Goal: Information Seeking & Learning: Learn about a topic

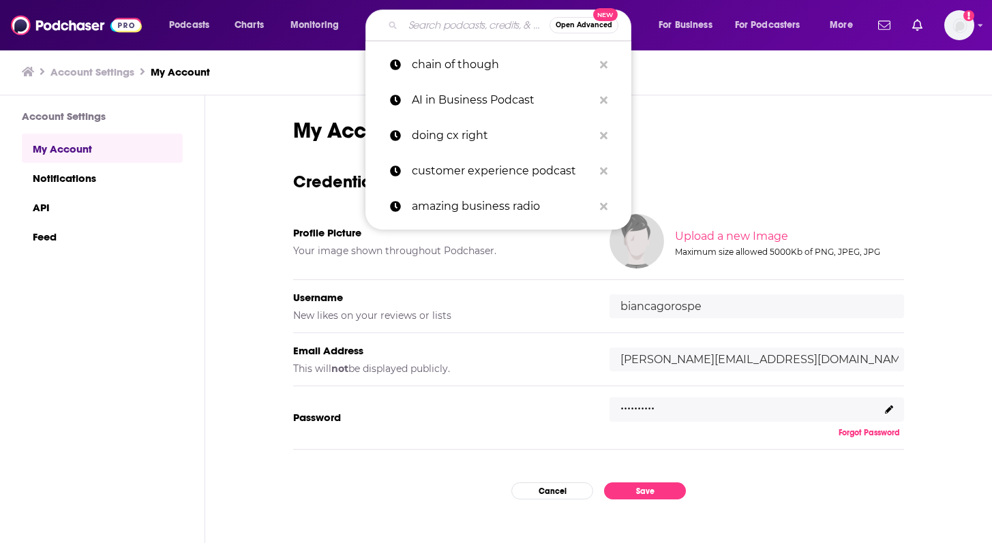
click at [479, 18] on input "Search podcasts, credits, & more..." at bounding box center [476, 25] width 147 height 22
paste input "AI [DATE] Podcast"
type input "AI [DATE] Podcast"
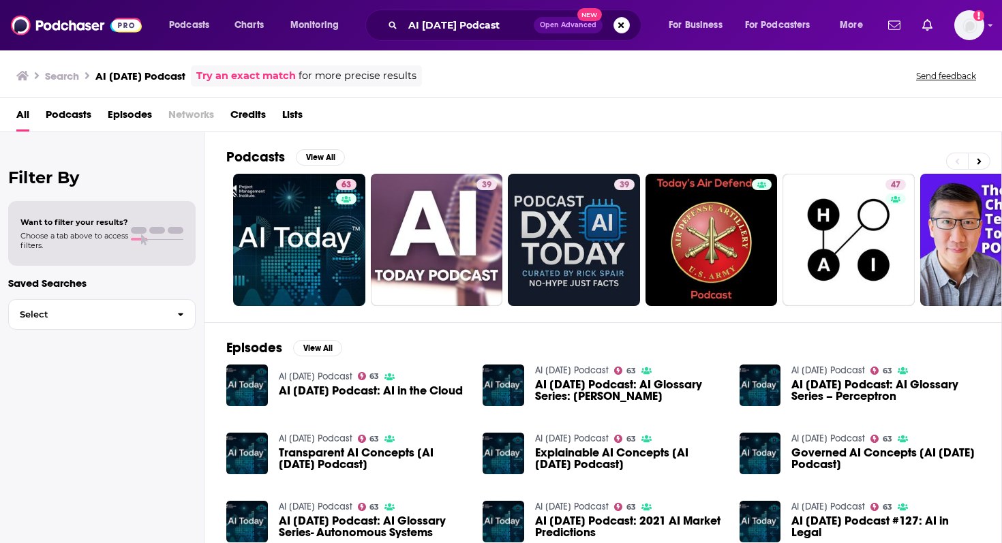
click at [329, 374] on link "AI [DATE] Podcast" at bounding box center [316, 377] width 74 height 12
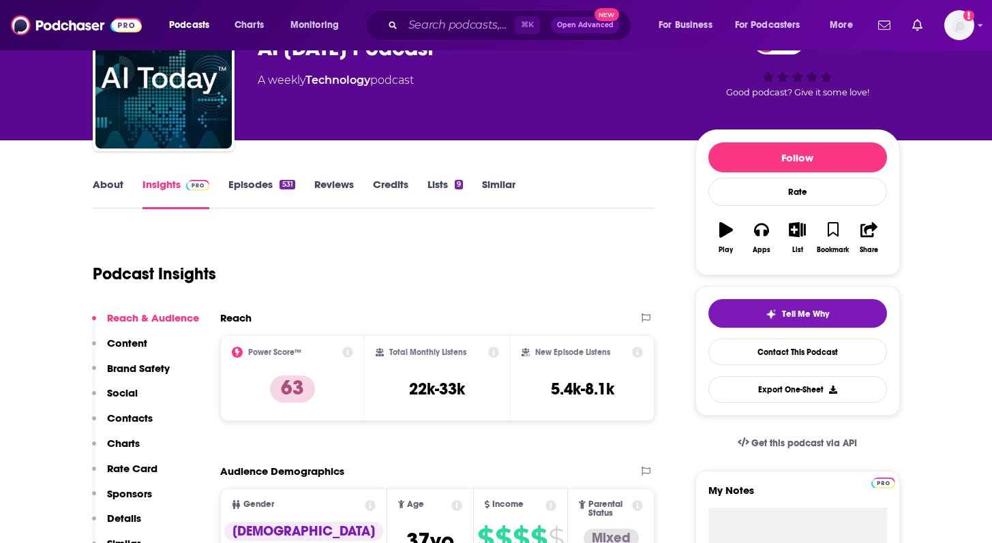
scroll to position [116, 0]
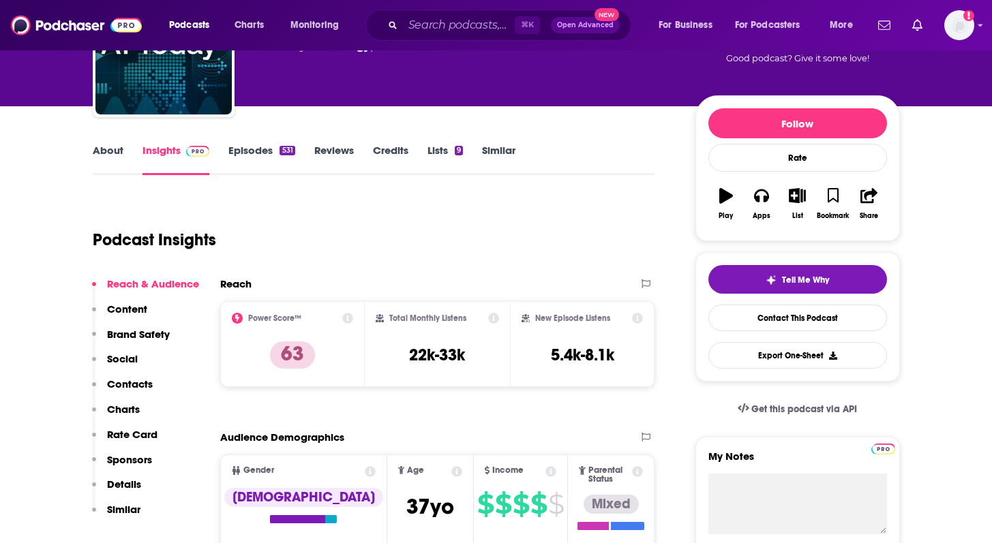
click at [251, 162] on link "Episodes 531" at bounding box center [261, 159] width 66 height 31
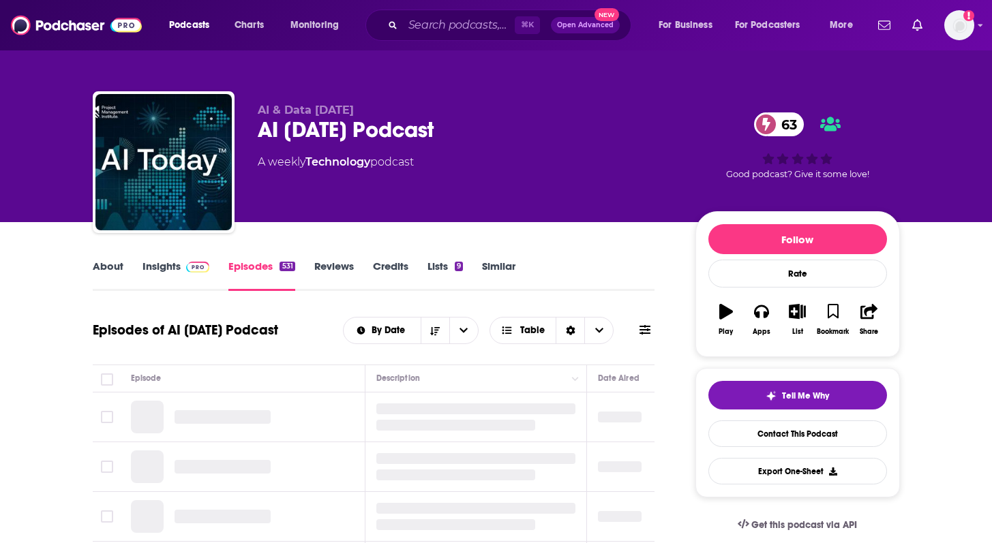
scroll to position [171, 0]
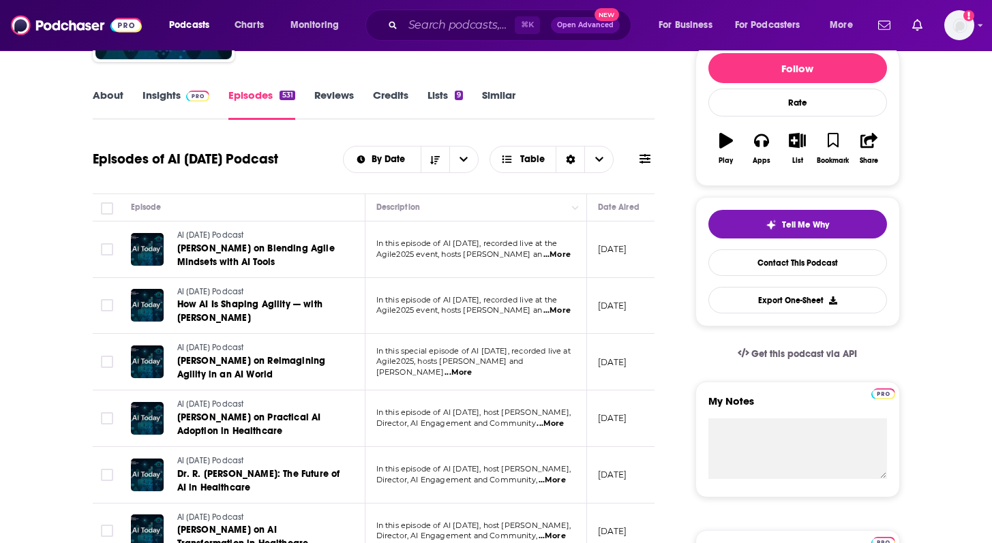
click at [106, 98] on link "About" at bounding box center [108, 104] width 31 height 31
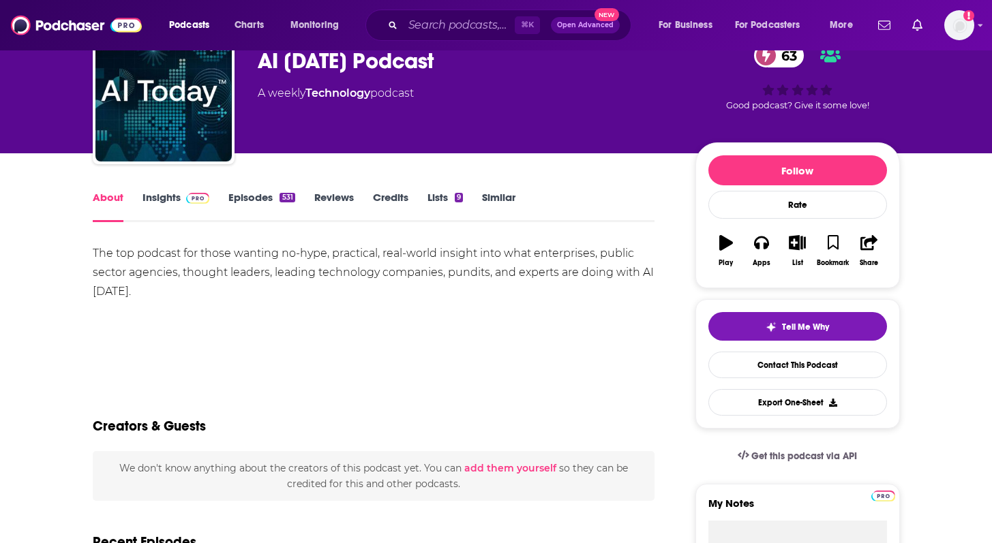
scroll to position [73, 0]
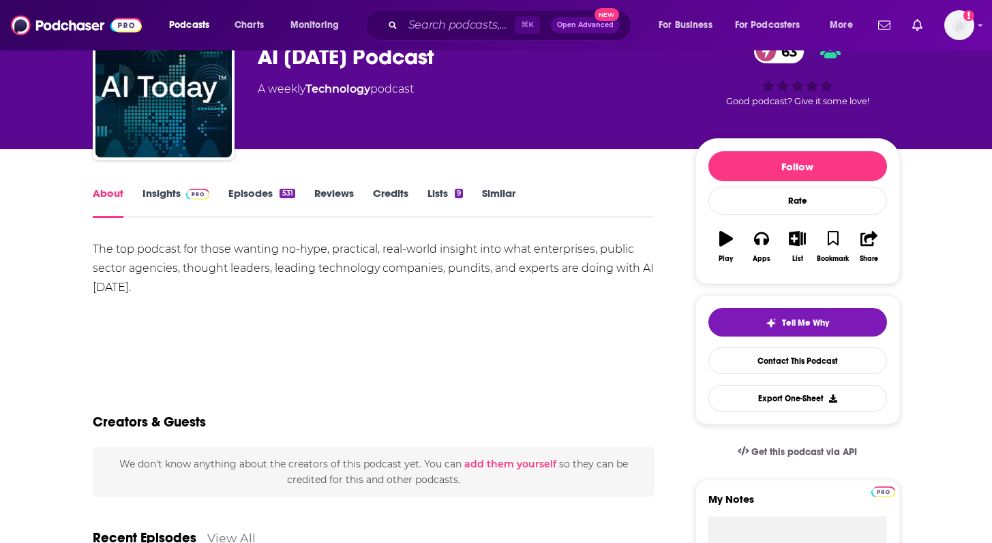
click at [250, 188] on link "Episodes 531" at bounding box center [261, 202] width 66 height 31
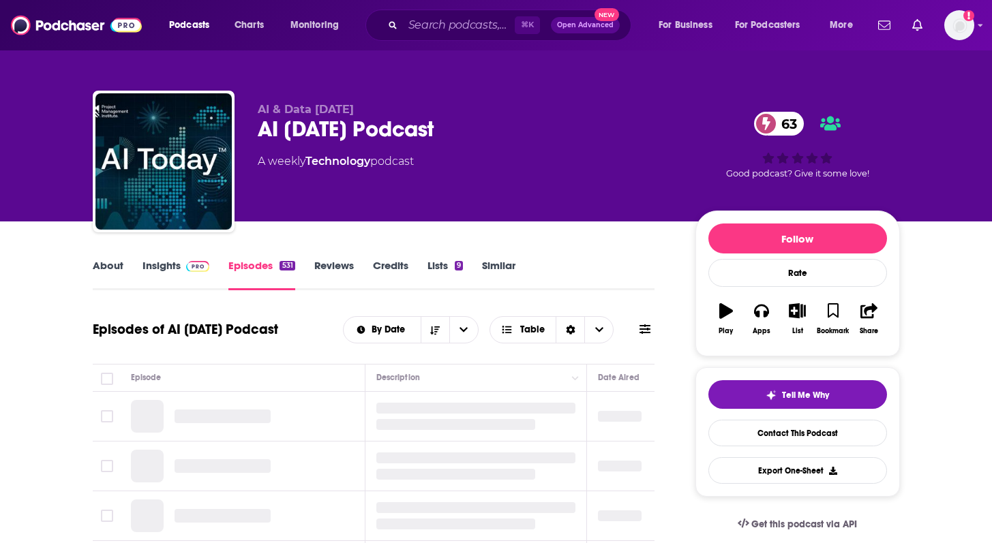
scroll to position [126, 0]
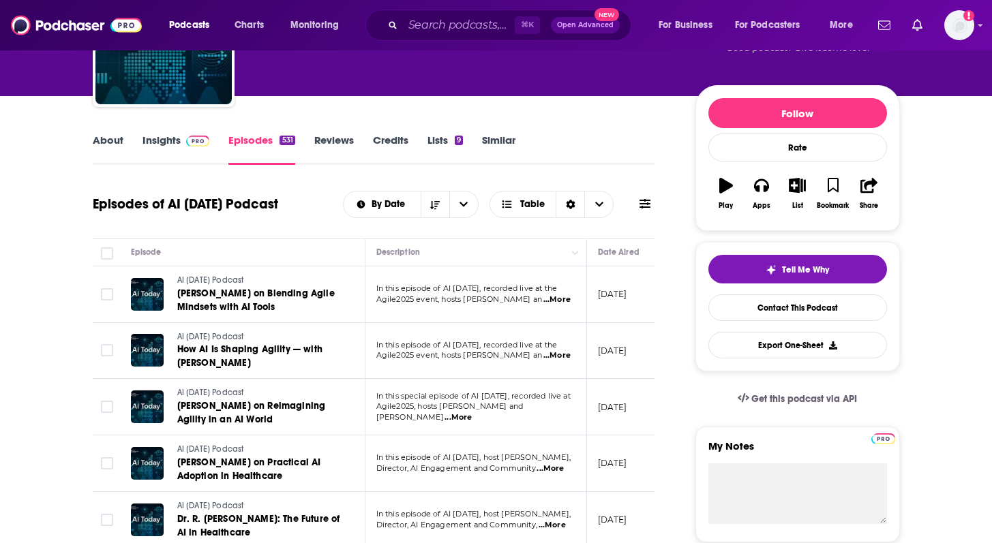
click at [554, 302] on span "...More" at bounding box center [556, 300] width 27 height 11
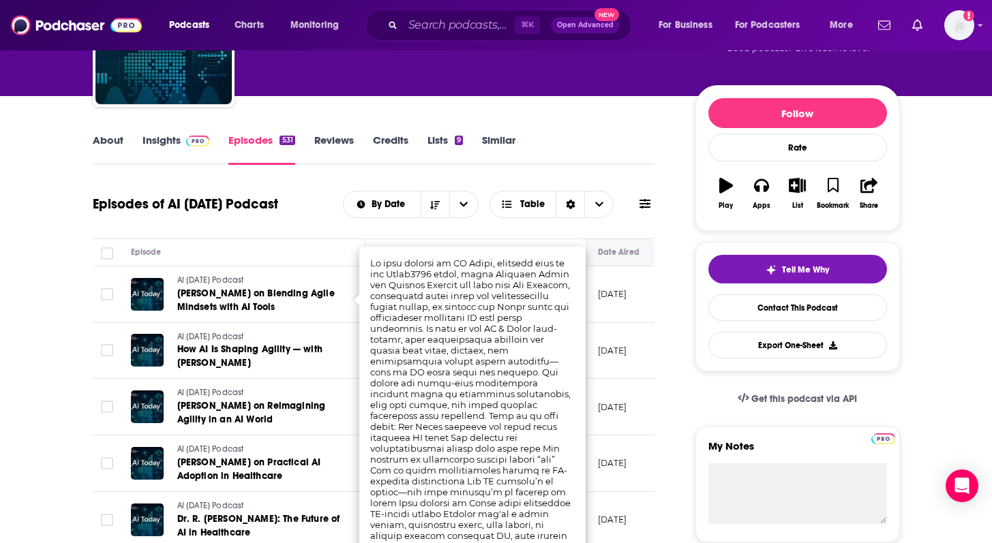
click at [592, 255] on th "Date Aired" at bounding box center [631, 252] width 89 height 27
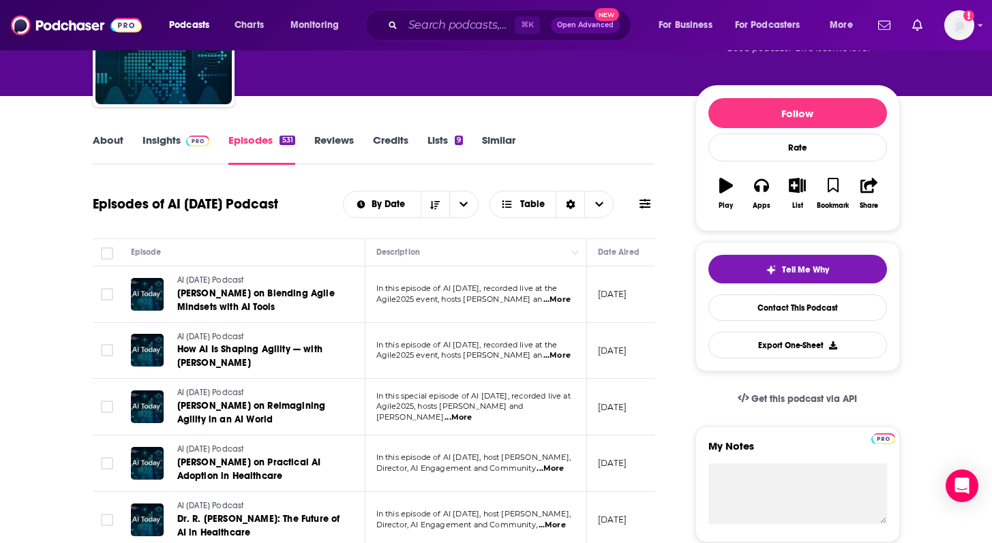
click at [559, 354] on span "...More" at bounding box center [556, 355] width 27 height 11
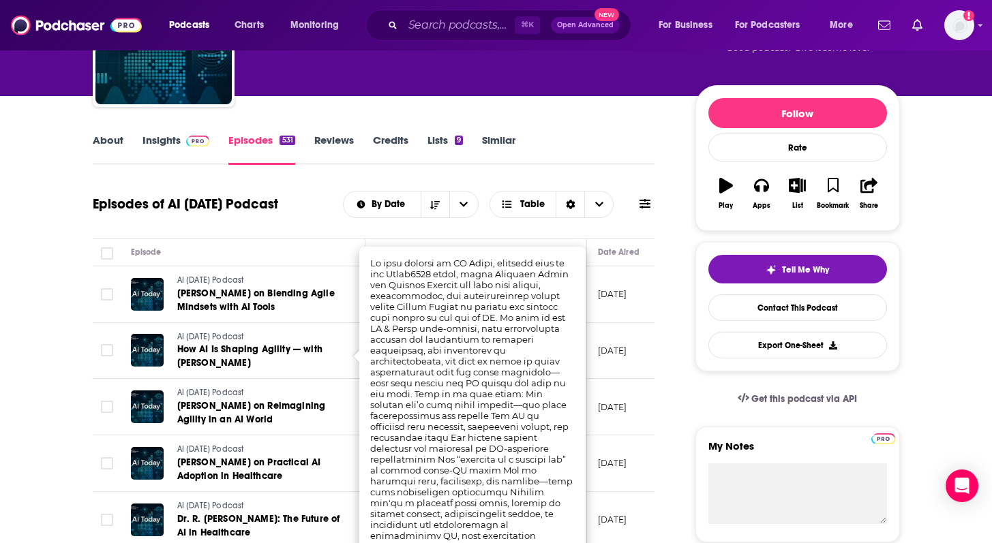
click at [604, 300] on p "[DATE]" at bounding box center [612, 294] width 29 height 12
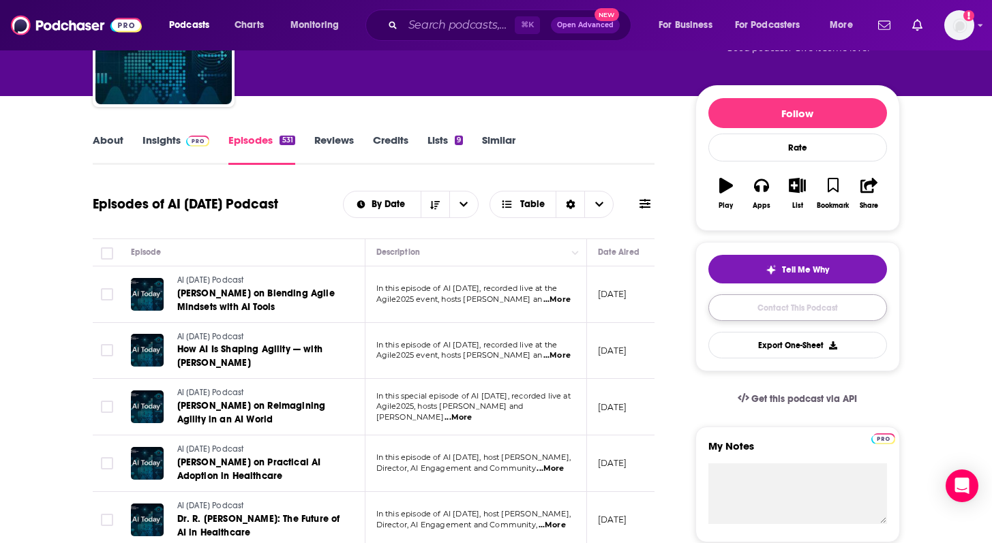
click at [788, 308] on link "Contact This Podcast" at bounding box center [797, 308] width 179 height 27
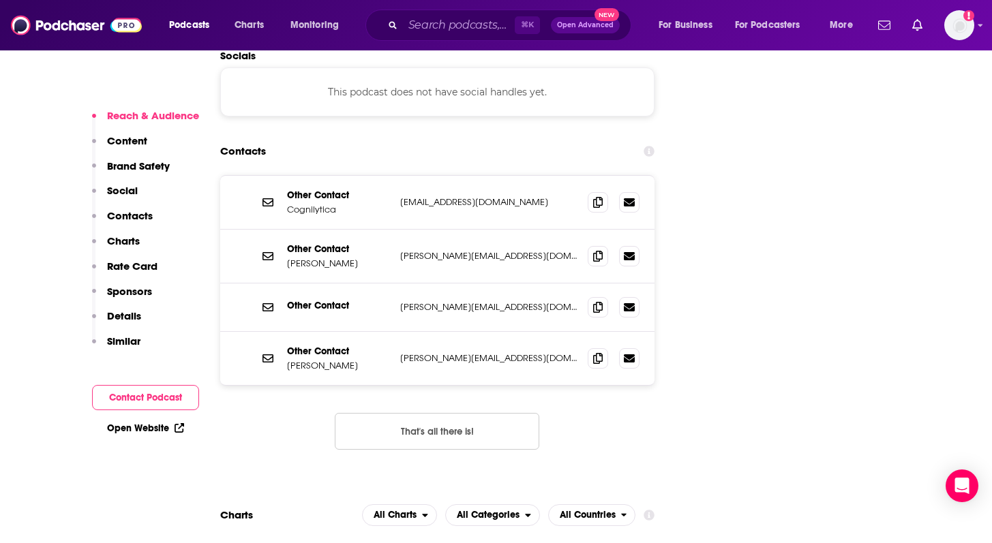
scroll to position [1533, 0]
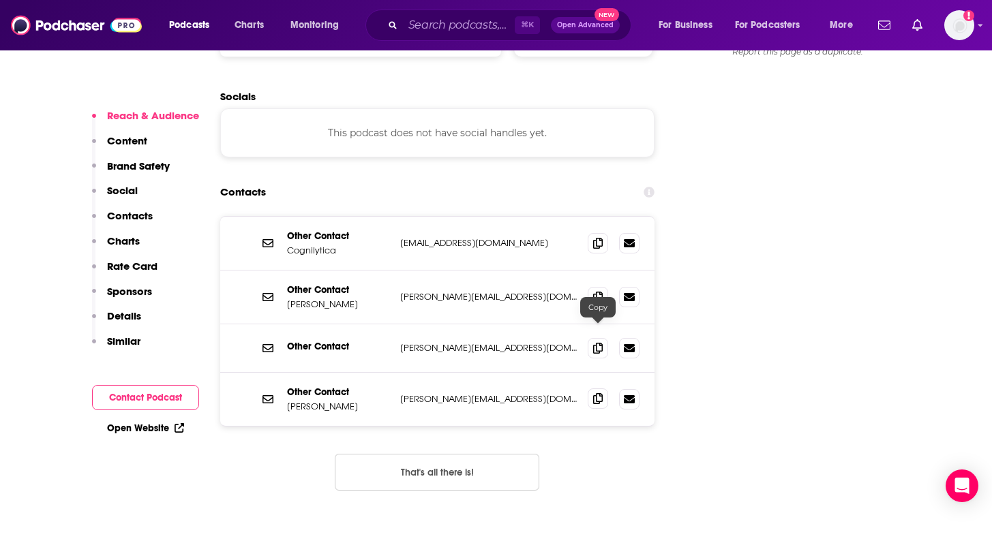
click at [598, 389] on span at bounding box center [598, 399] width 20 height 20
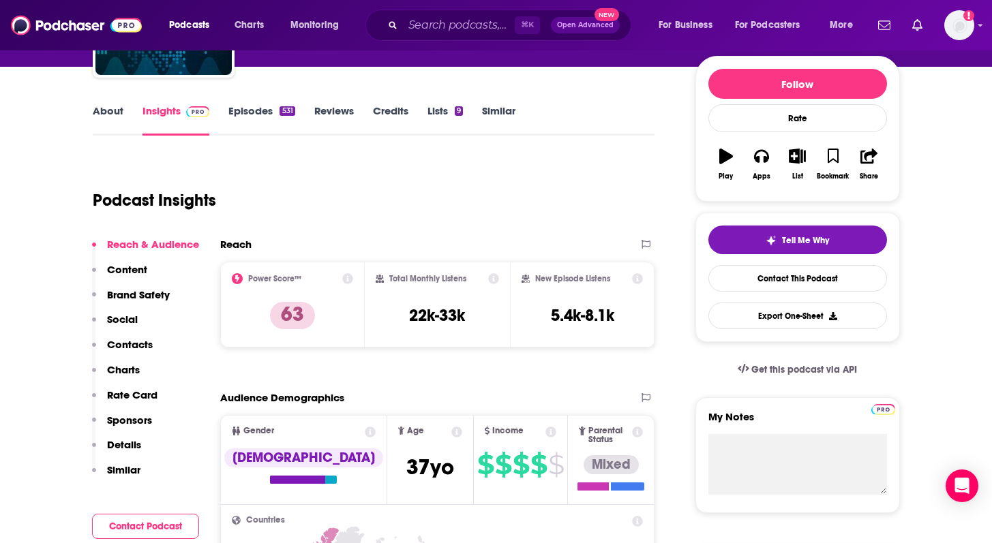
scroll to position [111, 0]
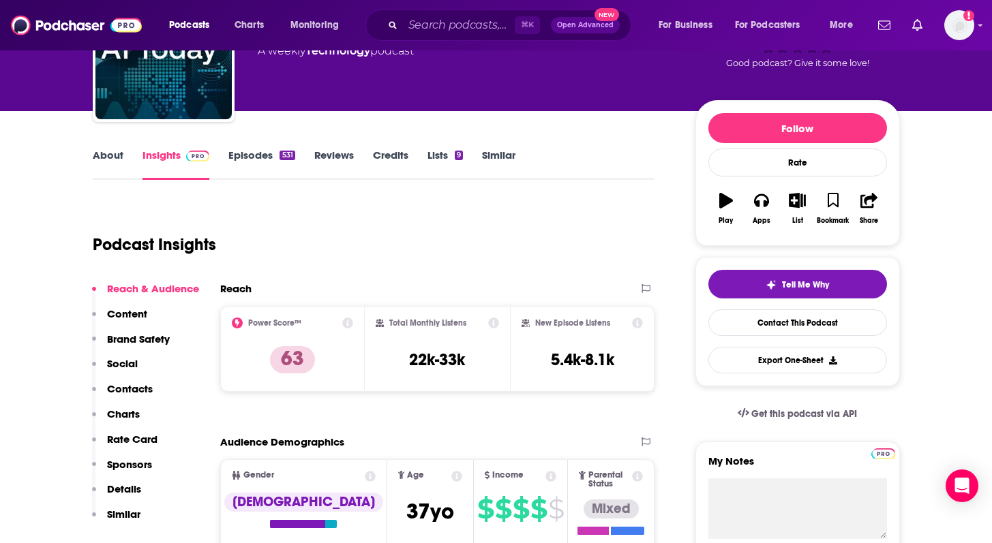
click at [278, 151] on link "Episodes 531" at bounding box center [261, 164] width 66 height 31
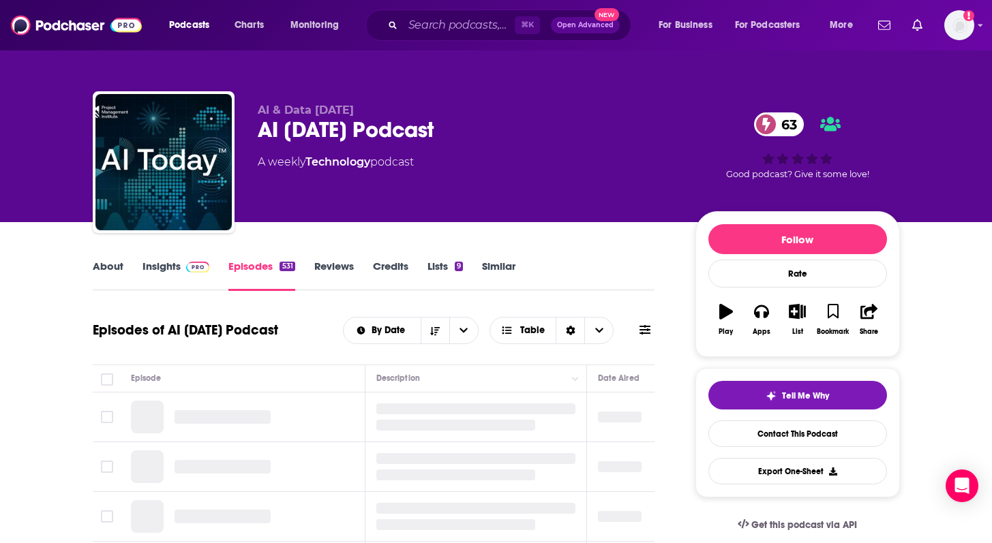
click at [96, 260] on link "About" at bounding box center [108, 275] width 31 height 31
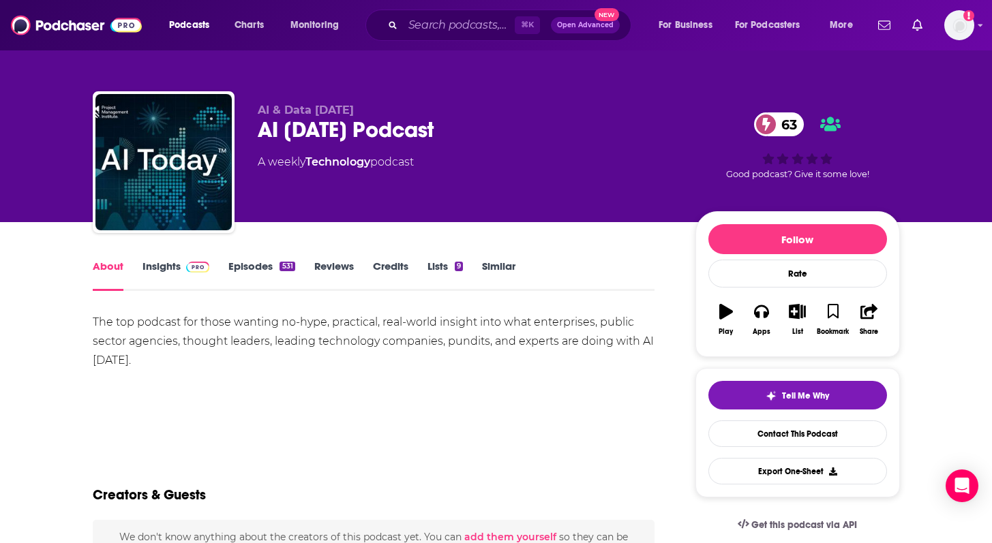
click at [264, 270] on link "Episodes 531" at bounding box center [261, 275] width 66 height 31
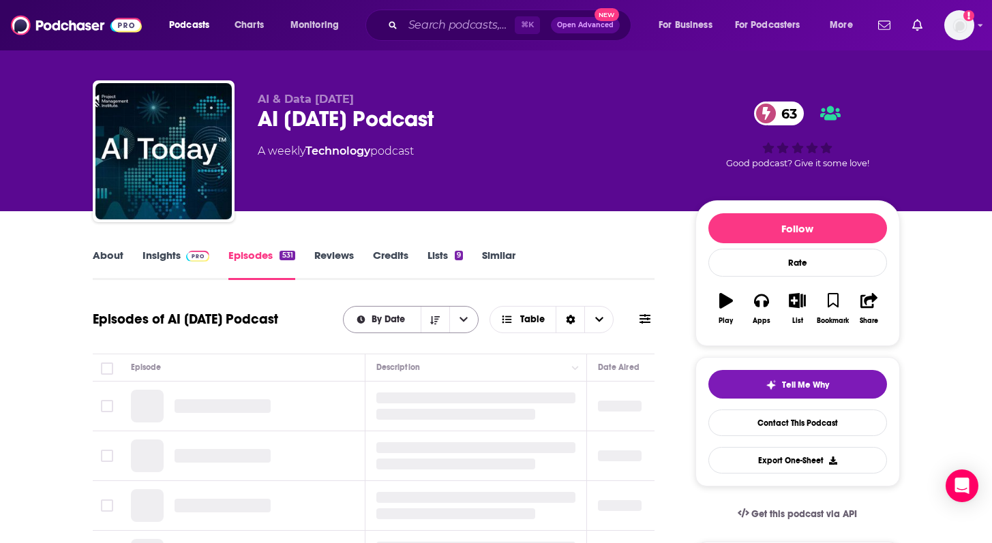
scroll to position [61, 0]
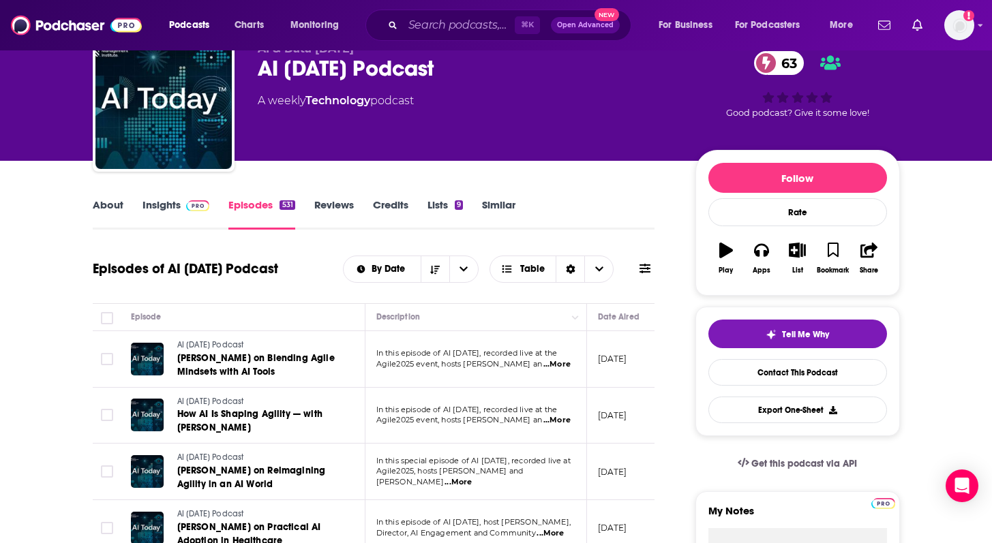
click at [556, 365] on span "...More" at bounding box center [556, 364] width 27 height 11
drag, startPoint x: 392, startPoint y: 347, endPoint x: 438, endPoint y: 353, distance: 46.7
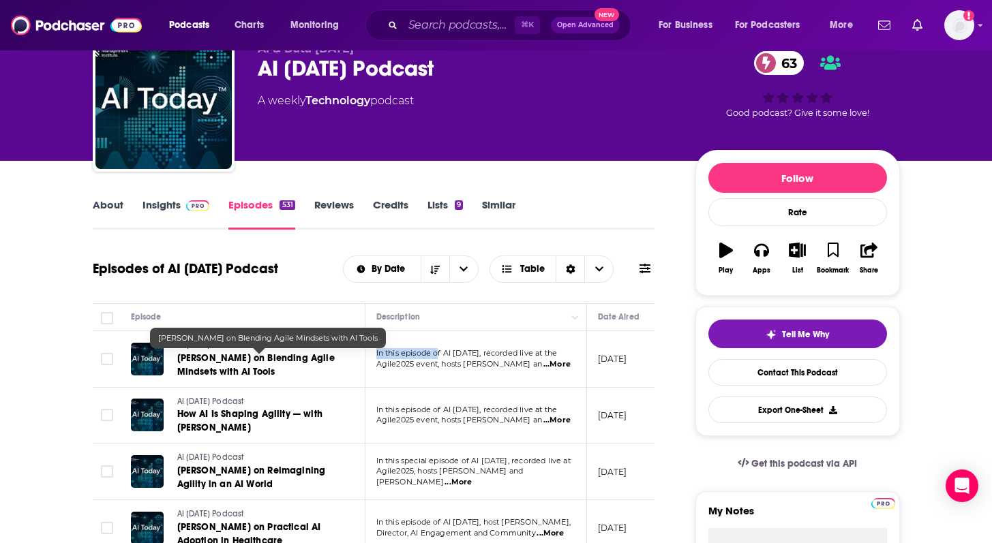
click at [275, 371] on link "[PERSON_NAME] on Blending Agile Mindsets with AI Tools" at bounding box center [259, 365] width 164 height 27
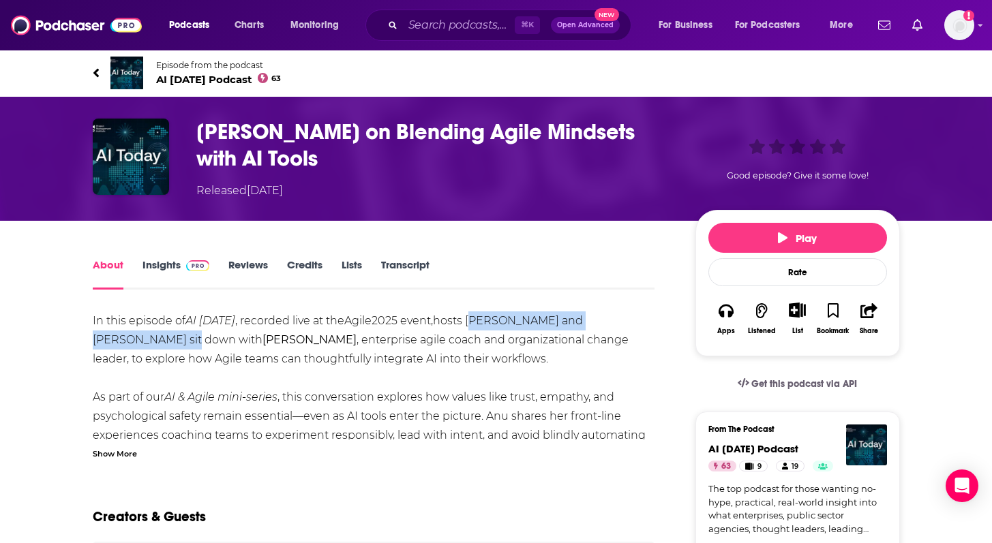
drag, startPoint x: 468, startPoint y: 318, endPoint x: 135, endPoint y: 346, distance: 333.9
click at [135, 346] on div "In this episode of AI [DATE] , recorded live at the Agile2025 event, hosts [PER…" at bounding box center [374, 512] width 563 height 401
copy div "[PERSON_NAME] and [PERSON_NAME]"
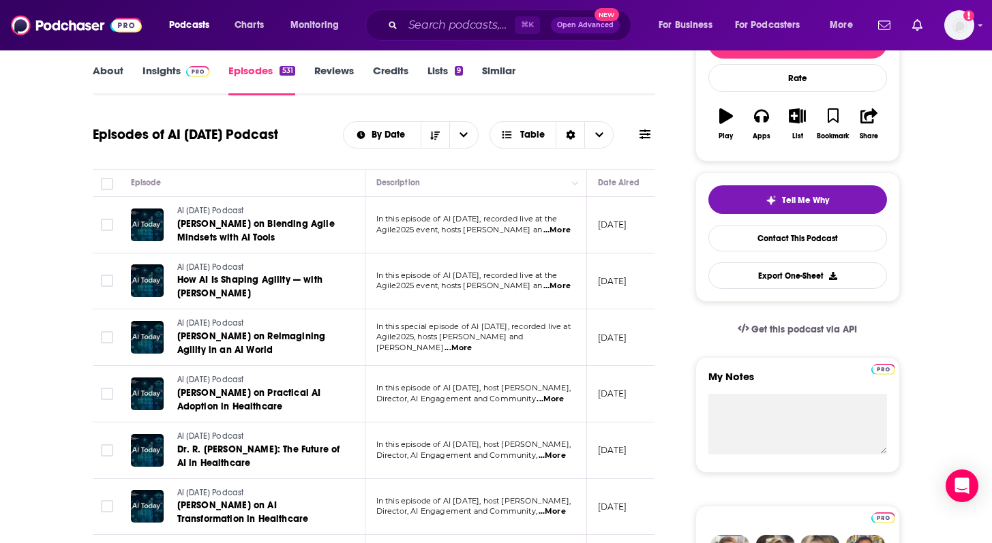
scroll to position [200, 0]
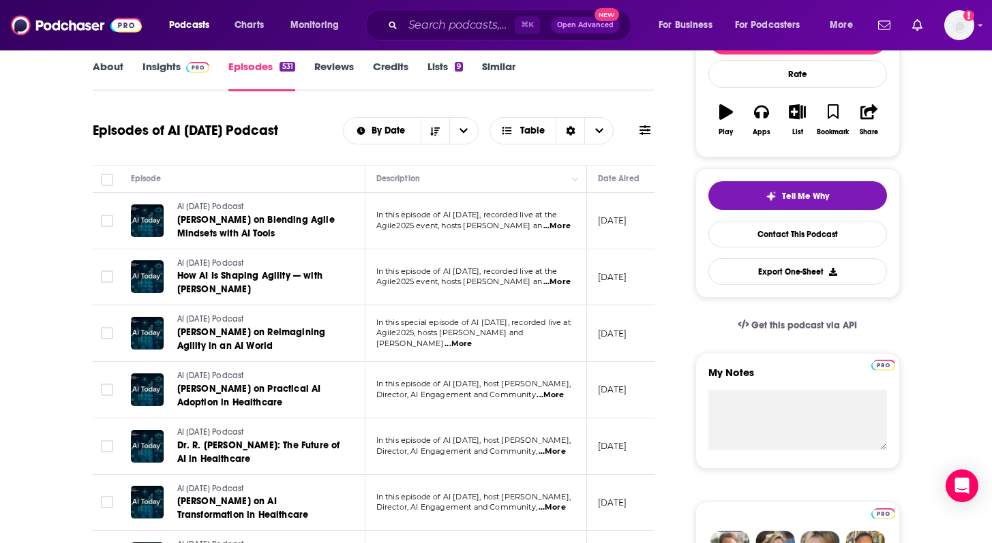
click at [556, 397] on span "...More" at bounding box center [550, 395] width 27 height 11
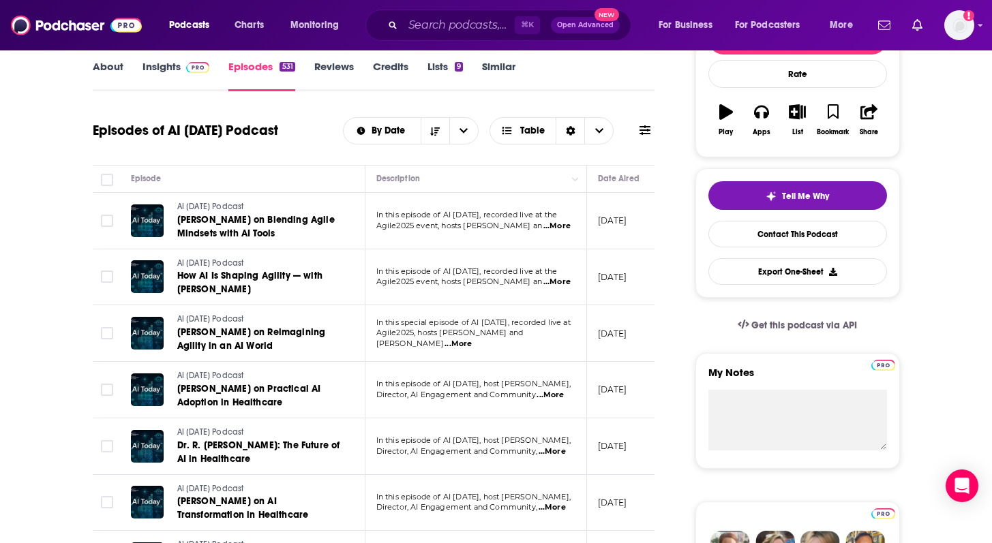
click at [558, 451] on span "...More" at bounding box center [552, 452] width 27 height 11
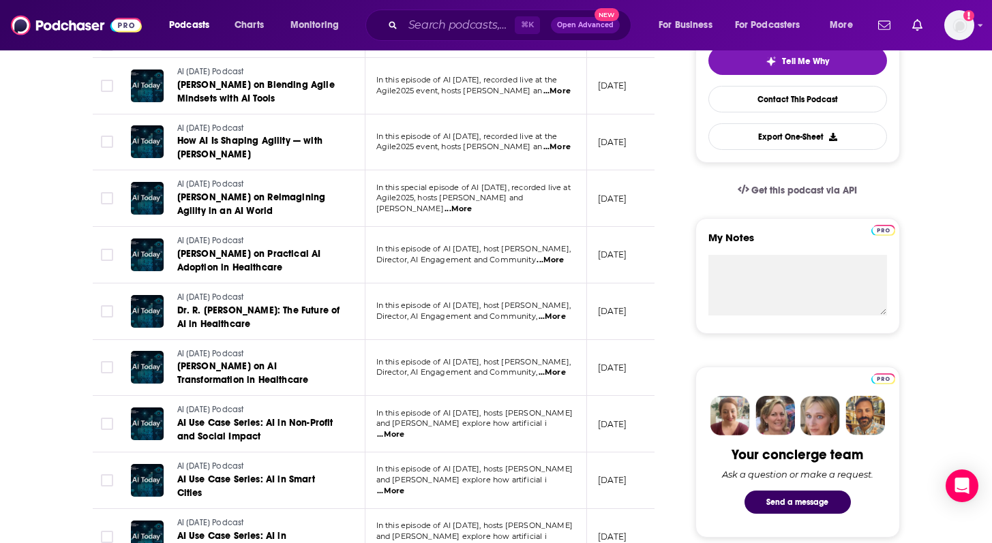
scroll to position [443, 0]
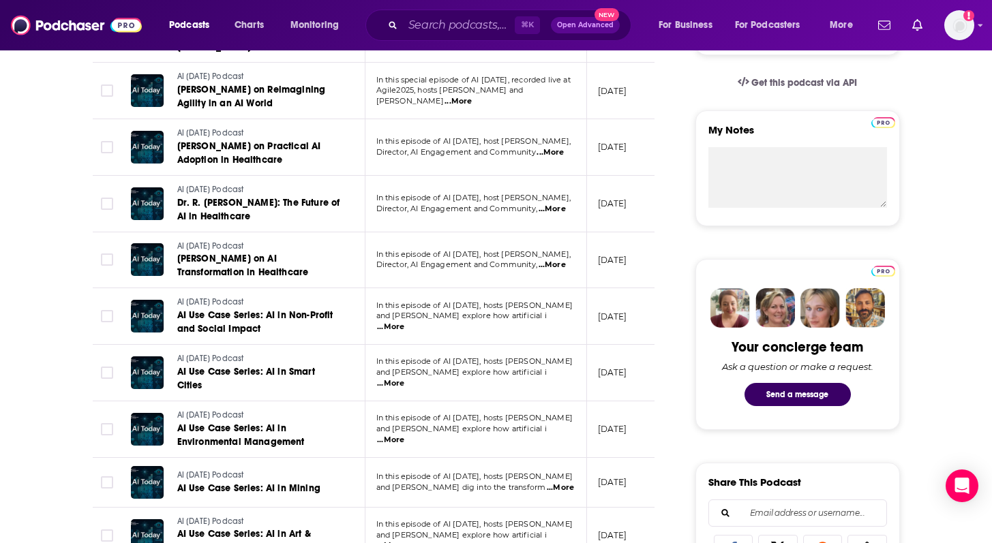
click at [404, 383] on span "...More" at bounding box center [390, 383] width 27 height 11
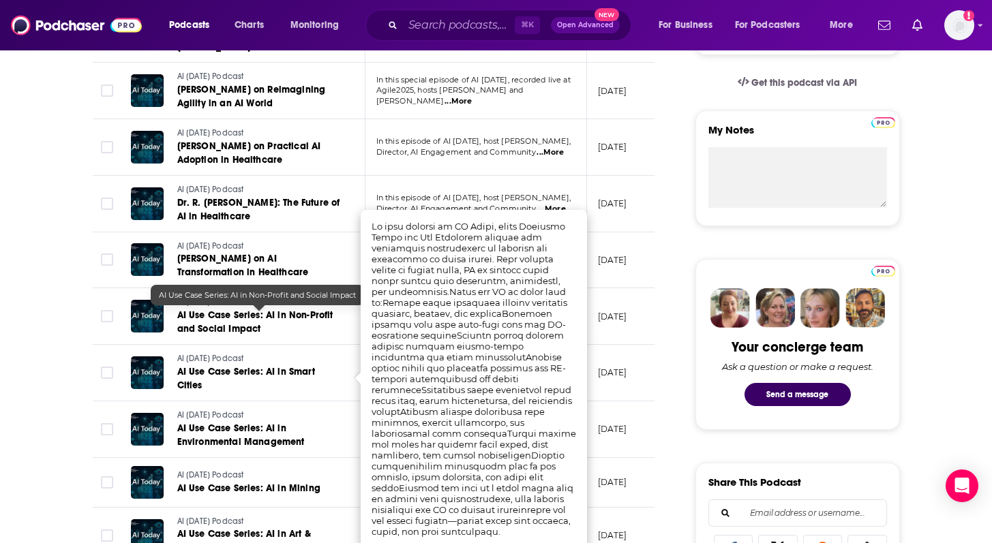
click at [254, 324] on span "AI Use Case Series: AI in Non-Profit and Social Impact" at bounding box center [255, 322] width 156 height 25
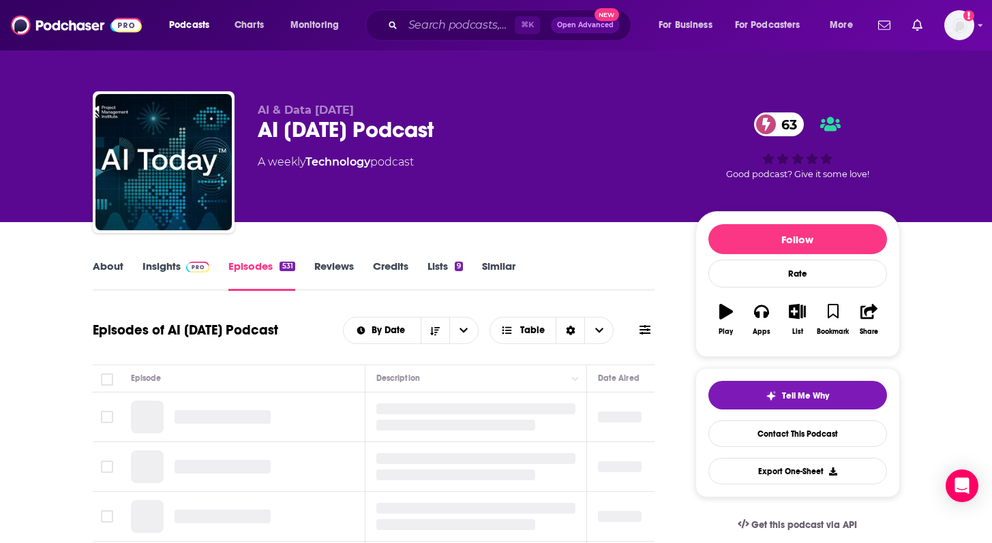
click at [173, 275] on link "Insights" at bounding box center [177, 275] width 68 height 31
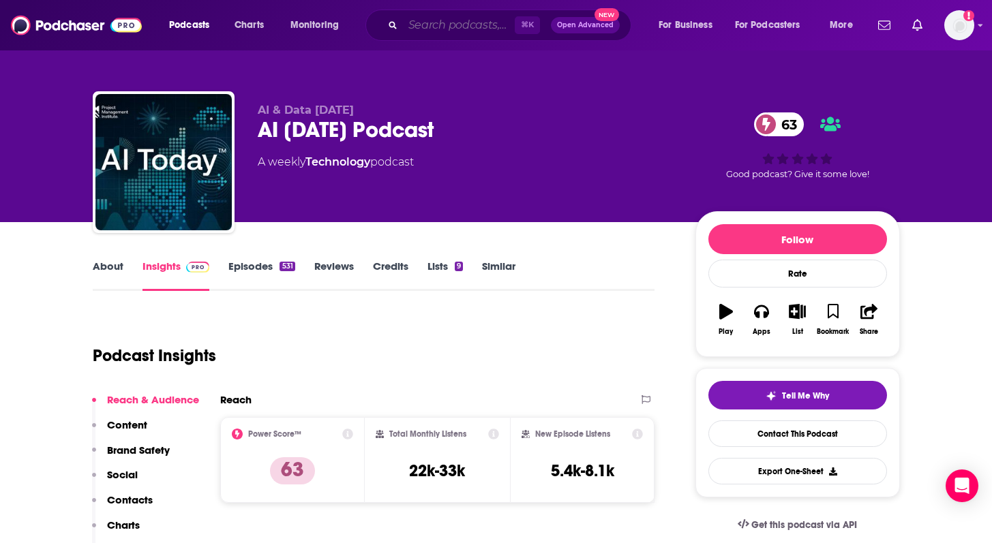
click at [461, 32] on input "Search podcasts, credits, & more..." at bounding box center [459, 25] width 112 height 22
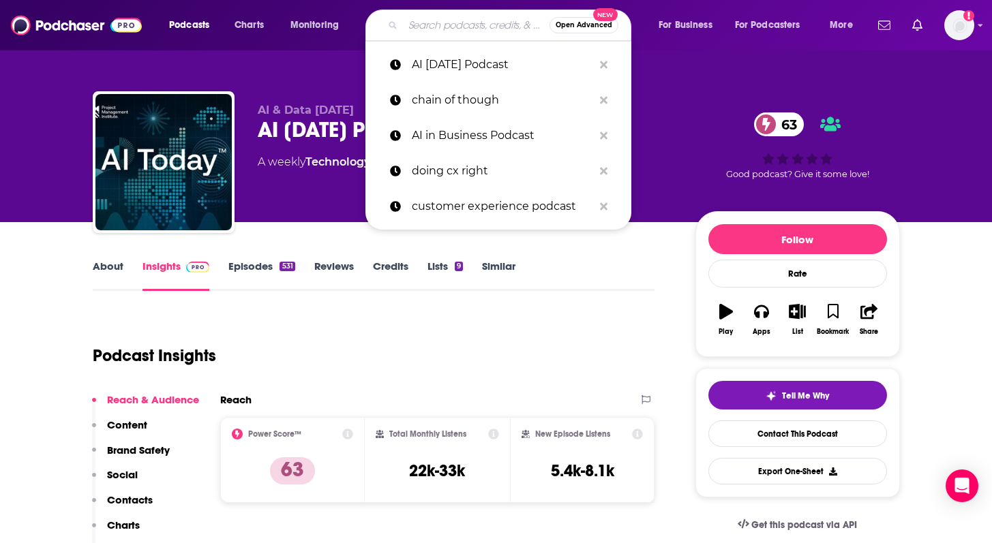
paste input "The Artificial Intelligence Show"
type input "The Artificial Intelligence Show"
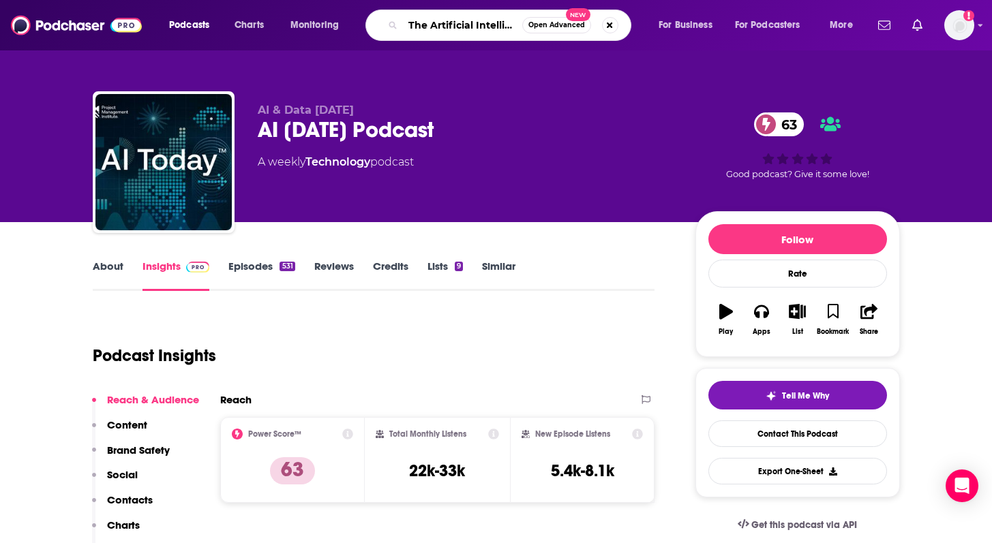
scroll to position [0, 50]
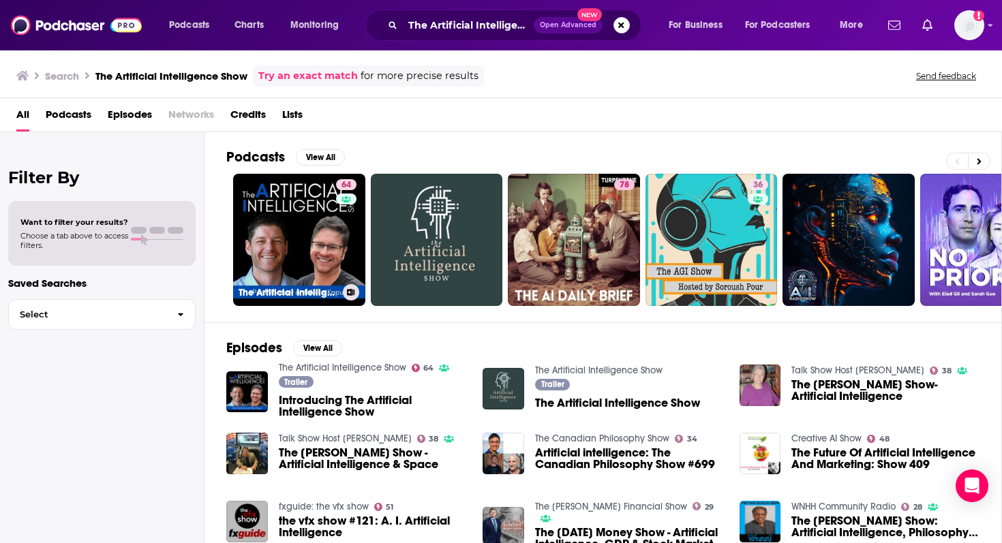
click at [322, 218] on link "64 The Artificial Intelligence Show" at bounding box center [299, 240] width 132 height 132
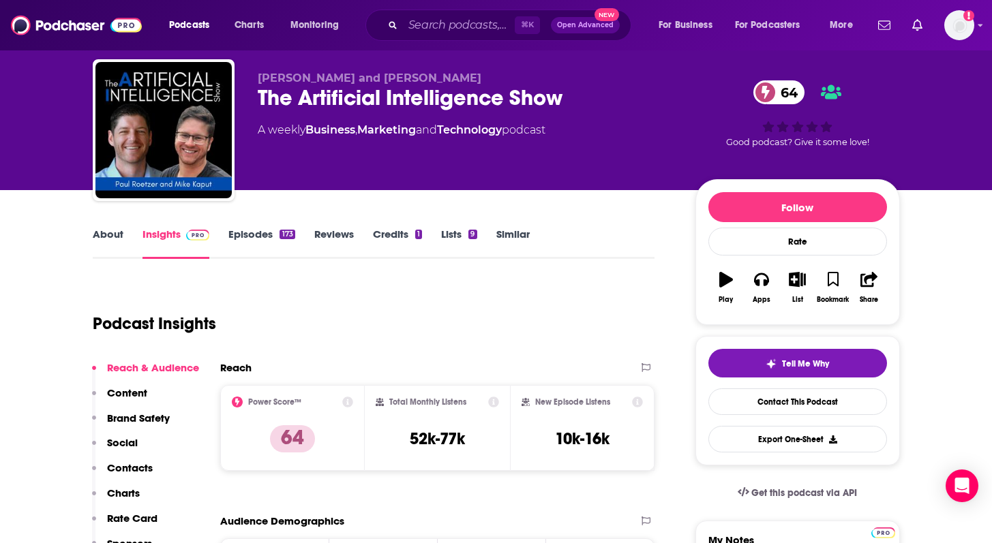
scroll to position [33, 0]
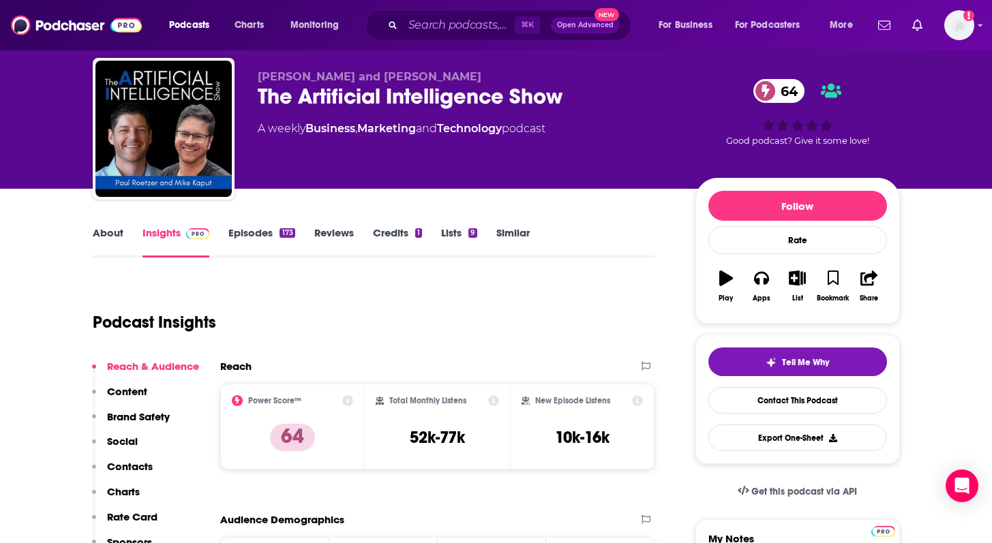
click at [113, 230] on link "About" at bounding box center [108, 241] width 31 height 31
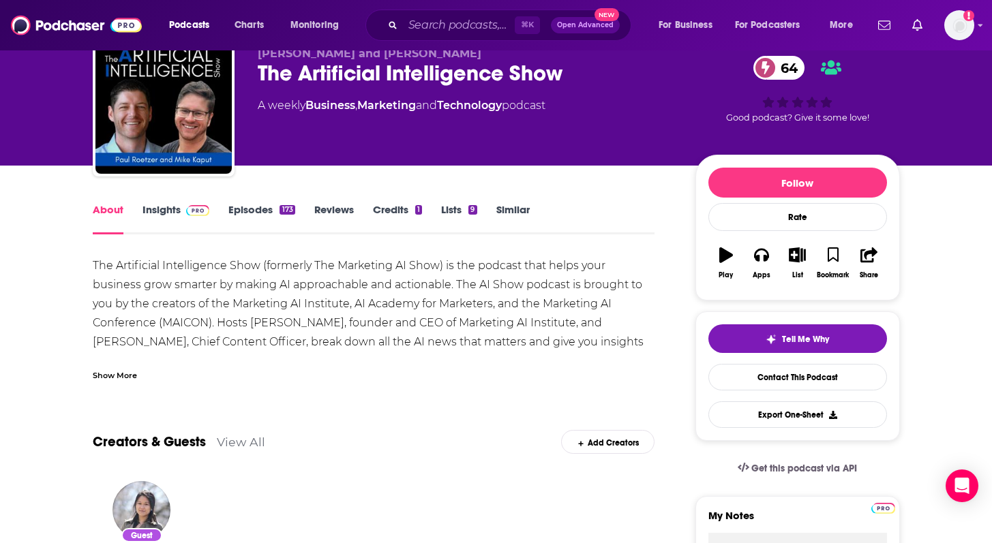
scroll to position [60, 0]
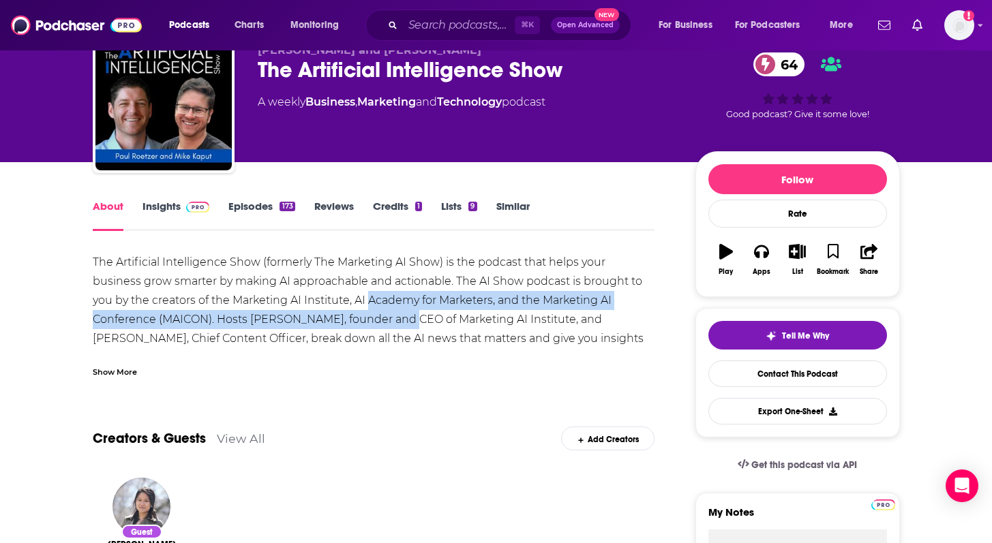
drag, startPoint x: 311, startPoint y: 291, endPoint x: 335, endPoint y: 320, distance: 37.8
click at [335, 320] on div "The Artificial Intelligence Show (formerly The Marketing AI Show) is the podcas…" at bounding box center [374, 320] width 563 height 134
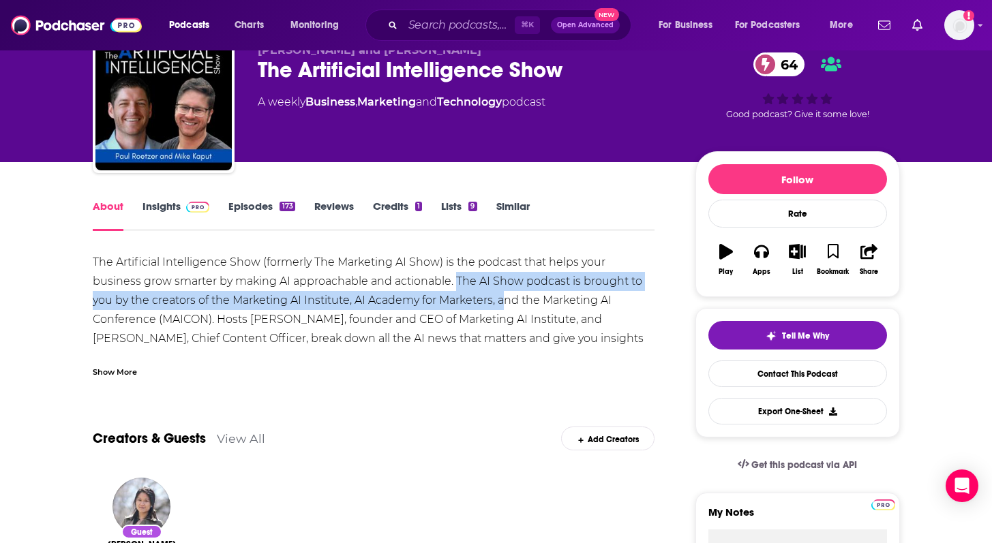
drag, startPoint x: 406, startPoint y: 282, endPoint x: 441, endPoint y: 305, distance: 42.4
click at [443, 305] on div "The Artificial Intelligence Show (formerly The Marketing AI Show) is the podcas…" at bounding box center [374, 320] width 563 height 134
click at [441, 305] on div "The Artificial Intelligence Show (formerly The Marketing AI Show) is the podcas…" at bounding box center [374, 320] width 563 height 134
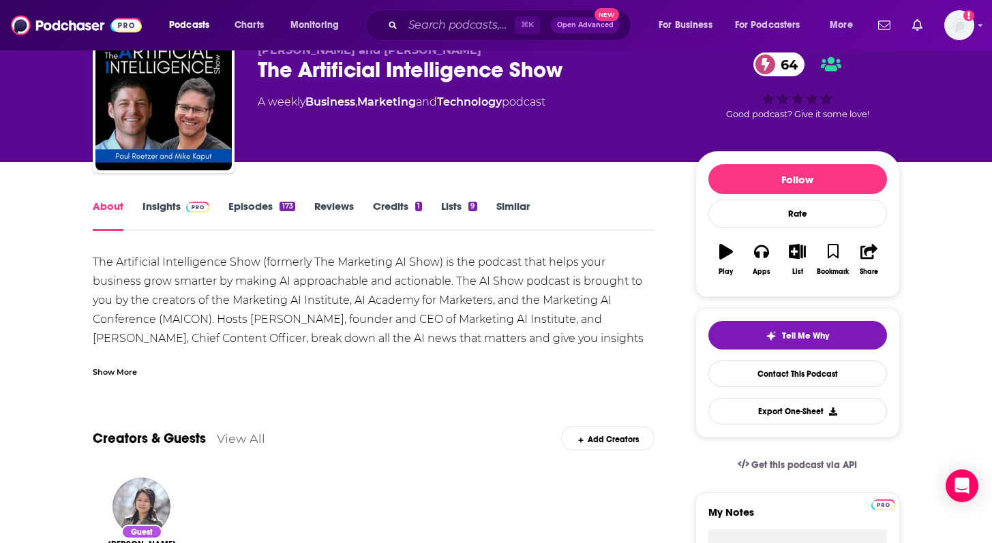
drag, startPoint x: 434, startPoint y: 263, endPoint x: 455, endPoint y: 306, distance: 48.8
click at [456, 306] on div "The Artificial Intelligence Show (formerly The Marketing AI Show) is the podcas…" at bounding box center [374, 320] width 563 height 134
click at [455, 306] on div "The Artificial Intelligence Show (formerly The Marketing AI Show) is the podcas…" at bounding box center [374, 320] width 563 height 134
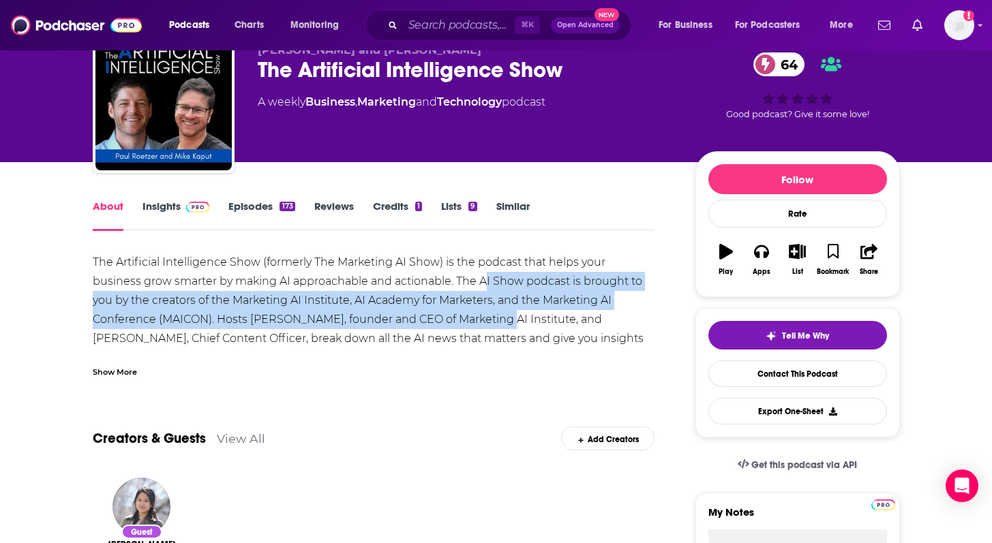
drag, startPoint x: 435, startPoint y: 285, endPoint x: 434, endPoint y: 323, distance: 37.5
click at [434, 323] on div "The Artificial Intelligence Show (formerly The Marketing AI Show) is the podcas…" at bounding box center [374, 320] width 563 height 134
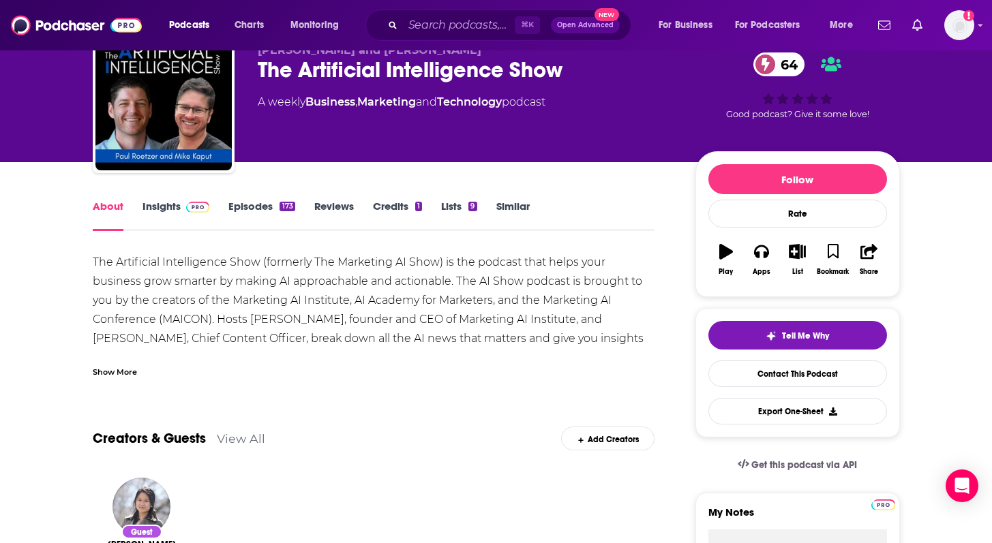
click at [173, 198] on div "About Insights Episodes 173 Reviews Credits 1 Lists 9 Similar" at bounding box center [374, 214] width 563 height 33
click at [172, 198] on div "About Insights Episodes 173 Reviews Credits 1 Lists 9 Similar" at bounding box center [374, 214] width 563 height 33
click at [170, 206] on link "Insights" at bounding box center [177, 215] width 68 height 31
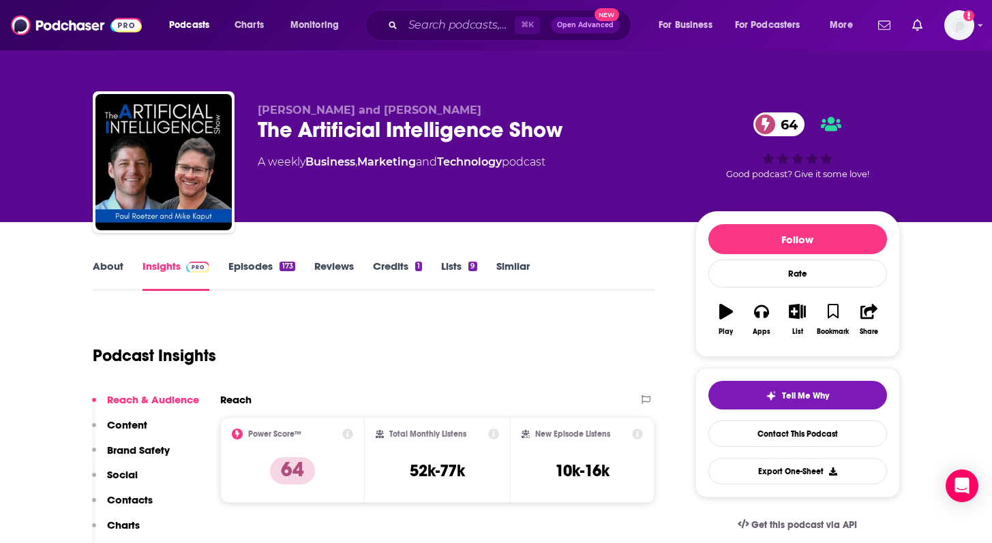
click at [117, 263] on link "About" at bounding box center [108, 275] width 31 height 31
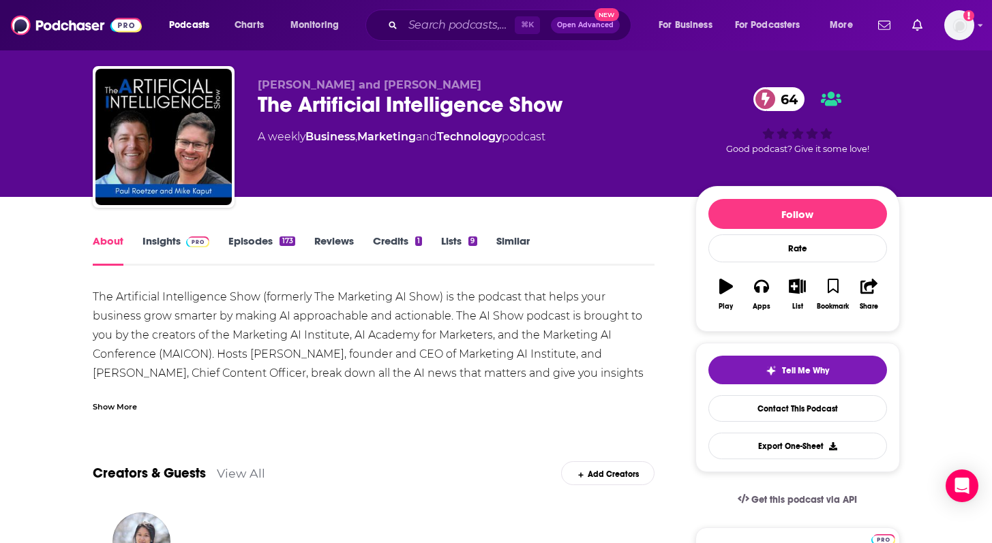
scroll to position [27, 0]
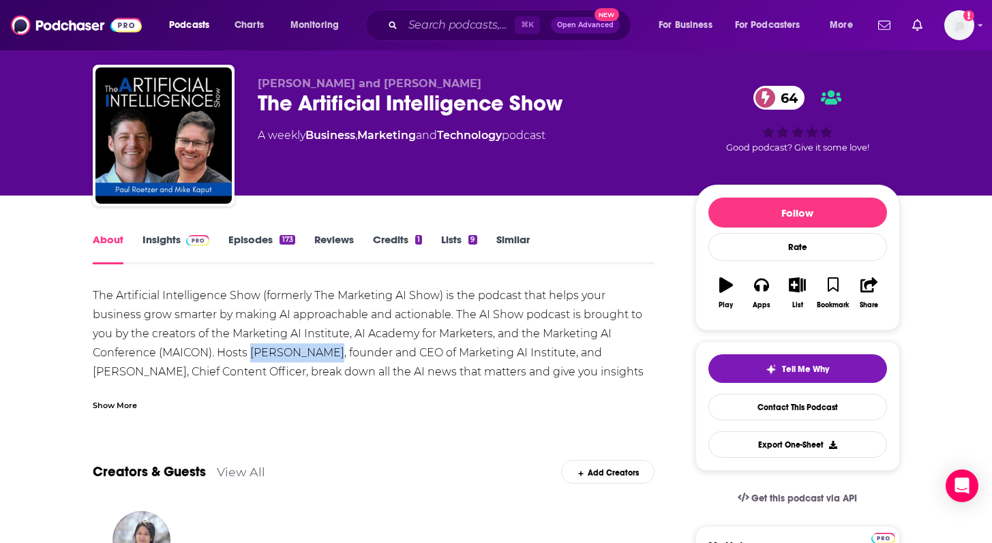
drag, startPoint x: 185, startPoint y: 351, endPoint x: 255, endPoint y: 361, distance: 70.2
click at [255, 361] on div "The Artificial Intelligence Show (formerly The Marketing AI Show) is the podcas…" at bounding box center [374, 353] width 563 height 134
copy div "[PERSON_NAME],"
drag, startPoint x: 516, startPoint y: 353, endPoint x: 576, endPoint y: 355, distance: 60.0
click at [576, 355] on div "The Artificial Intelligence Show (formerly The Marketing AI Show) is the podcas…" at bounding box center [374, 353] width 563 height 134
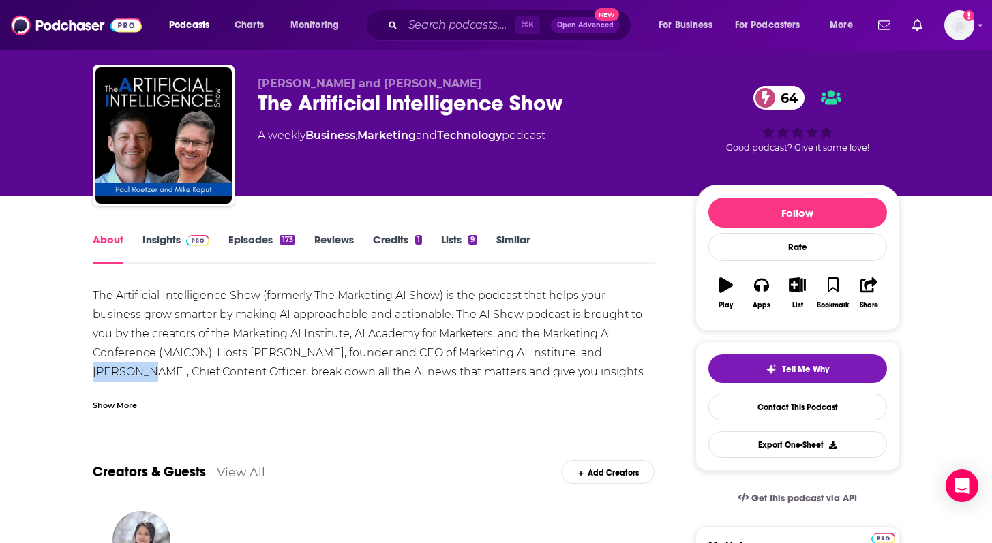
copy div "[PERSON_NAME]"
click at [248, 247] on link "Episodes 173" at bounding box center [261, 248] width 66 height 31
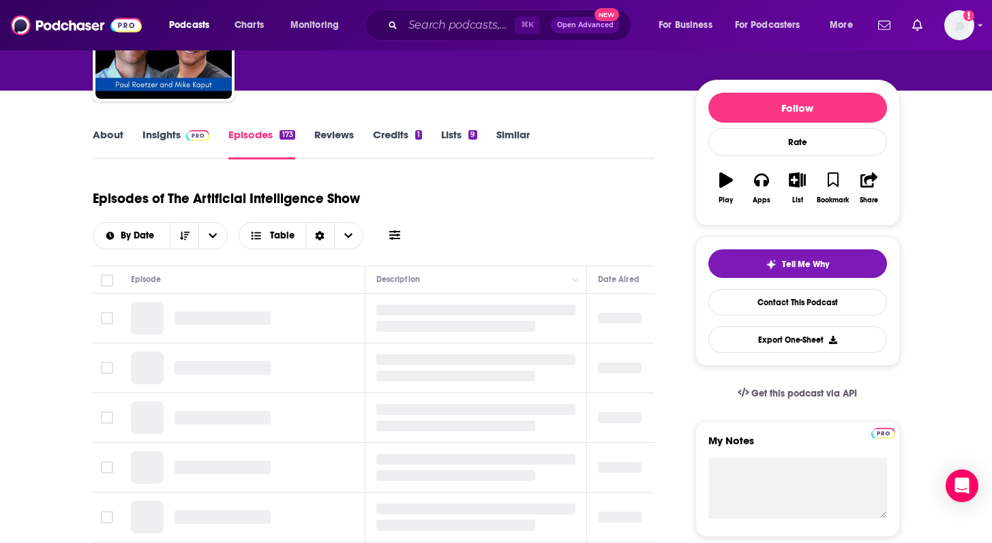
scroll to position [133, 0]
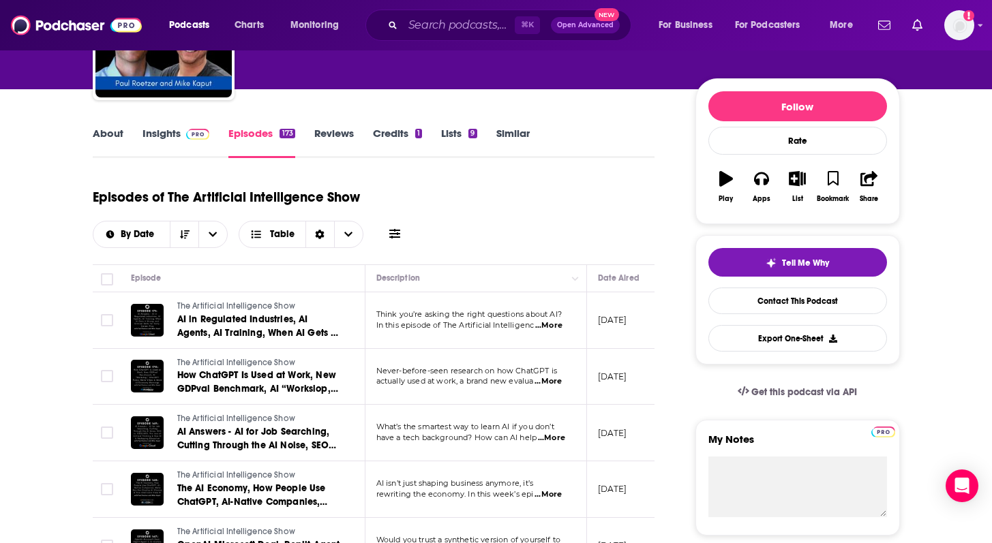
click at [560, 327] on span "...More" at bounding box center [548, 325] width 27 height 11
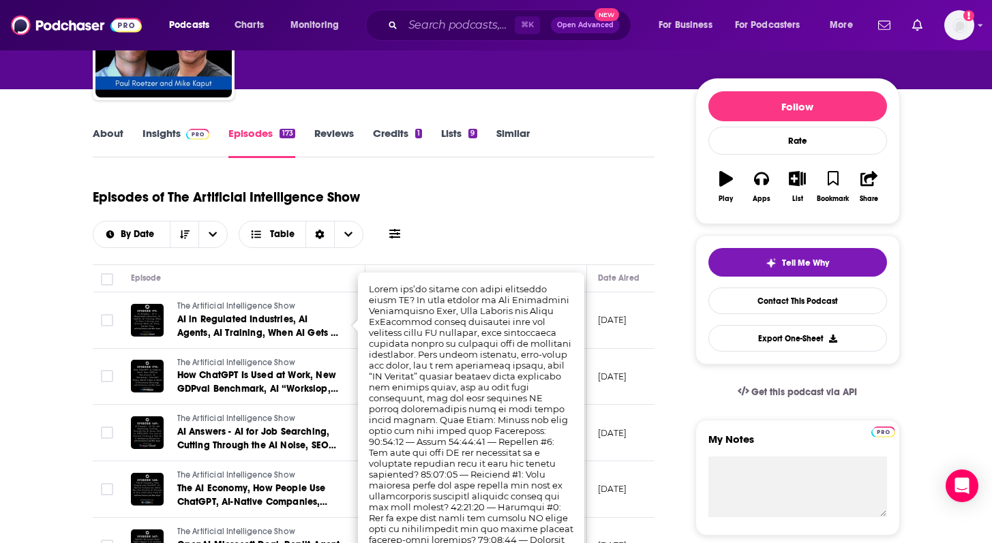
scroll to position [140, 0]
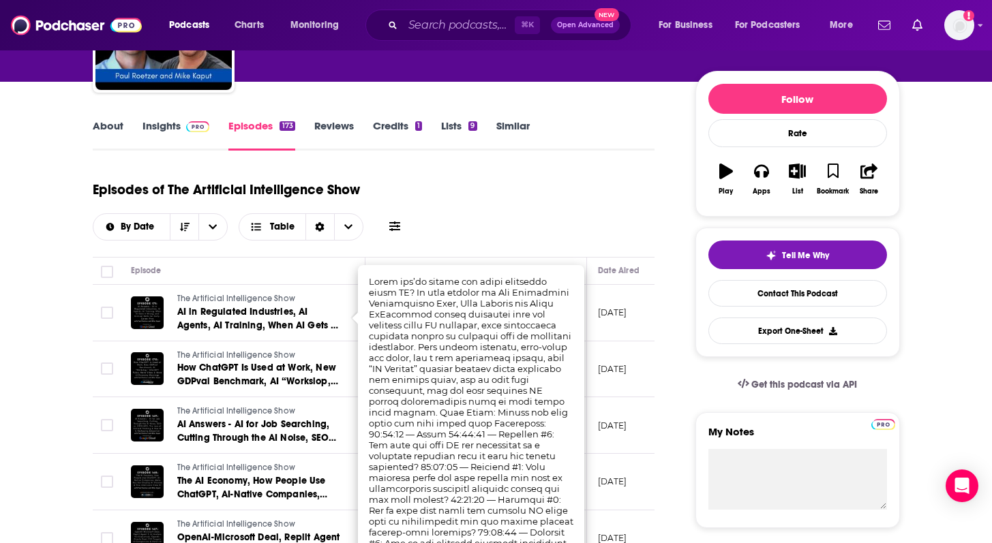
click at [608, 212] on div "Episodes of The Artificial Intelligence Show By Date Table" at bounding box center [374, 207] width 563 height 68
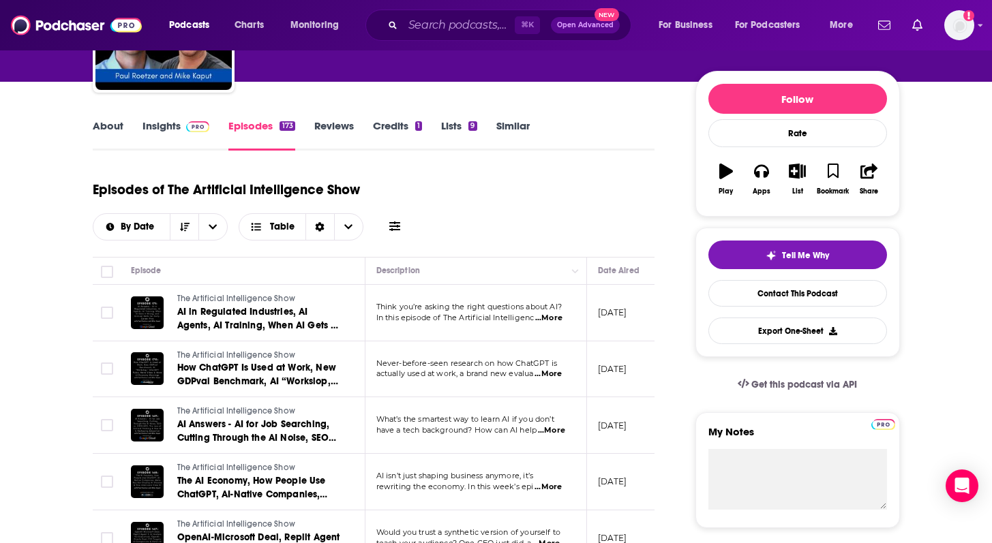
click at [608, 212] on div "Episodes of The Artificial Intelligence Show By Date Table" at bounding box center [374, 207] width 563 height 68
click at [558, 379] on span "...More" at bounding box center [548, 374] width 27 height 11
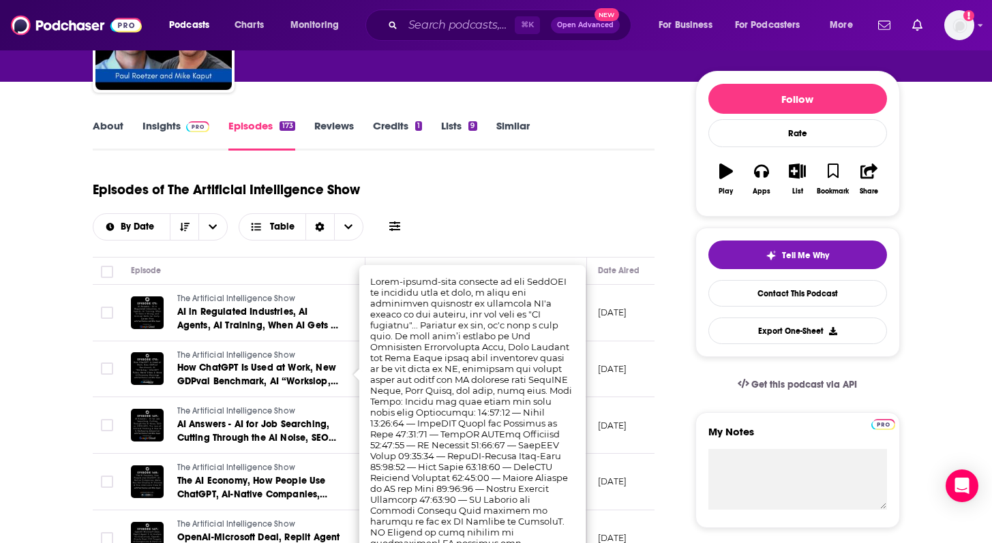
click at [654, 225] on div "Episodes of The Artificial Intelligence Show By Date Table" at bounding box center [374, 207] width 563 height 68
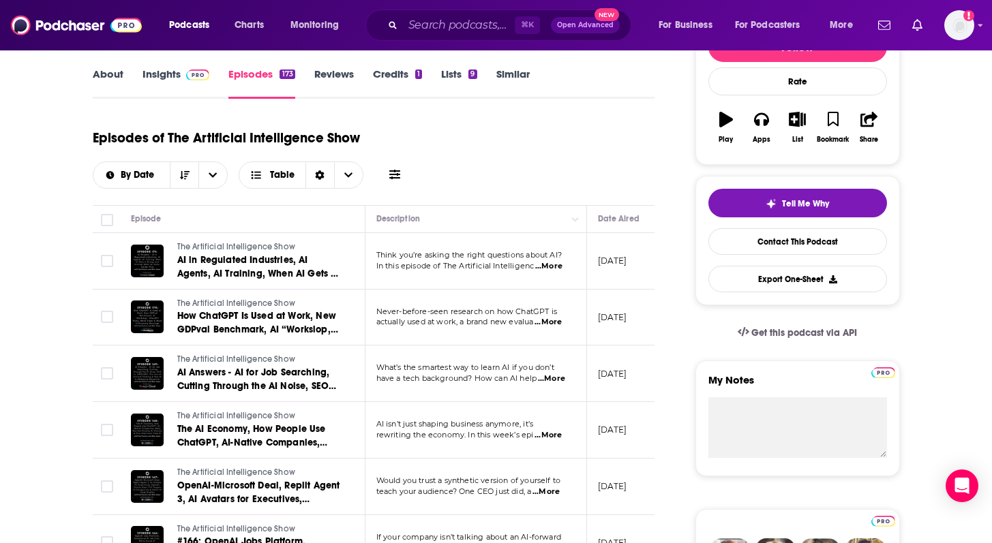
scroll to position [194, 0]
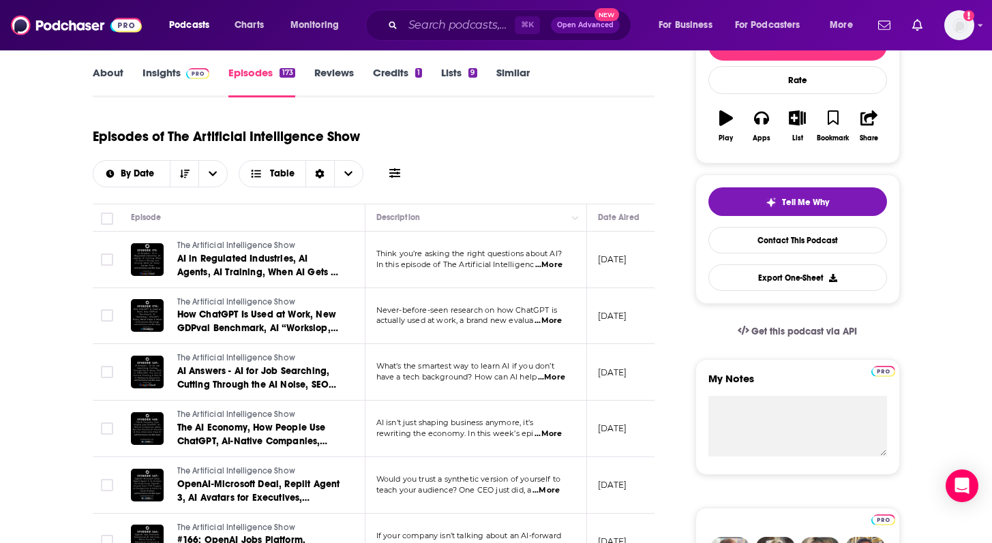
click at [542, 436] on span "...More" at bounding box center [548, 434] width 27 height 11
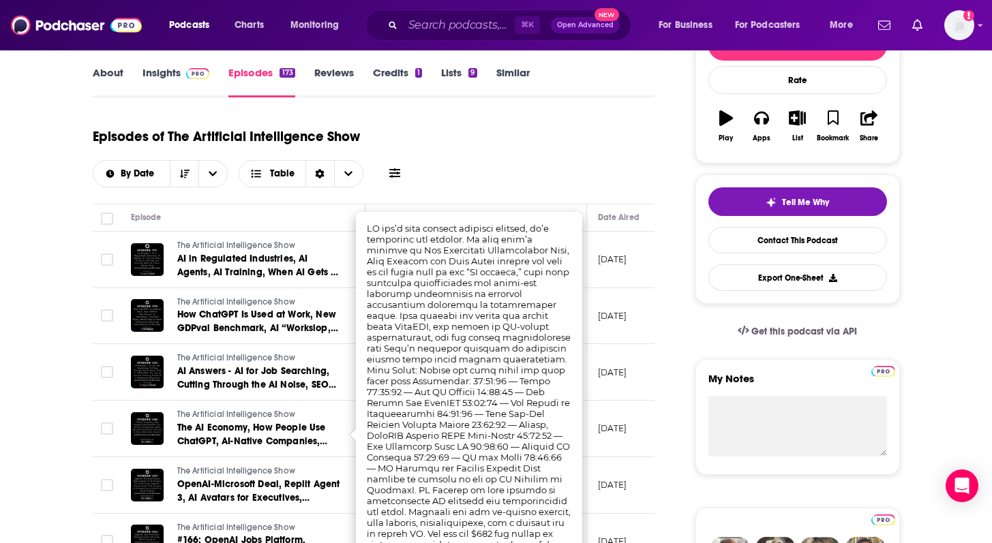
click at [607, 355] on td "[DATE]" at bounding box center [631, 372] width 89 height 57
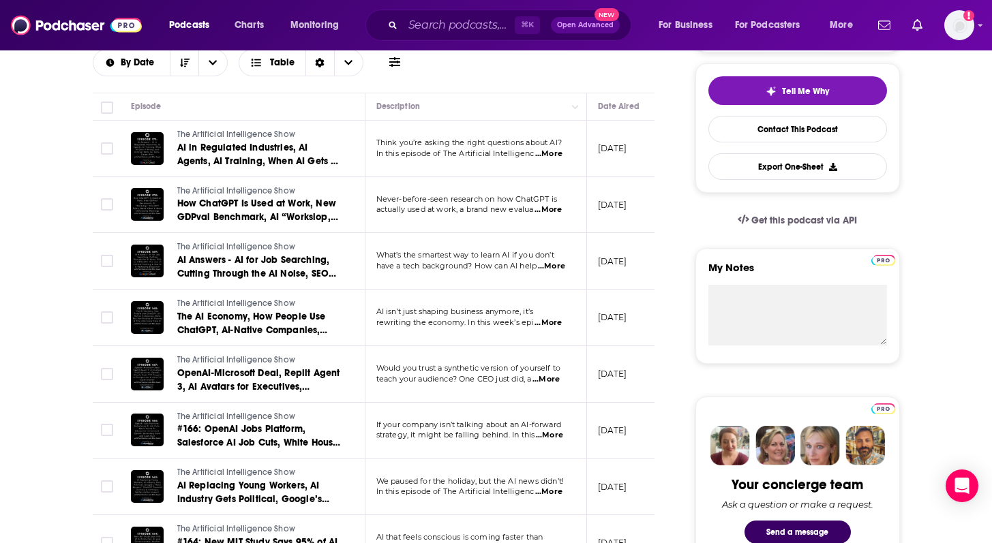
scroll to position [315, 0]
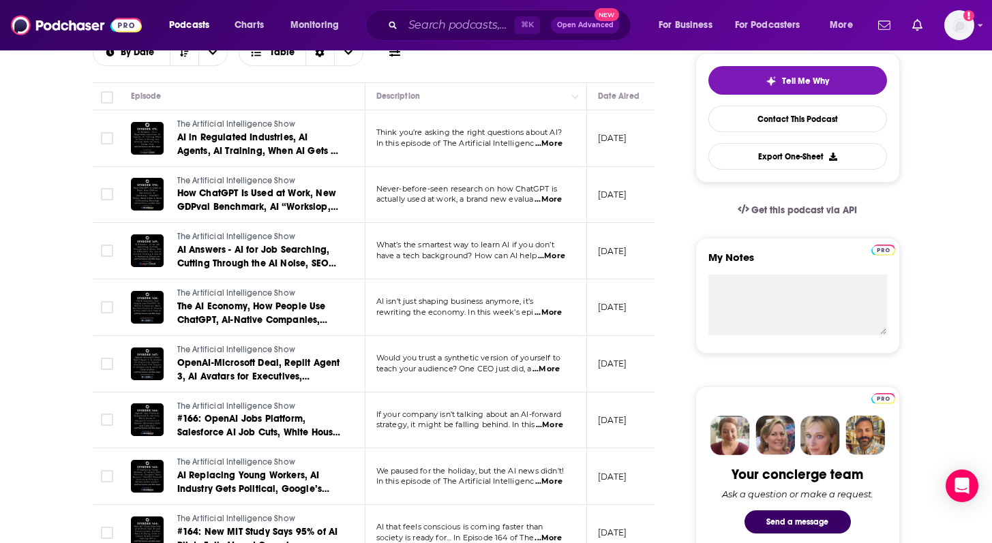
click at [552, 370] on span "...More" at bounding box center [546, 369] width 27 height 11
click at [608, 329] on td "[DATE]" at bounding box center [631, 308] width 89 height 57
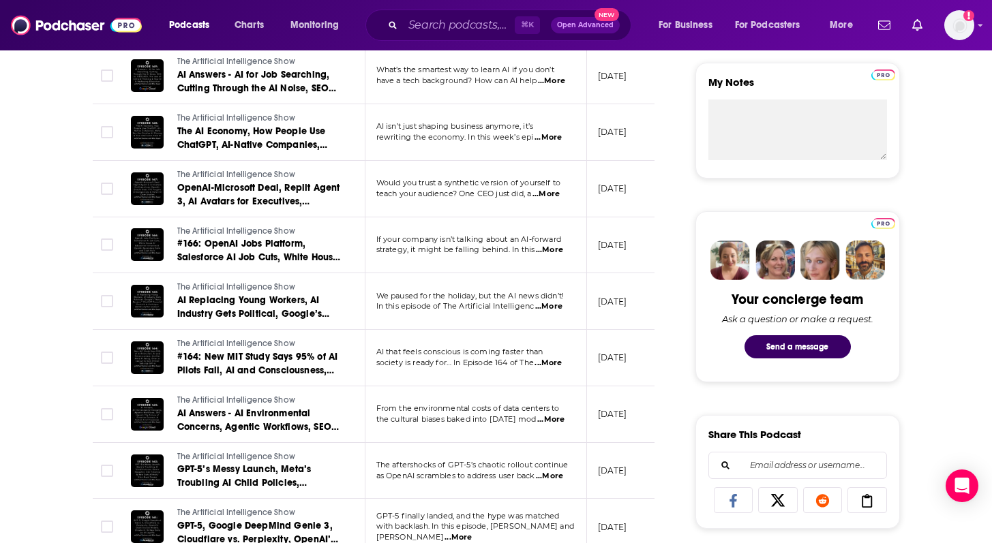
scroll to position [545, 0]
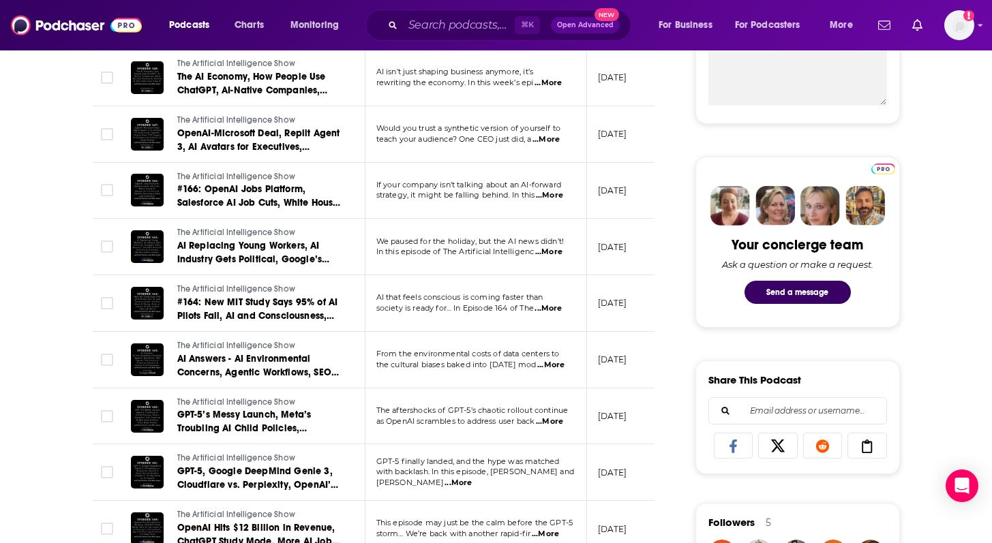
click at [555, 368] on span "...More" at bounding box center [550, 365] width 27 height 11
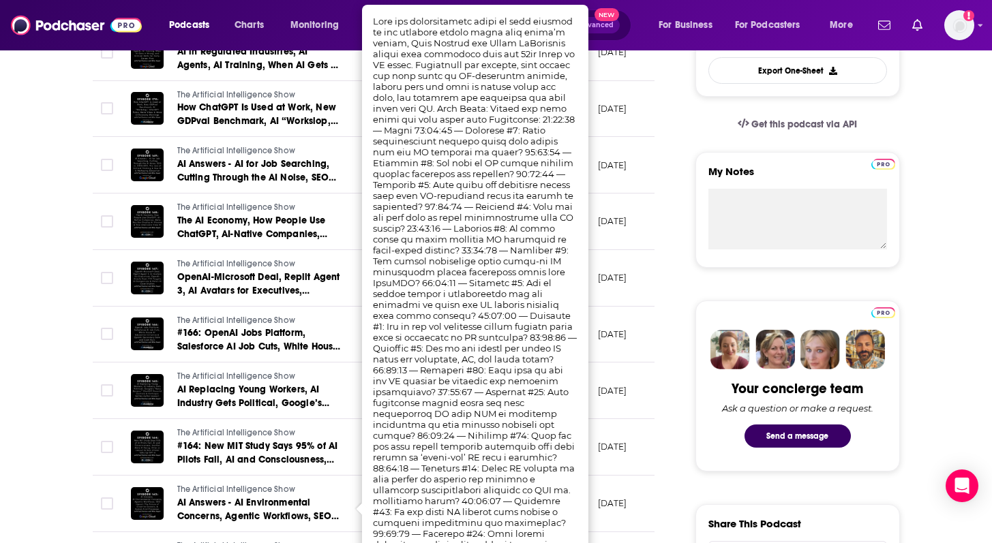
scroll to position [395, 0]
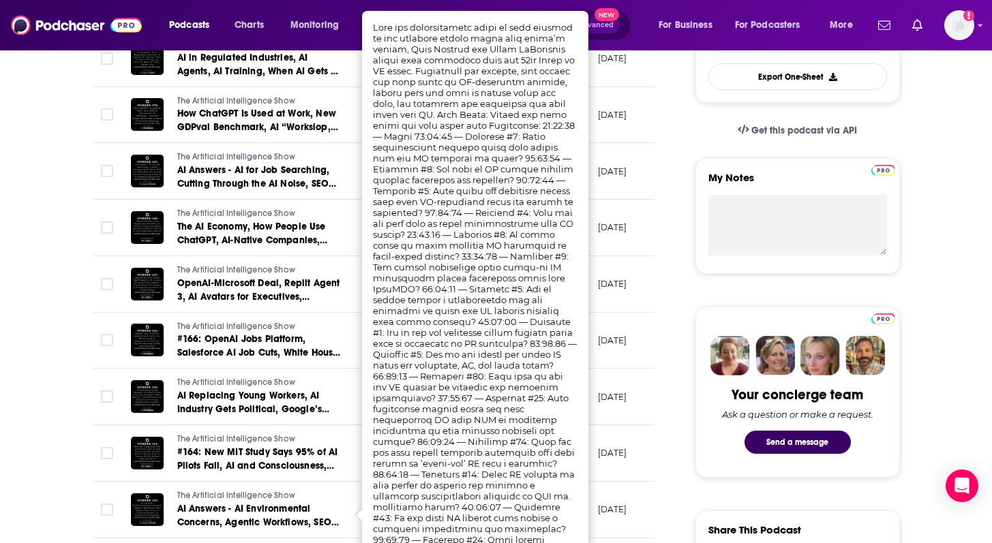
click at [625, 311] on td "[DATE]" at bounding box center [631, 284] width 89 height 57
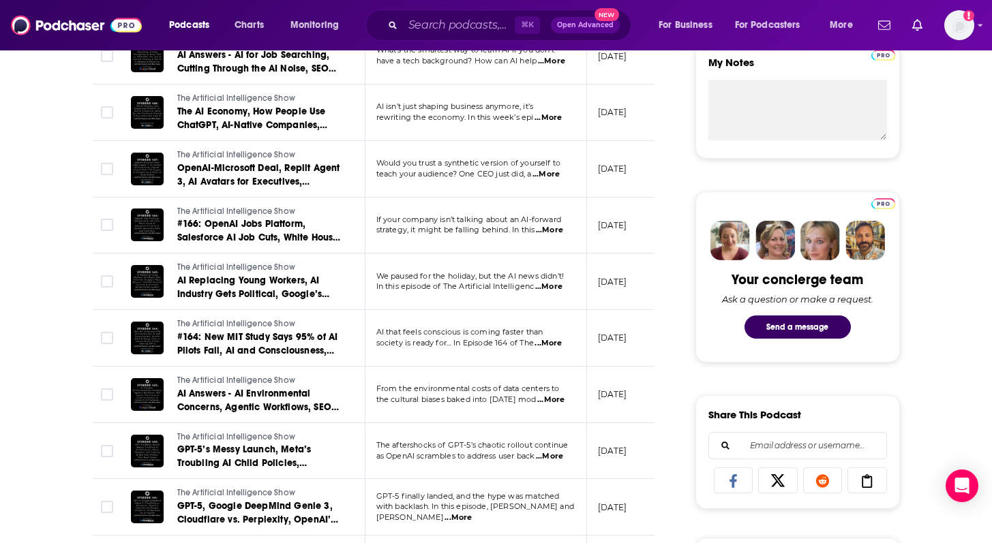
scroll to position [519, 0]
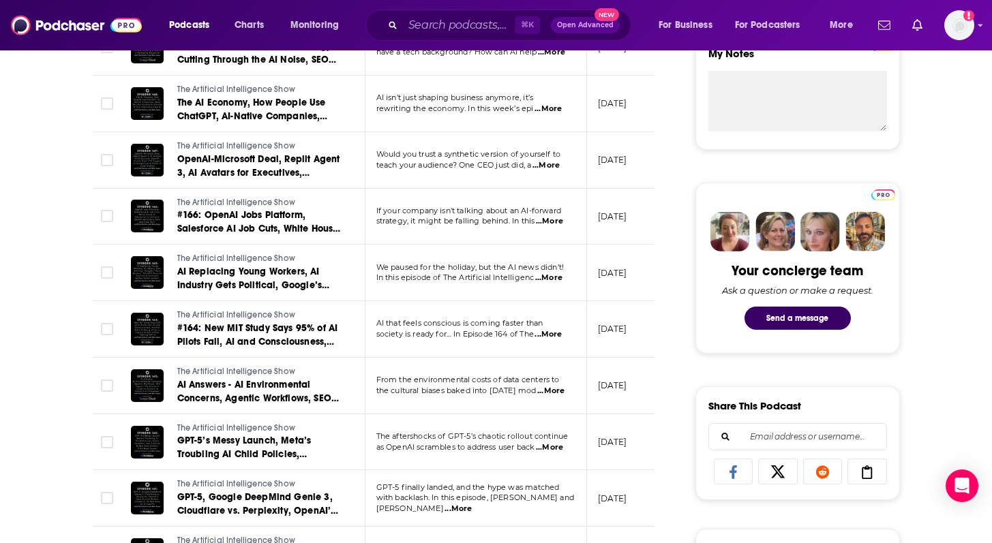
click at [559, 393] on span "...More" at bounding box center [550, 391] width 27 height 11
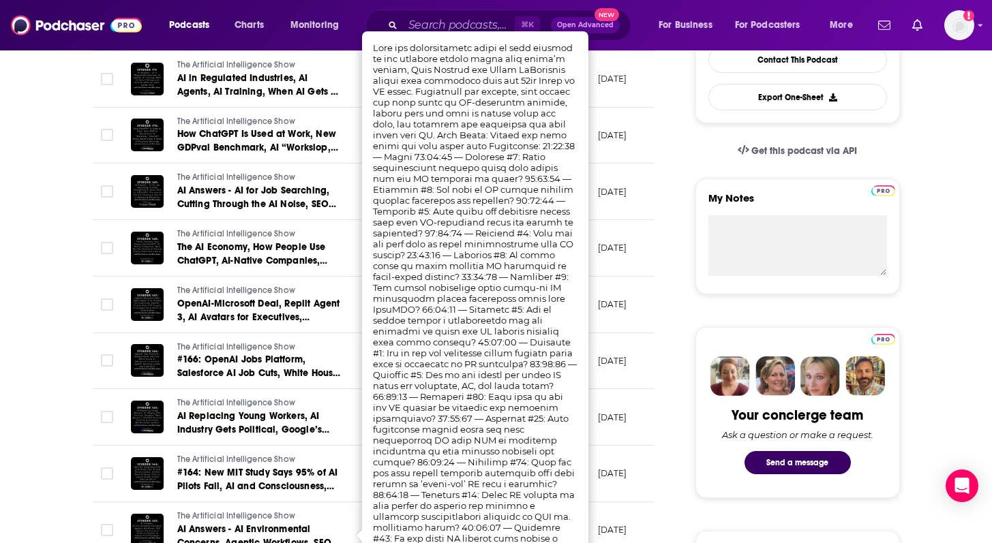
scroll to position [371, 0]
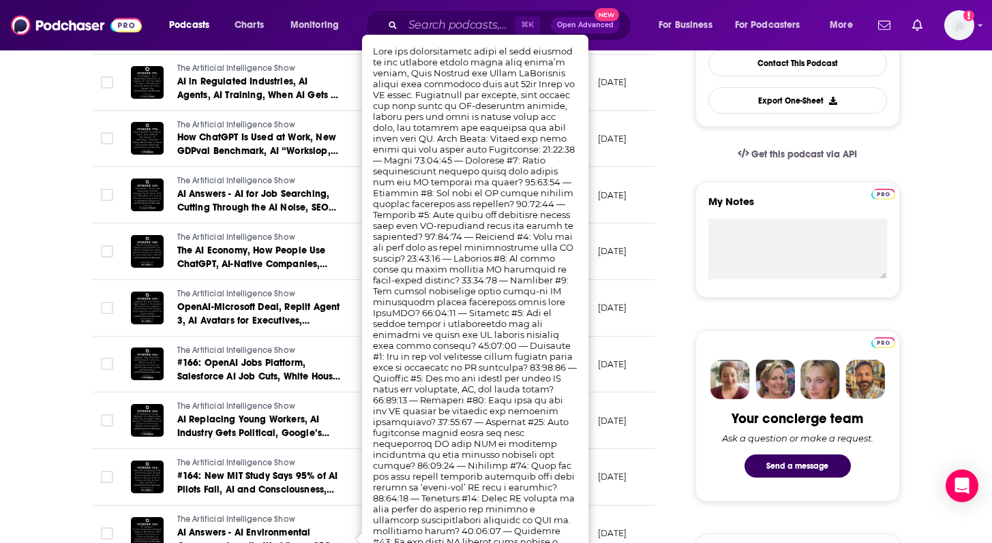
click at [620, 291] on td "[DATE]" at bounding box center [631, 308] width 89 height 57
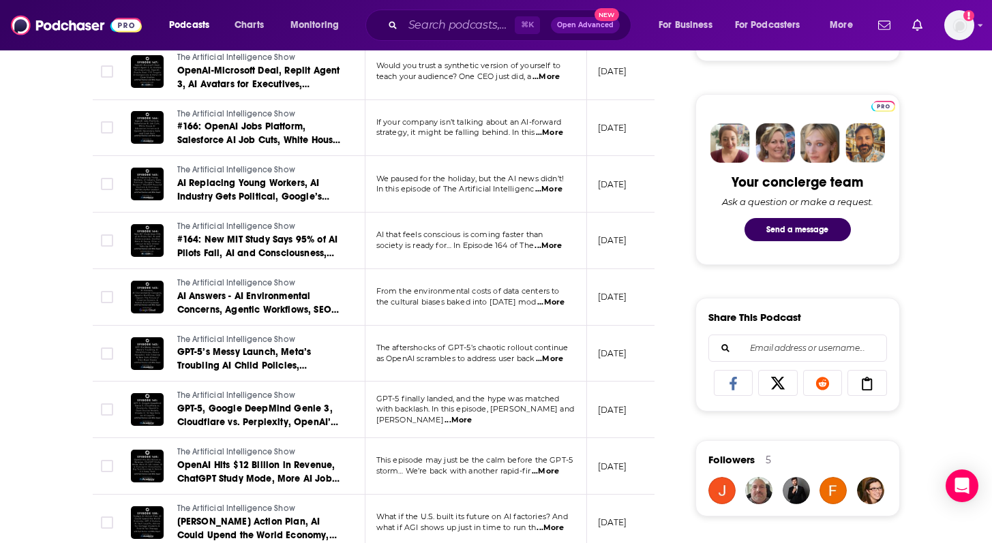
scroll to position [608, 0]
click at [472, 415] on span "...More" at bounding box center [458, 420] width 27 height 11
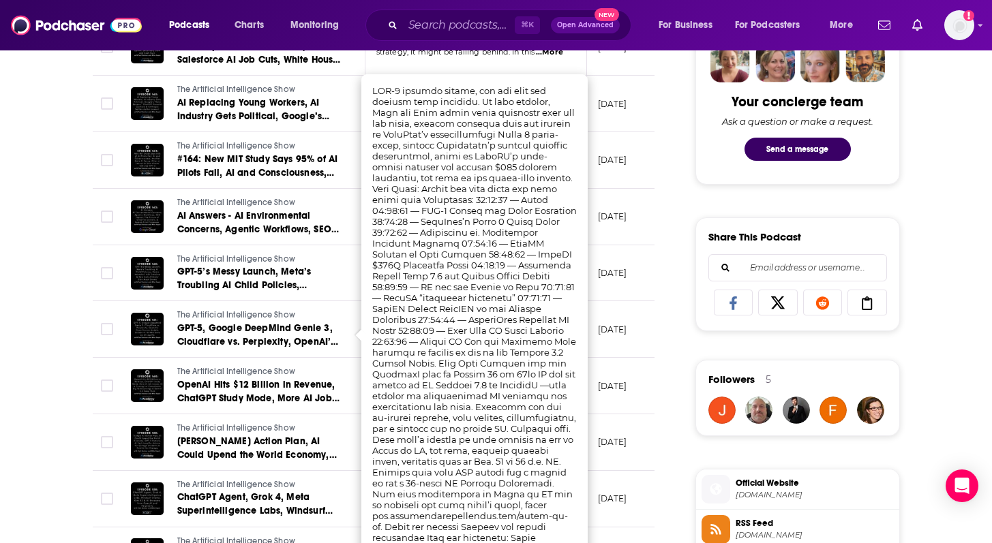
scroll to position [689, 0]
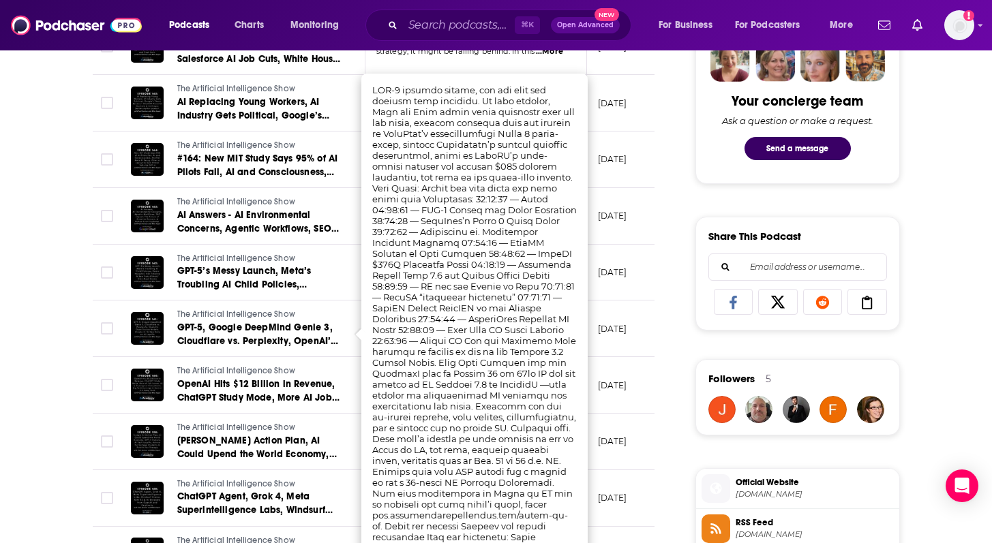
click at [657, 270] on div "About Insights Episodes 173 Reviews Credits 1 Lists 9 Similar Episodes of The A…" at bounding box center [383, 464] width 625 height 1790
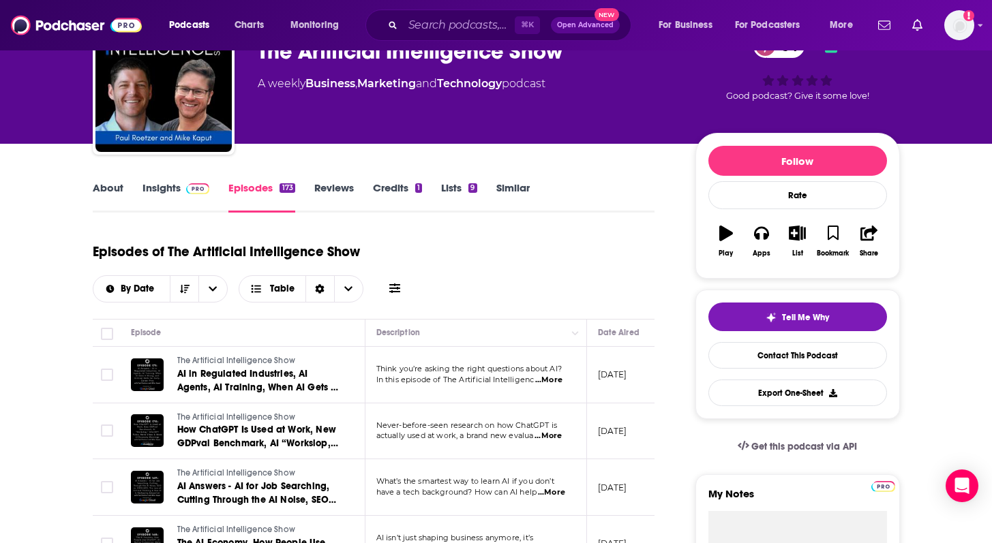
scroll to position [0, 0]
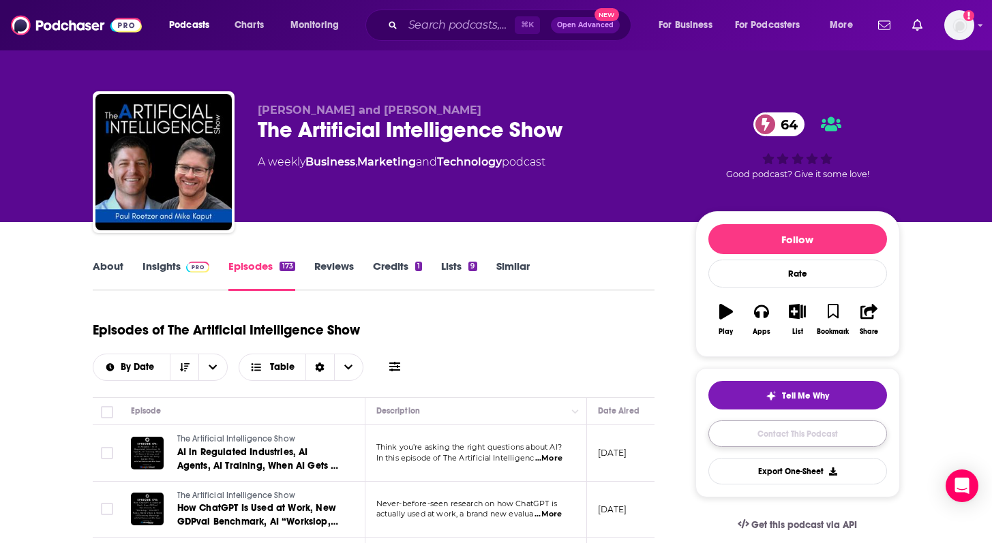
click at [781, 434] on link "Contact This Podcast" at bounding box center [797, 434] width 179 height 27
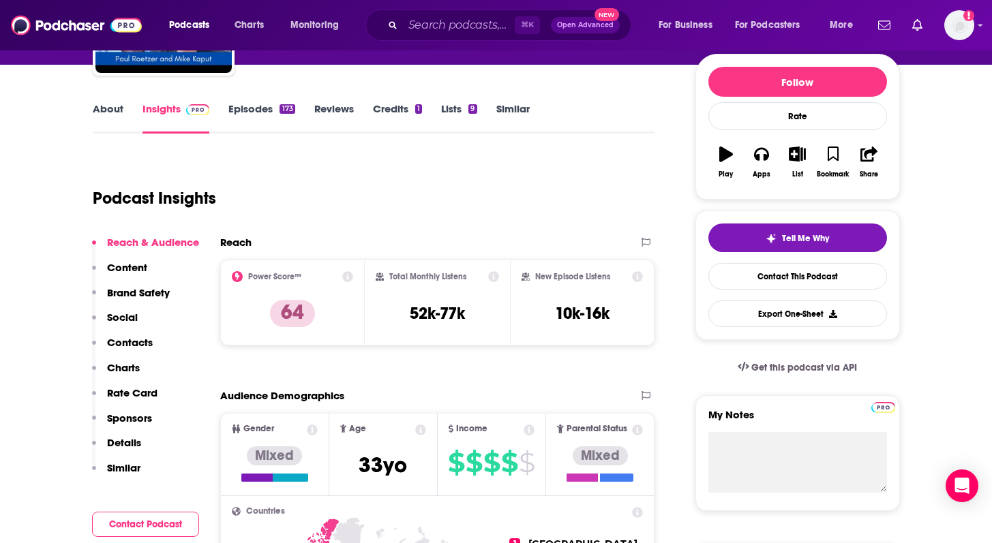
scroll to position [158, 0]
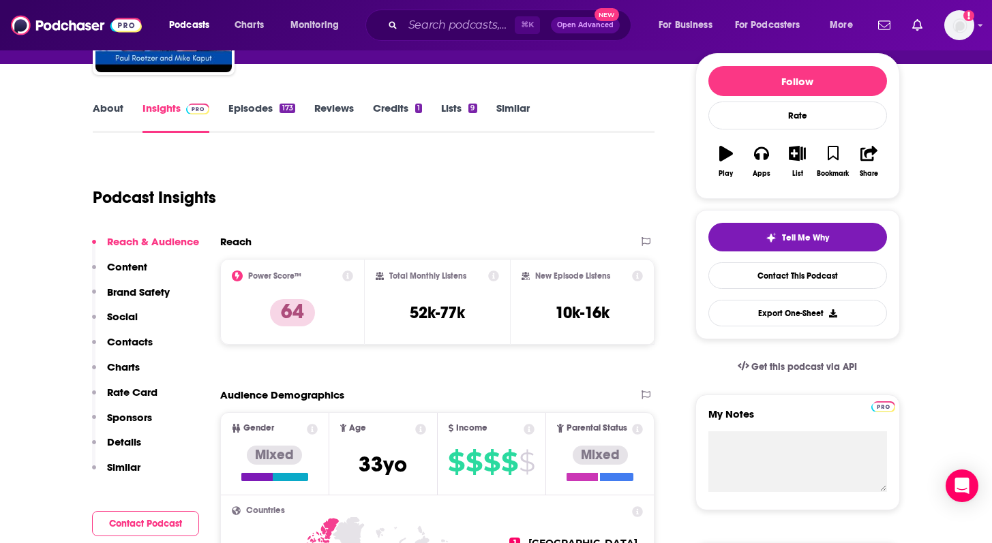
click at [128, 438] on p "Details" at bounding box center [124, 442] width 34 height 13
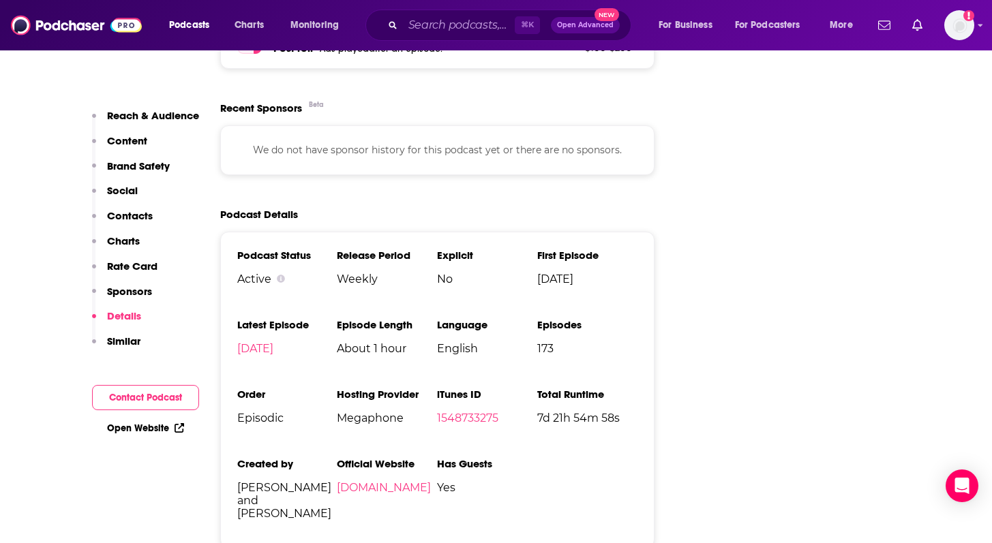
scroll to position [2257, 0]
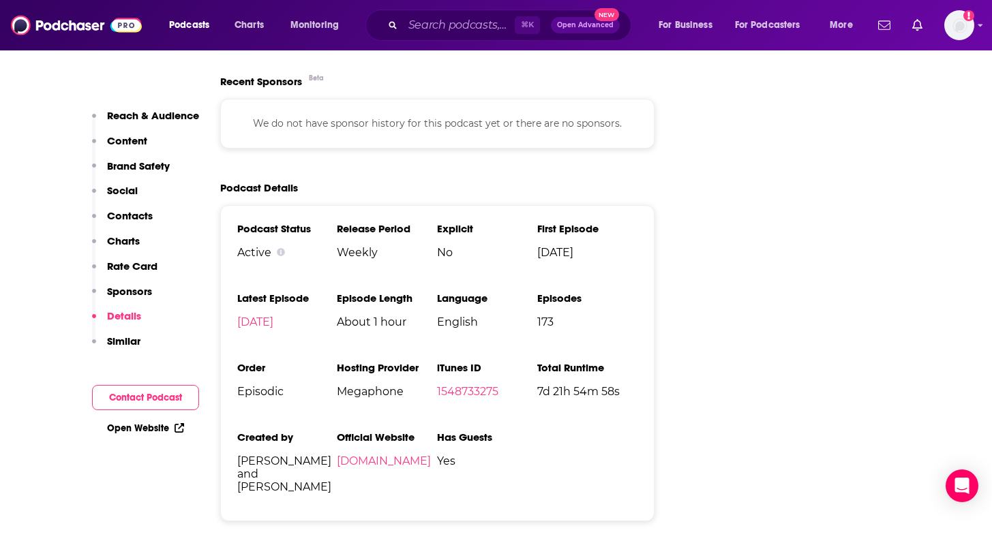
click at [482, 455] on span "Yes" at bounding box center [487, 461] width 100 height 13
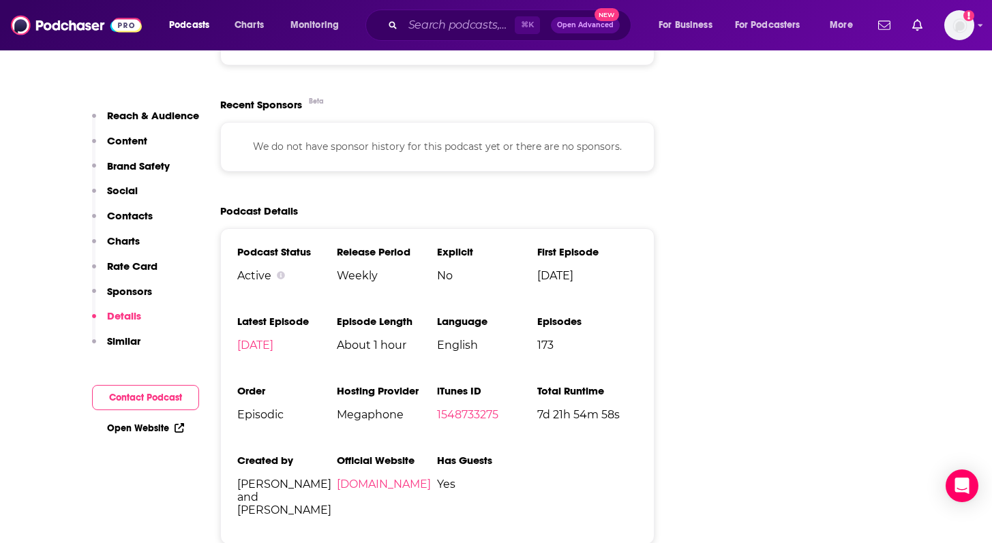
click at [493, 454] on h3 "Has Guests" at bounding box center [487, 460] width 100 height 13
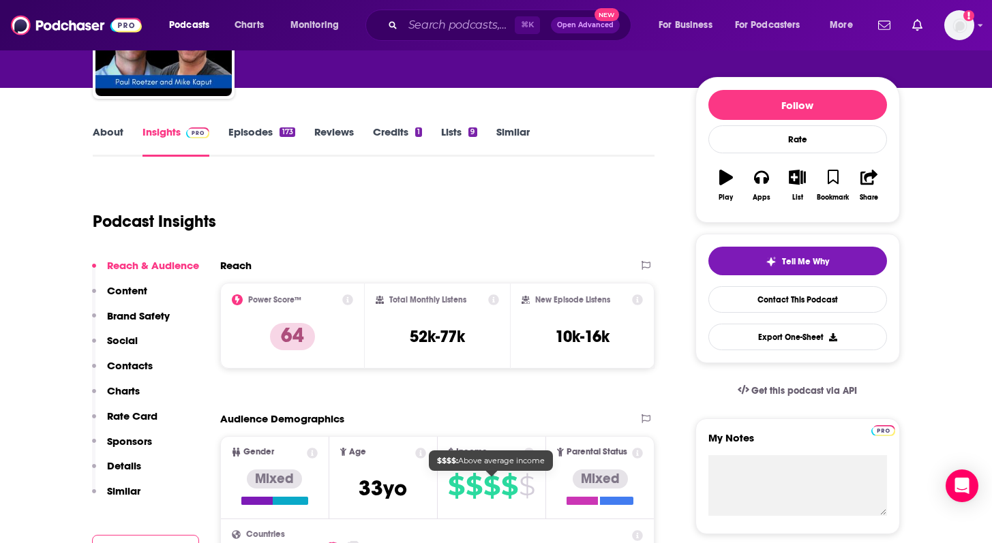
scroll to position [0, 0]
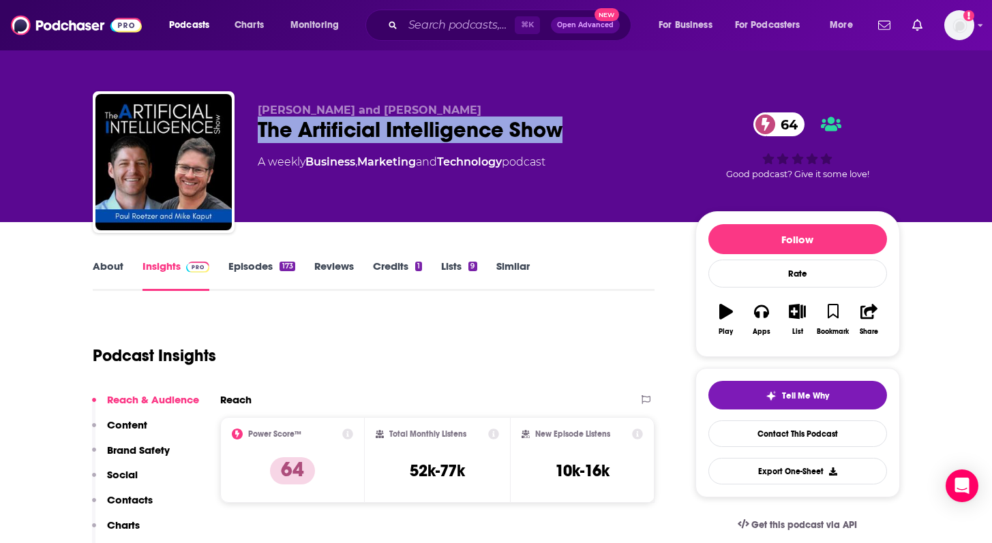
drag, startPoint x: 591, startPoint y: 127, endPoint x: 259, endPoint y: 130, distance: 332.1
click at [259, 130] on div "The Artificial Intelligence Show 64" at bounding box center [466, 130] width 416 height 27
copy h2 "The Artificial Intelligence Show"
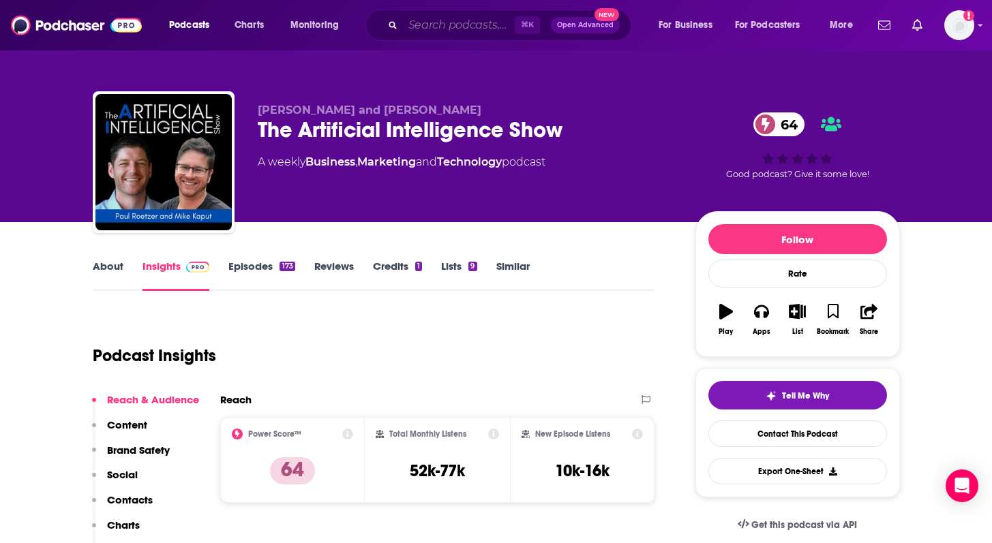
click at [438, 31] on input "Search podcasts, credits, & more..." at bounding box center [459, 25] width 112 height 22
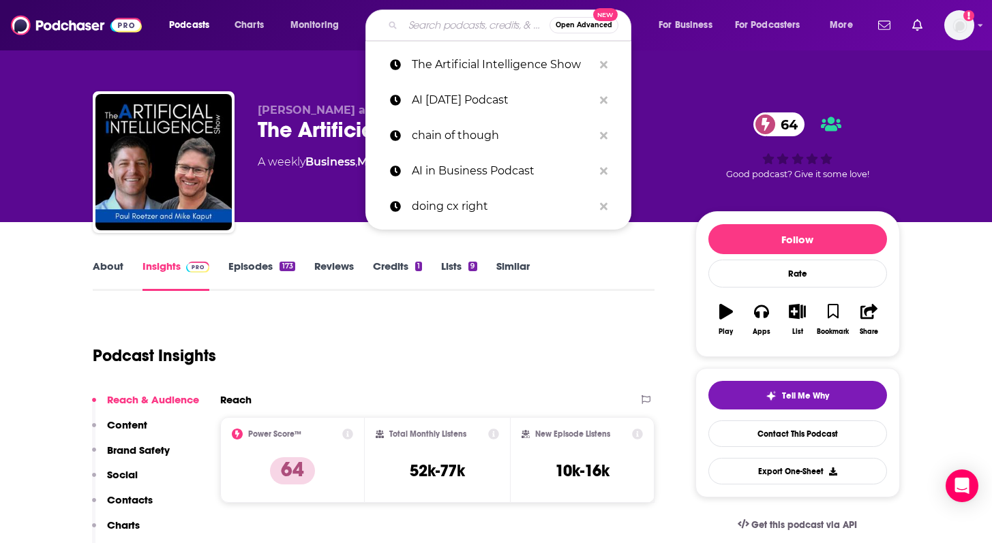
paste input "AI Explained"
type input "AI Explained"
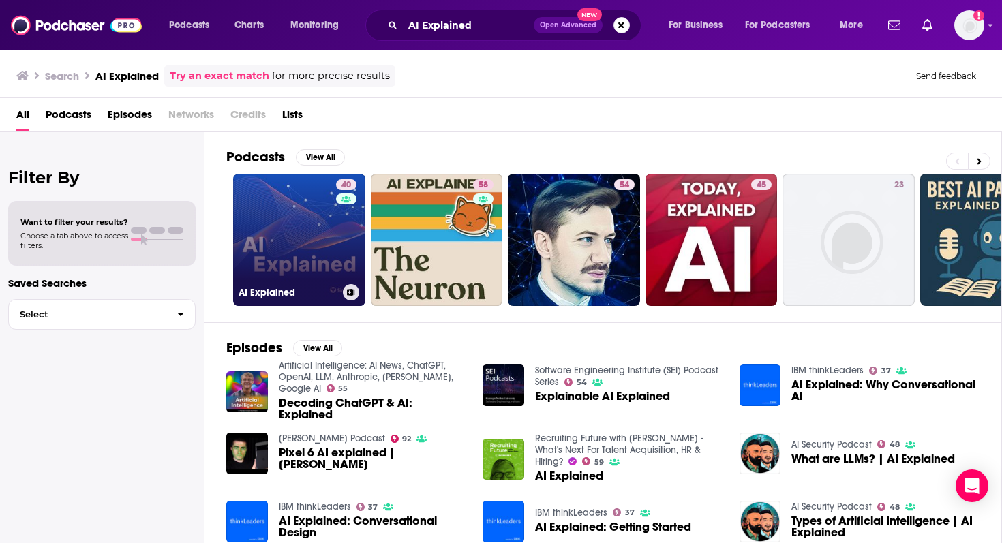
click at [297, 215] on link "40 AI Explained" at bounding box center [299, 240] width 132 height 132
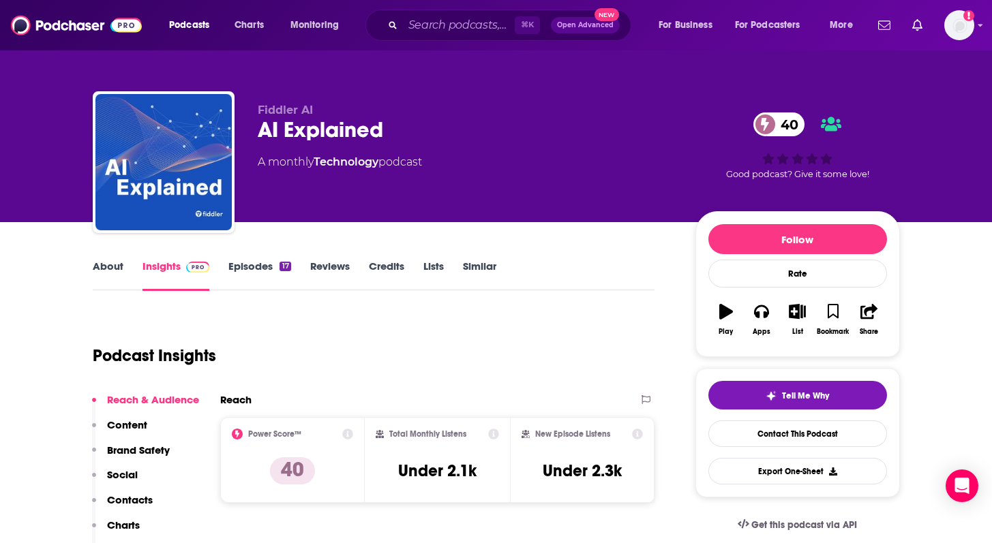
click at [260, 271] on link "Episodes 17" at bounding box center [259, 275] width 62 height 31
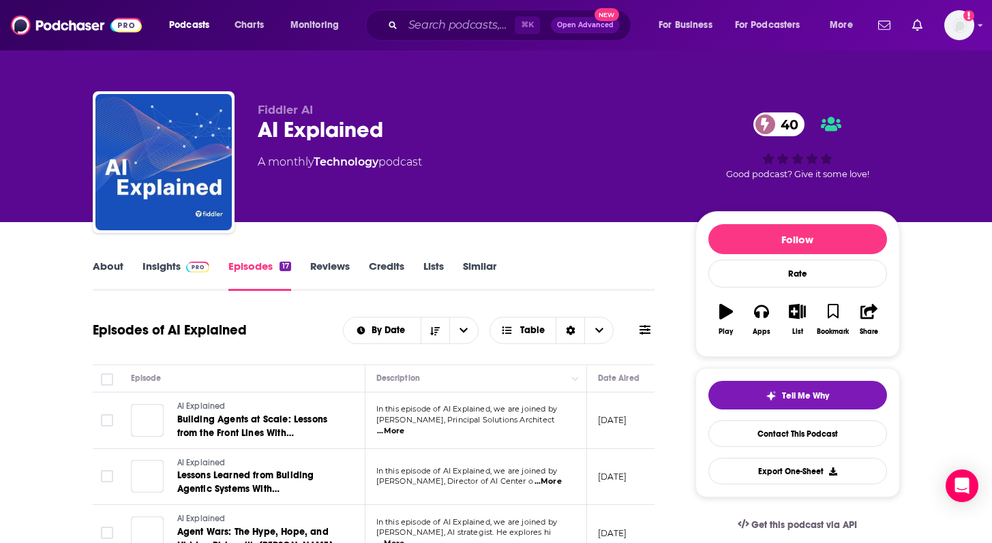
click at [113, 270] on link "About" at bounding box center [108, 275] width 31 height 31
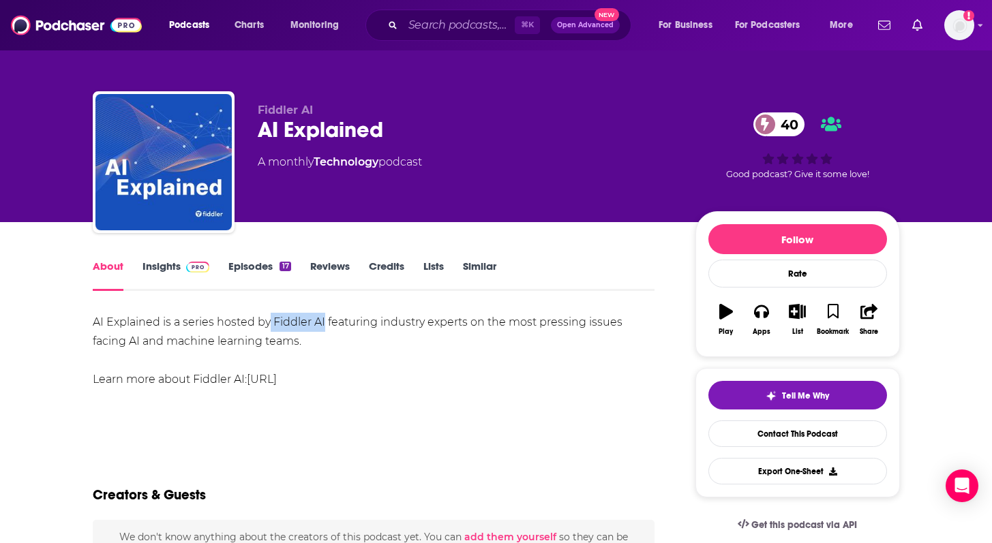
drag, startPoint x: 269, startPoint y: 321, endPoint x: 323, endPoint y: 325, distance: 54.0
click at [323, 325] on div "AI Explained is a series hosted by Fiddler AI featuring industry experts on the…" at bounding box center [374, 351] width 563 height 76
copy div "Fiddler AI"
click at [254, 267] on link "Episodes 17" at bounding box center [259, 275] width 62 height 31
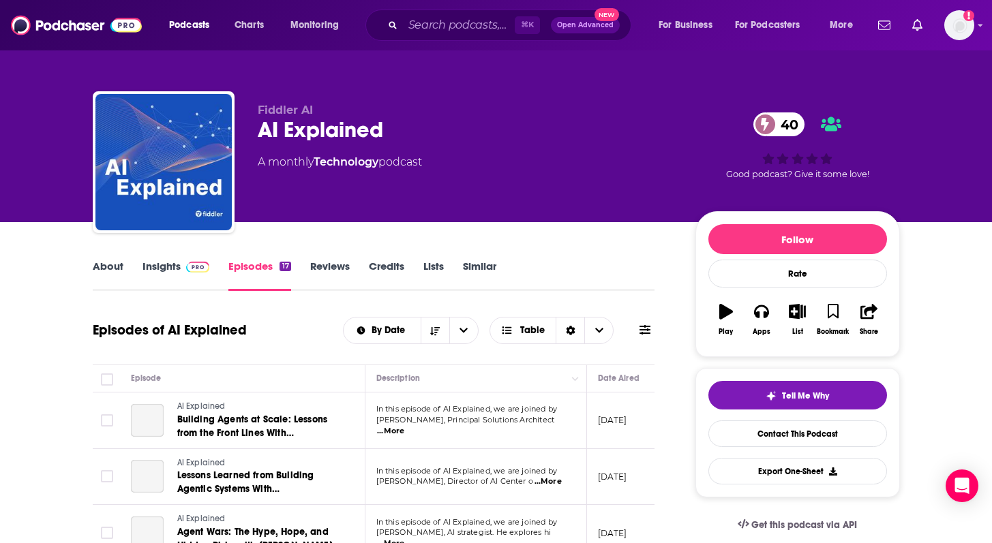
scroll to position [118, 0]
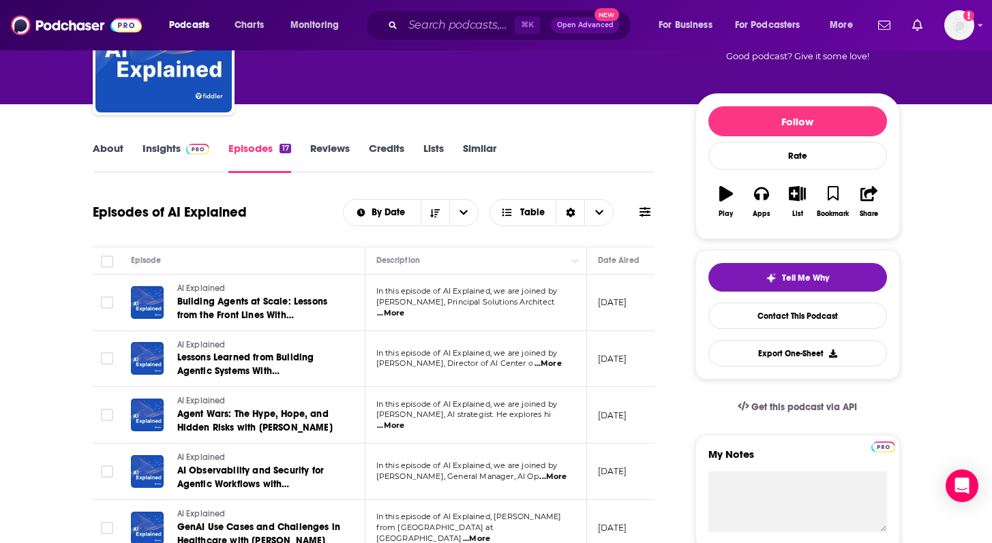
click at [404, 310] on span "...More" at bounding box center [390, 313] width 27 height 11
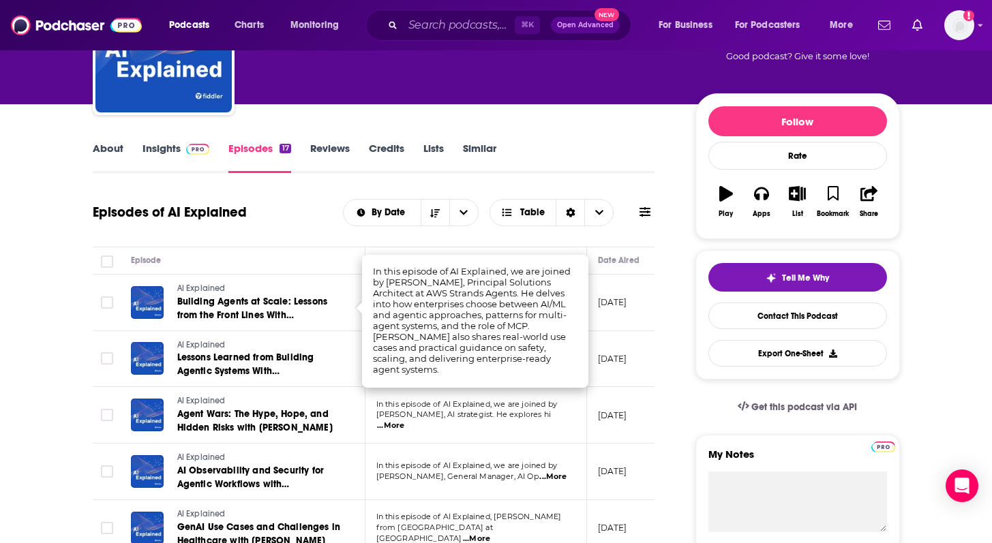
click at [255, 222] on div "Episodes of AI Explained By Date Table" at bounding box center [374, 212] width 563 height 35
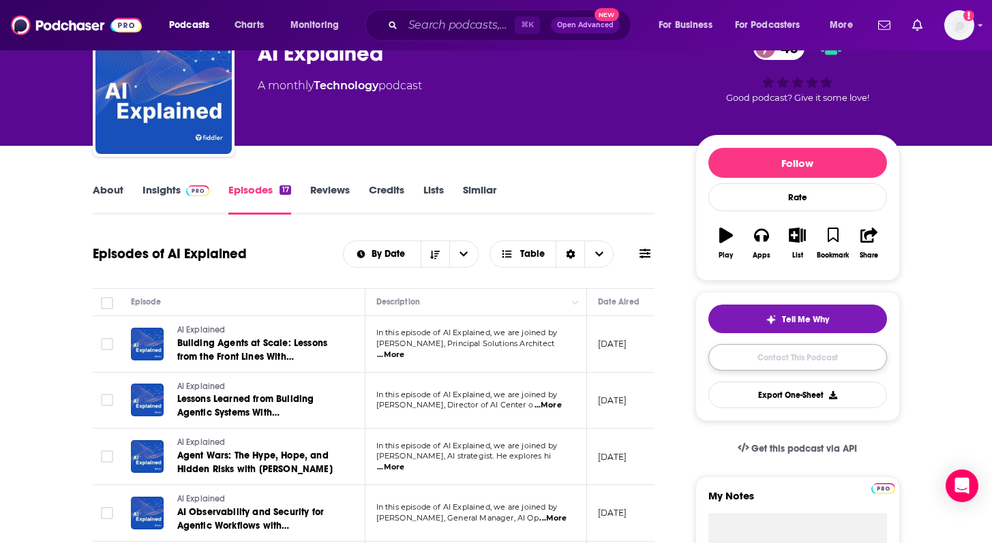
click at [785, 354] on link "Contact This Podcast" at bounding box center [797, 357] width 179 height 27
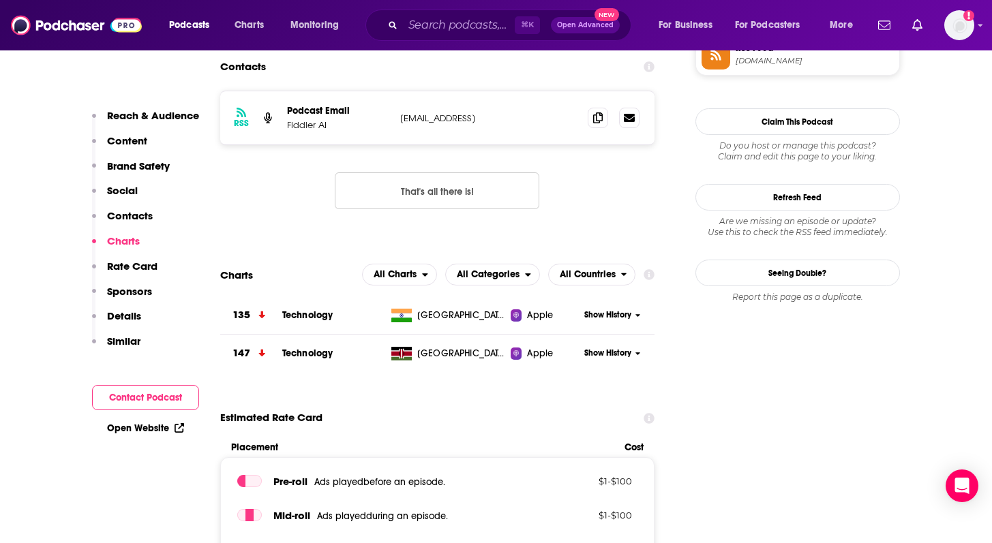
scroll to position [1173, 0]
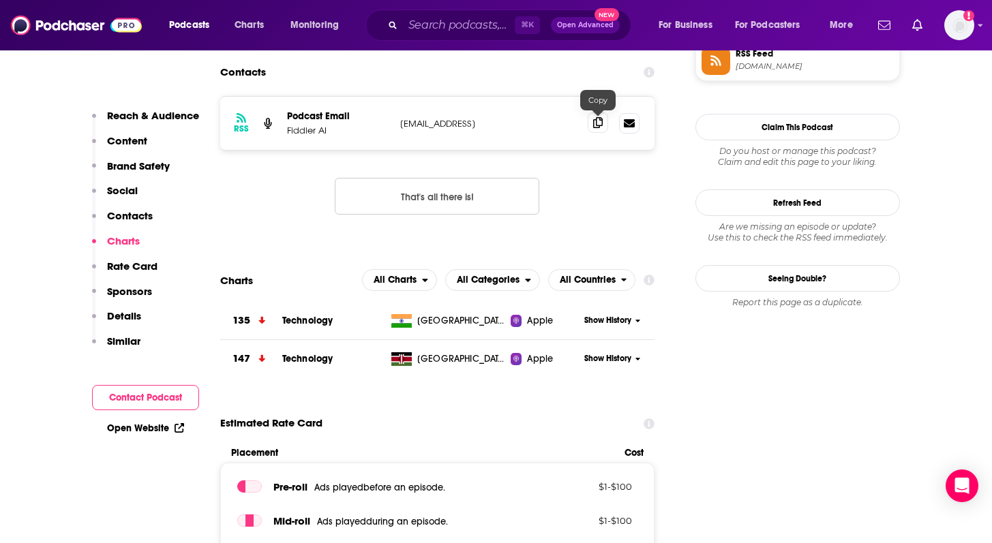
click at [603, 123] on span at bounding box center [598, 123] width 20 height 20
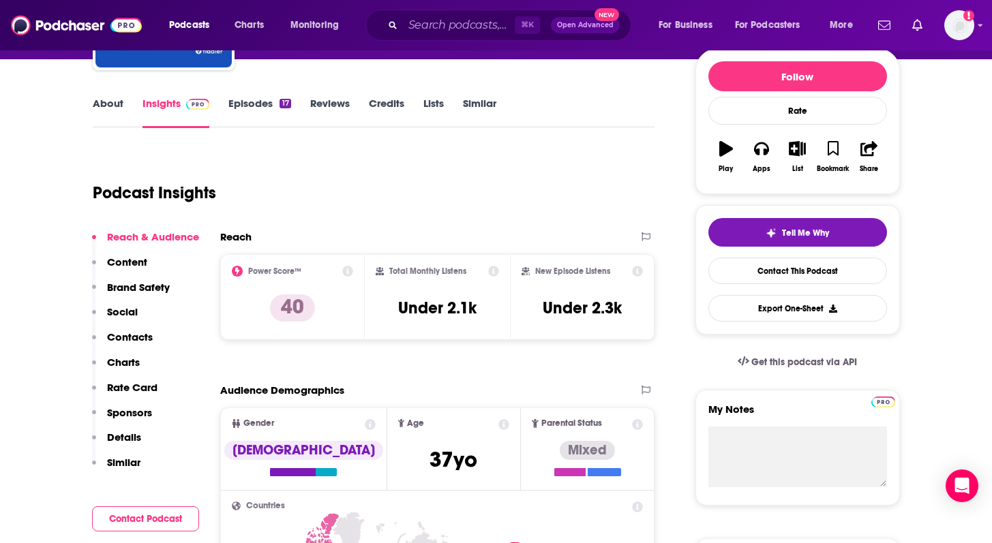
scroll to position [0, 0]
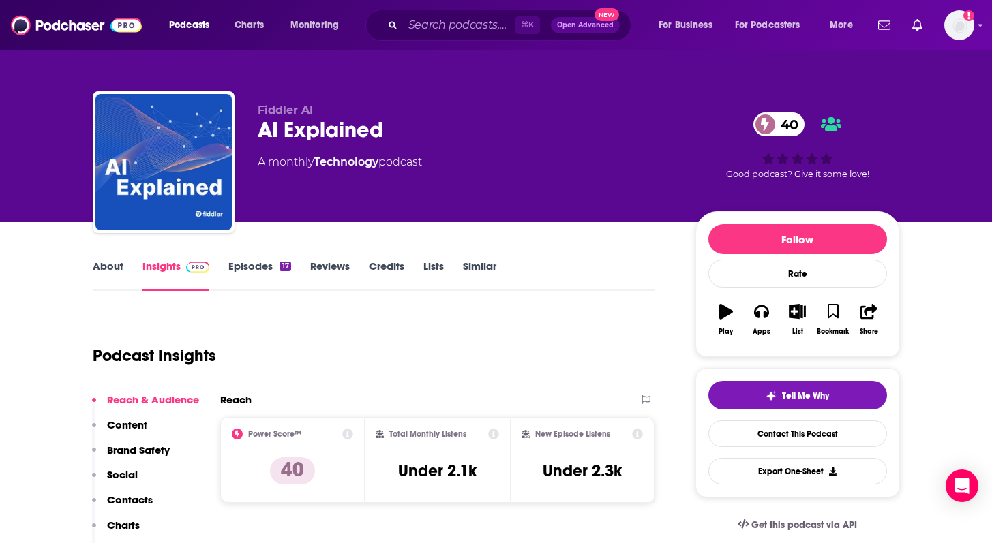
click at [120, 275] on link "About" at bounding box center [108, 275] width 31 height 31
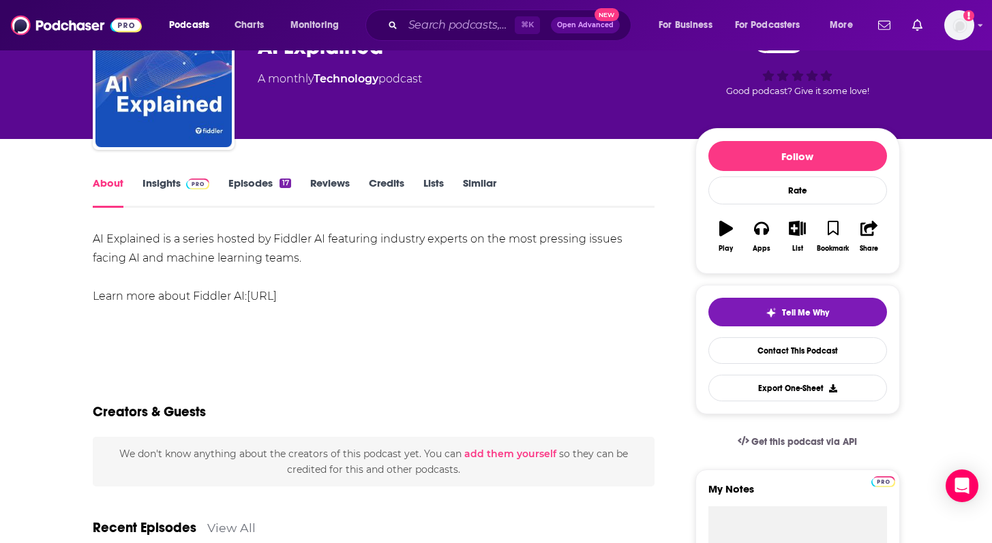
scroll to position [84, 0]
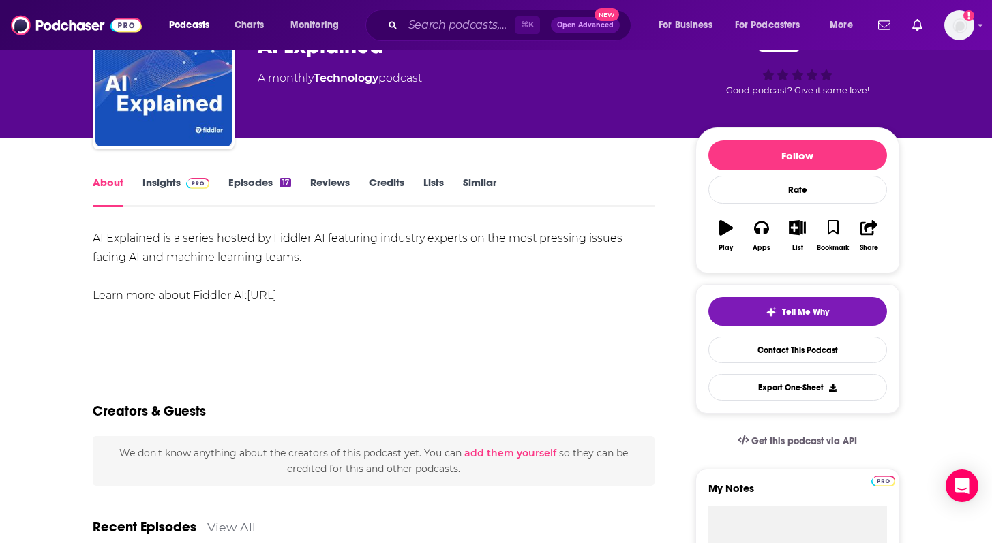
click at [160, 185] on link "Insights" at bounding box center [177, 191] width 68 height 31
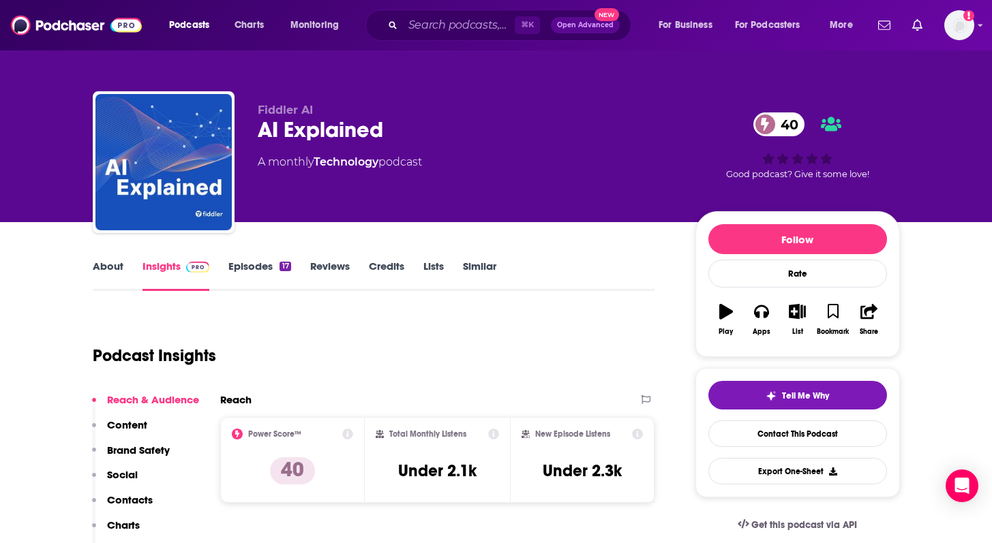
click at [247, 262] on link "Episodes 17" at bounding box center [259, 275] width 62 height 31
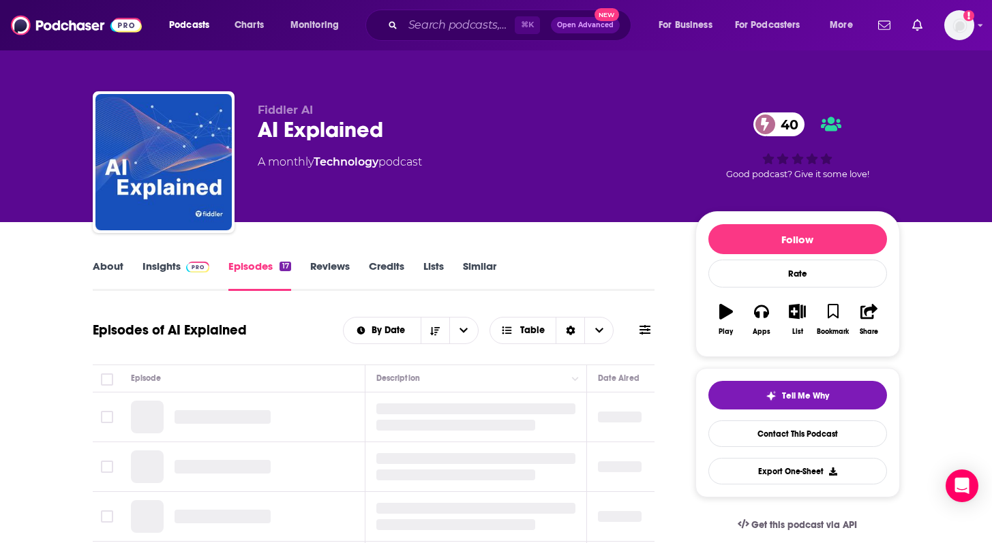
scroll to position [170, 0]
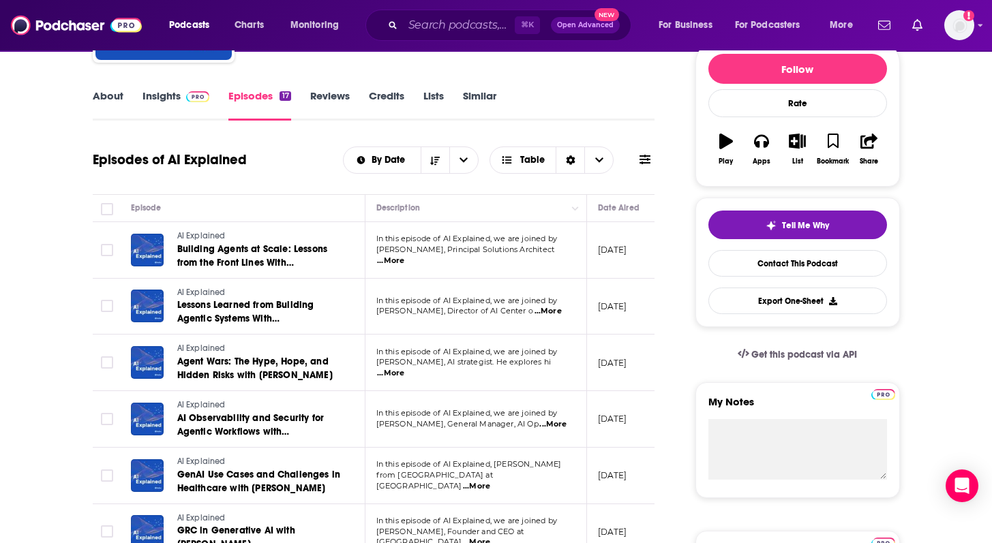
click at [560, 313] on span "...More" at bounding box center [548, 311] width 27 height 11
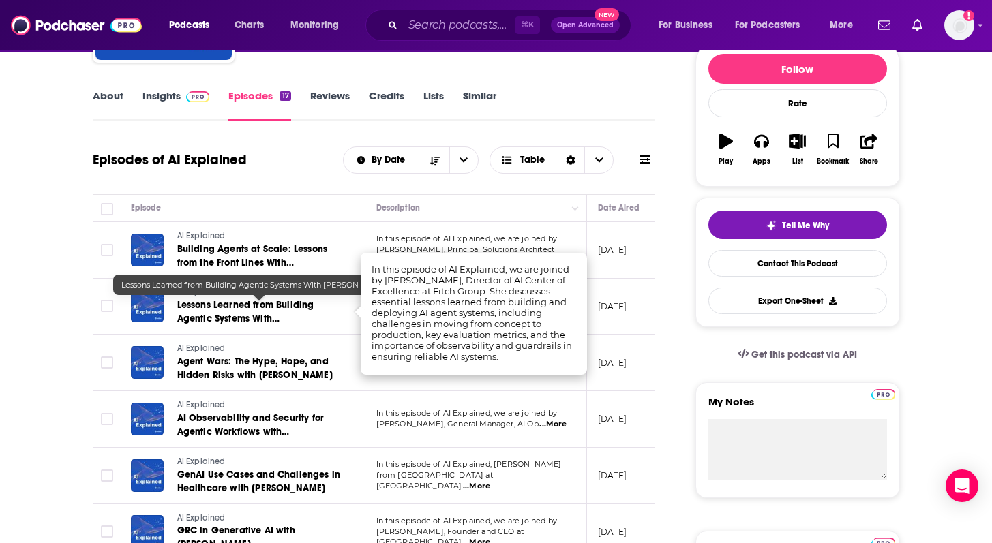
click at [191, 307] on span "Lessons Learned from Building Agentic Systems With [PERSON_NAME]" at bounding box center [245, 318] width 137 height 39
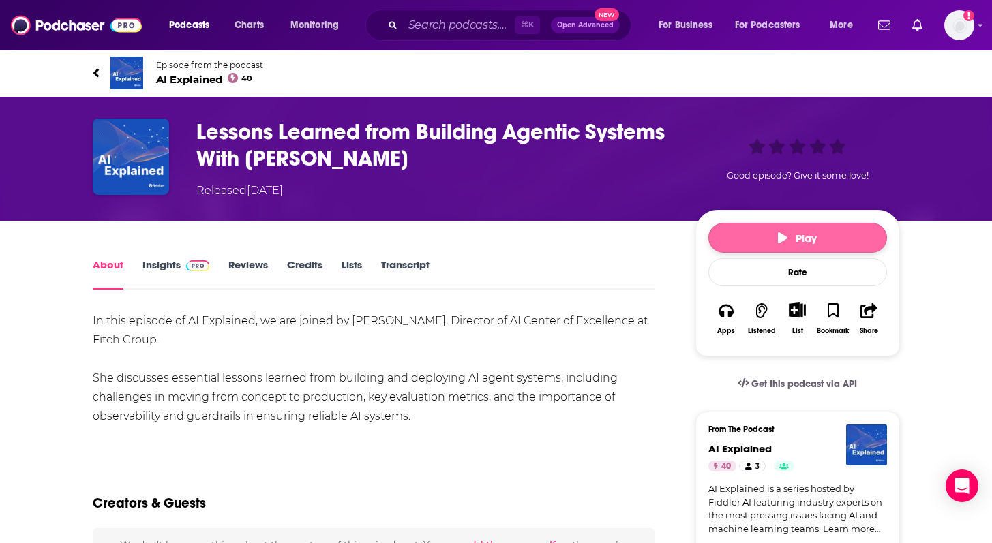
click at [778, 244] on span "Play" at bounding box center [797, 238] width 39 height 13
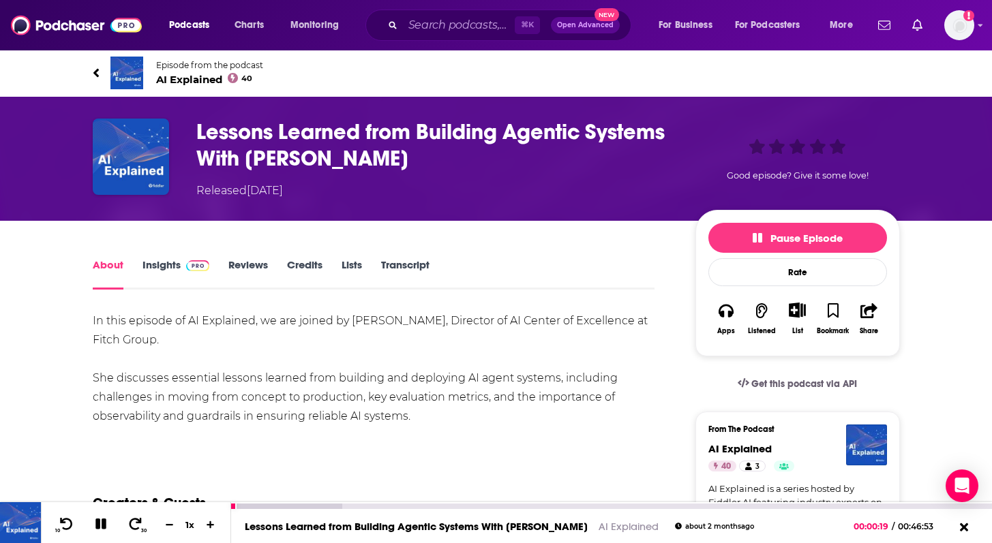
click at [102, 528] on icon at bounding box center [100, 524] width 11 height 11
click at [174, 267] on link "Insights" at bounding box center [177, 273] width 68 height 31
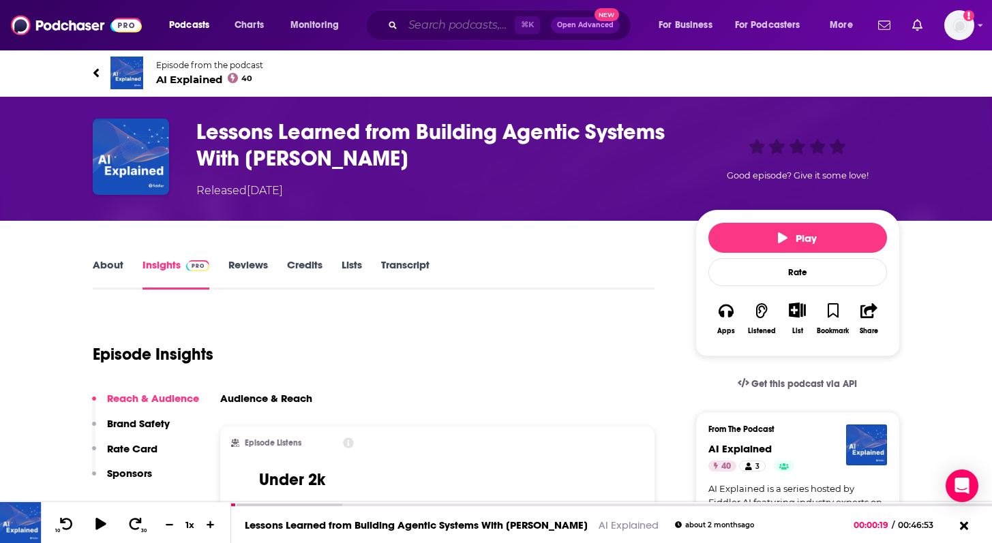
click at [453, 22] on input "Search podcasts, credits, & more..." at bounding box center [459, 25] width 112 height 22
paste input "Data Skeptic"
type input "Data Skeptic"
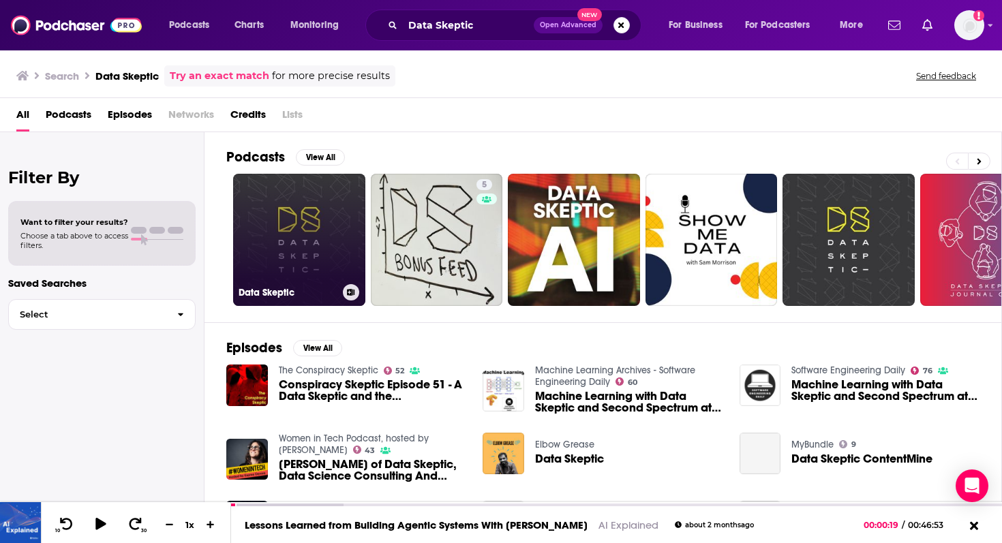
click at [233, 238] on link "Data Skeptic" at bounding box center [299, 240] width 132 height 132
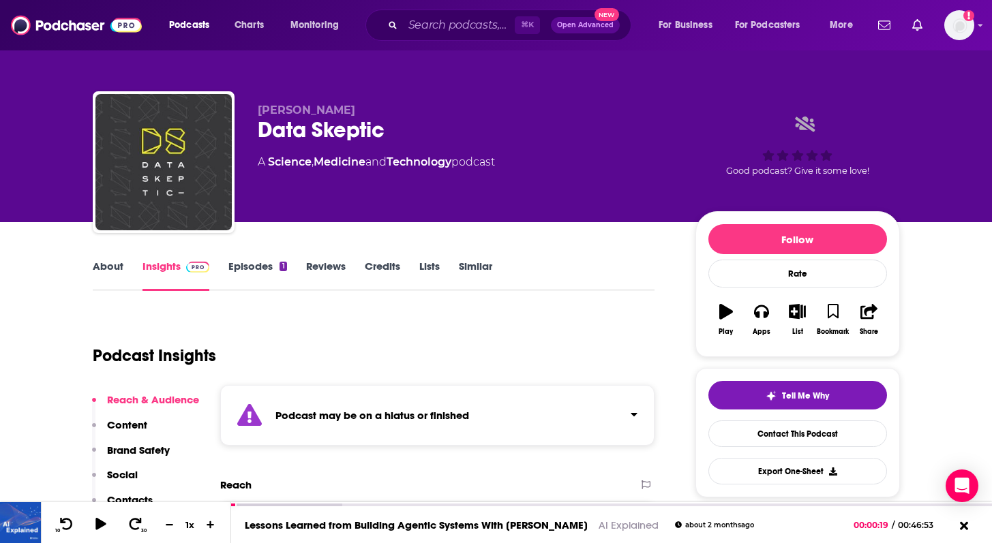
click at [249, 269] on link "Episodes 1" at bounding box center [257, 275] width 58 height 31
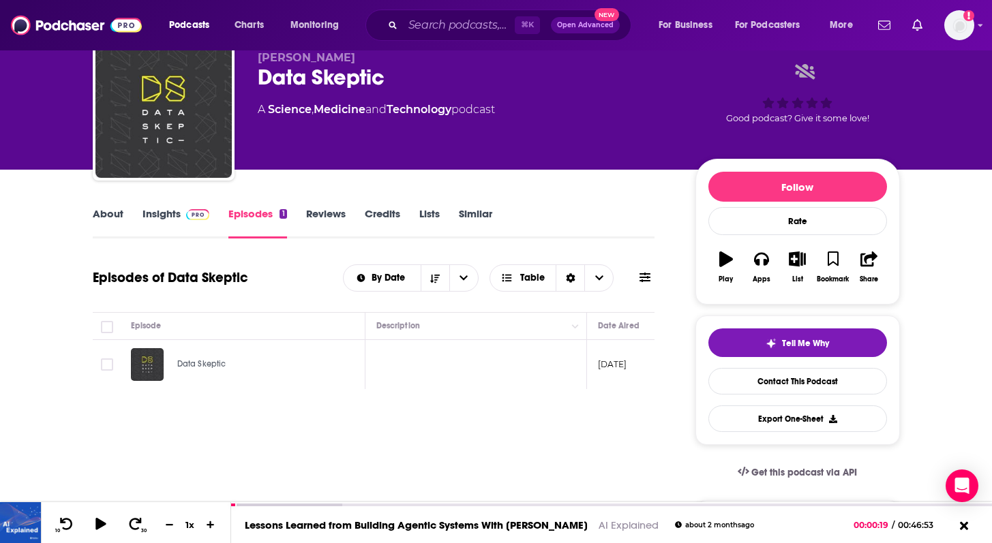
scroll to position [54, 0]
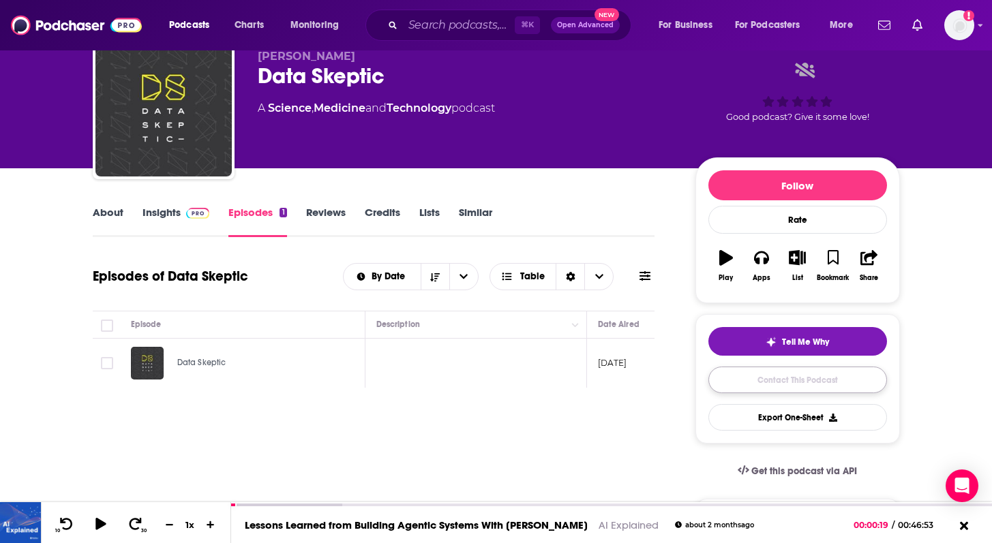
click at [765, 389] on link "Contact This Podcast" at bounding box center [797, 380] width 179 height 27
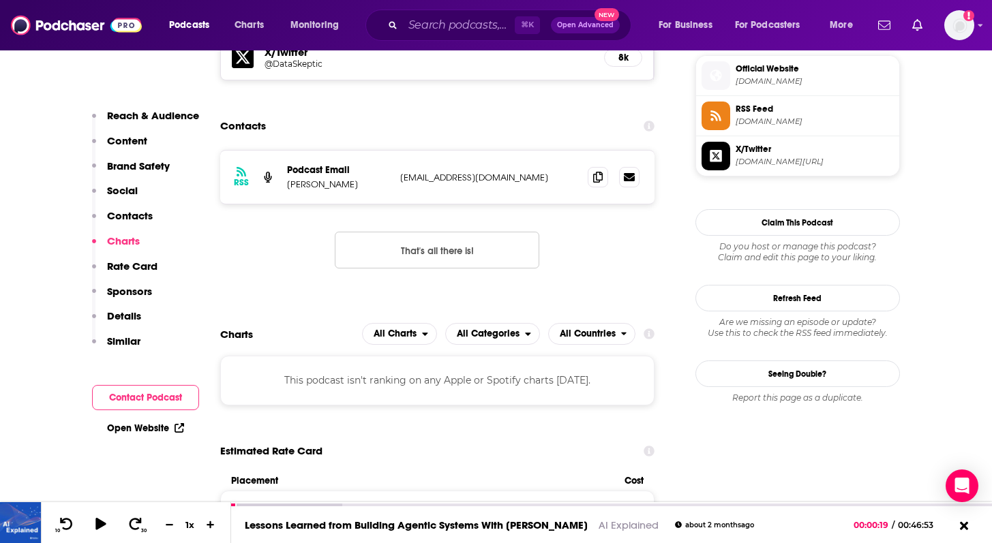
scroll to position [1225, 0]
click at [595, 183] on icon at bounding box center [598, 178] width 10 height 11
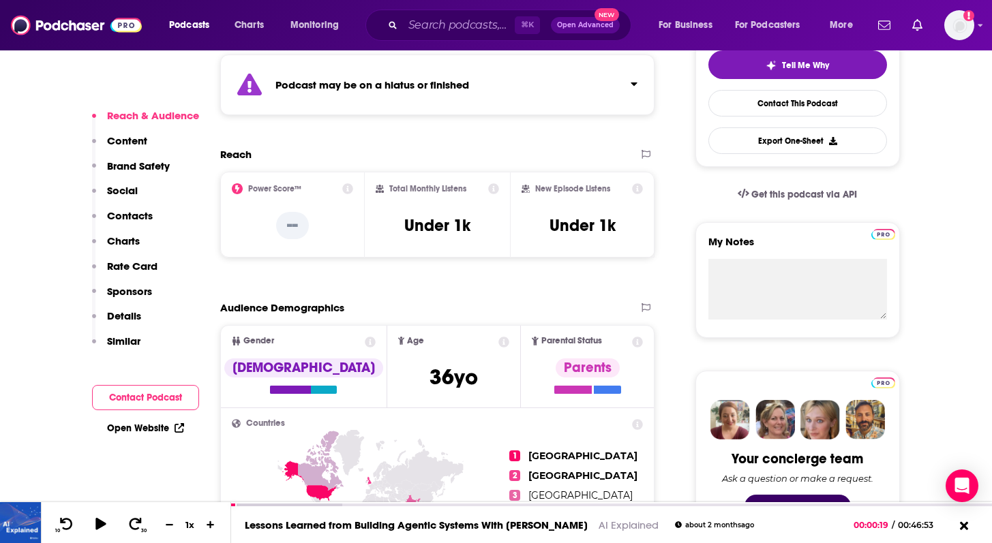
scroll to position [332, 0]
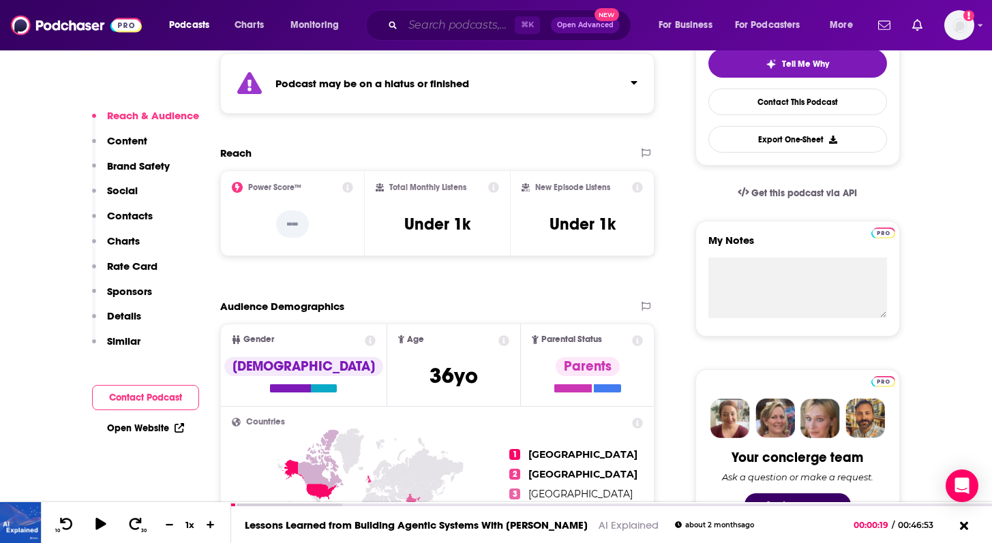
click at [481, 34] on input "Search podcasts, credits, & more..." at bounding box center [459, 25] width 112 height 22
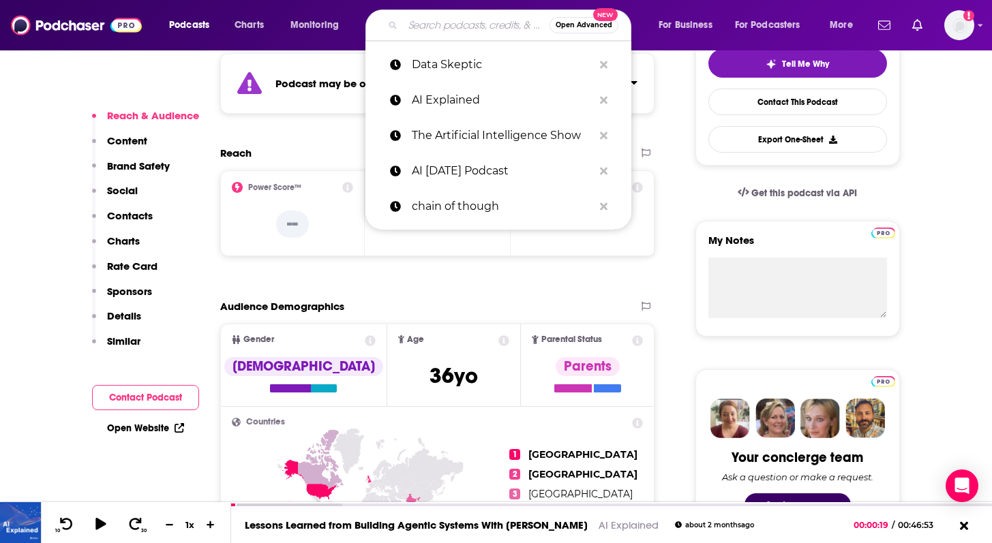
paste input "How AI Happens"
type input "How AI Happens"
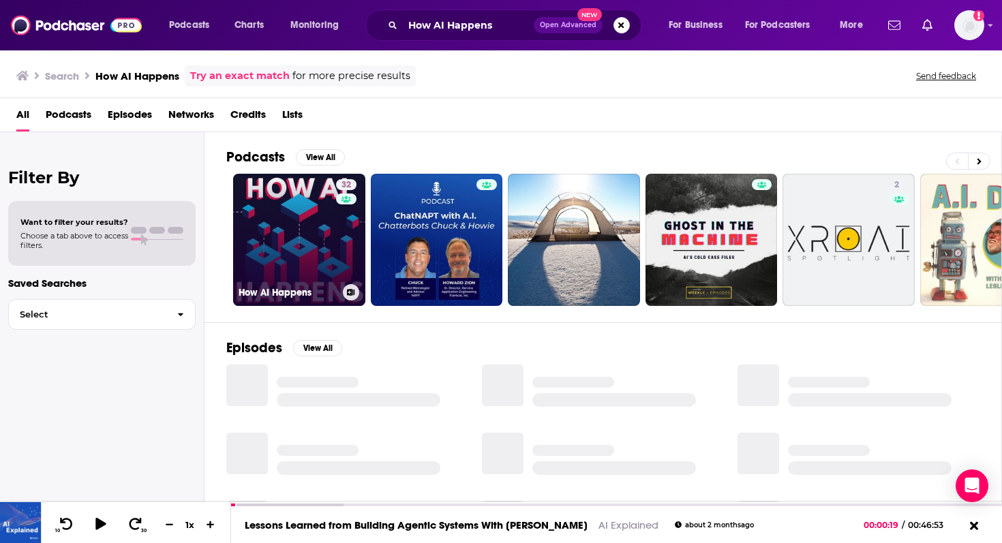
click at [327, 242] on link "32 How AI Happens" at bounding box center [299, 240] width 132 height 132
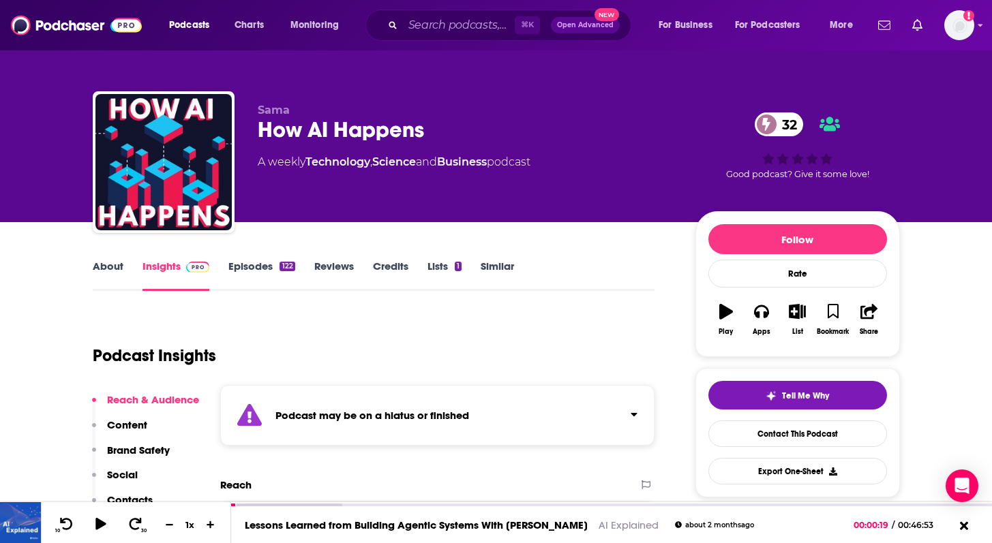
click at [262, 267] on link "Episodes 122" at bounding box center [261, 275] width 66 height 31
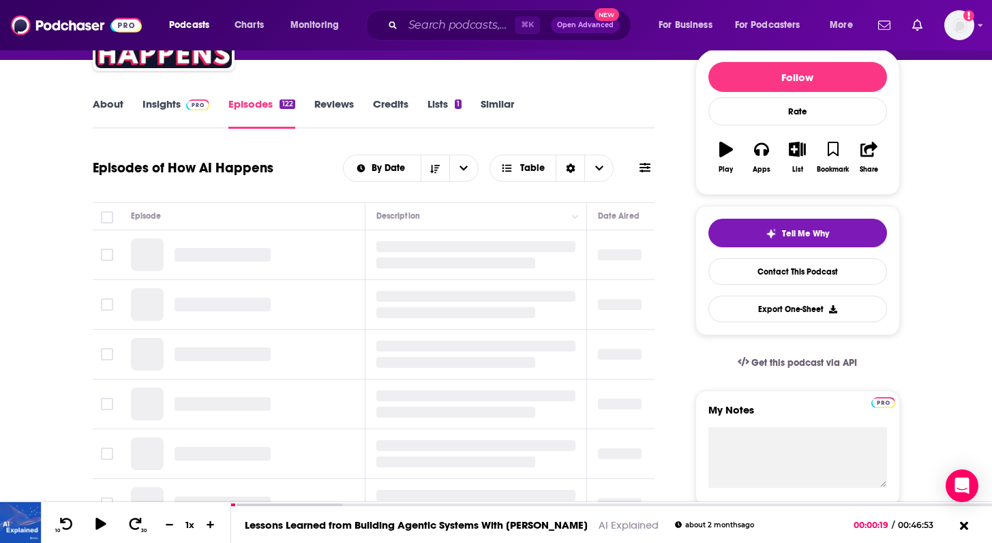
scroll to position [166, 0]
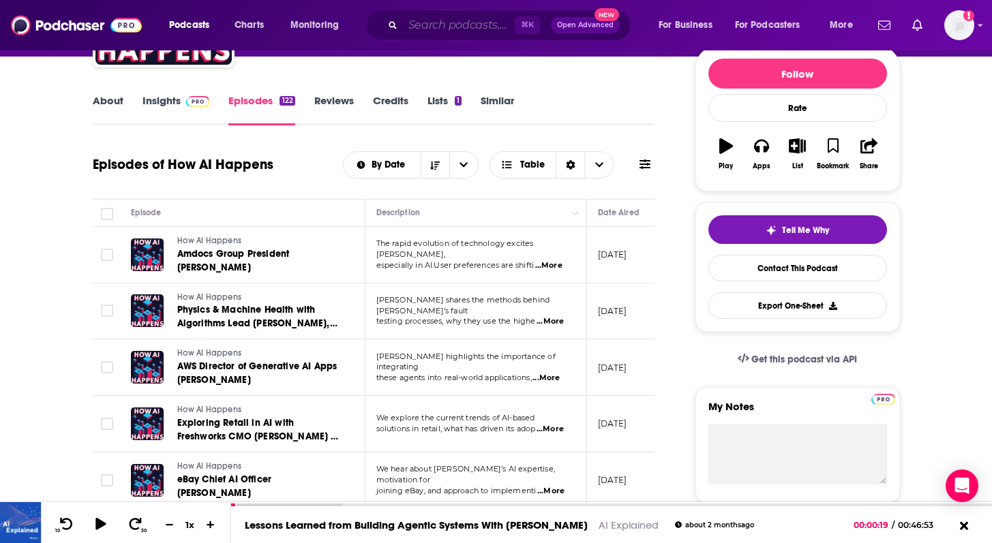
click at [469, 23] on input "Search podcasts, credits, & more..." at bounding box center [459, 25] width 112 height 22
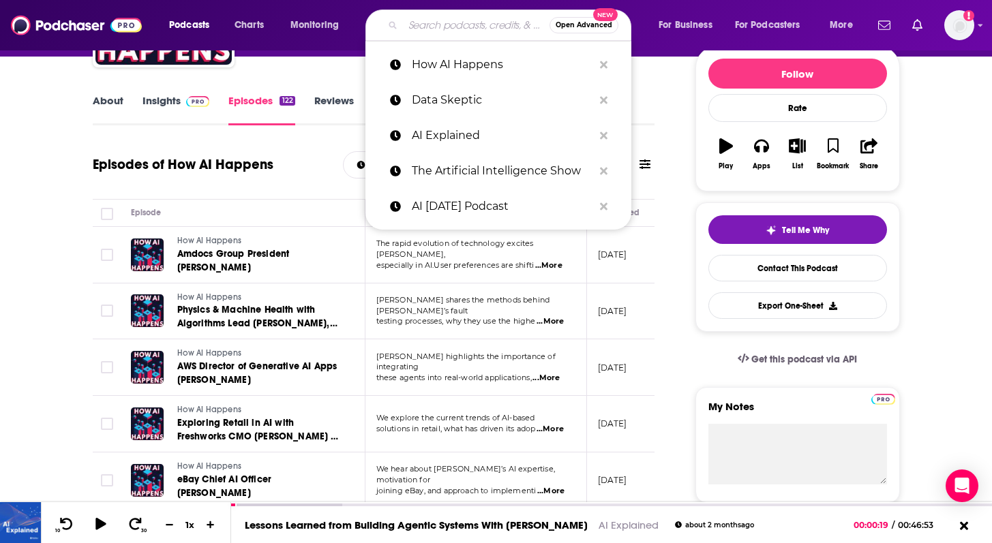
paste input "[PERSON_NAME] Podcast"
type input "[PERSON_NAME] Podcast"
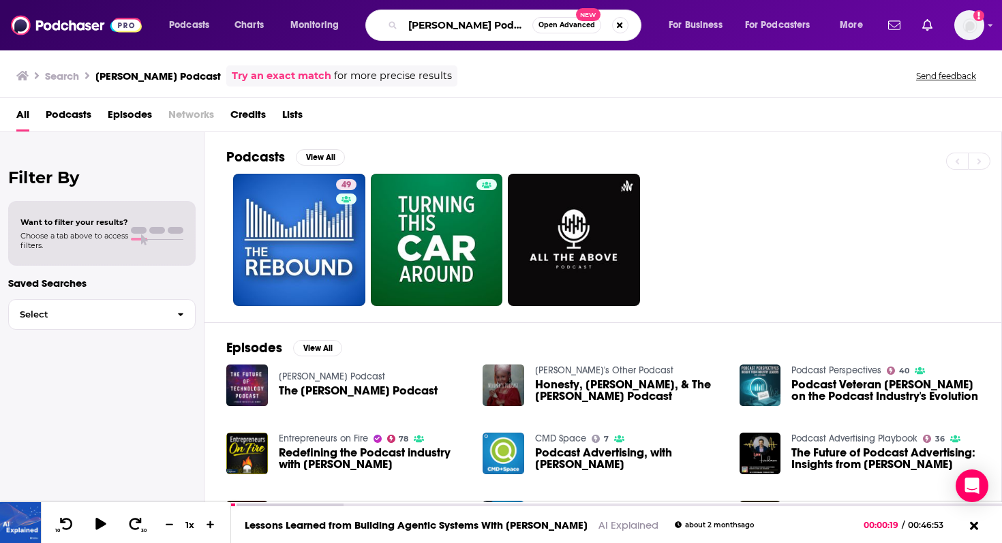
drag, startPoint x: 476, startPoint y: 25, endPoint x: 590, endPoint y: 29, distance: 114.6
click at [590, 29] on div "[PERSON_NAME] Podcast Open Advanced New" at bounding box center [503, 25] width 276 height 31
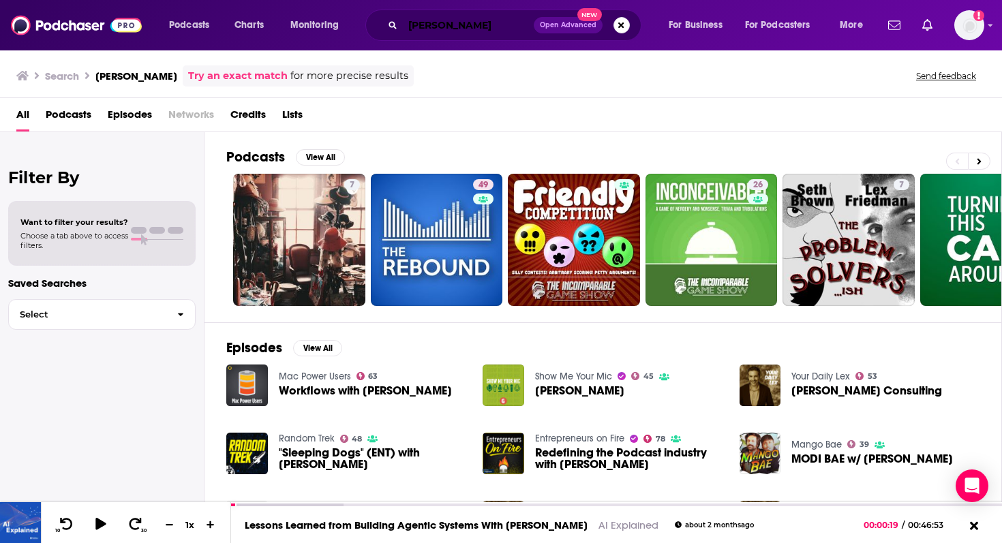
click at [449, 24] on input "[PERSON_NAME]" at bounding box center [468, 25] width 131 height 22
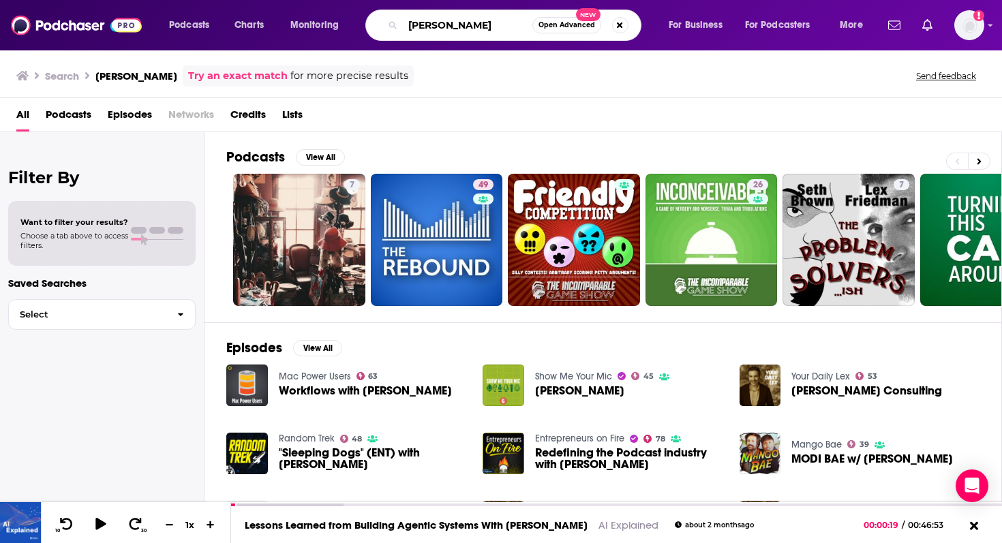
type input "[PERSON_NAME]"
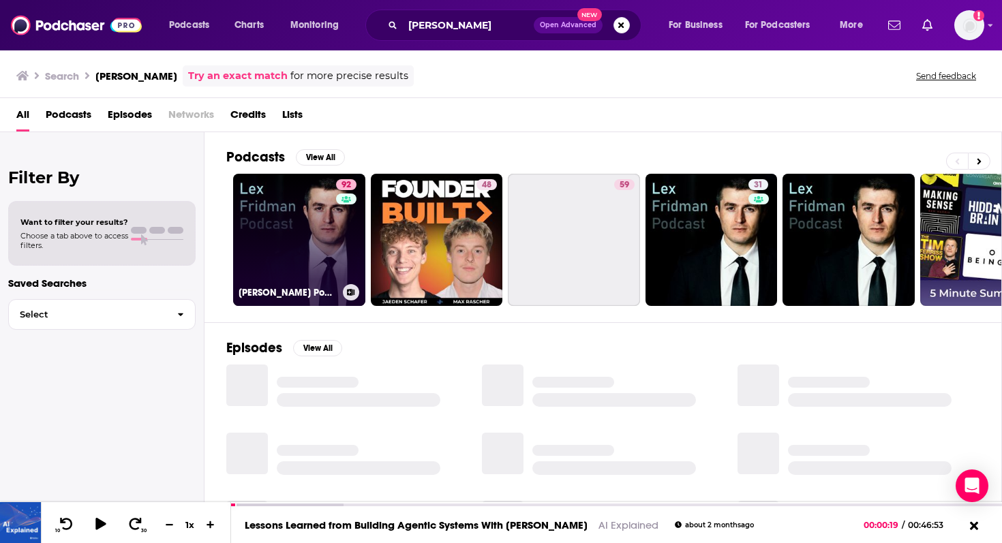
click at [300, 240] on link "92 [PERSON_NAME] Podcast" at bounding box center [299, 240] width 132 height 132
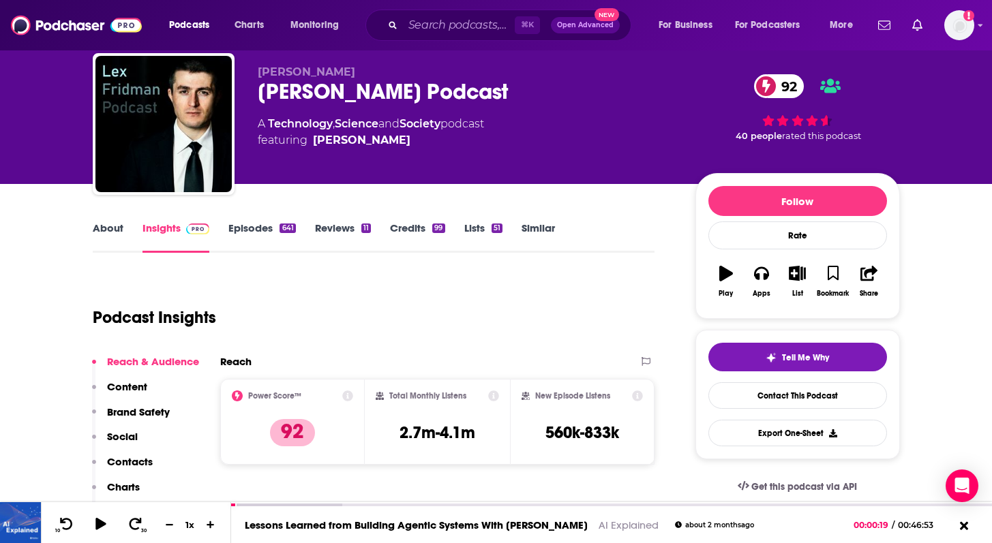
scroll to position [34, 0]
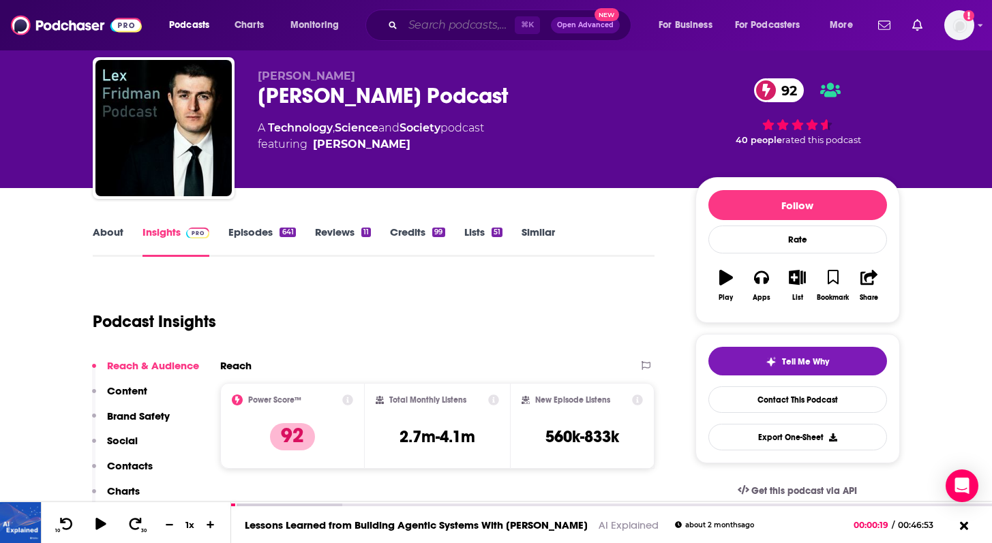
click at [440, 30] on input "Search podcasts, credits, & more..." at bounding box center [459, 25] width 112 height 22
paste input "Me, Myself and AI"
type input "Me, Myself and AI"
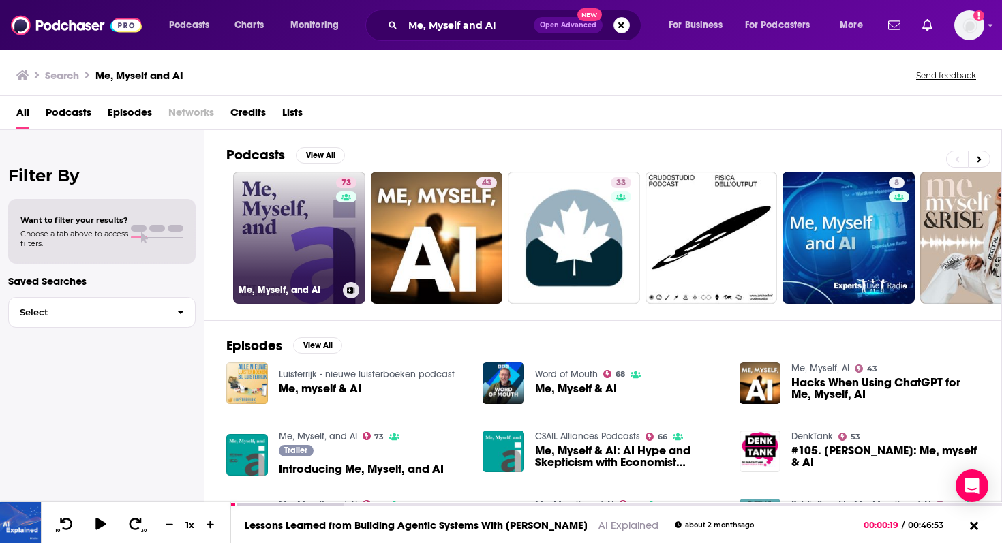
click at [278, 211] on link "73 Me, Myself, and AI" at bounding box center [299, 238] width 132 height 132
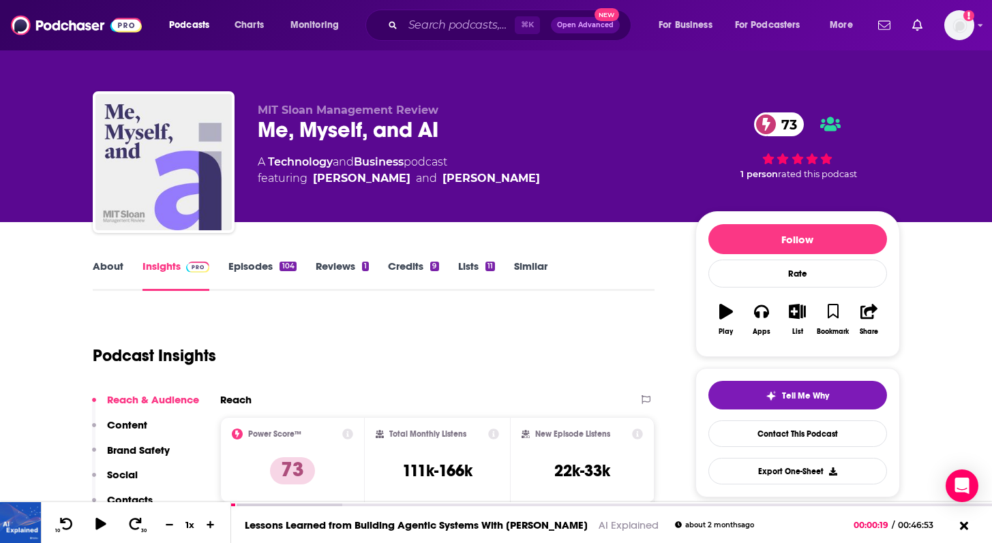
click at [254, 276] on link "Episodes 104" at bounding box center [262, 275] width 68 height 31
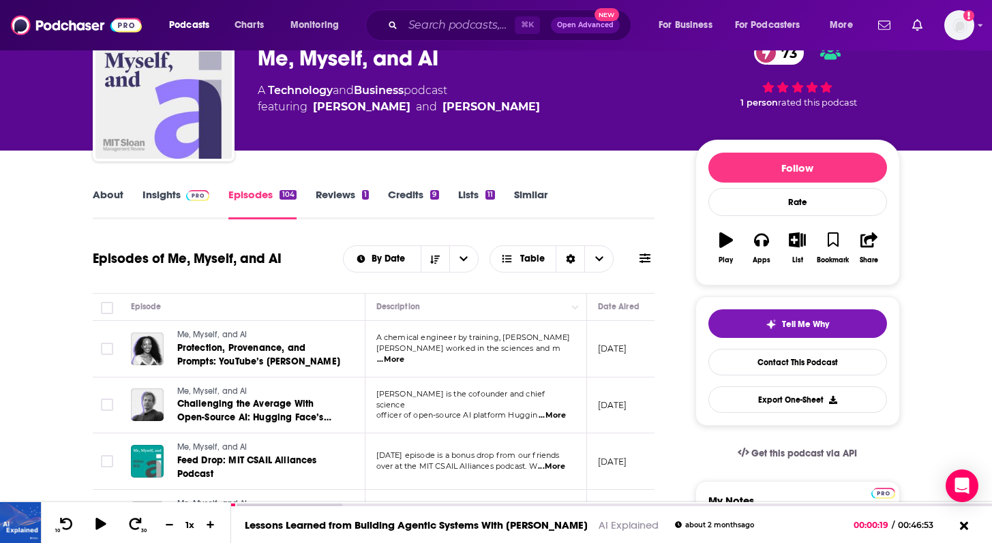
scroll to position [74, 0]
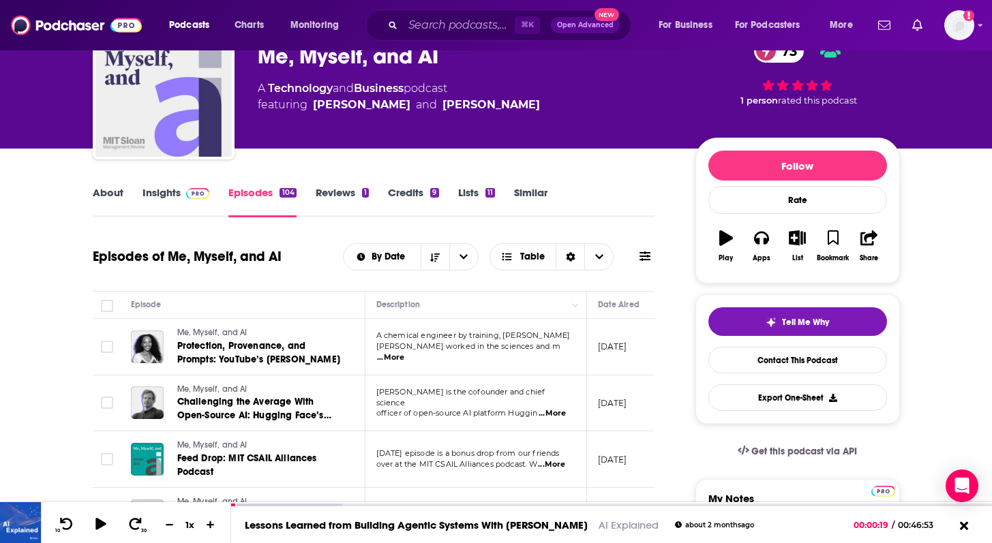
click at [404, 353] on span "...More" at bounding box center [390, 358] width 27 height 11
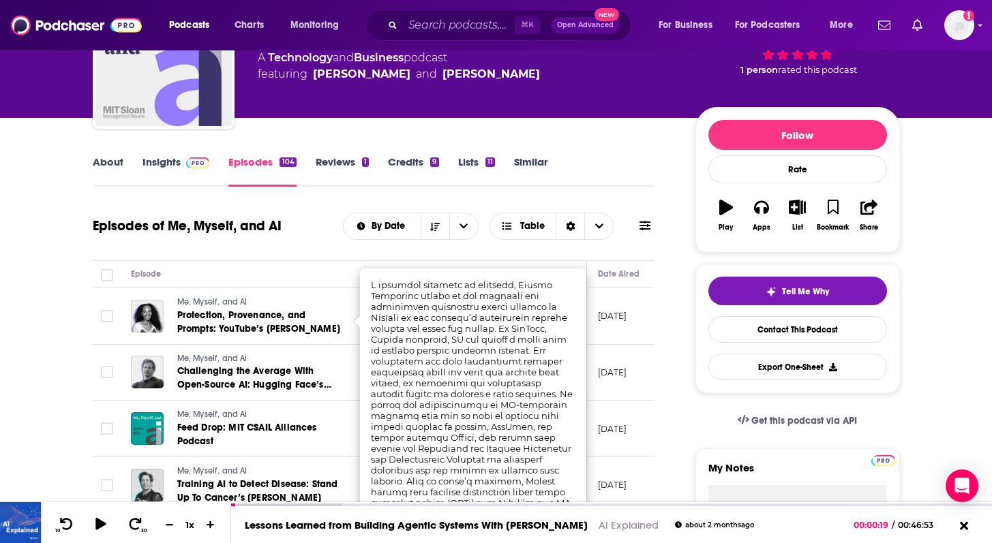
scroll to position [105, 0]
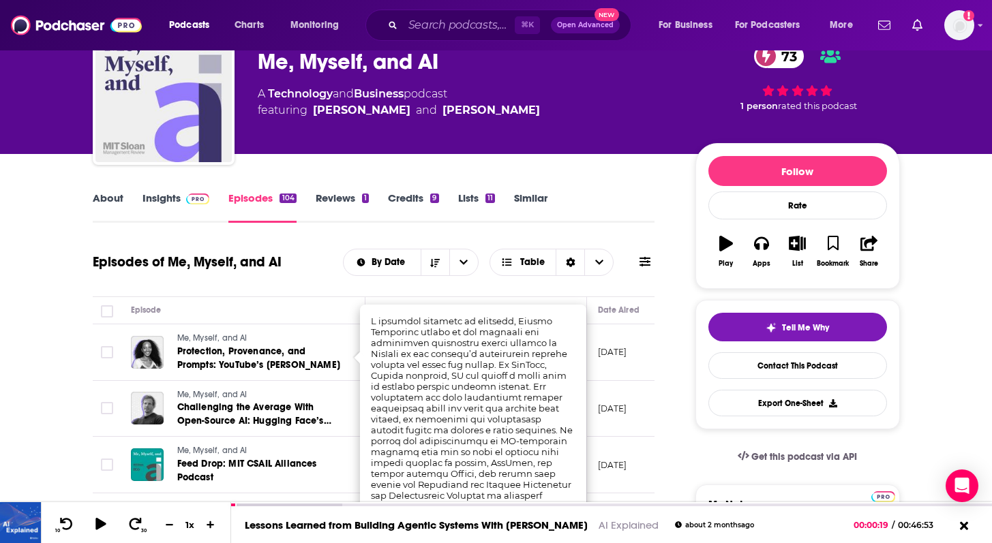
click at [230, 207] on link "Episodes 104" at bounding box center [262, 207] width 68 height 31
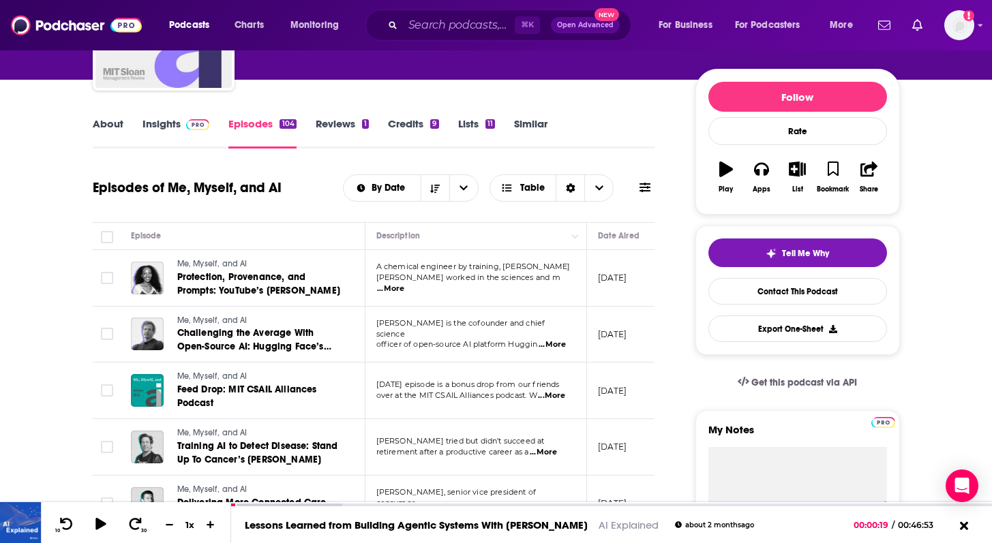
scroll to position [161, 0]
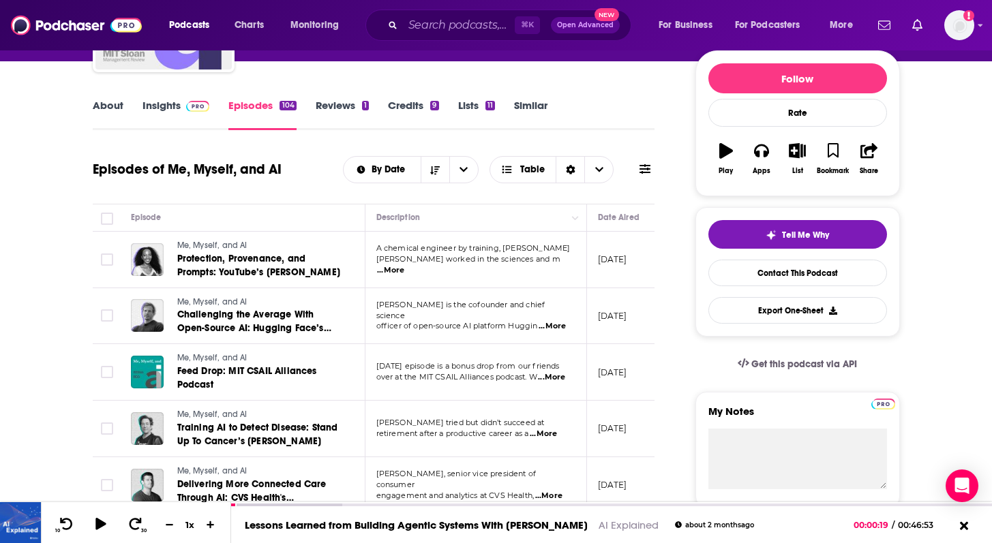
click at [108, 106] on link "About" at bounding box center [108, 114] width 31 height 31
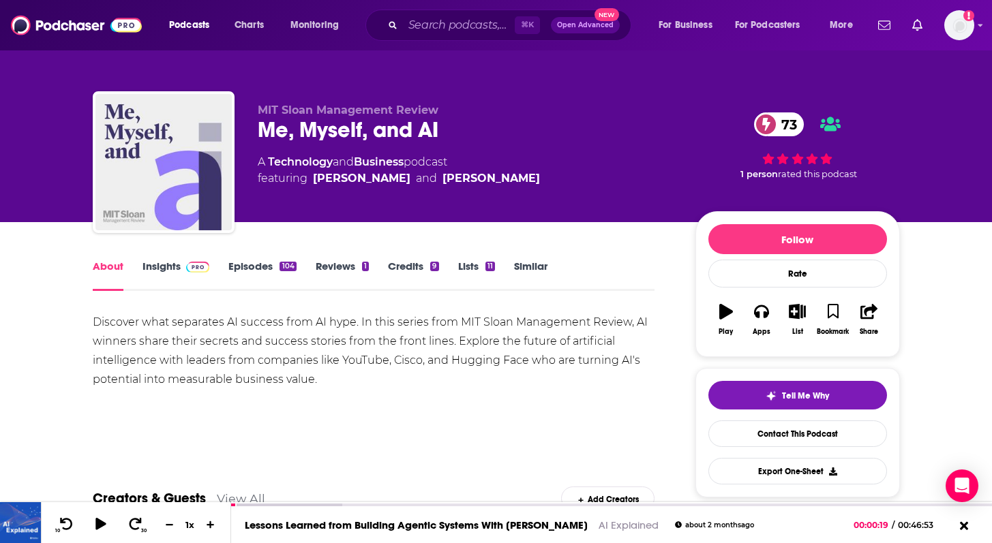
click at [237, 277] on link "Episodes 104" at bounding box center [262, 275] width 68 height 31
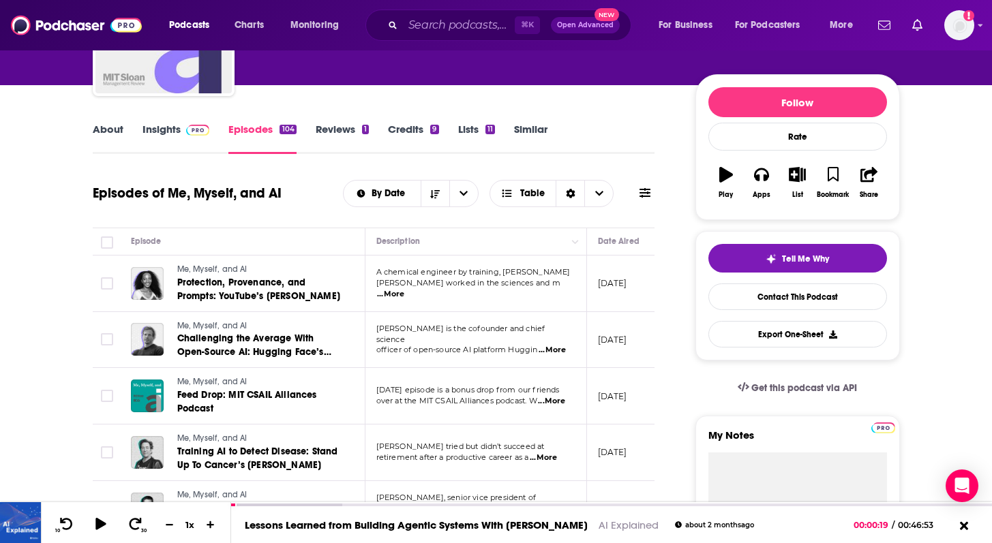
scroll to position [149, 0]
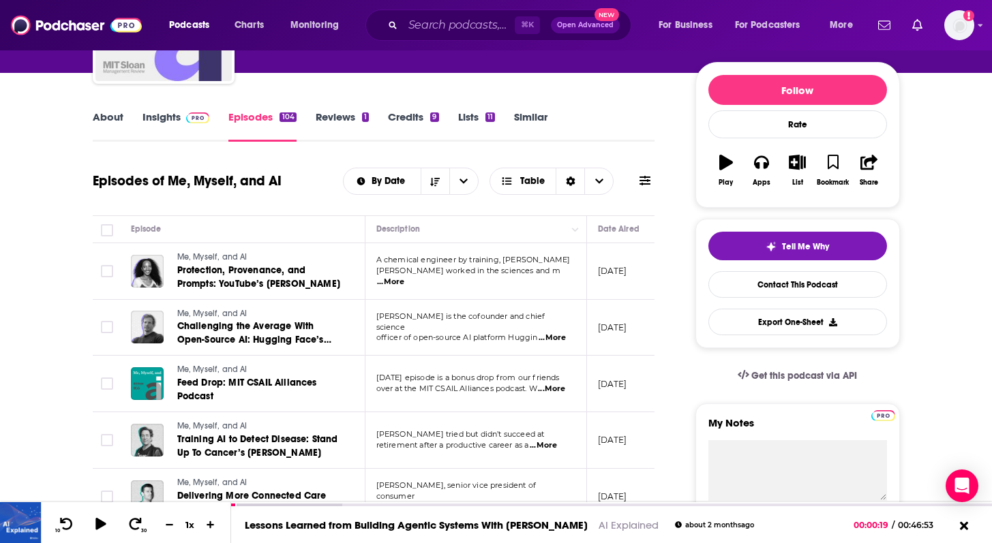
click at [561, 333] on span "...More" at bounding box center [552, 338] width 27 height 11
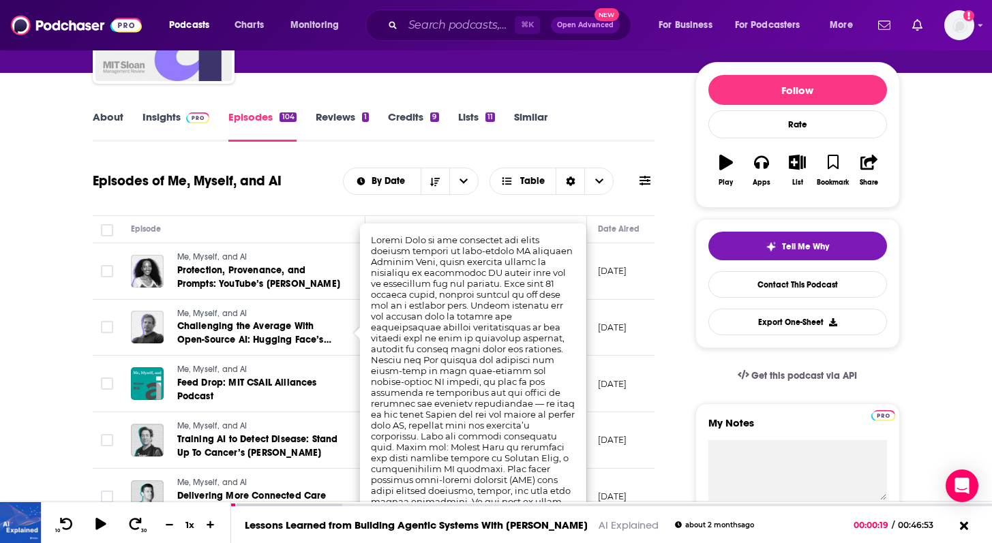
click at [650, 213] on div "Episodes of Me, Myself, and AI By Date Table" at bounding box center [374, 190] width 563 height 53
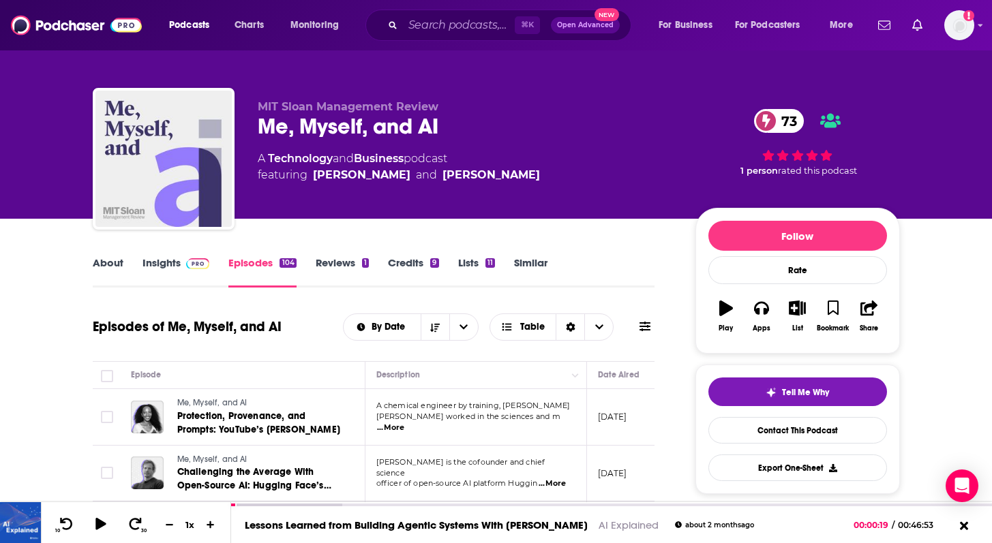
scroll to position [1, 0]
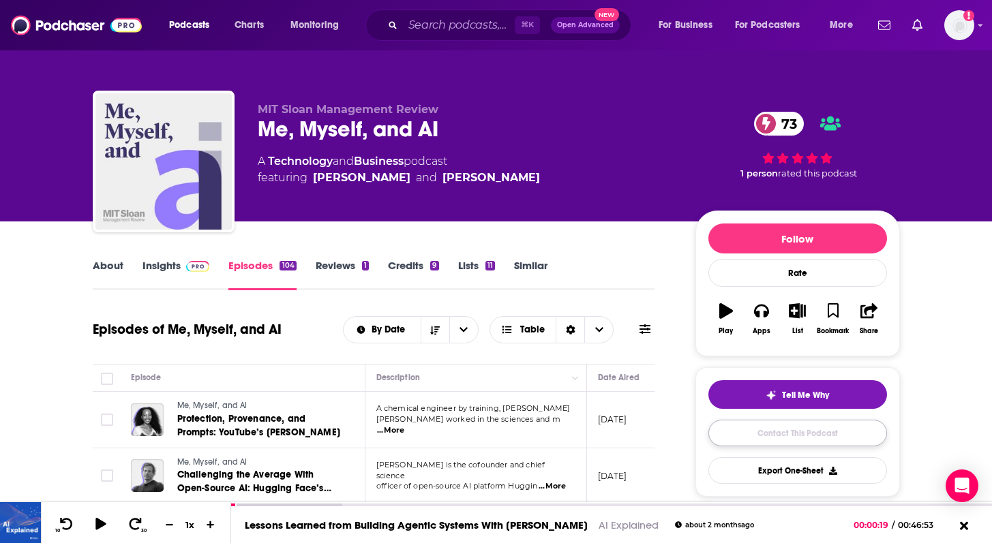
click at [766, 438] on link "Contact This Podcast" at bounding box center [797, 433] width 179 height 27
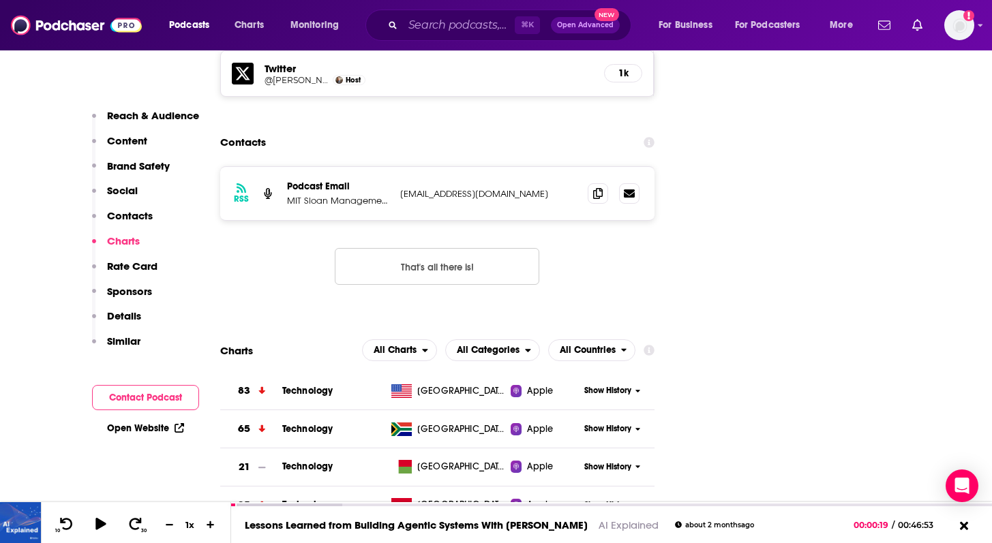
scroll to position [1615, 0]
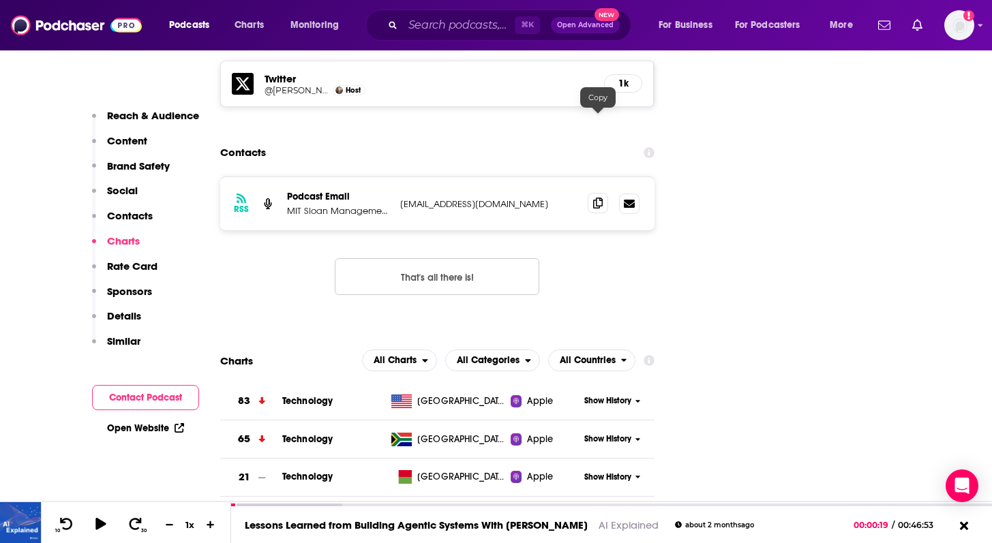
click at [603, 193] on span at bounding box center [598, 203] width 20 height 20
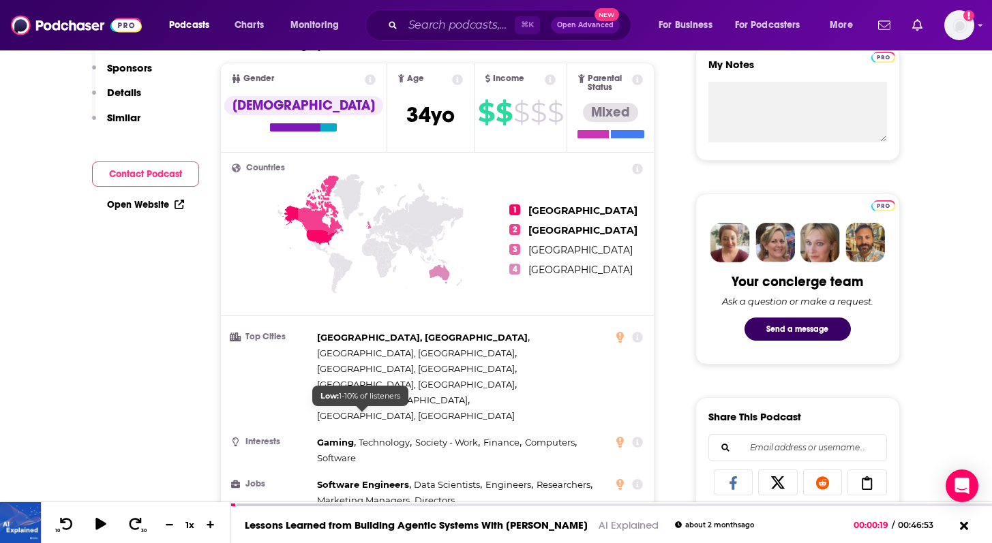
scroll to position [0, 0]
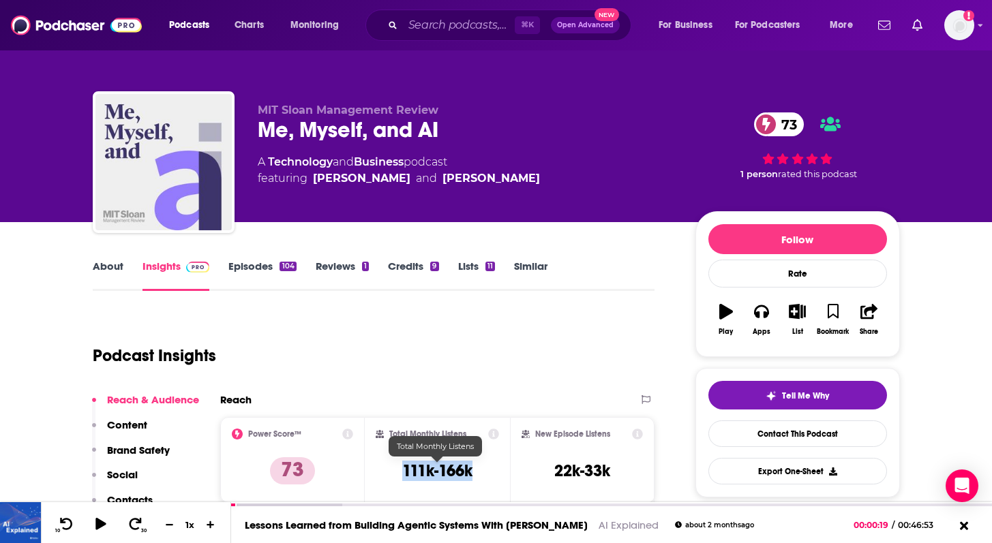
drag, startPoint x: 399, startPoint y: 468, endPoint x: 475, endPoint y: 468, distance: 76.4
click at [475, 468] on div "Total Monthly Listens 111k-166k" at bounding box center [437, 460] width 123 height 63
copy h3 "111k-166k"
click at [477, 22] on input "Search podcasts, credits, & more..." at bounding box center [459, 25] width 112 height 22
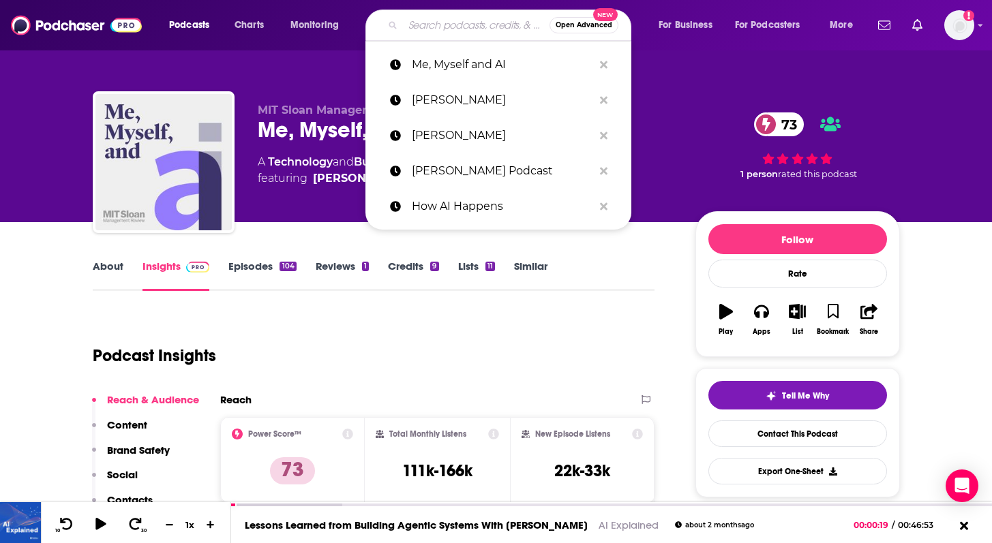
paste input "AI and The Future of Work"
type input "AI and The Future of Work"
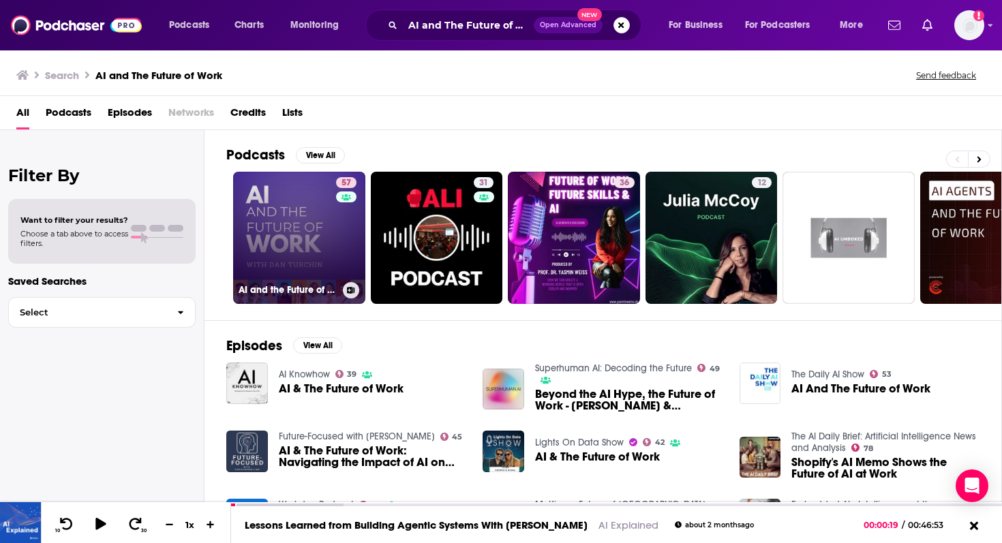
click at [295, 209] on link "57 AI and the Future of Work: Artificial Intelligence in the Workplace, Busines…" at bounding box center [299, 238] width 132 height 132
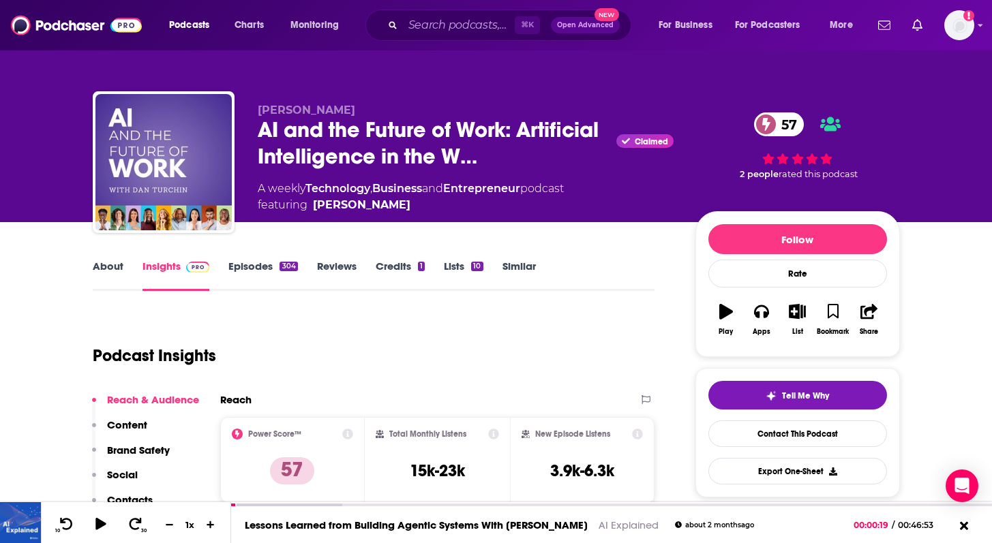
scroll to position [91, 0]
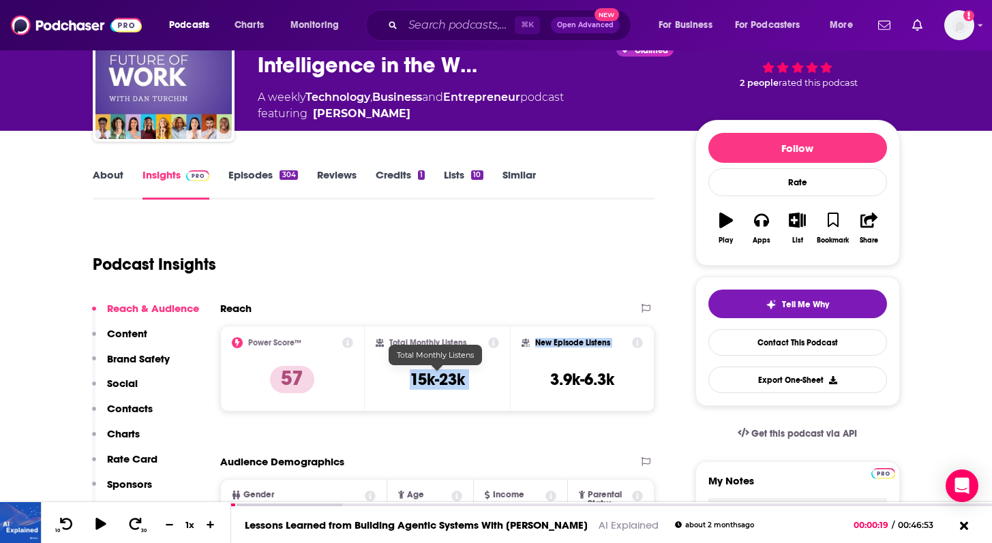
drag, startPoint x: 393, startPoint y: 380, endPoint x: 519, endPoint y: 379, distance: 126.2
click at [519, 379] on div "Power Score™ 57 Total Monthly Listens 15k-23k New Episode Listens 3.9k-6.3k" at bounding box center [437, 369] width 435 height 86
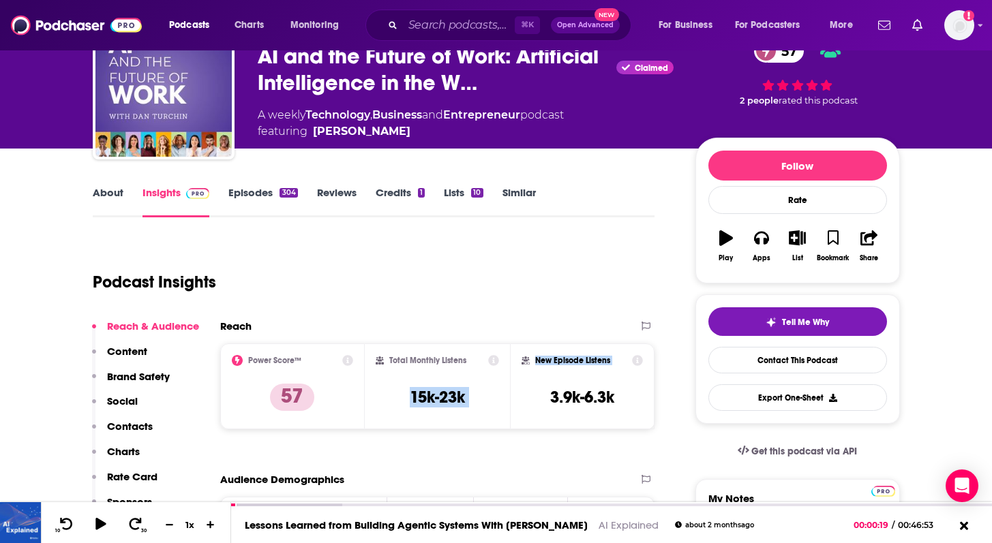
scroll to position [73, 0]
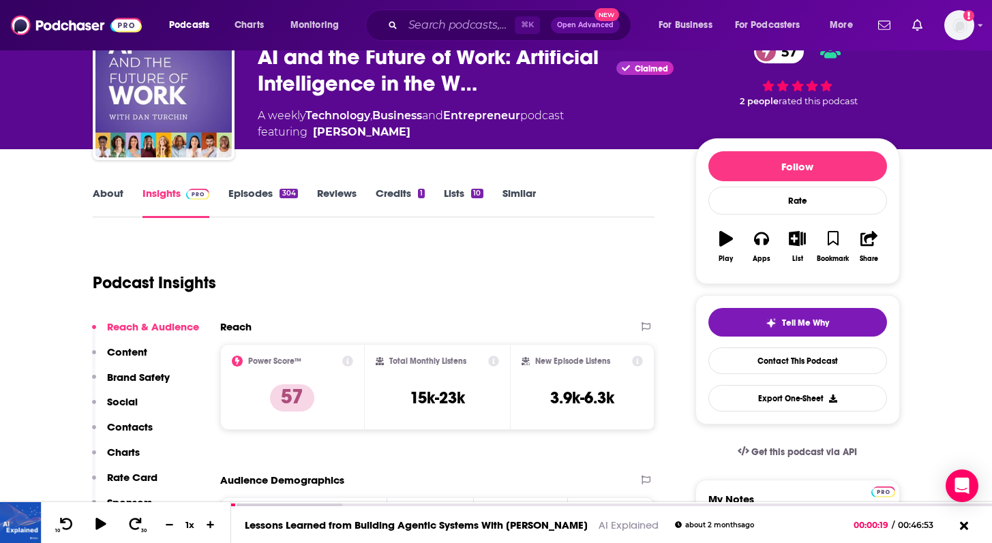
click at [410, 336] on div "Reach" at bounding box center [437, 332] width 435 height 24
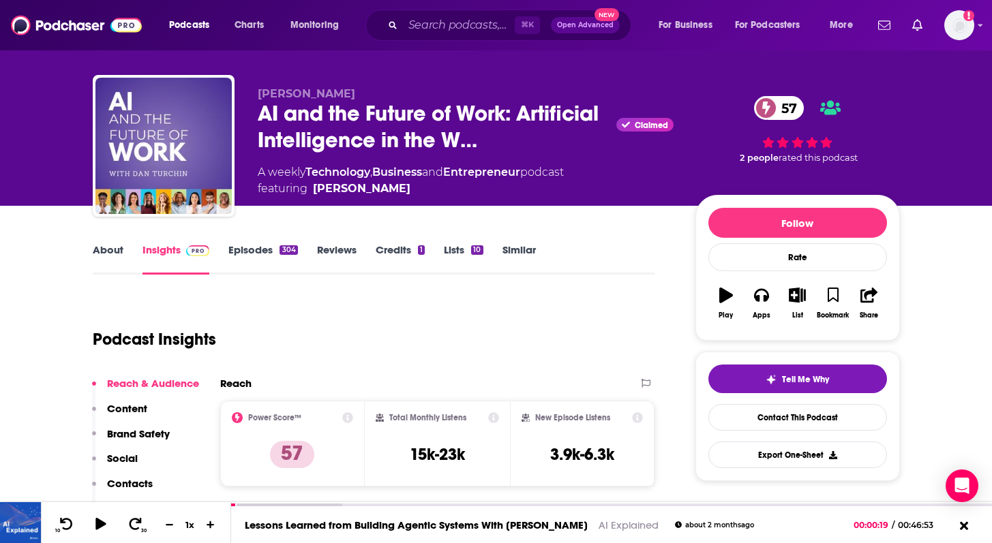
scroll to position [0, 0]
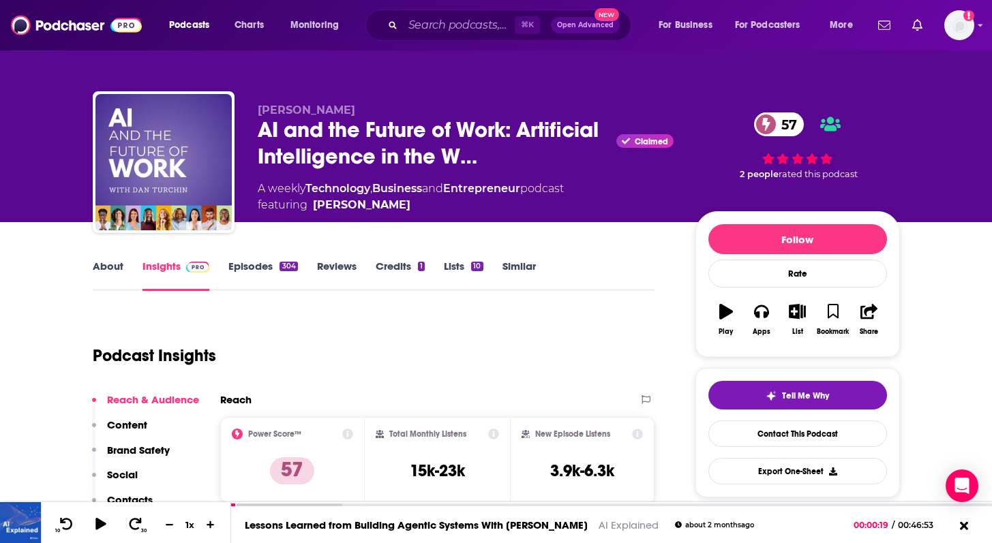
click at [95, 265] on link "About" at bounding box center [108, 275] width 31 height 31
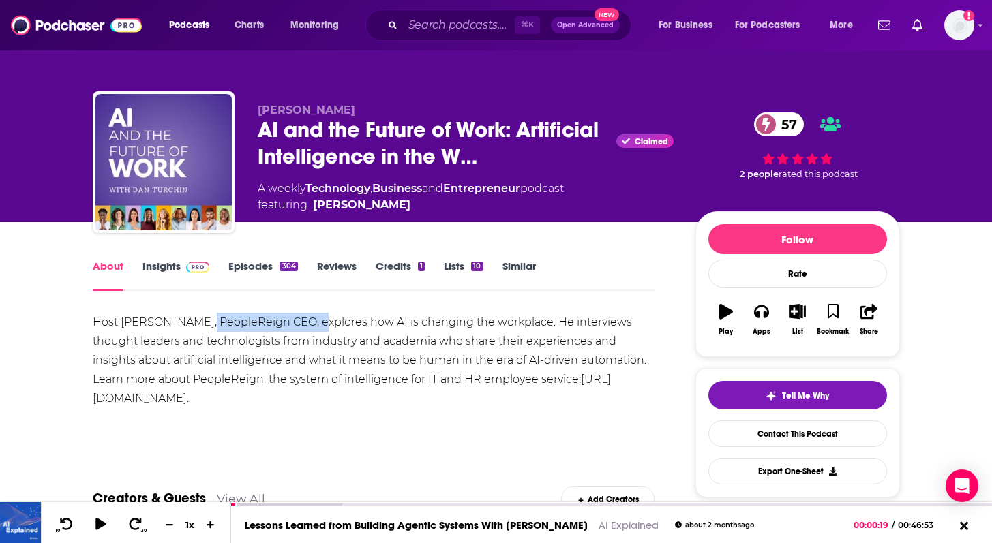
drag, startPoint x: 198, startPoint y: 321, endPoint x: 312, endPoint y: 321, distance: 113.9
click at [312, 321] on div "Host [PERSON_NAME], PeopleReign CEO, explores how AI is changing the workplace.…" at bounding box center [374, 360] width 563 height 95
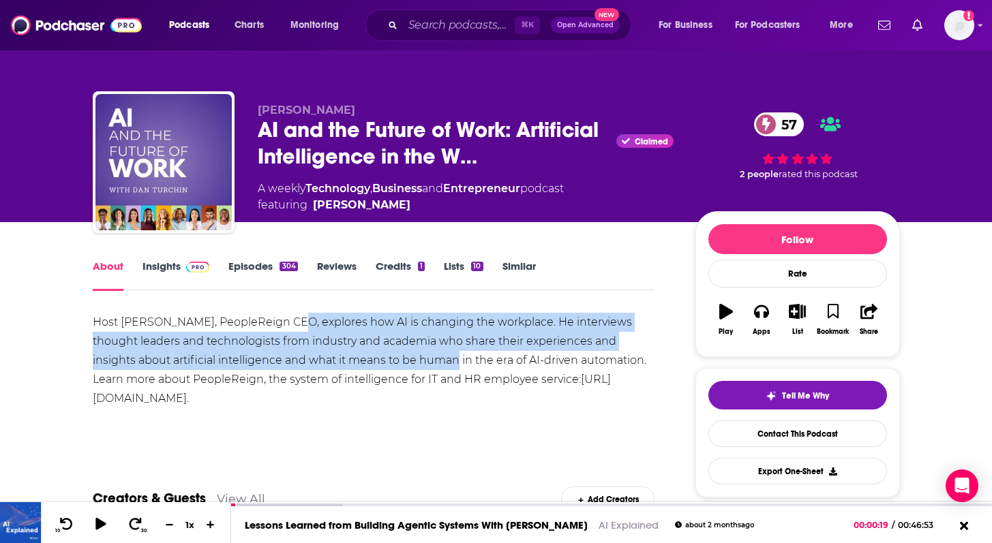
drag, startPoint x: 291, startPoint y: 320, endPoint x: 385, endPoint y: 352, distance: 98.5
click at [385, 353] on div "Host [PERSON_NAME], PeopleReign CEO, explores how AI is changing the workplace.…" at bounding box center [374, 360] width 563 height 95
click at [385, 352] on div "Host [PERSON_NAME], PeopleReign CEO, explores how AI is changing the workplace.…" at bounding box center [374, 360] width 563 height 95
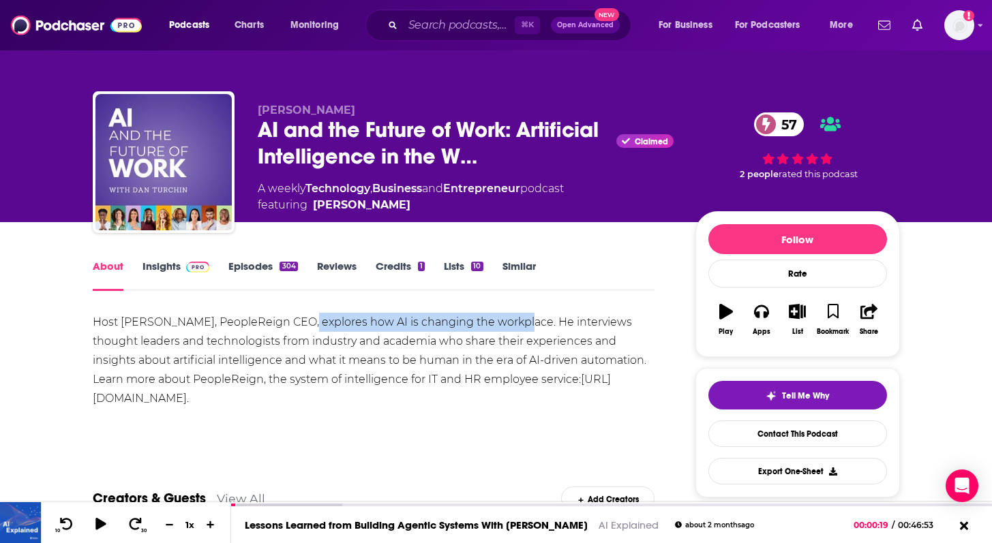
drag, startPoint x: 300, startPoint y: 327, endPoint x: 516, endPoint y: 320, distance: 216.3
click at [516, 320] on div "Host [PERSON_NAME], PeopleReign CEO, explores how AI is changing the workplace.…" at bounding box center [374, 360] width 563 height 95
drag, startPoint x: 516, startPoint y: 320, endPoint x: 295, endPoint y: 322, distance: 220.9
click at [295, 322] on div "Host [PERSON_NAME], PeopleReign CEO, explores how AI is changing the workplace.…" at bounding box center [374, 360] width 563 height 95
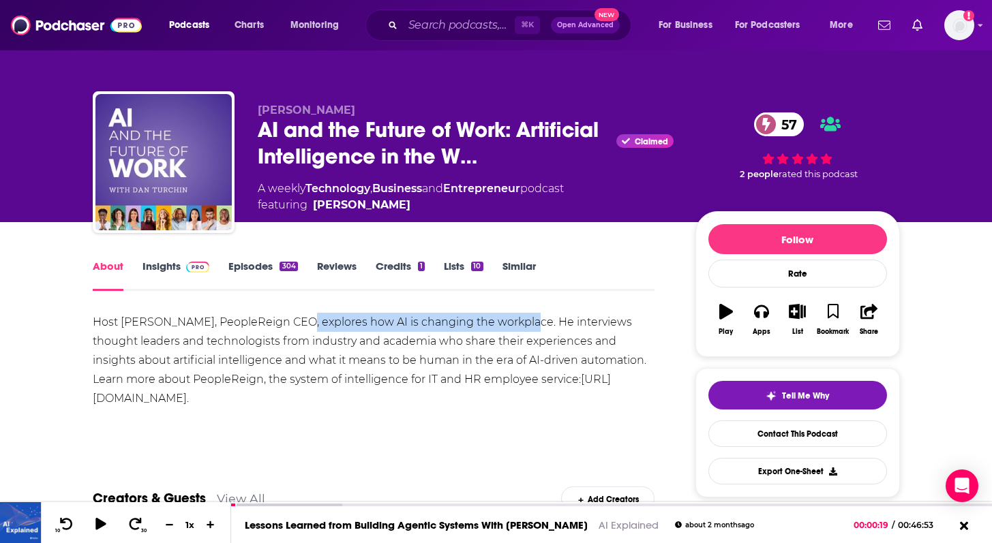
click at [295, 322] on div "Host [PERSON_NAME], PeopleReign CEO, explores how AI is changing the workplace.…" at bounding box center [374, 360] width 563 height 95
drag, startPoint x: 295, startPoint y: 322, endPoint x: 518, endPoint y: 329, distance: 222.4
click at [518, 328] on div "Host [PERSON_NAME], PeopleReign CEO, explores how AI is changing the workplace.…" at bounding box center [374, 360] width 563 height 95
click at [255, 267] on link "Episodes 304" at bounding box center [262, 275] width 69 height 31
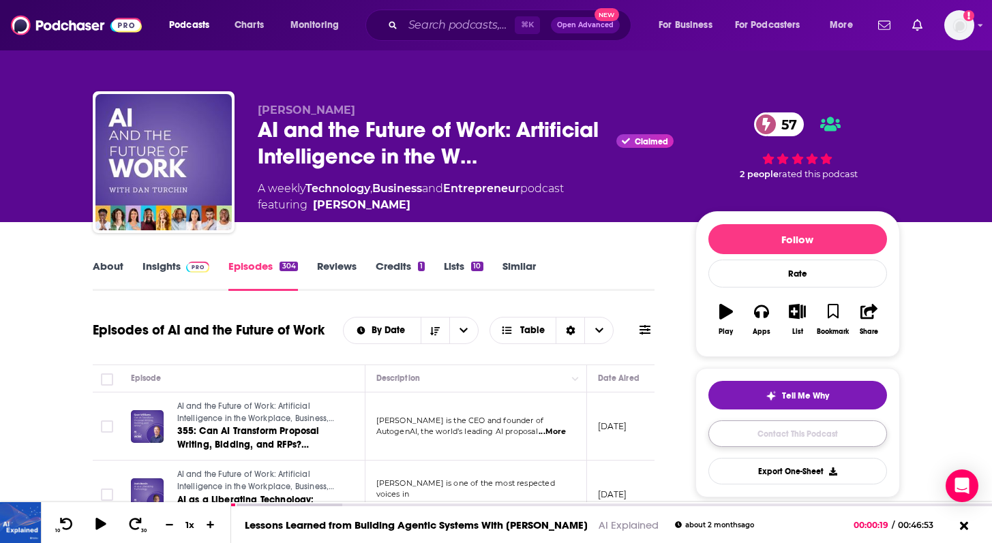
click at [790, 440] on link "Contact This Podcast" at bounding box center [797, 434] width 179 height 27
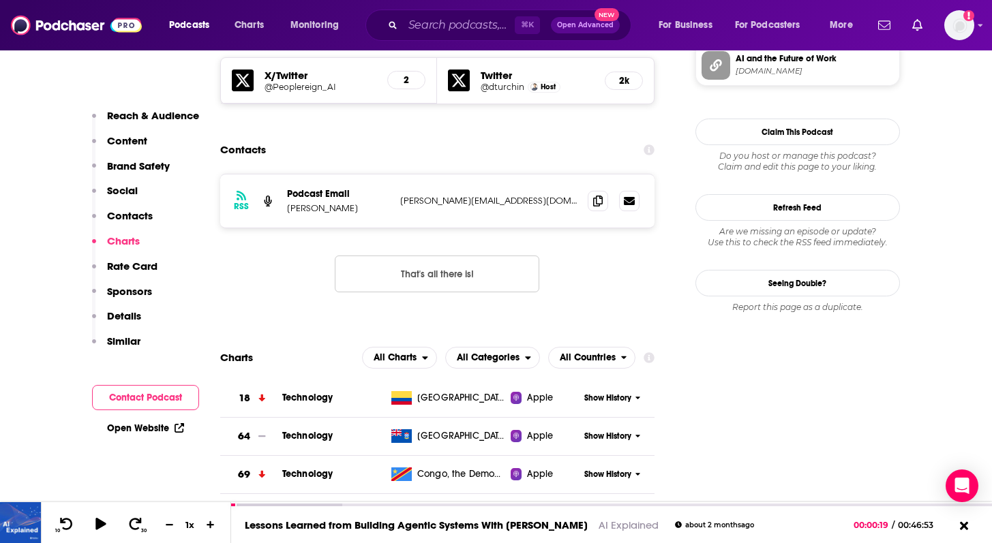
scroll to position [1359, 0]
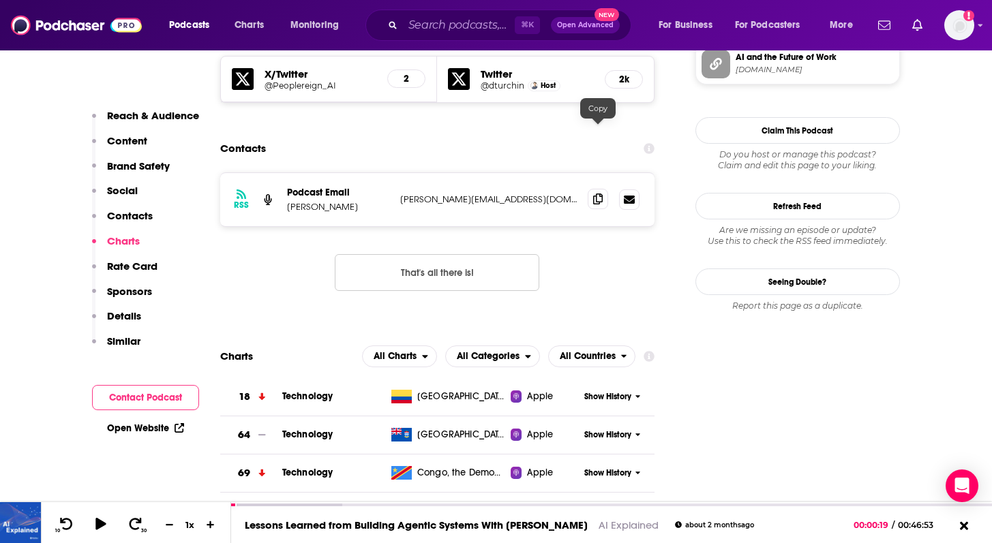
click at [600, 189] on span at bounding box center [598, 199] width 20 height 20
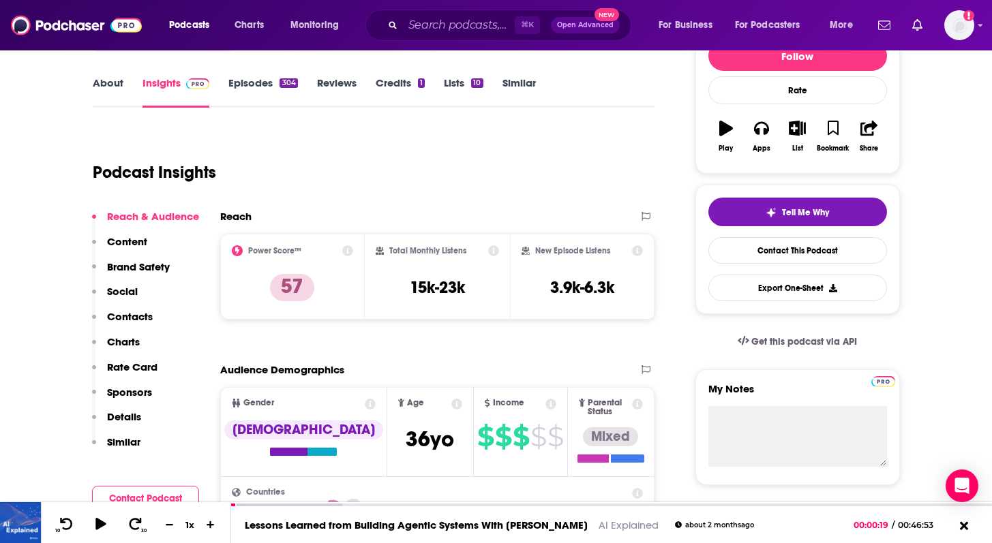
scroll to position [0, 0]
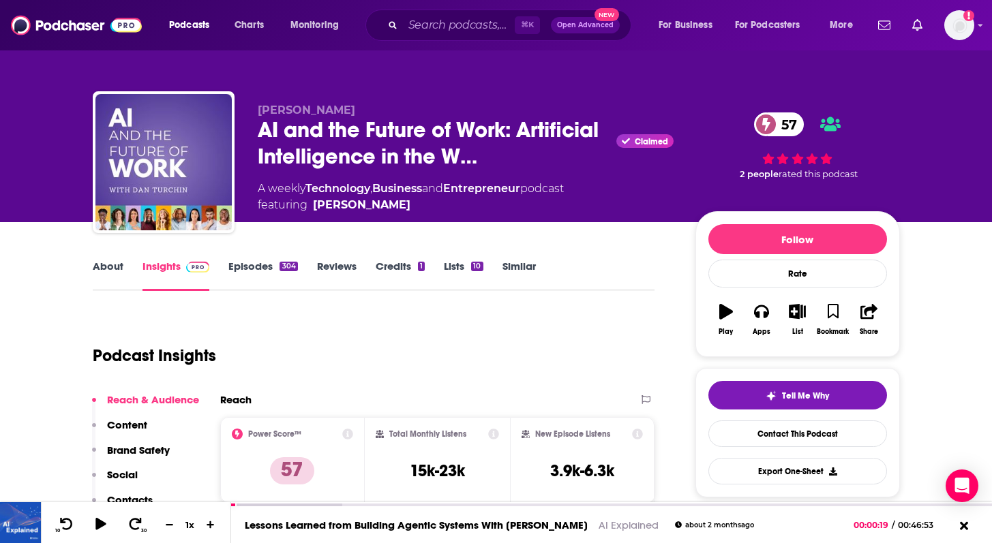
click at [261, 273] on link "Episodes 304" at bounding box center [262, 275] width 69 height 31
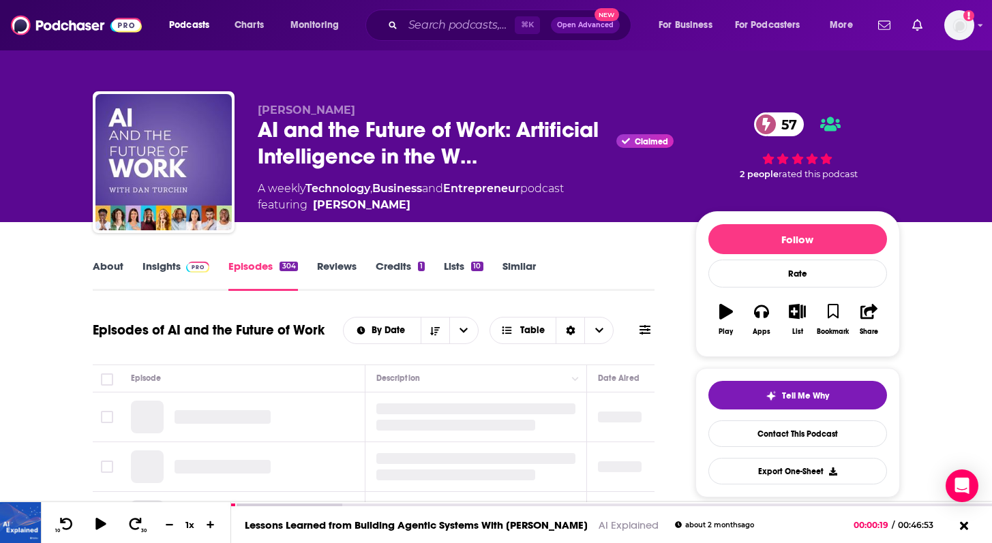
click at [181, 271] on span at bounding box center [195, 266] width 29 height 13
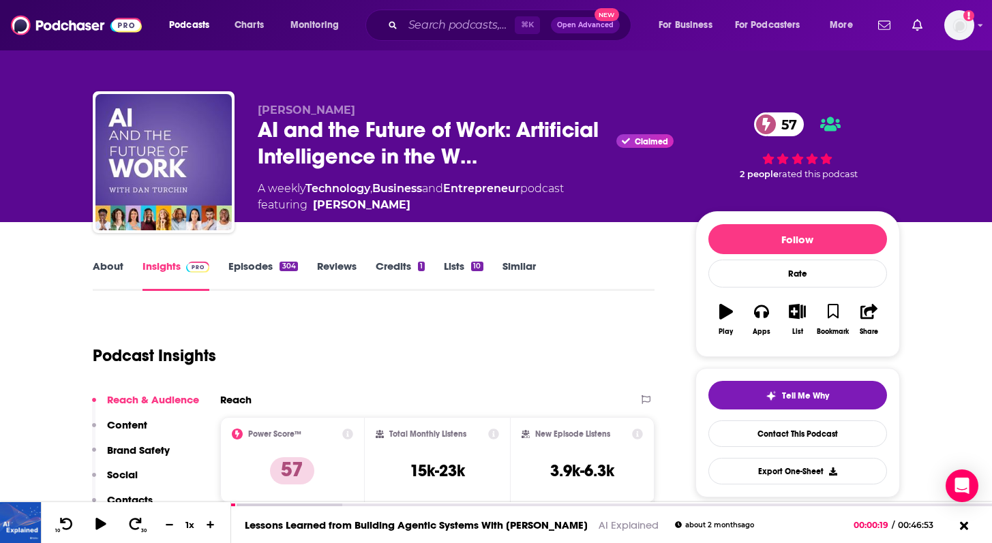
drag, startPoint x: 399, startPoint y: 482, endPoint x: 465, endPoint y: 478, distance: 66.3
click at [465, 479] on div "Total Monthly Listens 15k-23k" at bounding box center [437, 460] width 123 height 63
drag, startPoint x: 468, startPoint y: 468, endPoint x: 389, endPoint y: 468, distance: 79.1
click at [387, 468] on div "Total Monthly Listens 15k-23k" at bounding box center [437, 460] width 123 height 63
copy h3 "15k-23k"
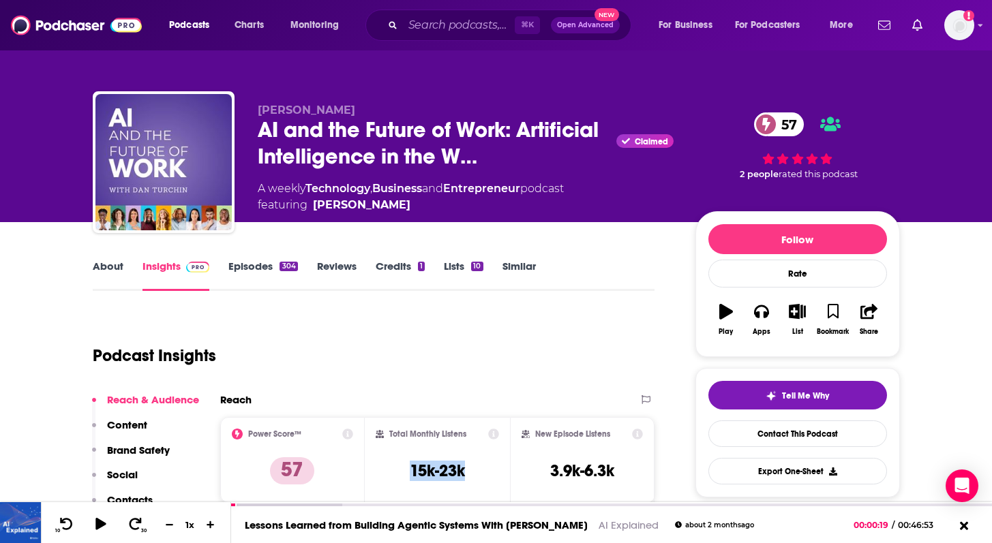
click at [251, 266] on link "Episodes 304" at bounding box center [262, 275] width 69 height 31
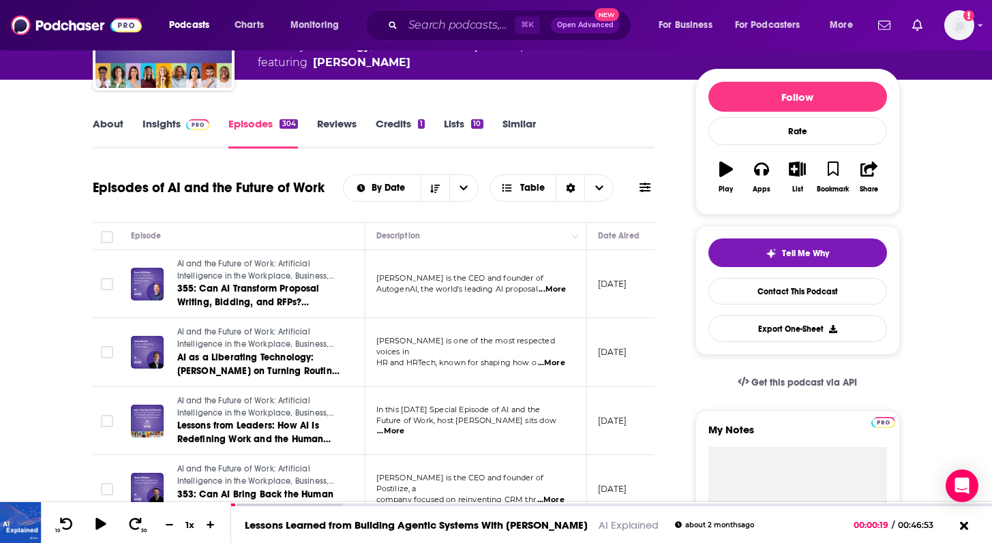
scroll to position [151, 0]
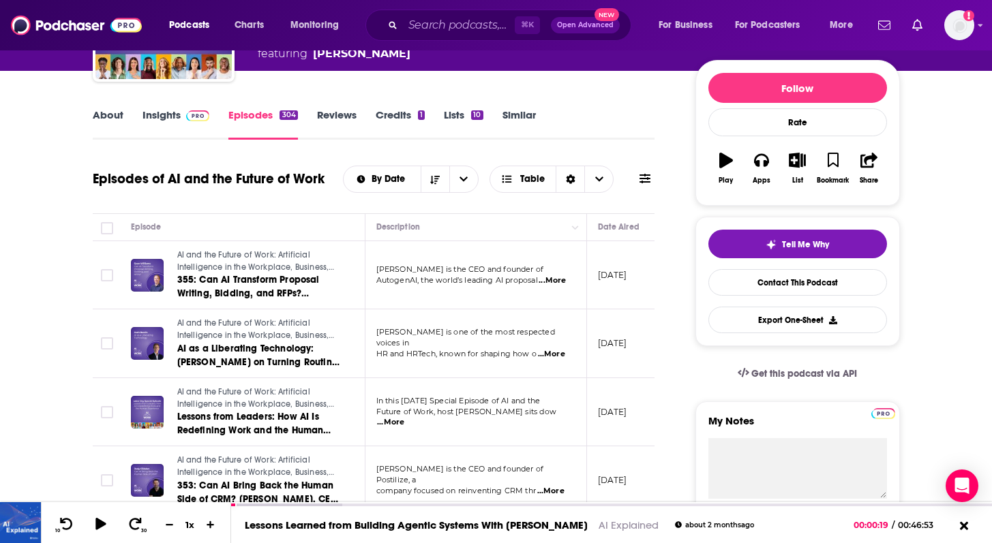
click at [556, 349] on span "...More" at bounding box center [551, 354] width 27 height 11
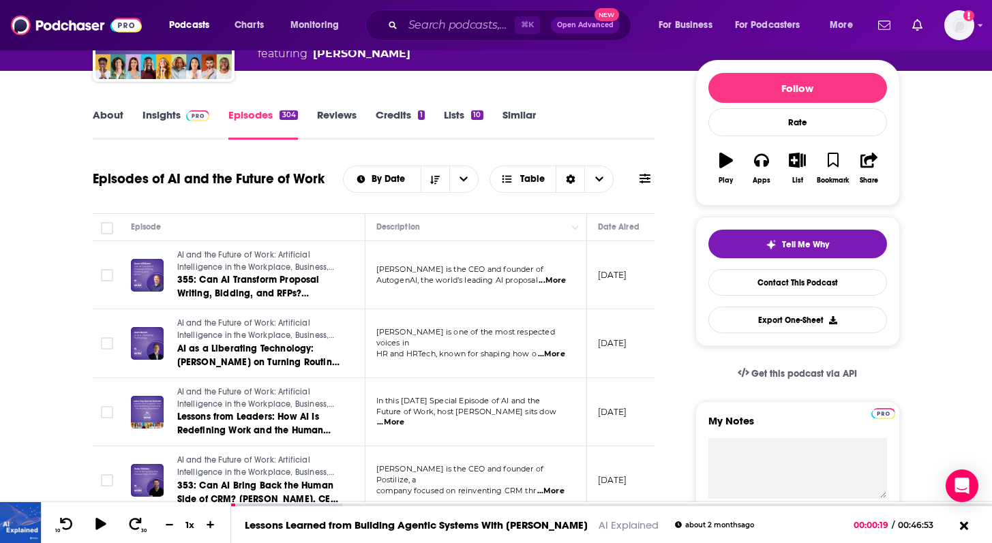
click at [404, 417] on span "...More" at bounding box center [390, 422] width 27 height 11
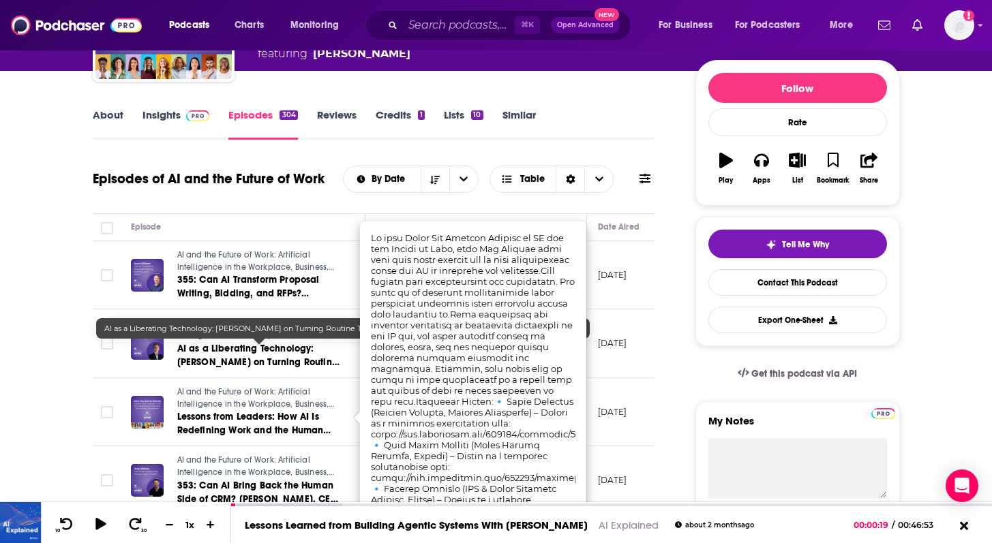
click at [93, 403] on td at bounding box center [106, 412] width 27 height 69
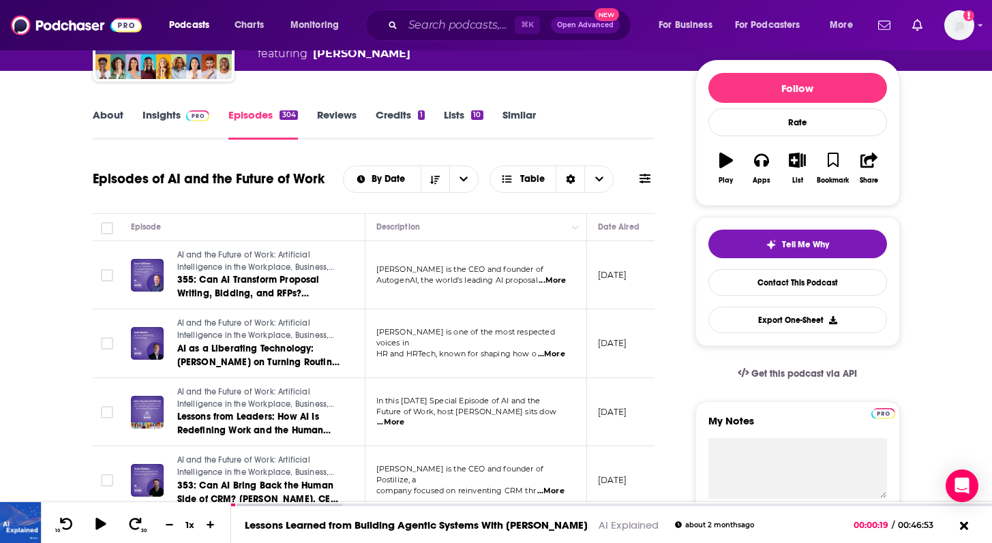
scroll to position [262, 0]
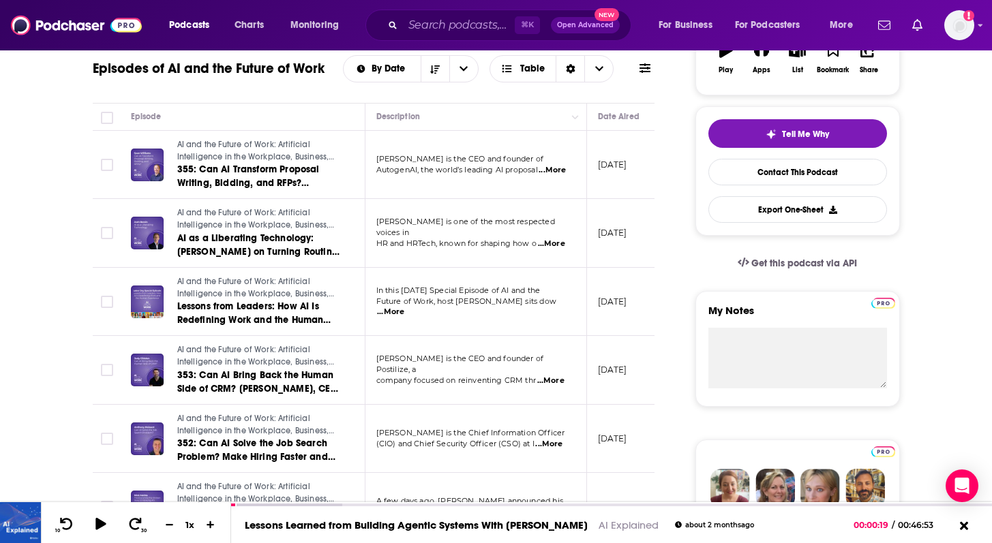
click at [558, 380] on span "...More" at bounding box center [550, 381] width 27 height 11
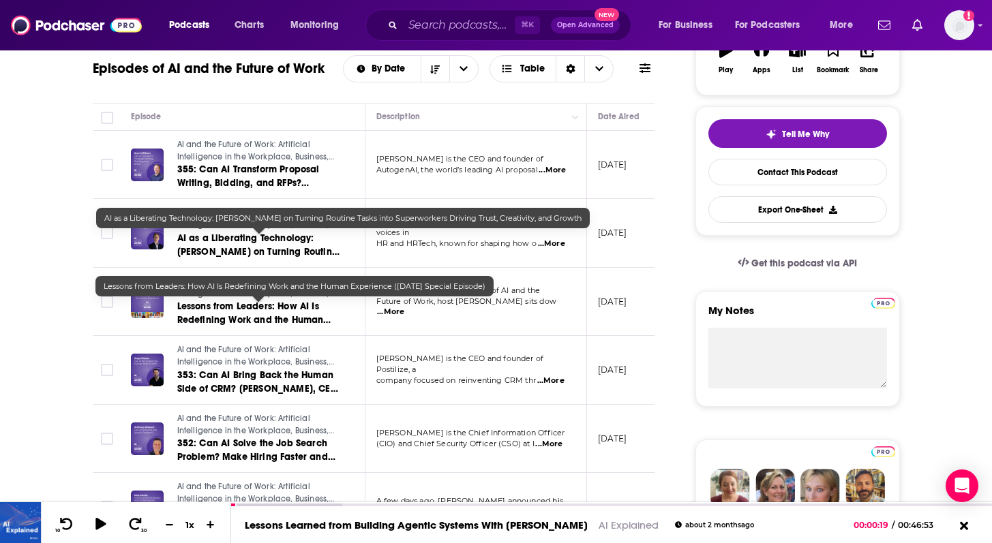
scroll to position [0, 0]
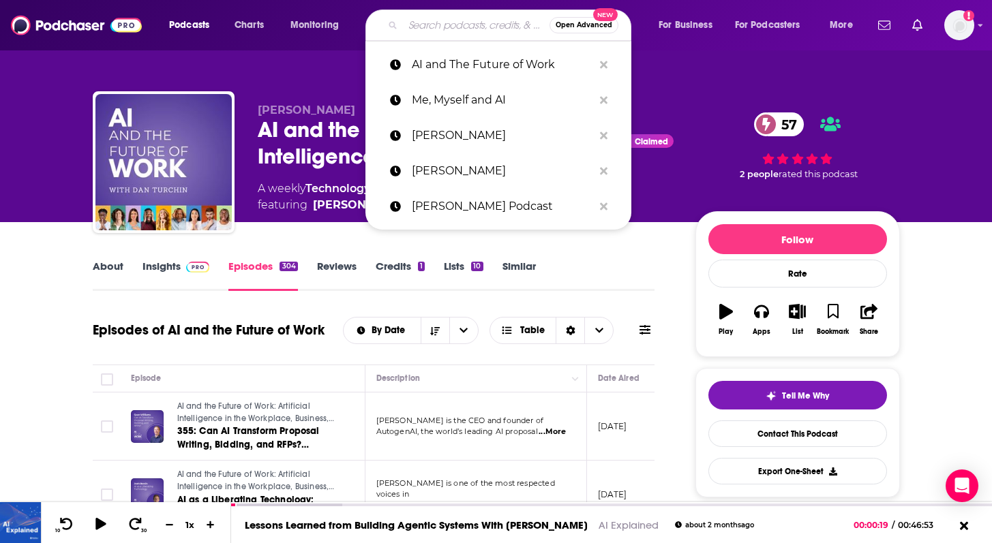
click at [460, 25] on input "Search podcasts, credits, & more..." at bounding box center [476, 25] width 147 height 22
paste input "Leveraging AI"
type input "Leveraging AI"
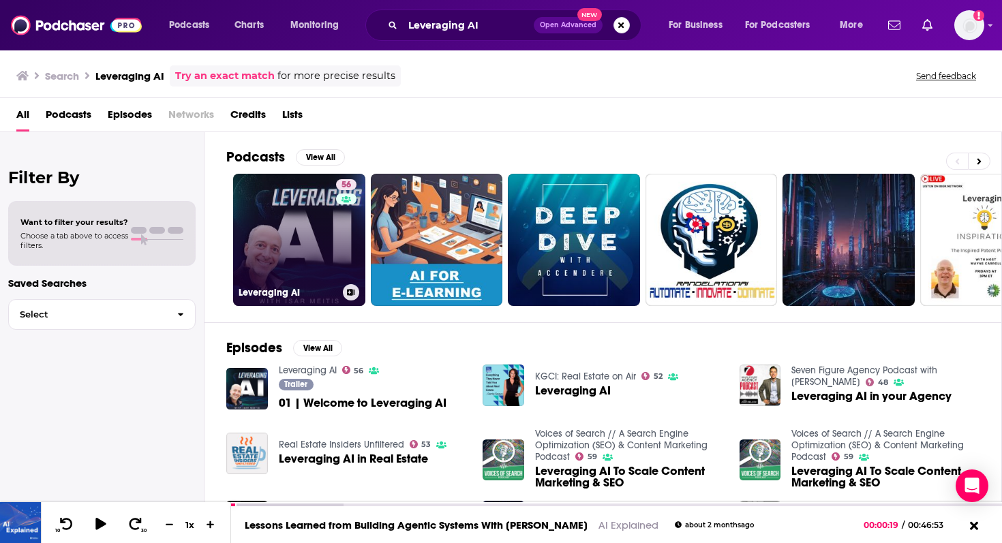
click at [323, 228] on link "56 Leveraging AI" at bounding box center [299, 240] width 132 height 132
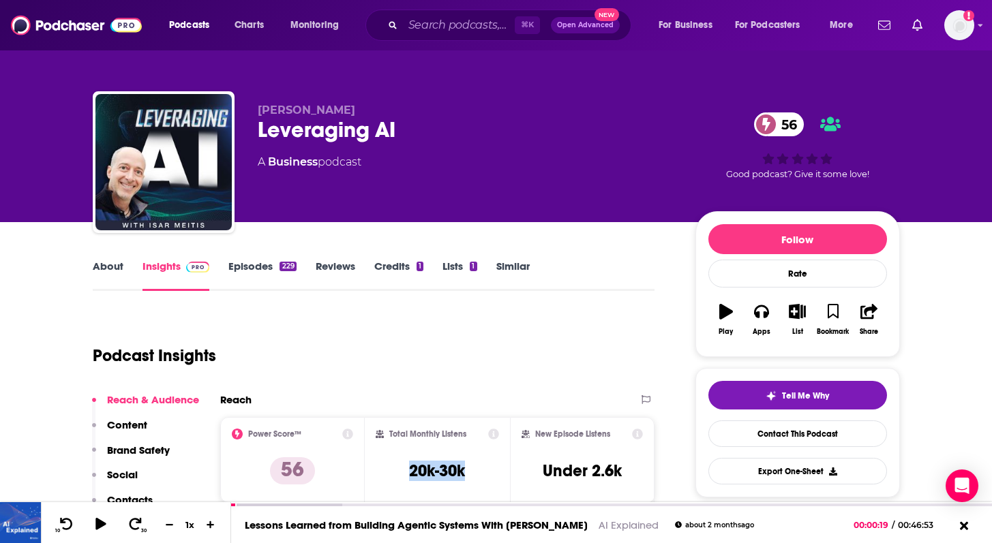
drag, startPoint x: 404, startPoint y: 487, endPoint x: 401, endPoint y: 468, distance: 18.7
click at [401, 468] on div "Total Monthly Listens 20k-30k" at bounding box center [437, 460] width 123 height 63
copy h3 "20k-30k"
click at [256, 270] on link "Episodes 229" at bounding box center [262, 275] width 68 height 31
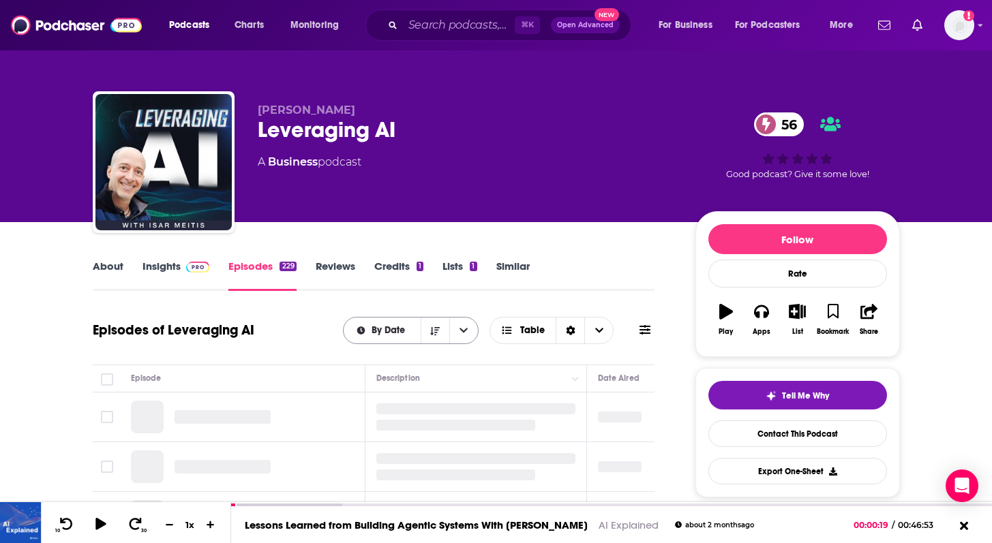
scroll to position [85, 0]
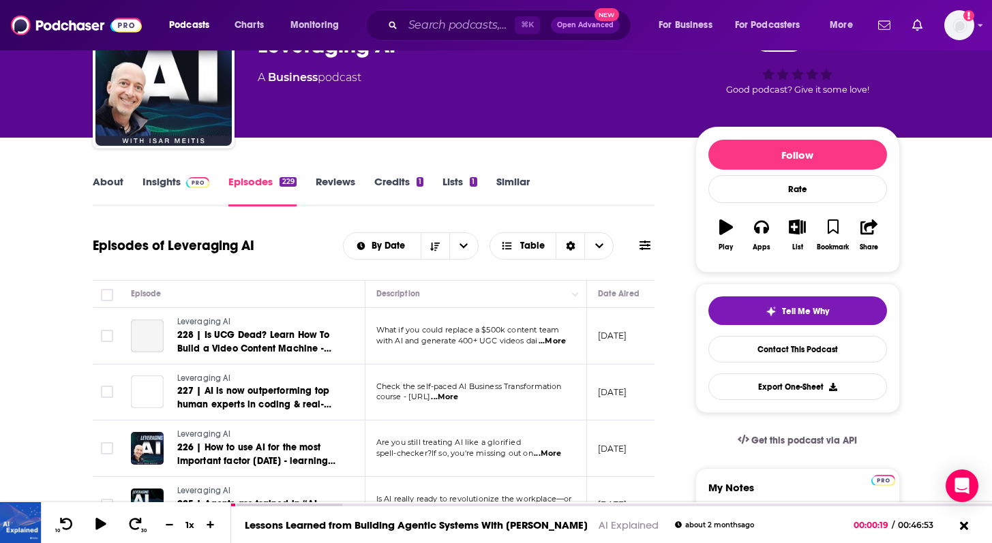
click at [115, 179] on link "About" at bounding box center [108, 190] width 31 height 31
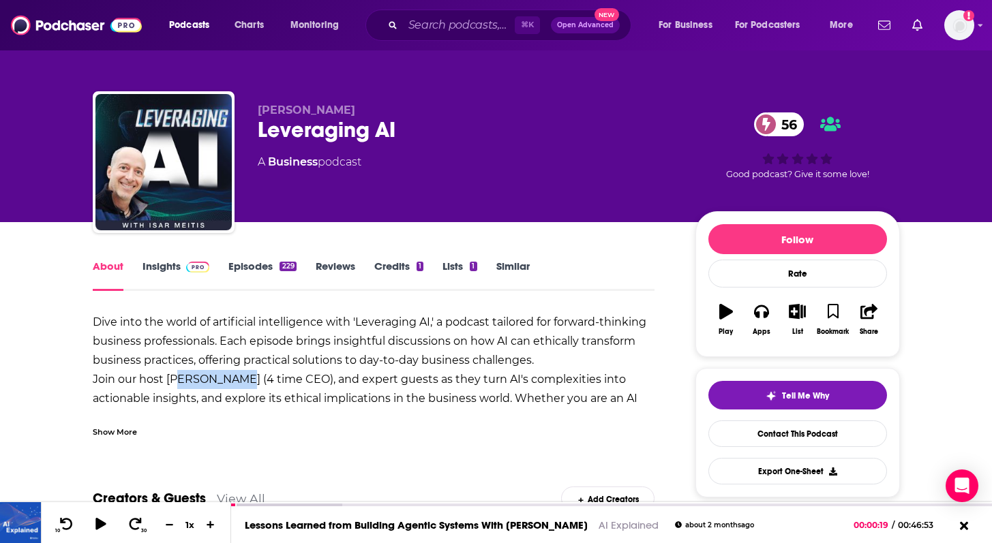
drag, startPoint x: 168, startPoint y: 381, endPoint x: 220, endPoint y: 381, distance: 51.8
click at [220, 381] on b "Dive into the world of artificial intelligence with 'Leveraging AI,' a podcast …" at bounding box center [371, 389] width 556 height 147
copy b "sar Meitis"
click at [104, 428] on div "Show More" at bounding box center [115, 431] width 44 height 13
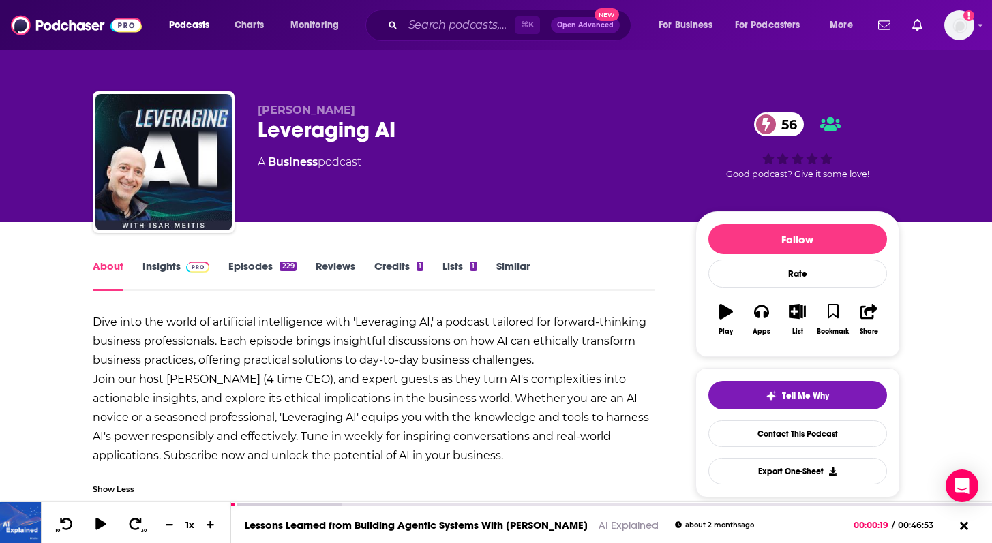
click at [172, 262] on link "Insights" at bounding box center [177, 275] width 68 height 31
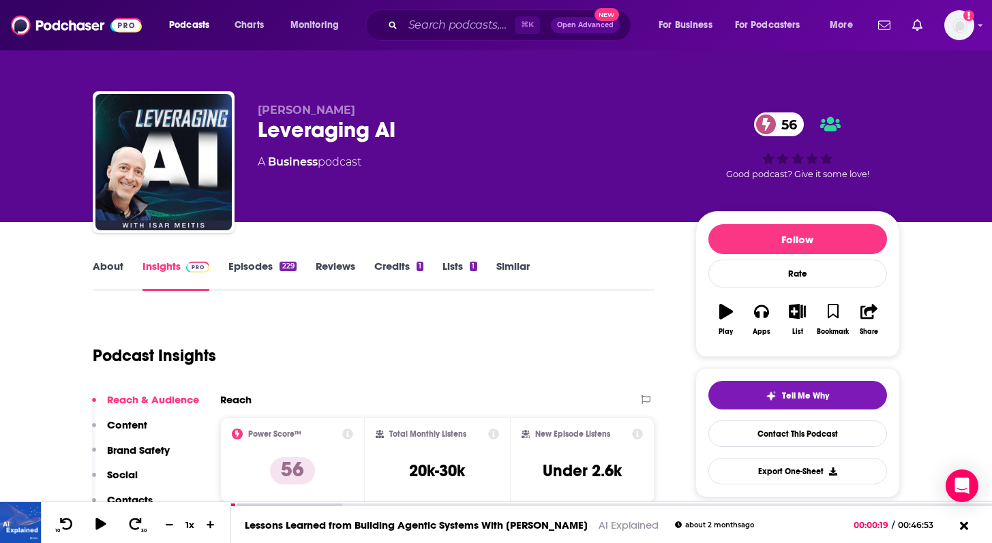
click at [257, 262] on link "Episodes 229" at bounding box center [262, 275] width 68 height 31
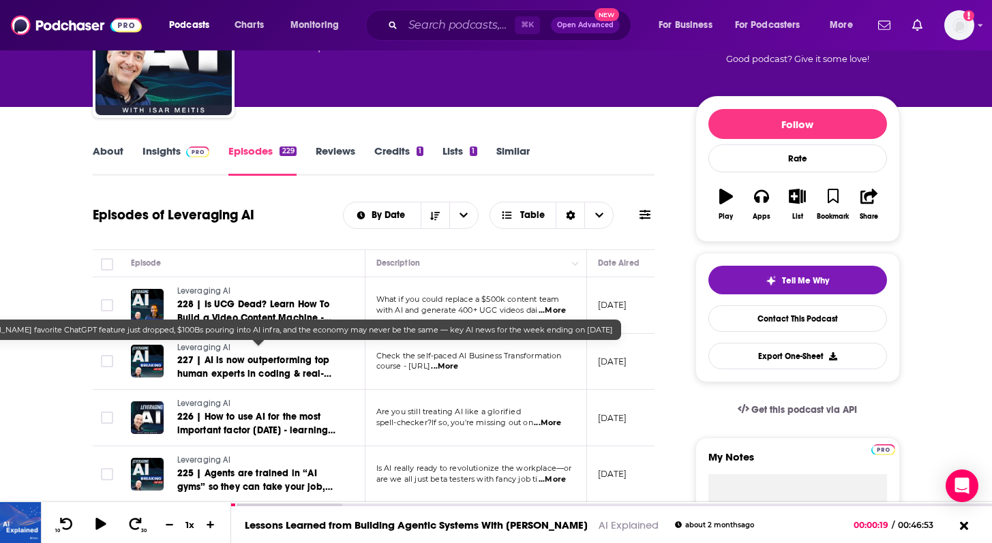
scroll to position [131, 0]
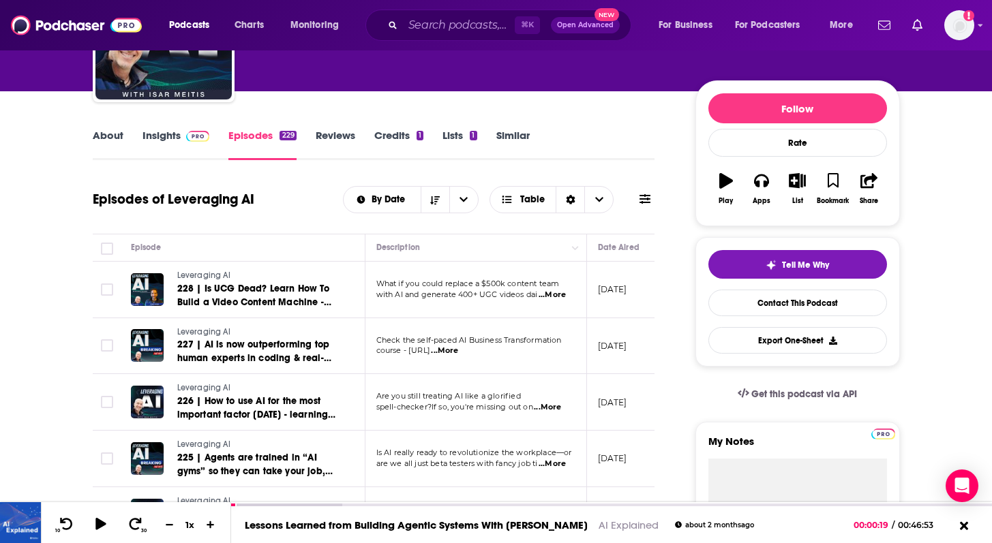
click at [556, 295] on span "...More" at bounding box center [552, 295] width 27 height 11
click at [479, 29] on input "Search podcasts, credits, & more..." at bounding box center [459, 25] width 112 height 22
paste input "No Priors: Artificial Intelligence"
type input "No Priors: Artificial Intelligence"
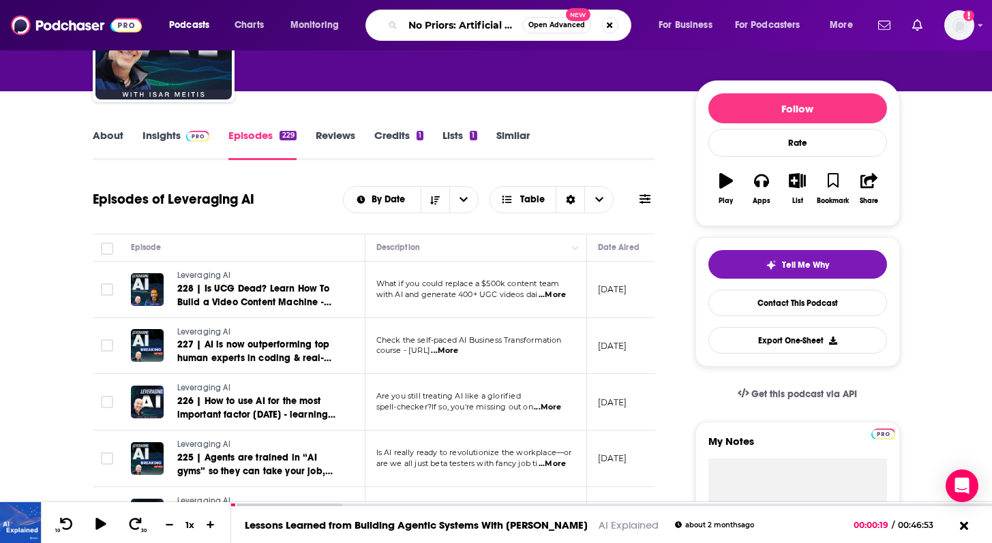
scroll to position [0, 49]
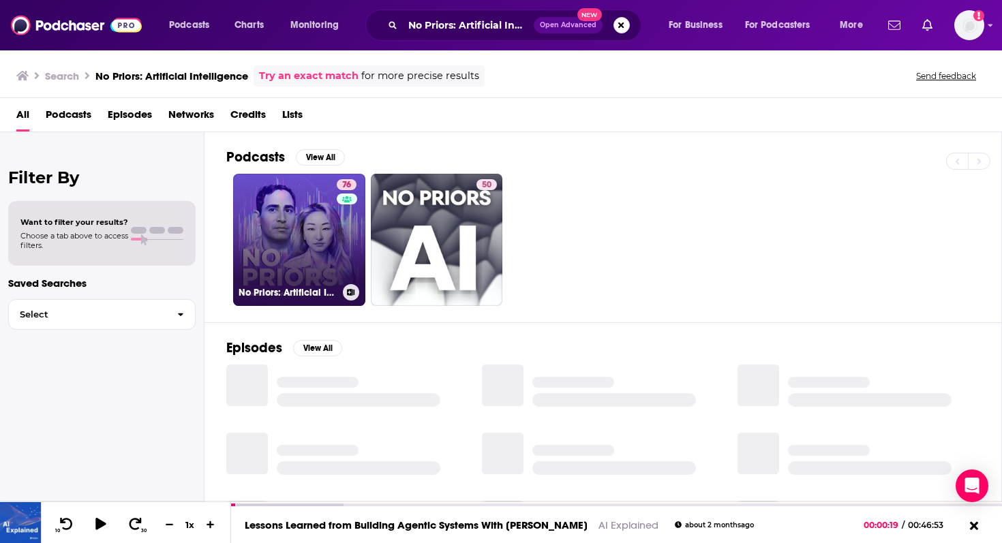
click at [265, 245] on link "76 No Priors: Artificial Intelligence | Technology | Startups" at bounding box center [299, 240] width 132 height 132
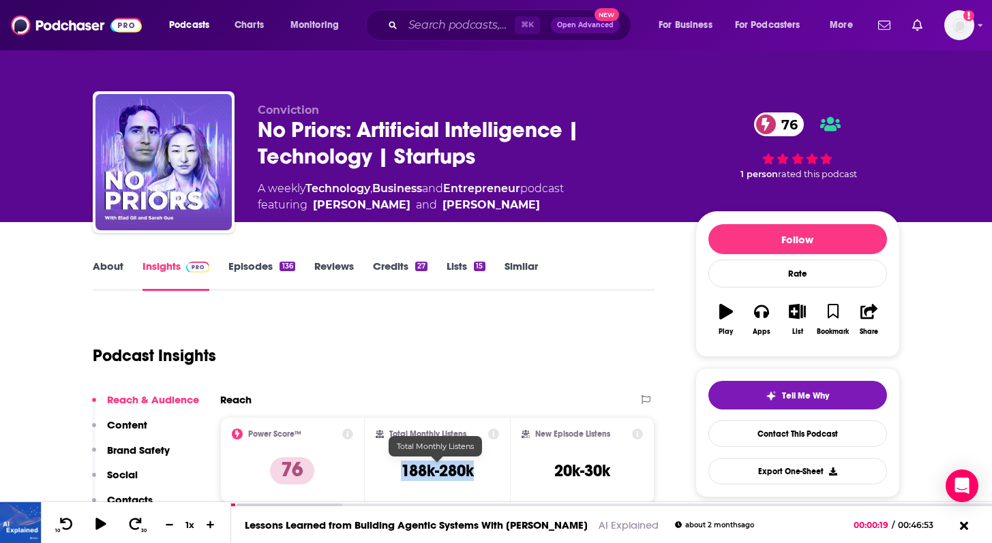
drag, startPoint x: 389, startPoint y: 475, endPoint x: 476, endPoint y: 474, distance: 87.3
click at [476, 474] on div "Total Monthly Listens 188k-280k" at bounding box center [437, 460] width 123 height 63
copy h3 "188k-280k"
click at [814, 443] on link "Contact This Podcast" at bounding box center [797, 434] width 179 height 27
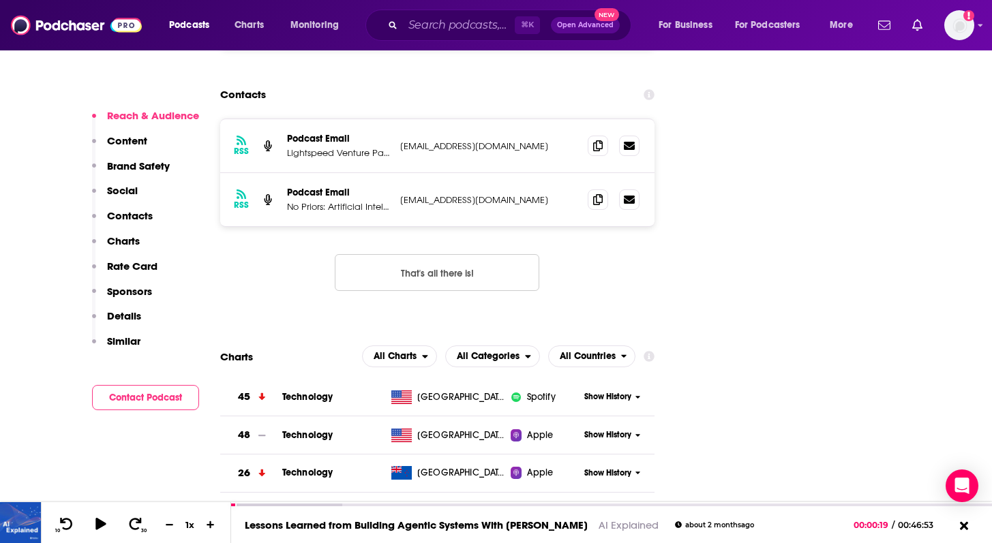
scroll to position [1621, 0]
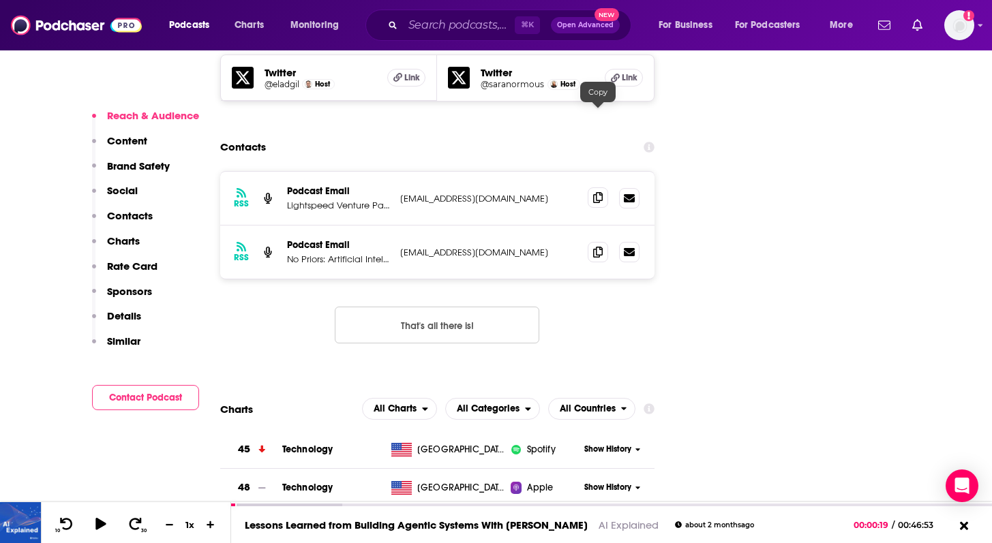
click at [603, 192] on icon at bounding box center [598, 197] width 10 height 11
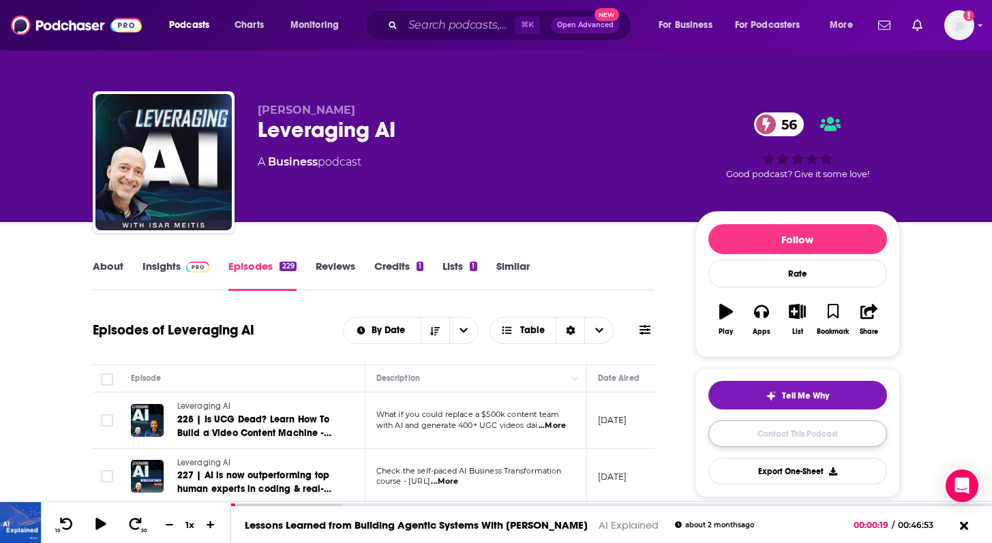
click at [760, 430] on link "Contact This Podcast" at bounding box center [797, 434] width 179 height 27
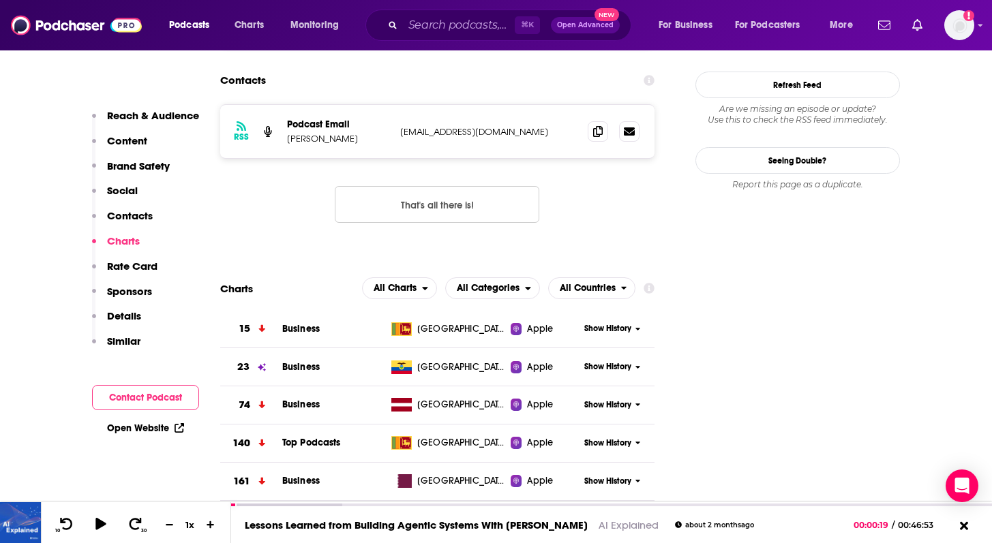
scroll to position [1353, 0]
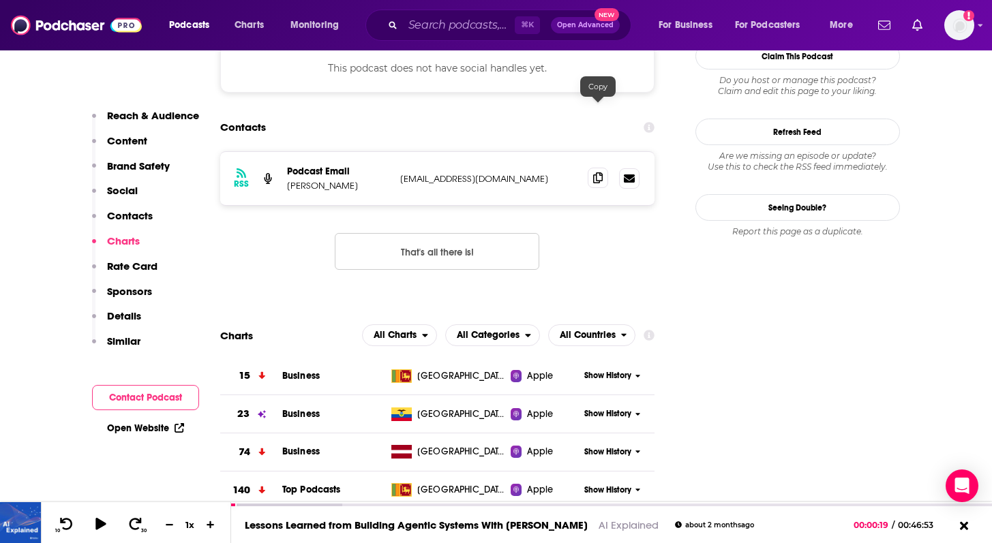
click at [600, 168] on span at bounding box center [598, 178] width 20 height 20
click at [430, 20] on input "Search podcasts, credits, & more..." at bounding box center [459, 25] width 112 height 22
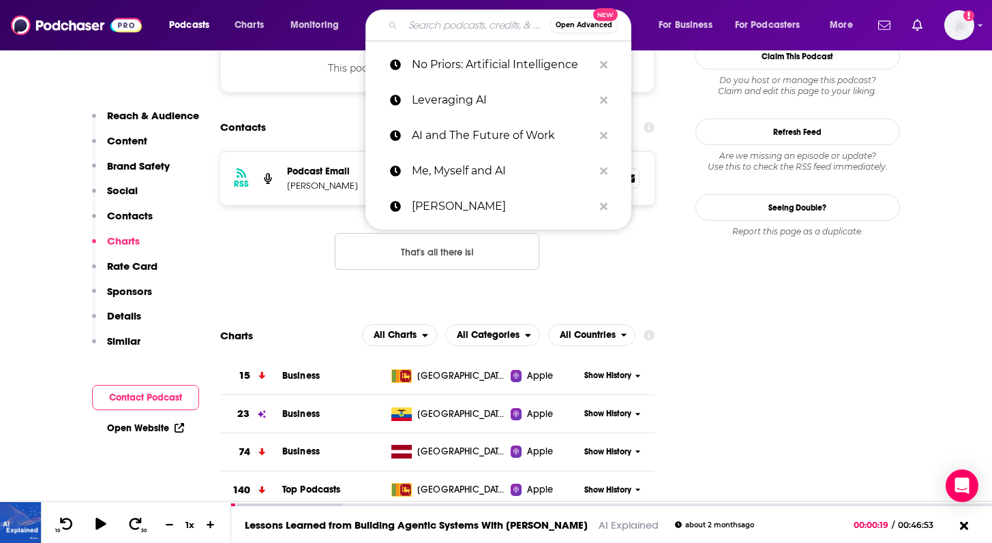
paste input "Machine Learning Street Talk"
type input "Machine Learning Street Talk"
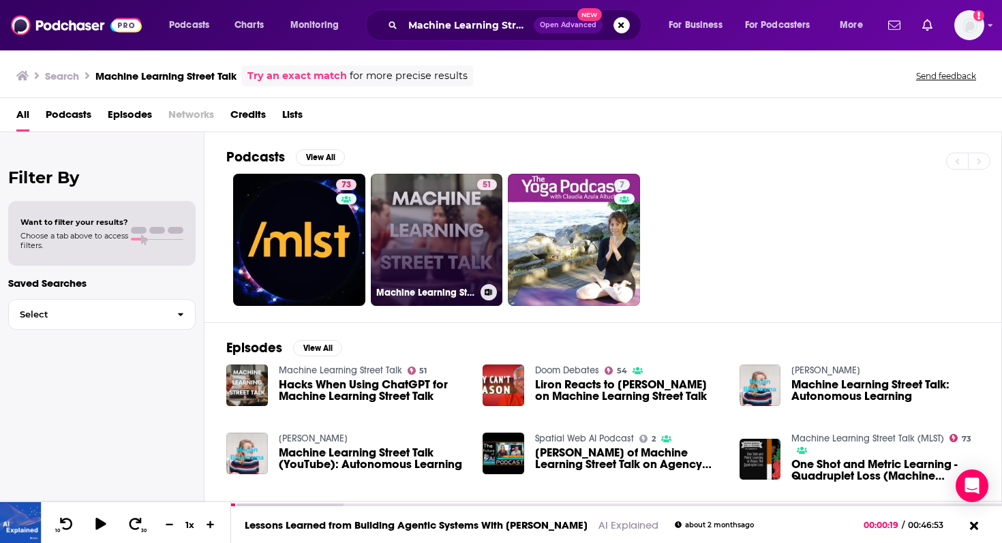
click at [407, 218] on link "51 Machine Learning Street Talk" at bounding box center [437, 240] width 132 height 132
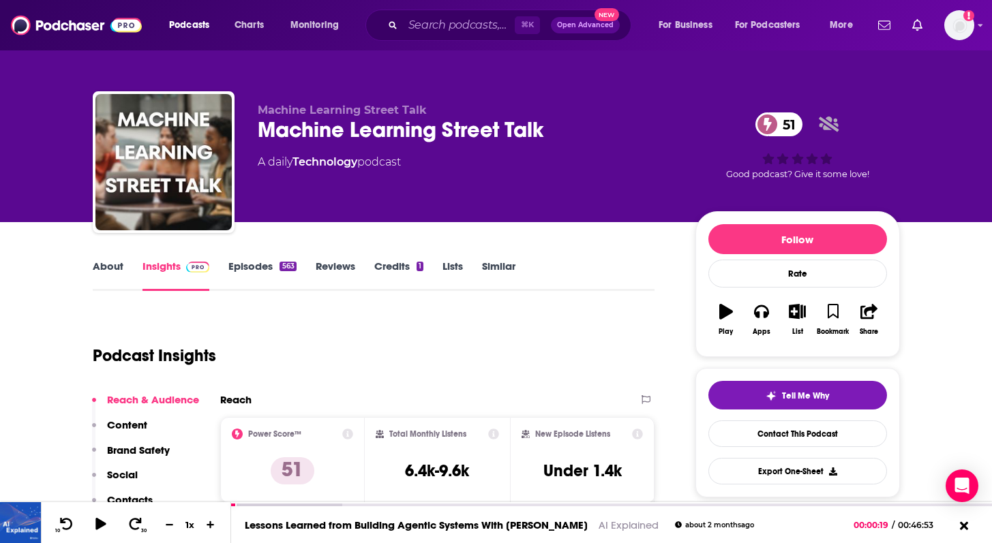
click at [255, 272] on link "Episodes 563" at bounding box center [262, 275] width 68 height 31
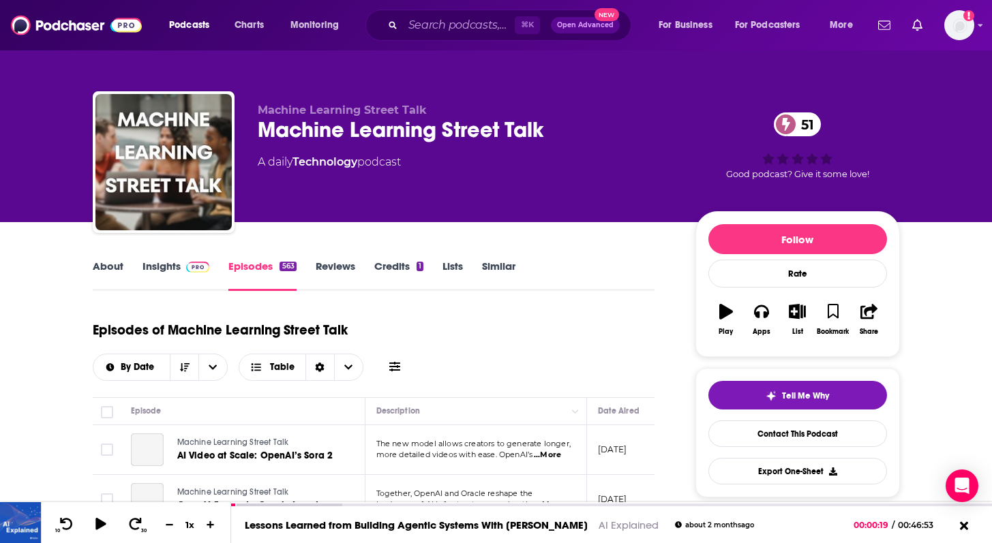
click at [116, 260] on link "About" at bounding box center [108, 275] width 31 height 31
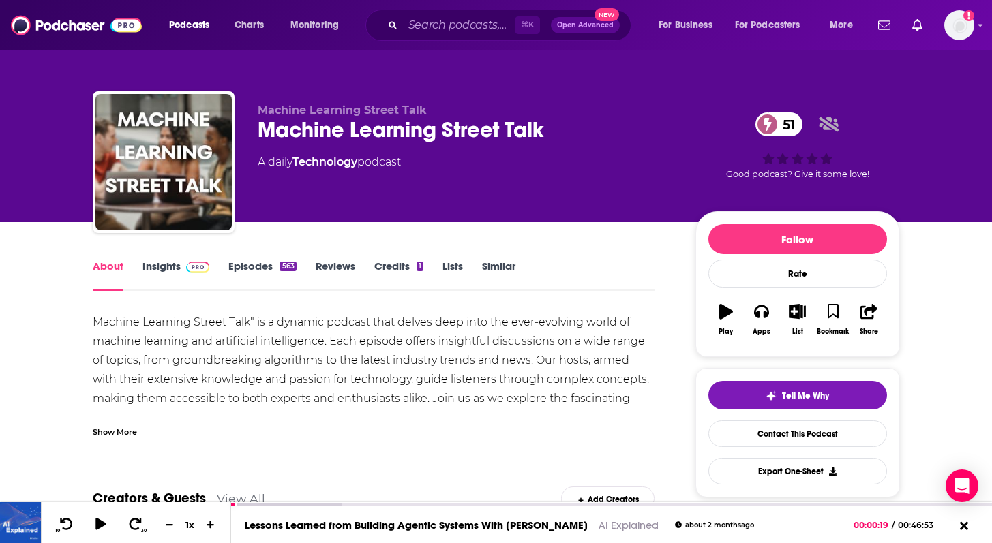
click at [244, 271] on link "Episodes 563" at bounding box center [262, 275] width 68 height 31
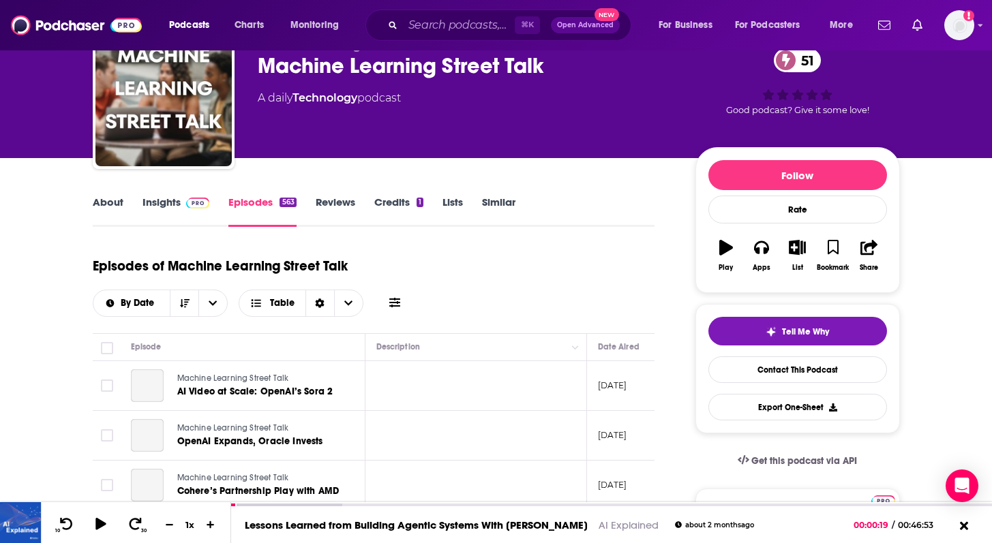
scroll to position [89, 0]
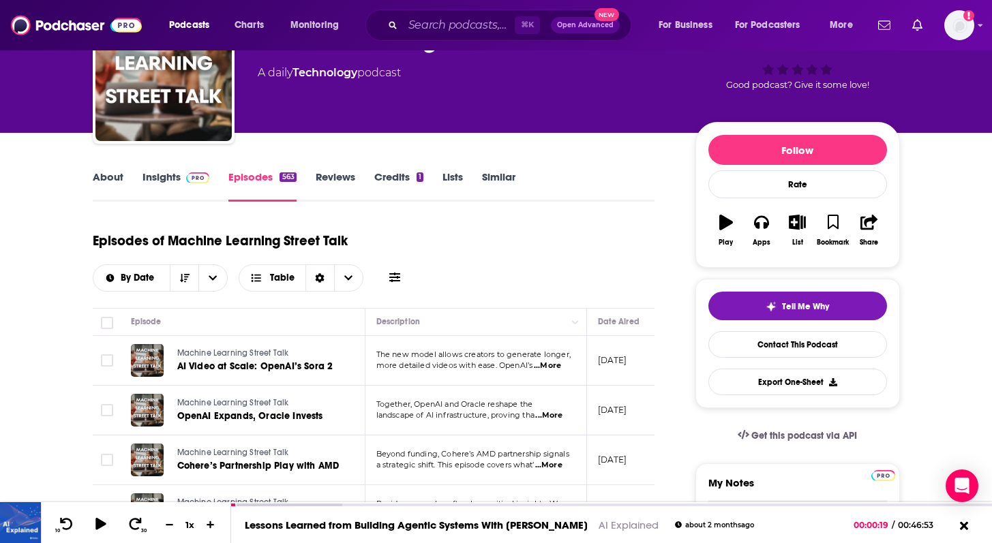
click at [556, 366] on span "...More" at bounding box center [547, 366] width 27 height 11
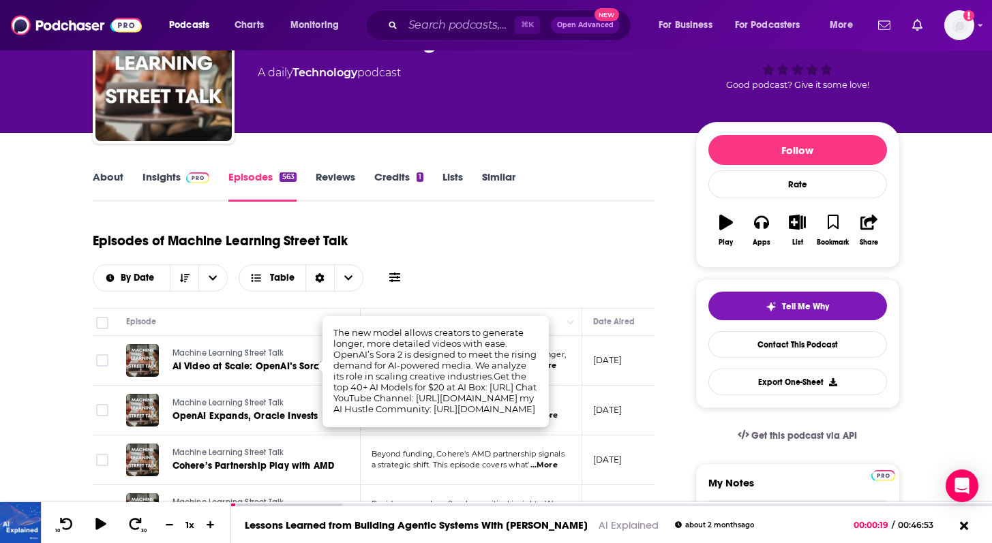
scroll to position [0, 0]
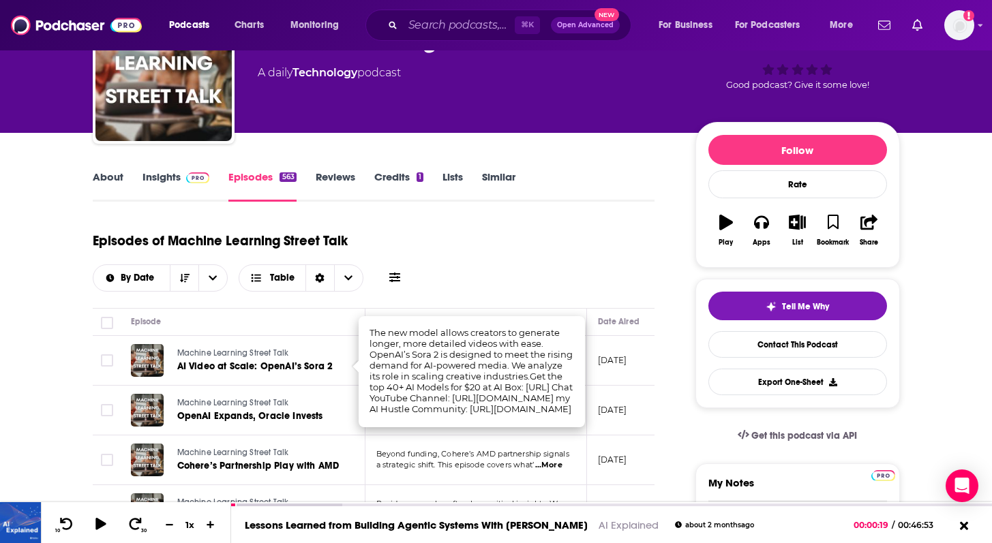
click at [654, 266] on div "Episodes of Machine Learning Street Talk By Date Table" at bounding box center [374, 258] width 563 height 68
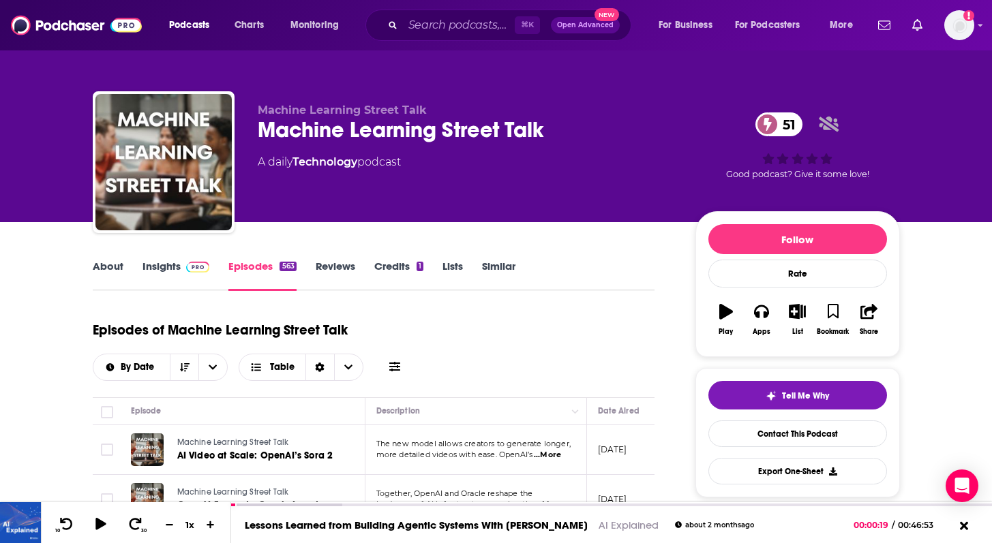
click at [98, 277] on link "About" at bounding box center [108, 275] width 31 height 31
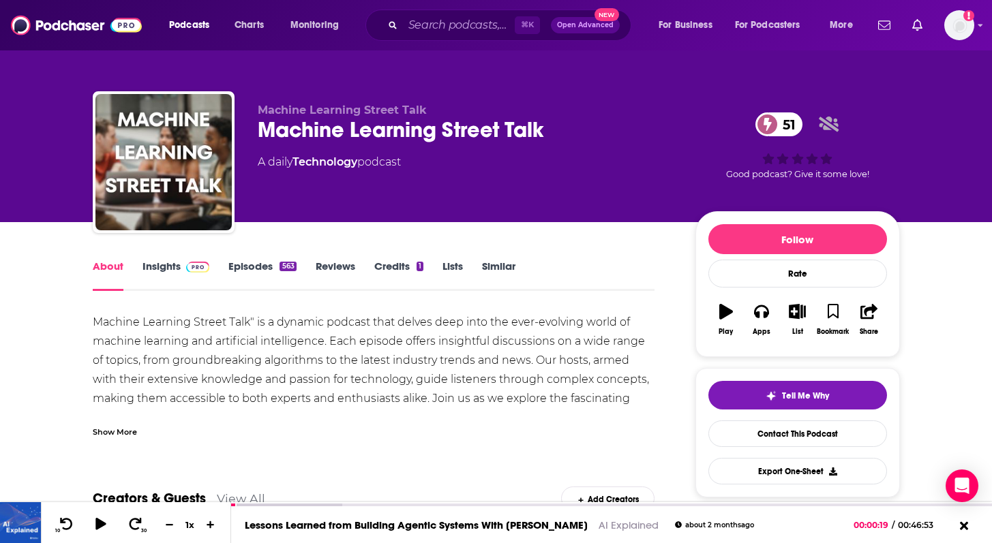
click at [136, 432] on div "Show More" at bounding box center [115, 431] width 44 height 13
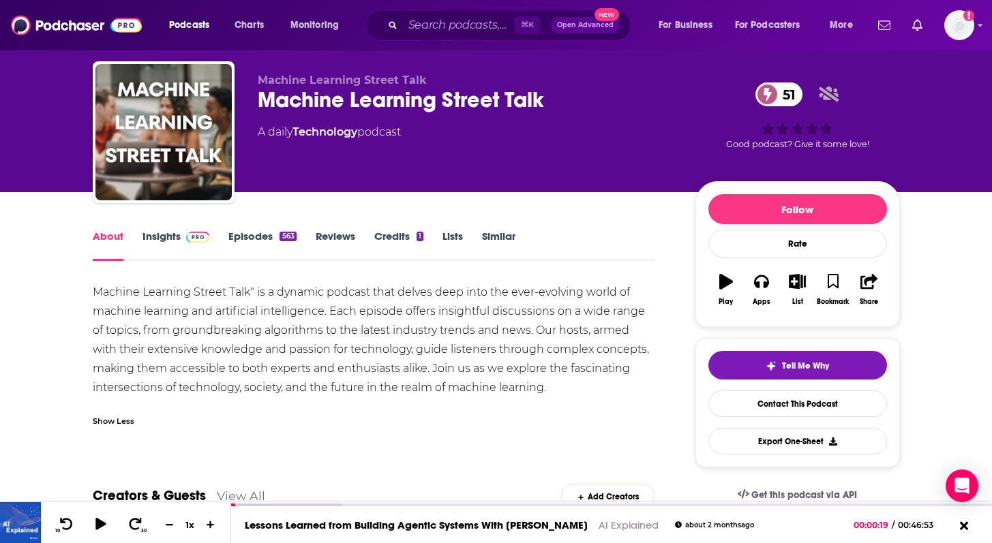
scroll to position [33, 0]
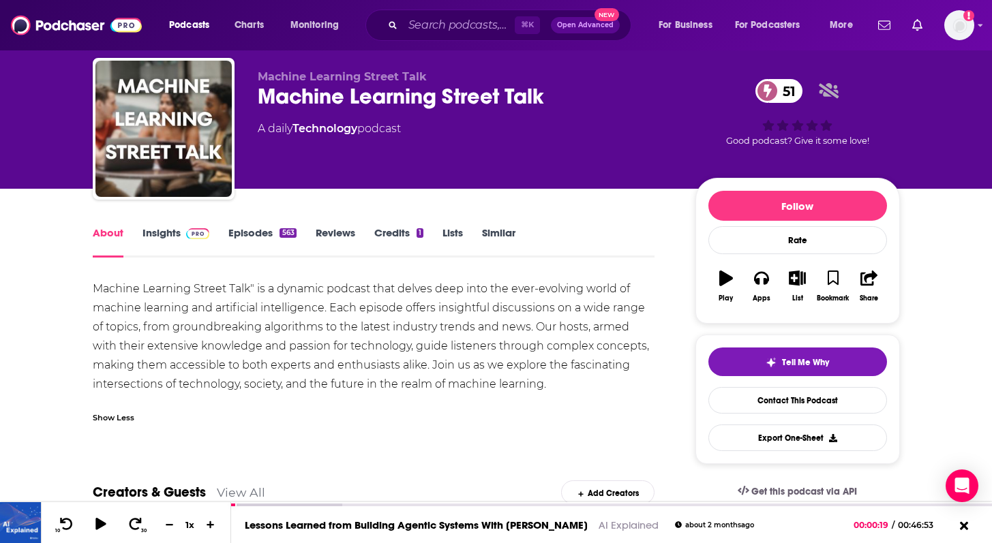
click at [161, 252] on link "Insights" at bounding box center [177, 241] width 68 height 31
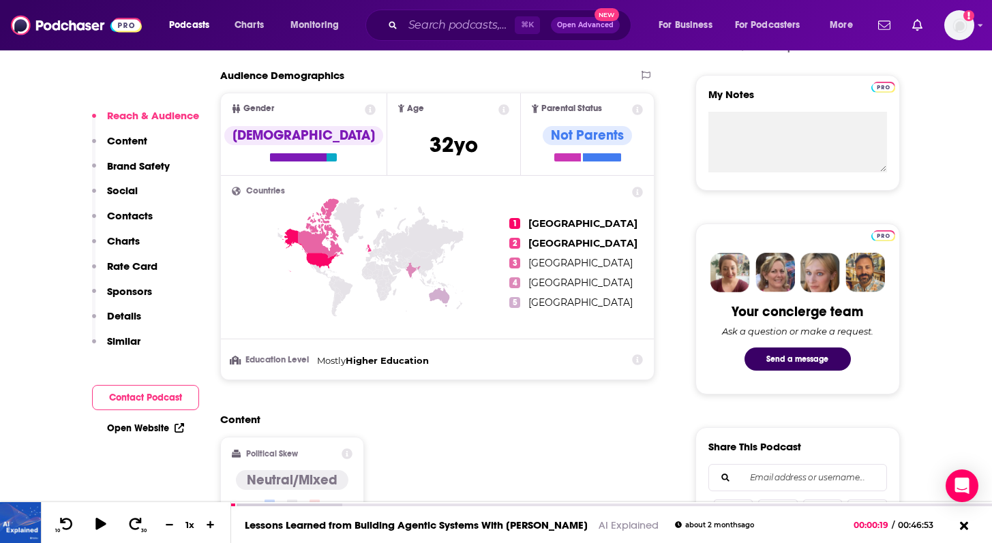
scroll to position [559, 0]
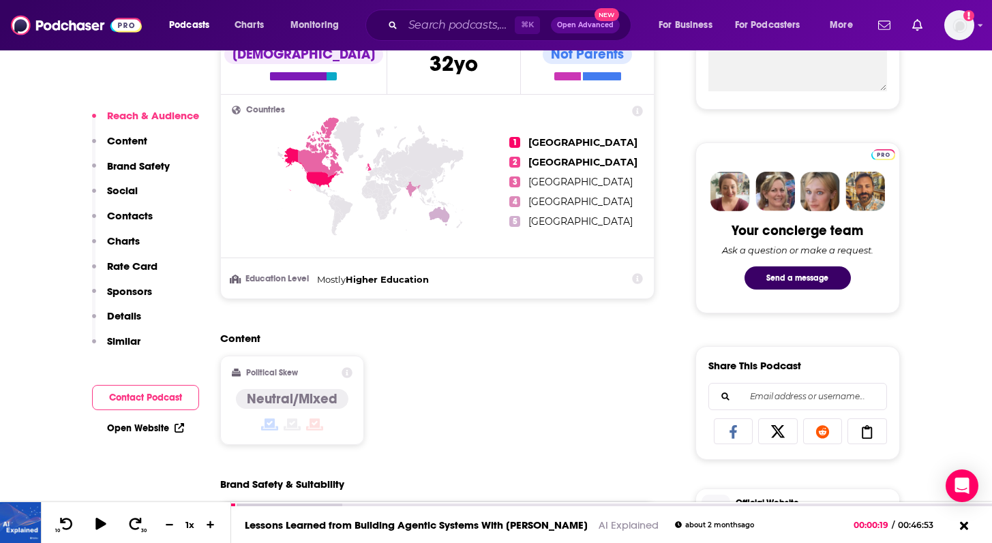
click at [131, 322] on p "Details" at bounding box center [124, 316] width 34 height 13
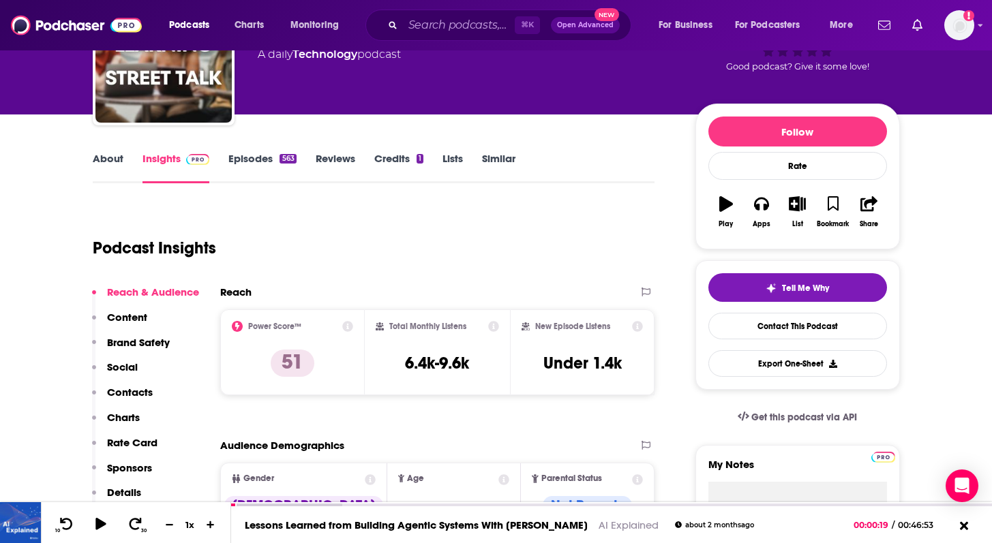
scroll to position [108, 0]
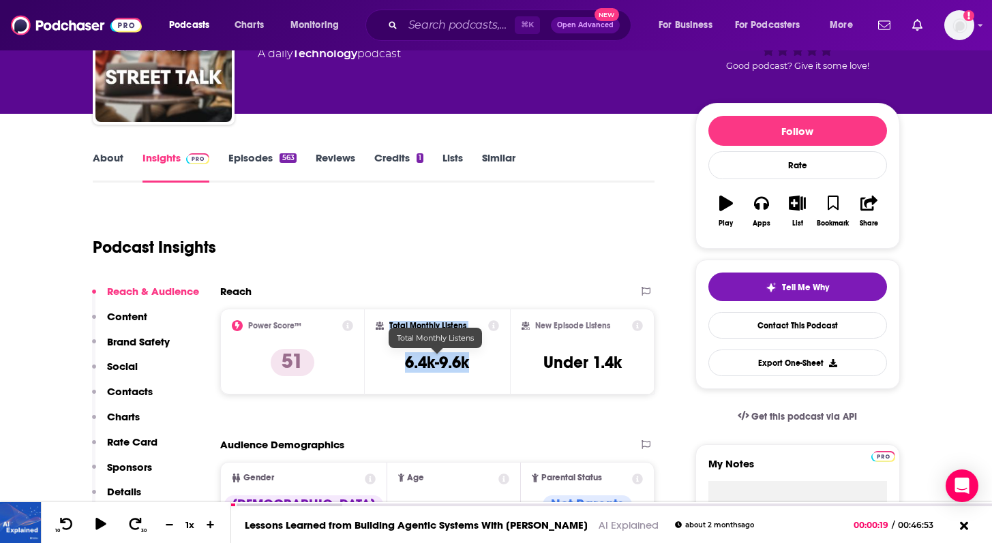
drag, startPoint x: 384, startPoint y: 325, endPoint x: 468, endPoint y: 363, distance: 92.4
click at [468, 364] on div "Total Monthly Listens 6.4k-9.6k" at bounding box center [437, 351] width 123 height 63
click at [468, 363] on h3 "6.4k-9.6k" at bounding box center [437, 363] width 64 height 20
drag, startPoint x: 468, startPoint y: 363, endPoint x: 405, endPoint y: 355, distance: 63.3
click at [405, 356] on h3 "6.4k-9.6k" at bounding box center [437, 363] width 64 height 20
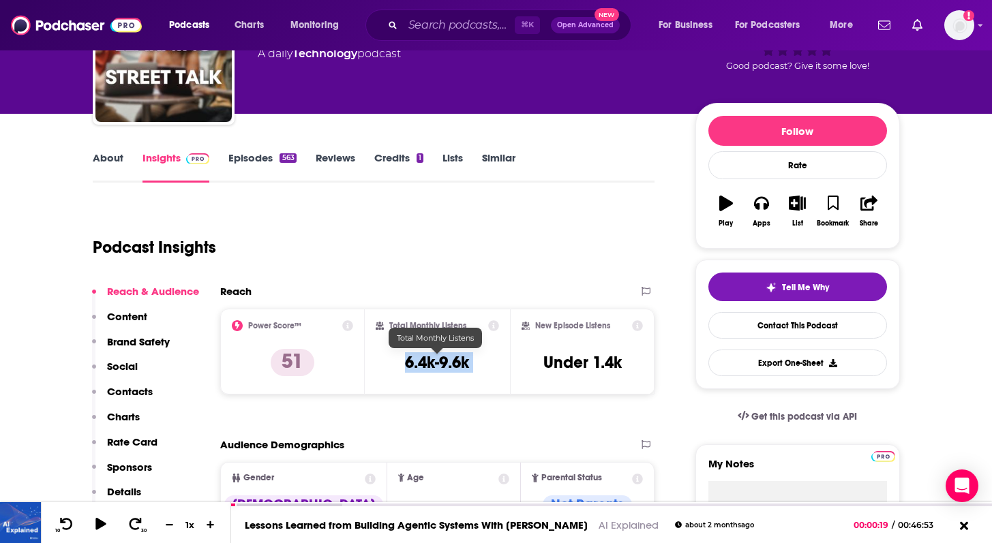
click at [405, 355] on h3 "6.4k-9.6k" at bounding box center [437, 363] width 64 height 20
click at [260, 161] on link "Episodes 563" at bounding box center [262, 166] width 68 height 31
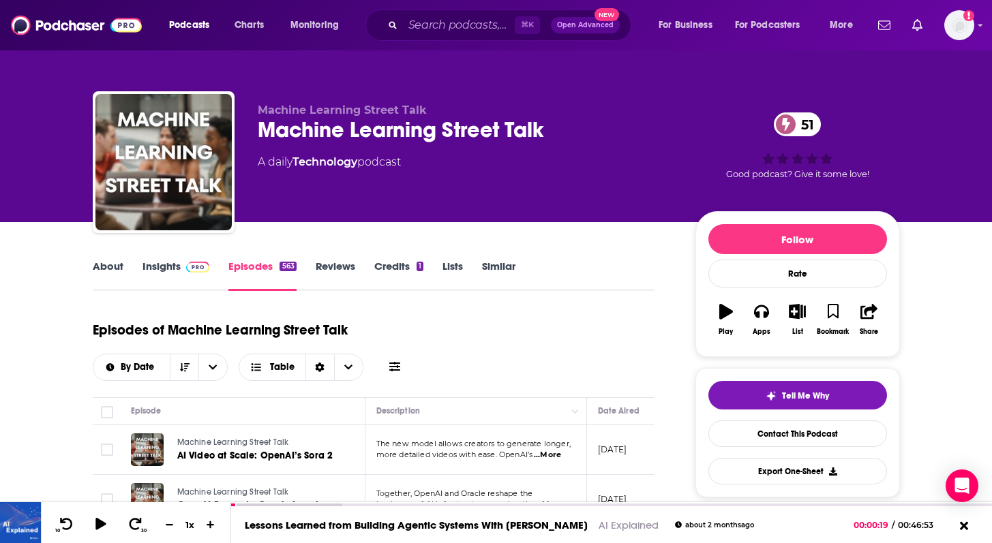
click at [458, 38] on div "⌘ K Open Advanced New" at bounding box center [498, 25] width 266 height 31
click at [456, 33] on input "Search podcasts, credits, & more..." at bounding box center [459, 25] width 112 height 22
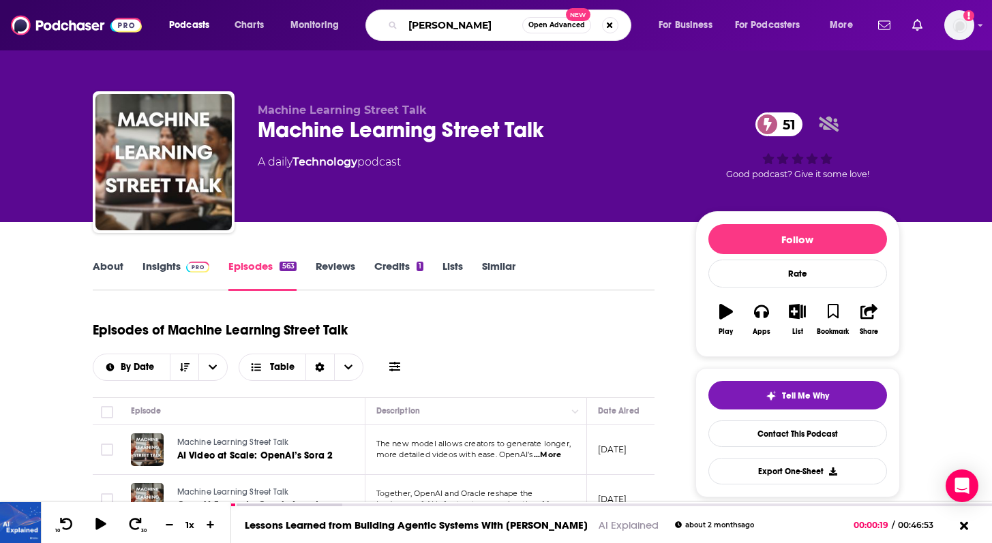
type input "[PERSON_NAME]"
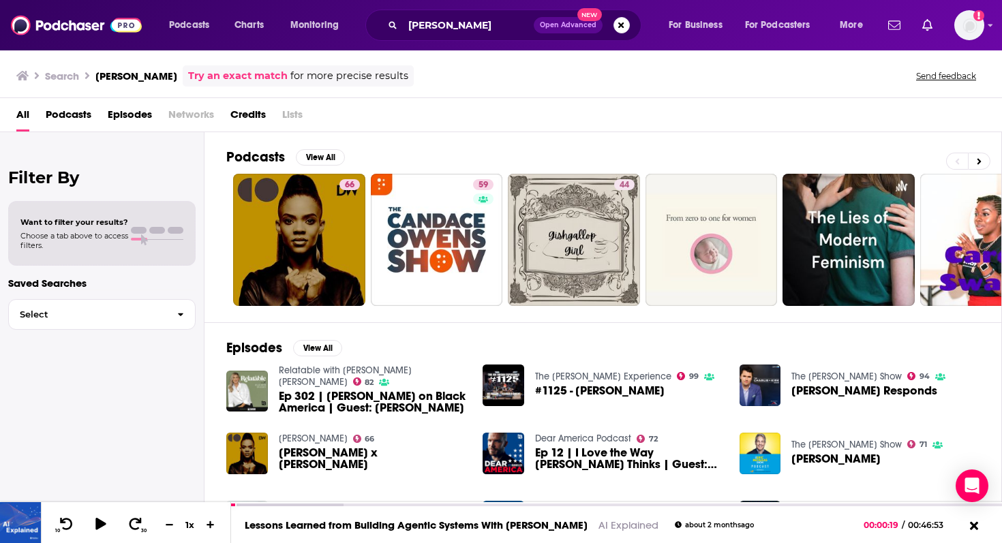
click at [467, 145] on div "Podcasts View All 66 59 44 72 + 9" at bounding box center [614, 227] width 776 height 190
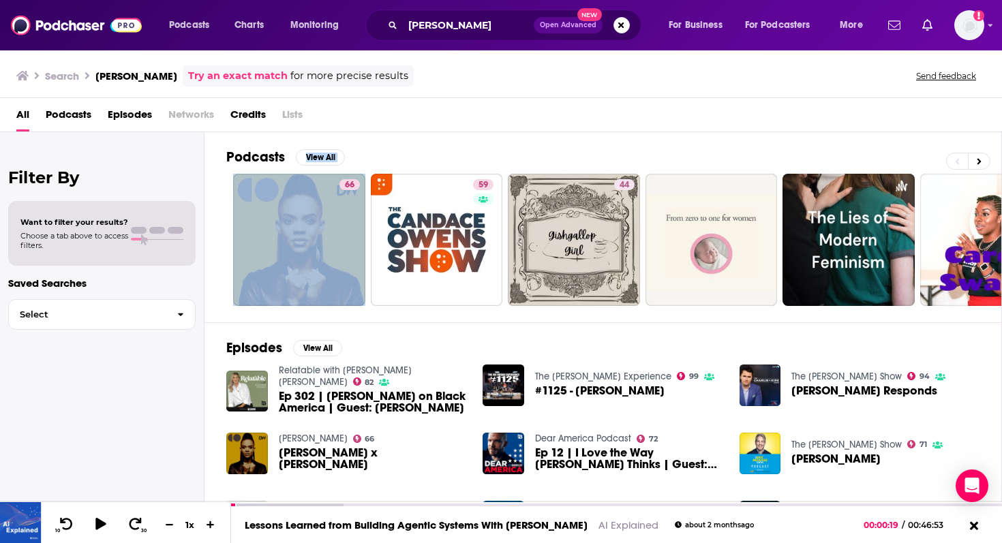
click at [467, 145] on div "Podcasts View All 66 59 44 72 + 9" at bounding box center [614, 227] width 776 height 190
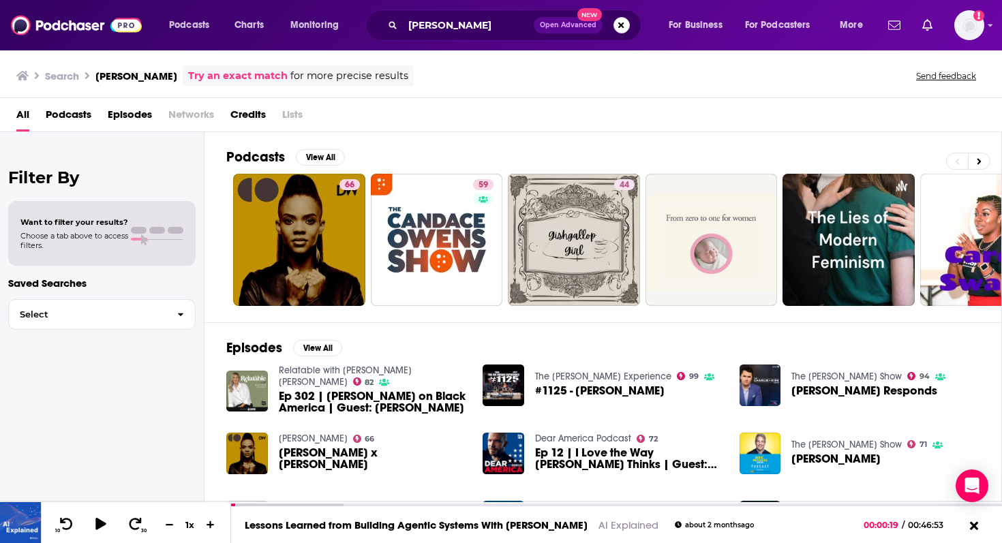
click at [421, 142] on div "Podcasts View All 66 59 44 72 + 9" at bounding box center [614, 227] width 776 height 190
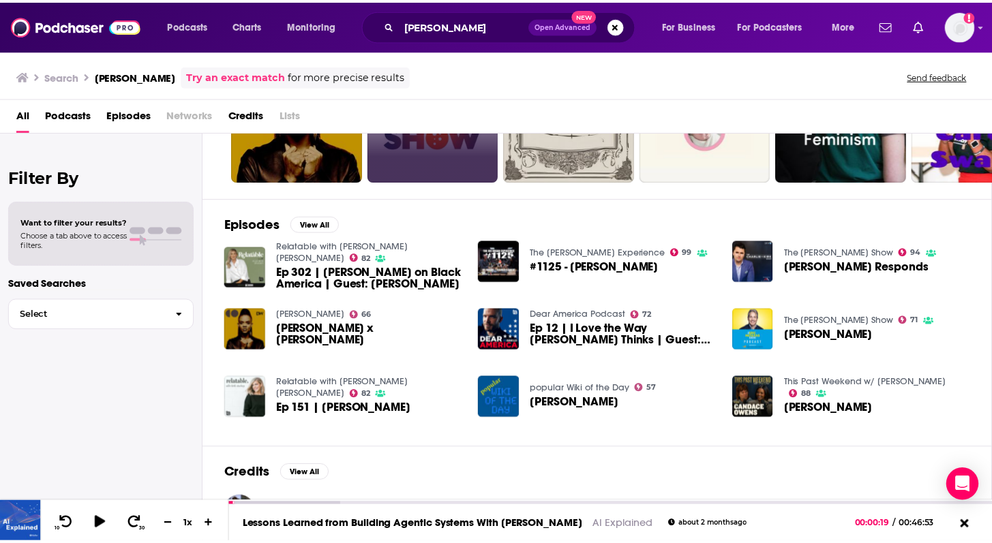
scroll to position [226, 0]
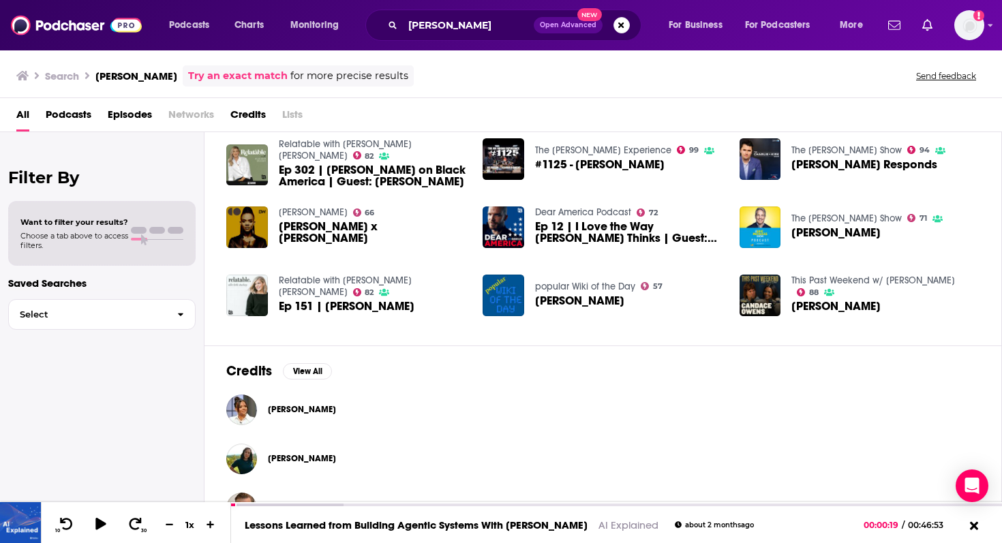
click at [295, 408] on span "[PERSON_NAME]" at bounding box center [302, 409] width 68 height 11
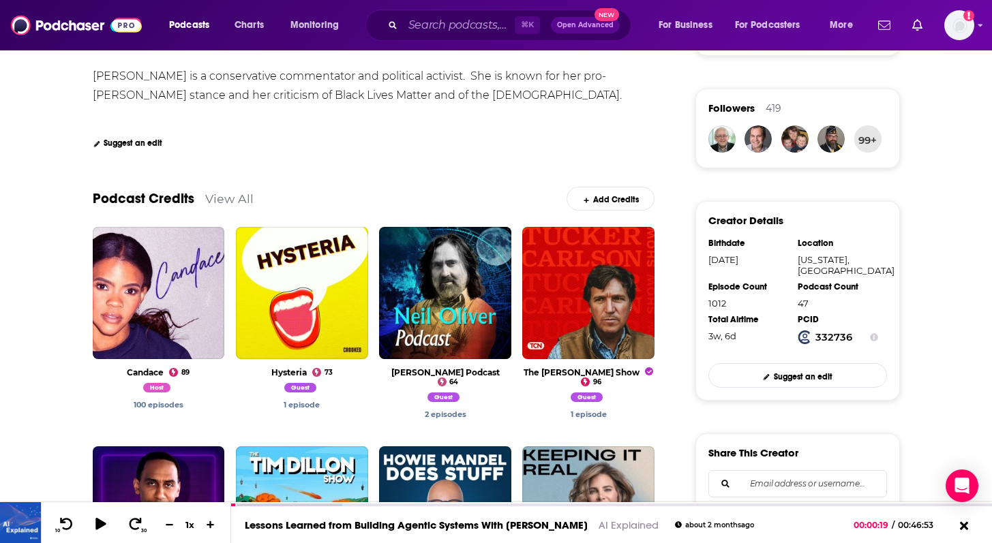
scroll to position [290, 0]
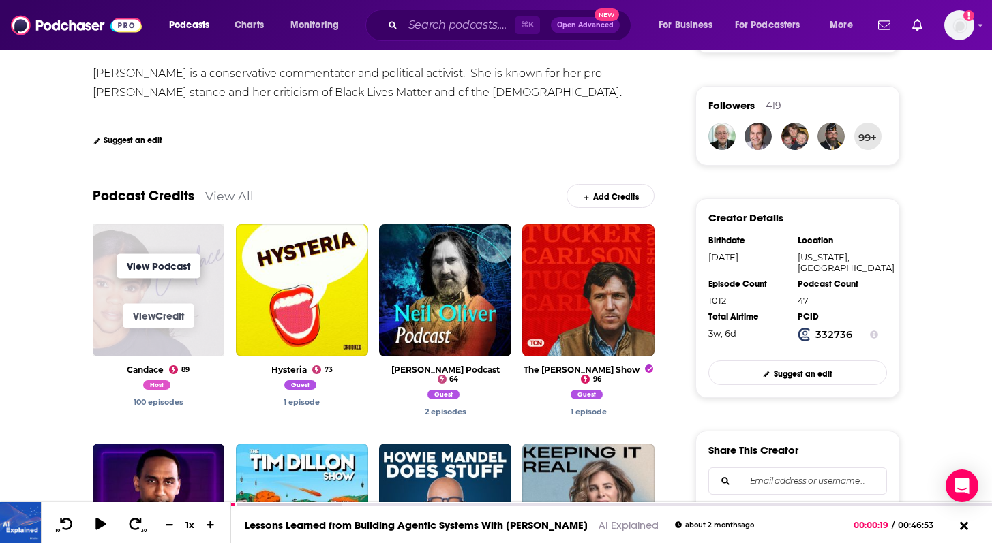
click at [173, 265] on link "View Podcast" at bounding box center [159, 266] width 84 height 25
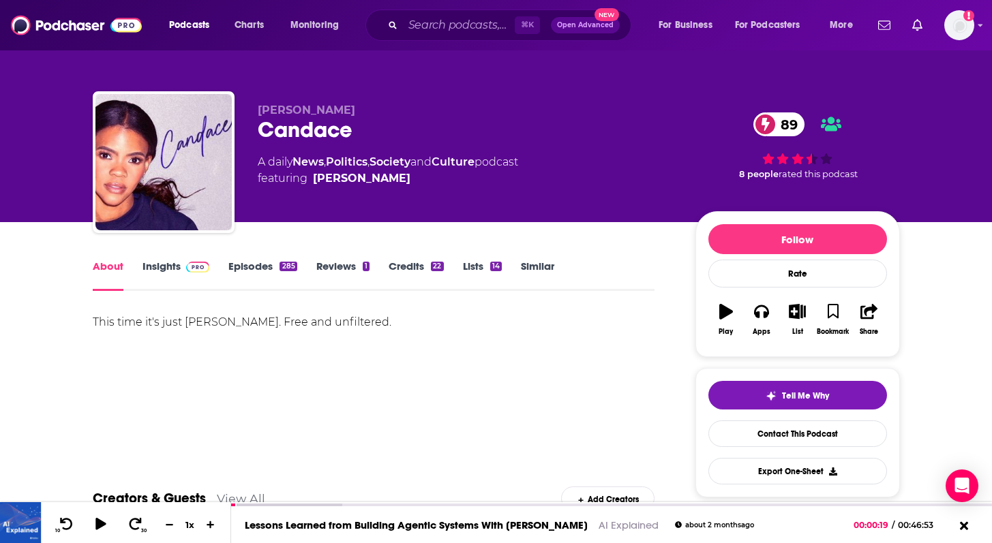
click at [159, 271] on link "Insights" at bounding box center [177, 275] width 68 height 31
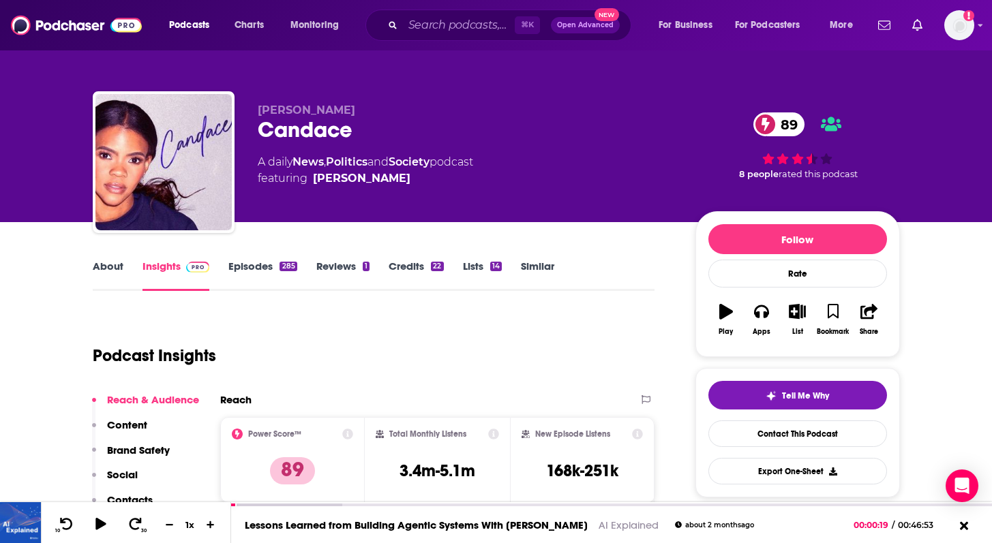
click at [106, 263] on link "About" at bounding box center [108, 275] width 31 height 31
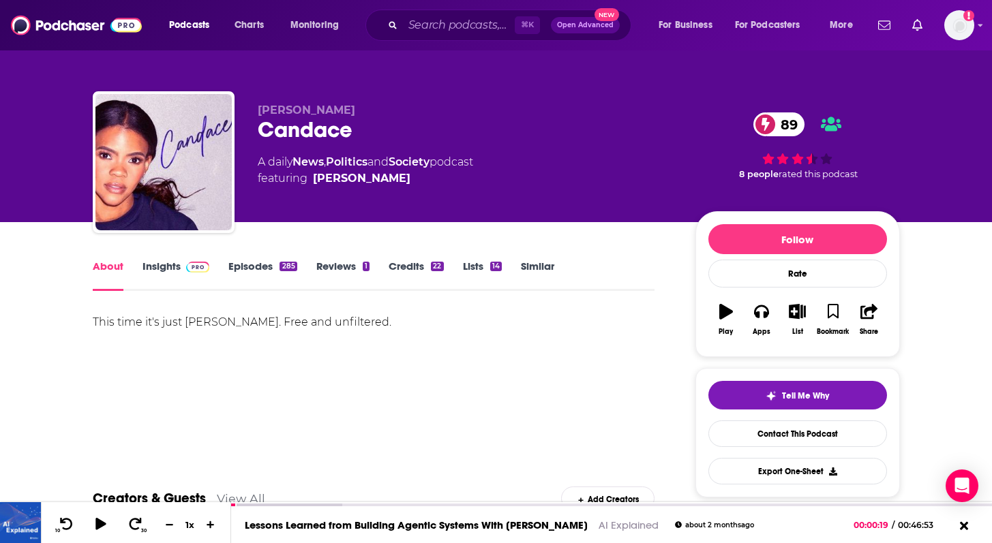
click at [266, 275] on link "Episodes 285" at bounding box center [262, 275] width 68 height 31
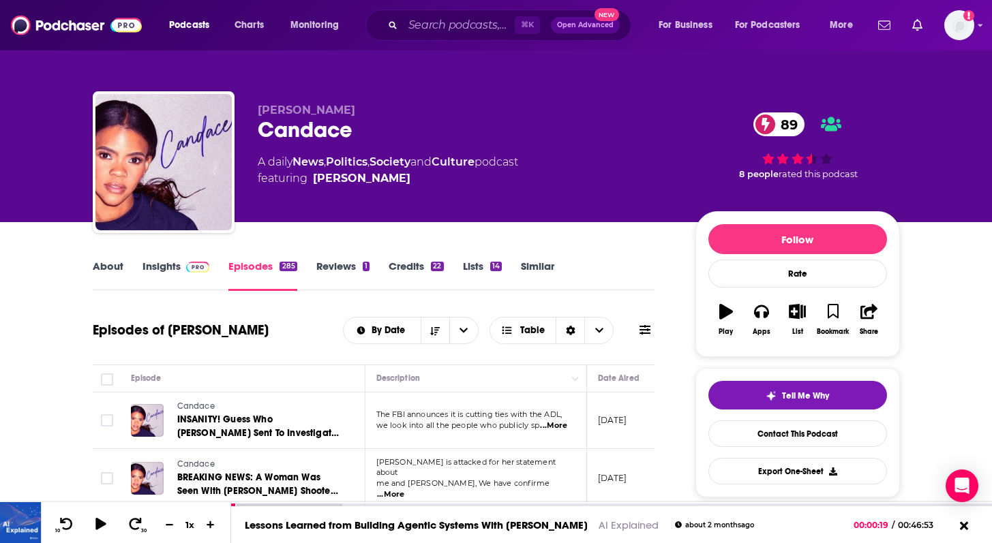
scroll to position [32, 0]
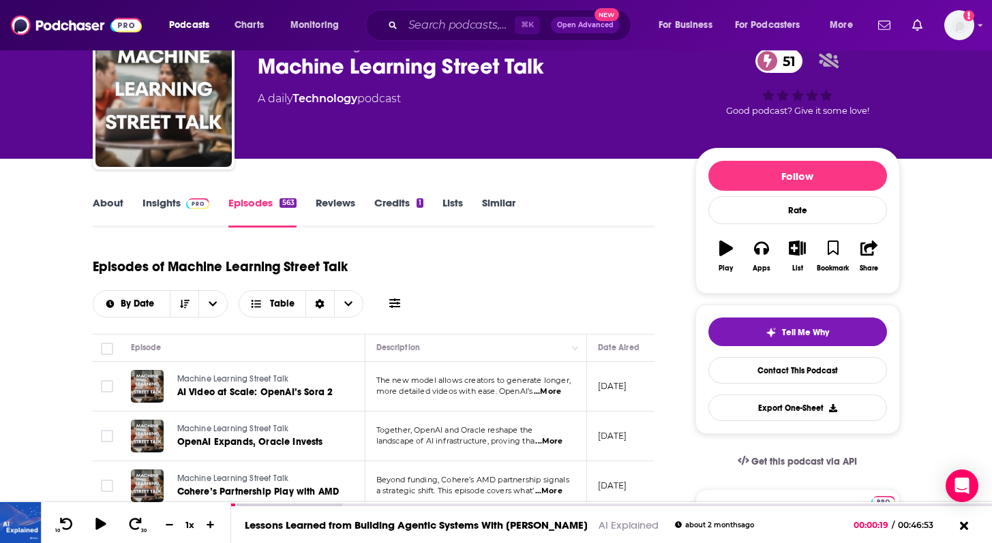
scroll to position [74, 0]
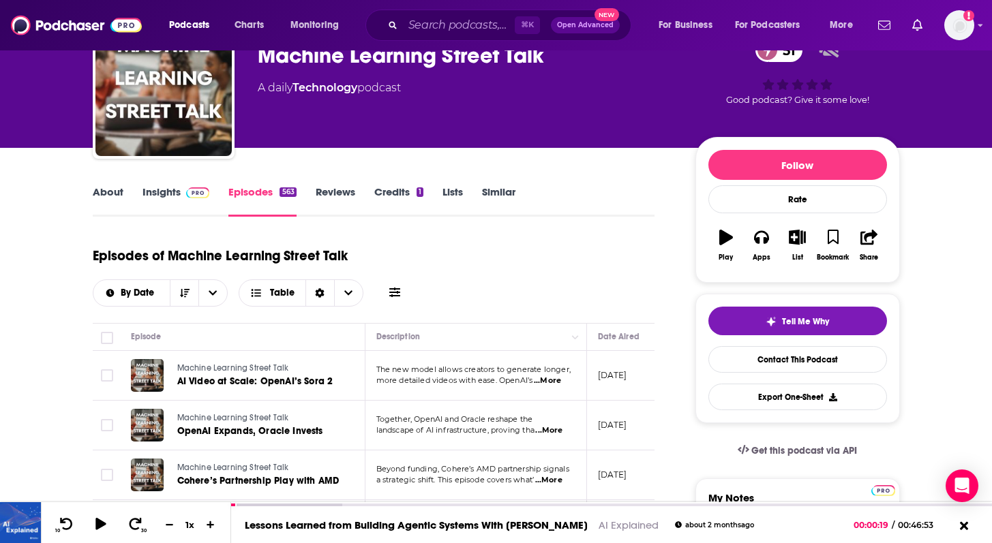
click at [557, 382] on span "...More" at bounding box center [547, 381] width 27 height 11
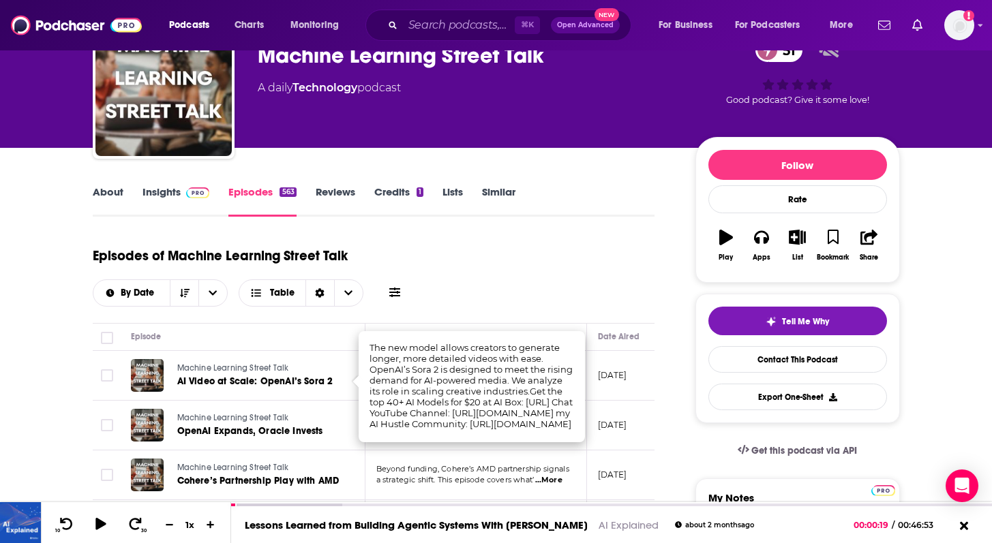
click at [550, 304] on div "Episodes of Machine Learning Street Talk By Date Table" at bounding box center [374, 273] width 563 height 68
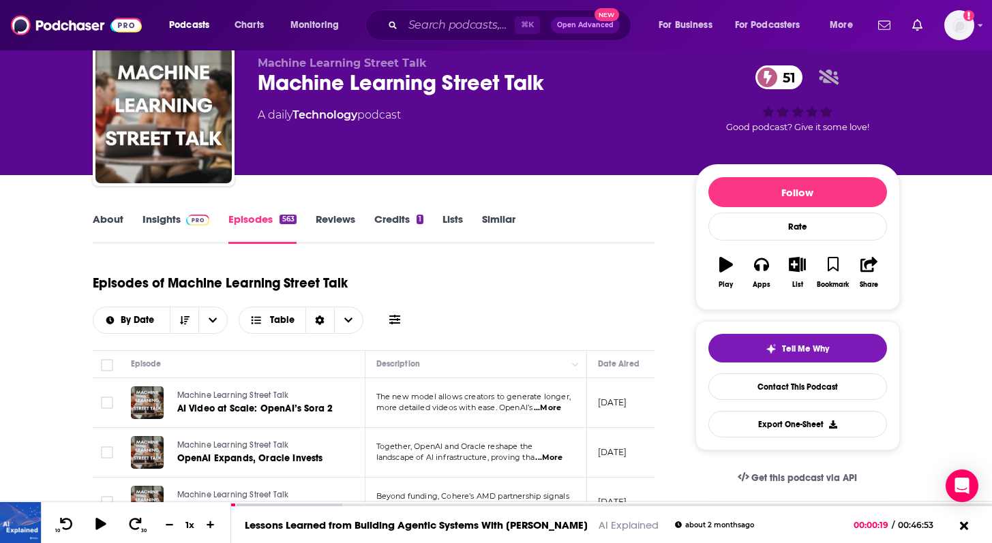
scroll to position [50, 0]
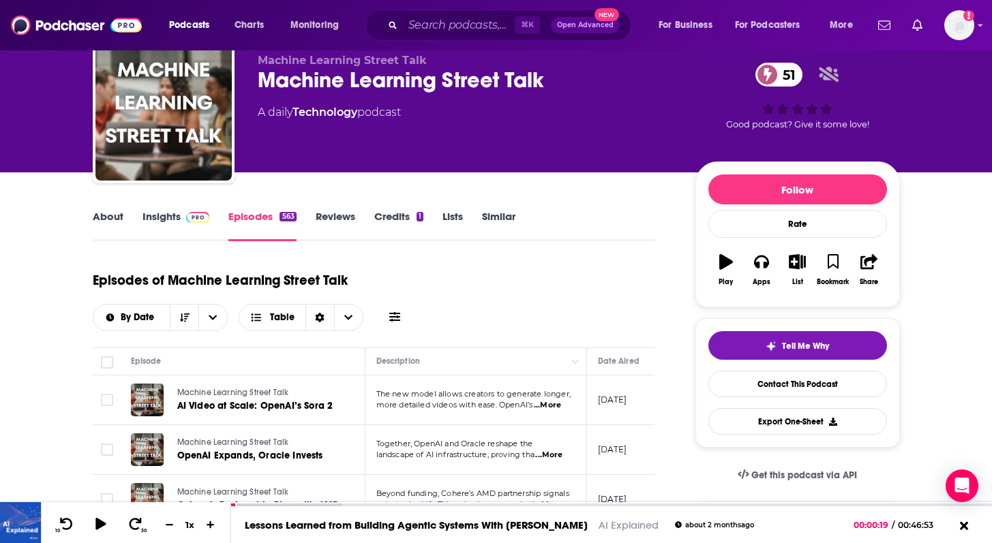
click at [113, 214] on link "About" at bounding box center [108, 225] width 31 height 31
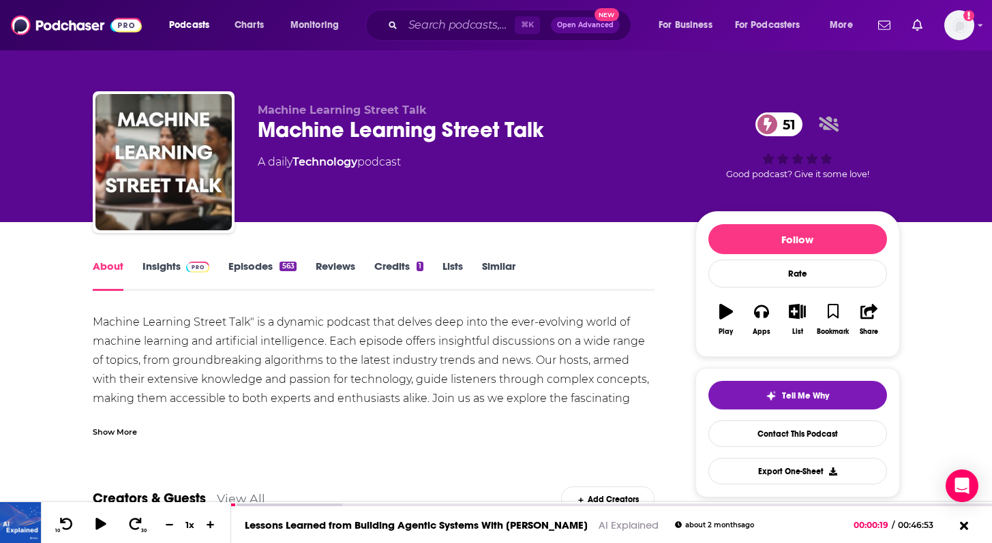
click at [186, 272] on img at bounding box center [198, 267] width 24 height 11
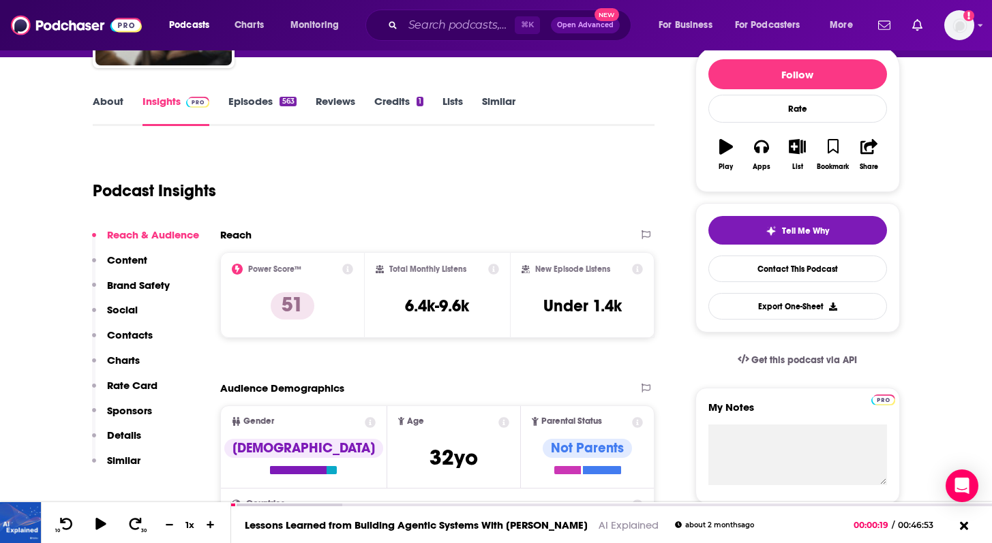
scroll to position [175, 0]
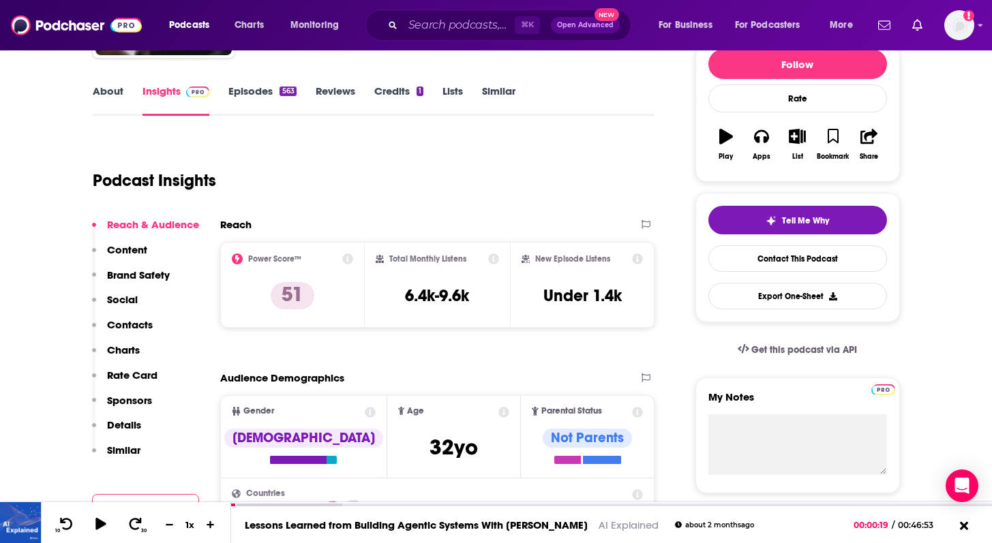
click at [128, 427] on p "Details" at bounding box center [124, 425] width 34 height 13
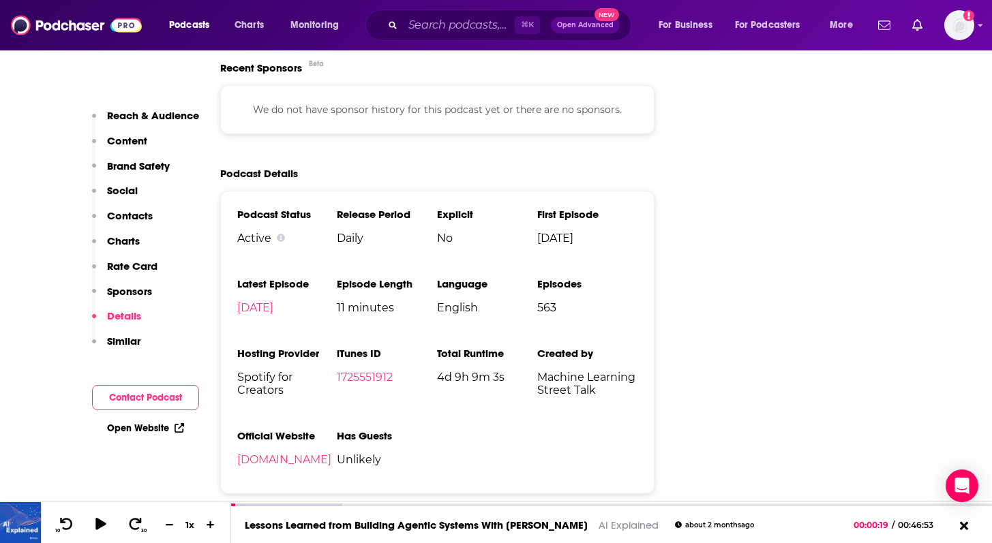
scroll to position [1915, 0]
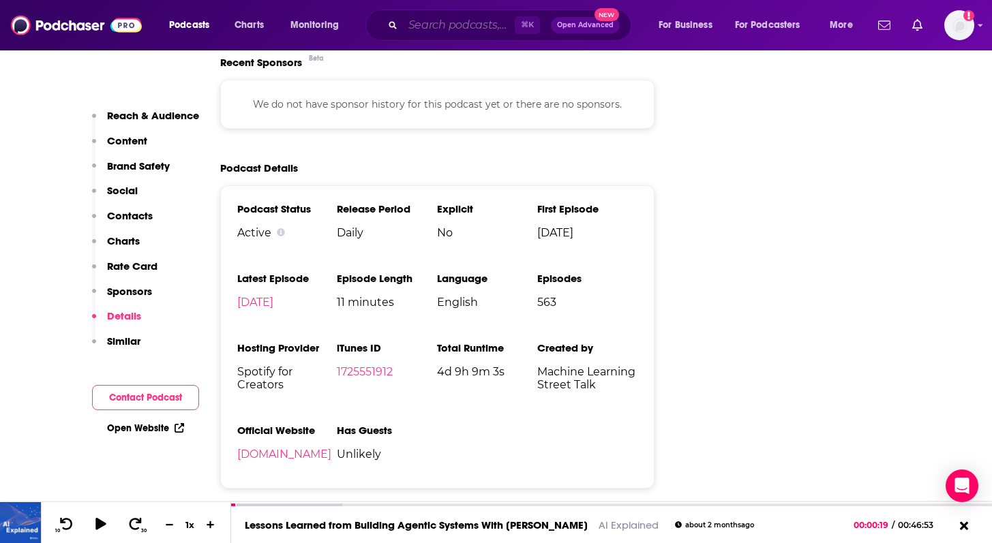
click at [472, 18] on input "Search podcasts, credits, & more..." at bounding box center [459, 25] width 112 height 22
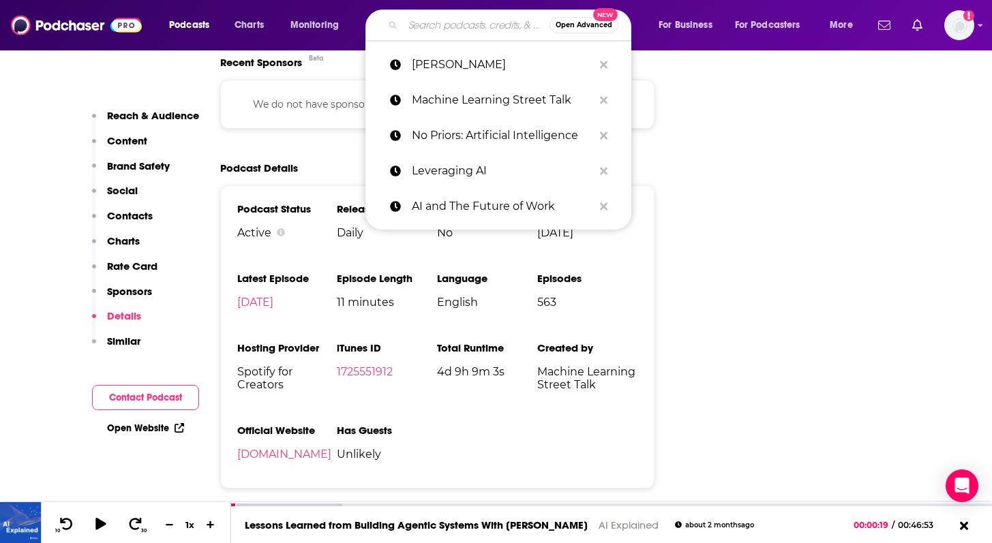
paste input "High Agency"
type input "High Agency"
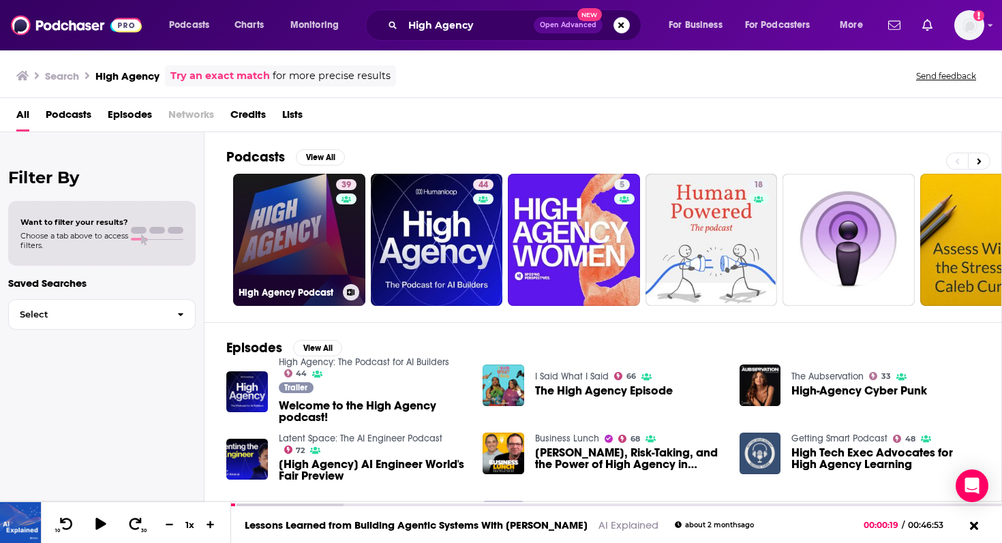
click at [327, 245] on link "39 High Agency Podcast" at bounding box center [299, 240] width 132 height 132
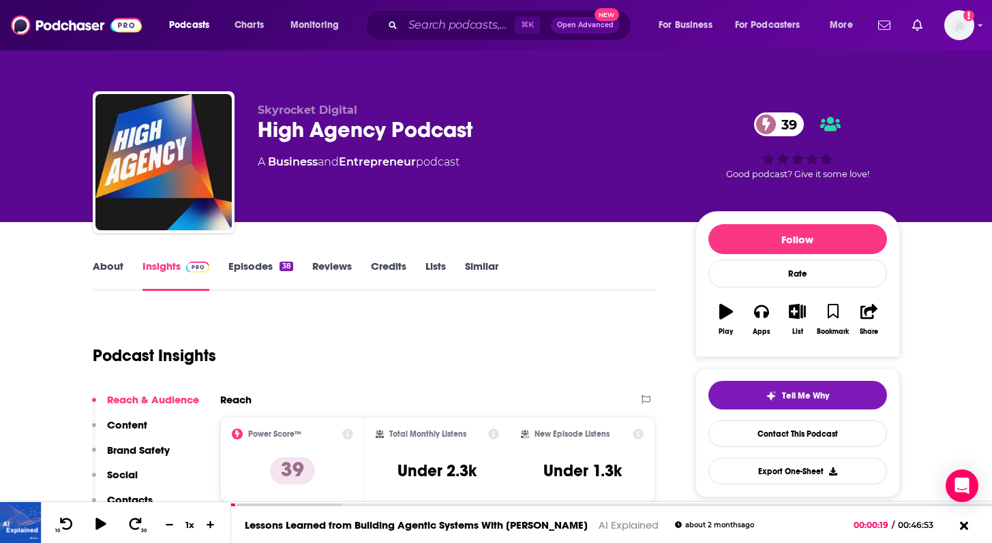
click at [260, 271] on link "Episodes 38" at bounding box center [260, 275] width 64 height 31
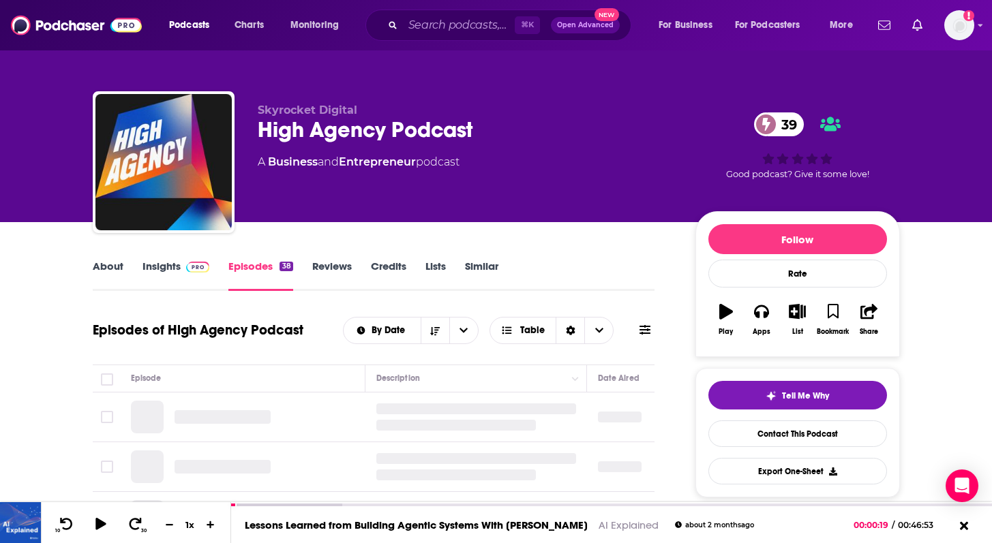
click at [164, 263] on link "Insights" at bounding box center [177, 275] width 68 height 31
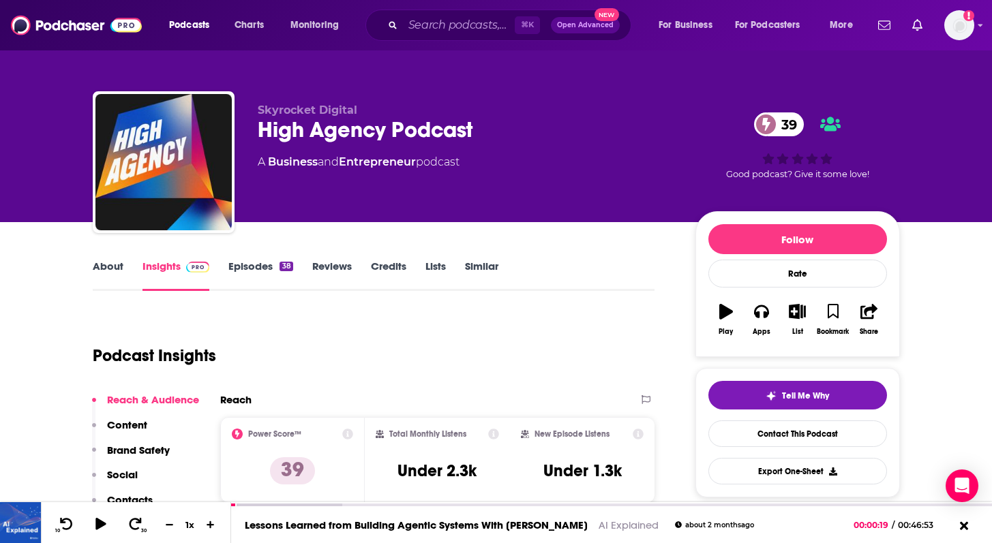
click at [278, 272] on link "Episodes 38" at bounding box center [260, 275] width 64 height 31
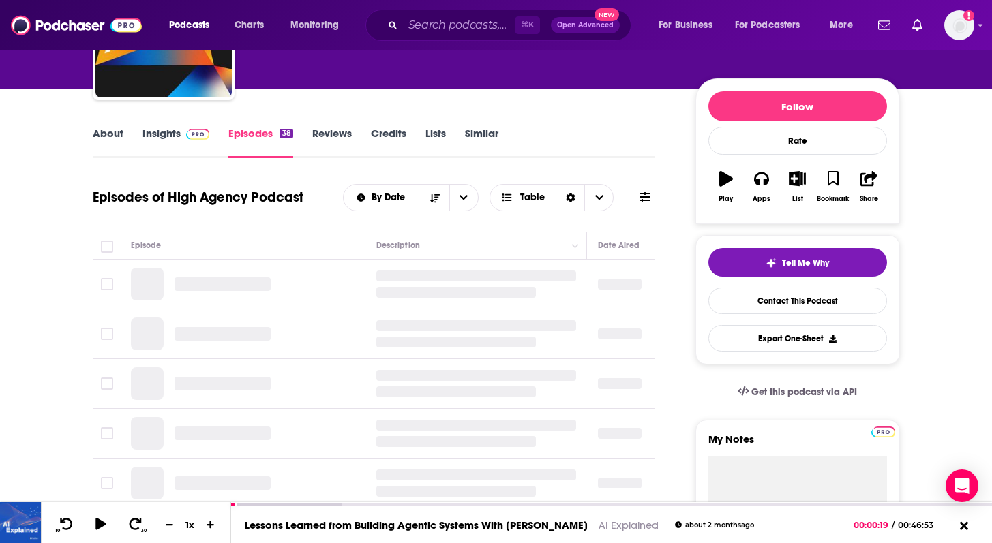
scroll to position [135, 0]
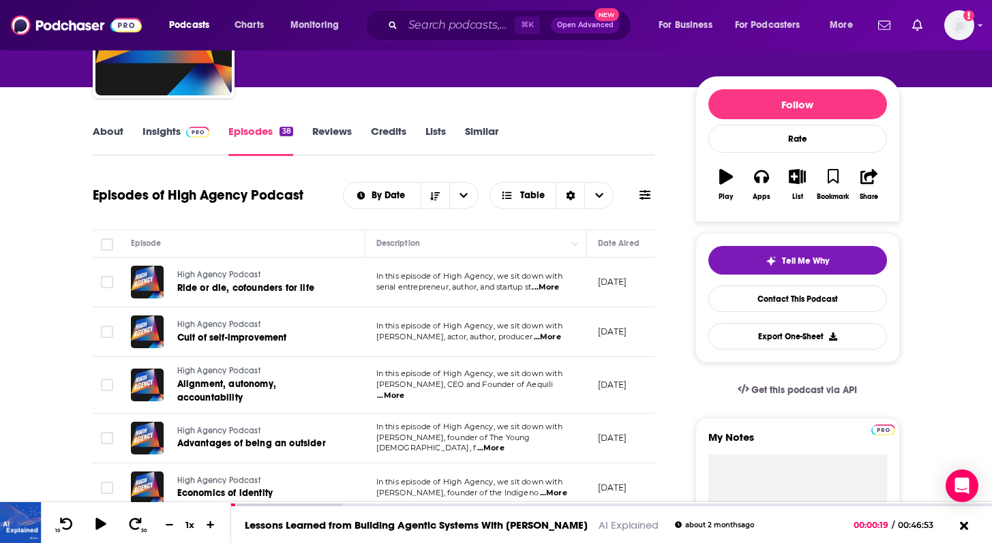
click at [558, 286] on span "...More" at bounding box center [545, 287] width 27 height 11
click at [110, 128] on link "About" at bounding box center [108, 140] width 31 height 31
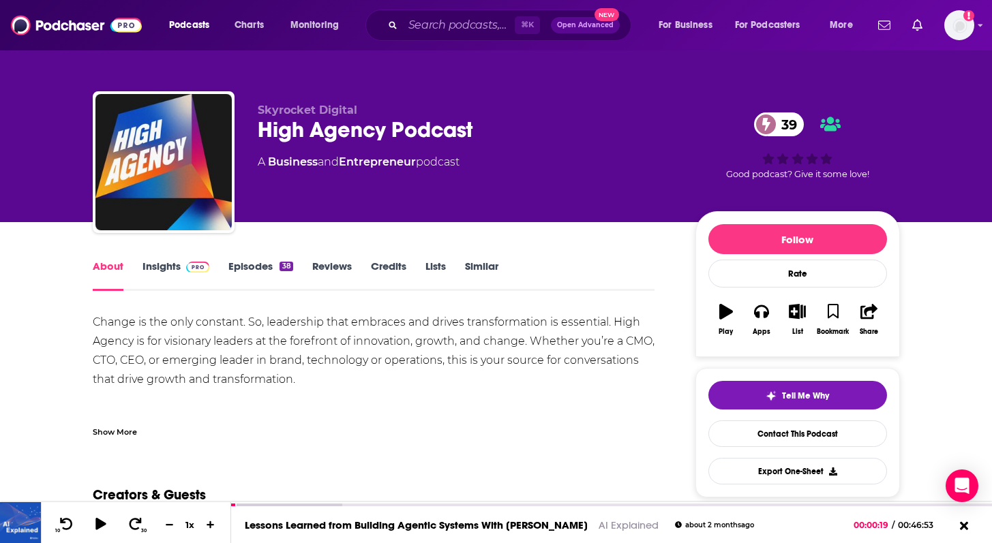
click at [274, 320] on div "Change is the only constant. So, leadership that embraces and drives transforma…" at bounding box center [374, 389] width 563 height 153
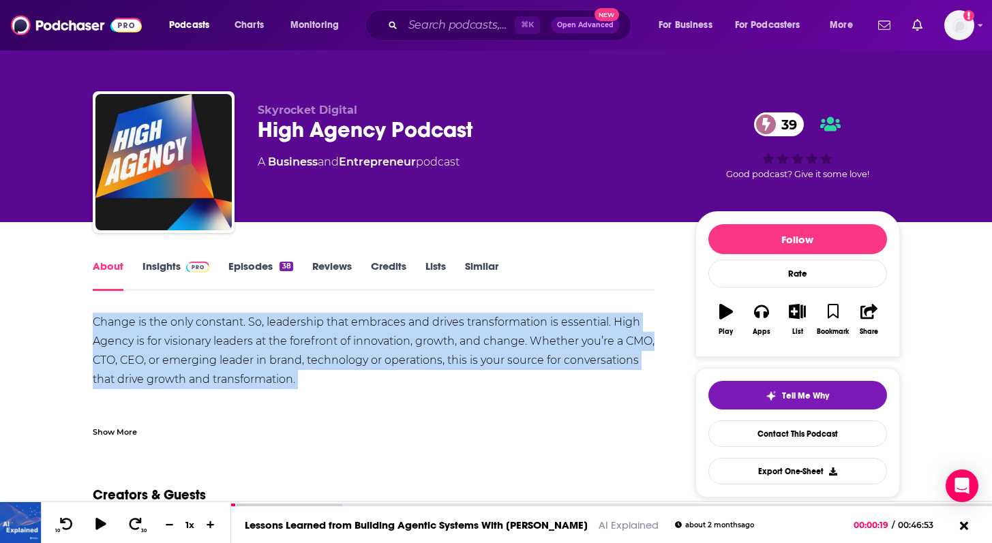
click at [274, 320] on div "Change is the only constant. So, leadership that embraces and drives transforma…" at bounding box center [374, 389] width 563 height 153
click at [305, 326] on div "Change is the only constant. So, leadership that embraces and drives transforma…" at bounding box center [374, 389] width 563 height 153
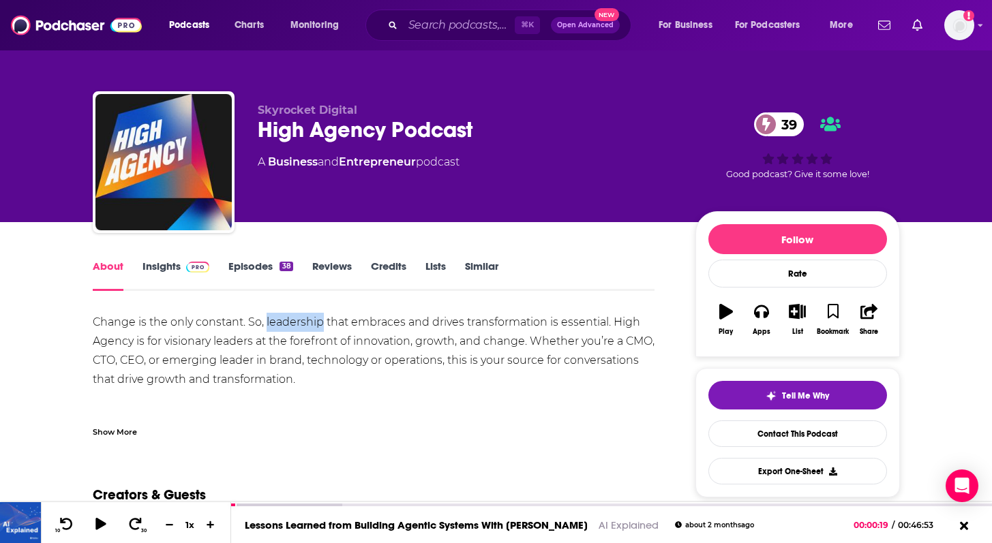
click at [305, 326] on div "Change is the only constant. So, leadership that embraces and drives transforma…" at bounding box center [374, 389] width 563 height 153
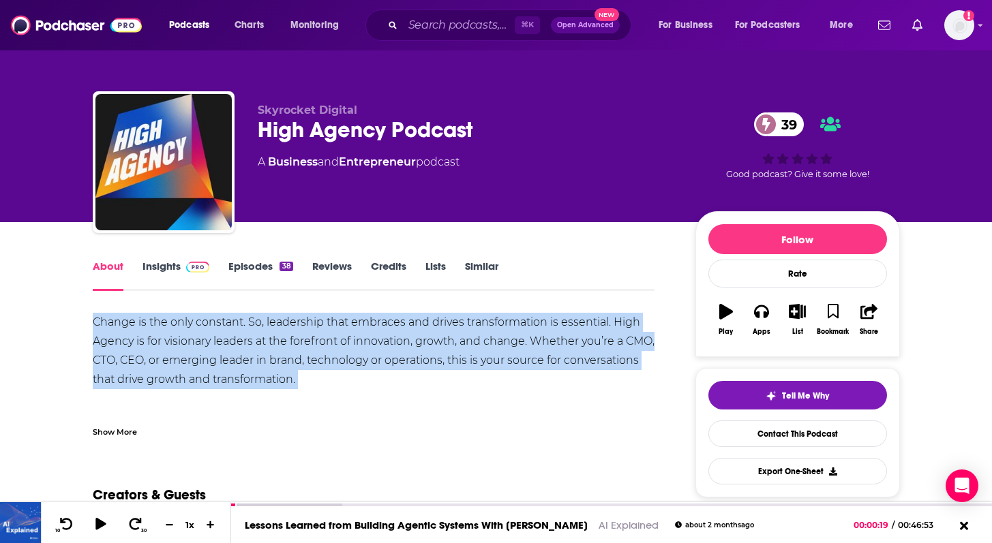
click at [305, 326] on div "Change is the only constant. So, leadership that embraces and drives transforma…" at bounding box center [374, 389] width 563 height 153
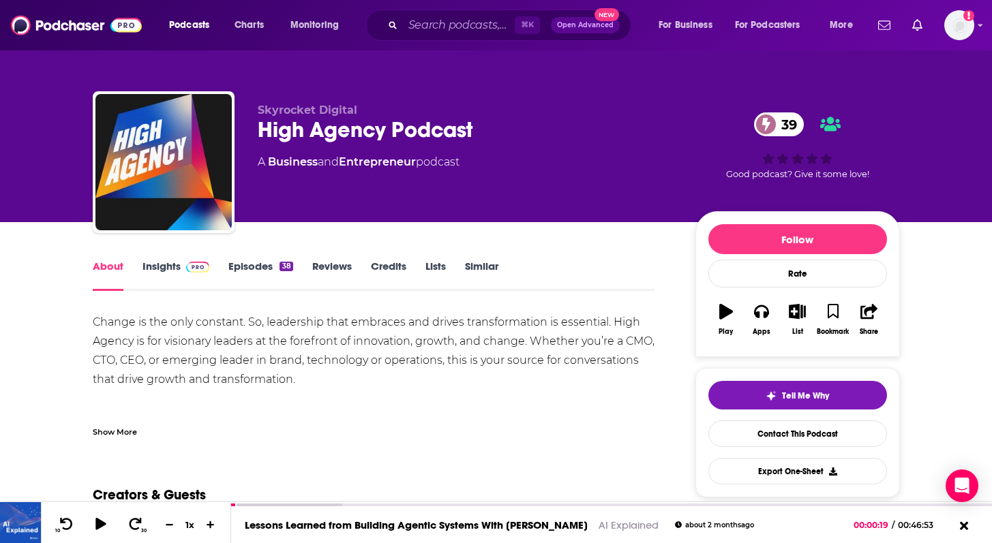
click at [348, 337] on div "Change is the only constant. So, leadership that embraces and drives transforma…" at bounding box center [374, 389] width 563 height 153
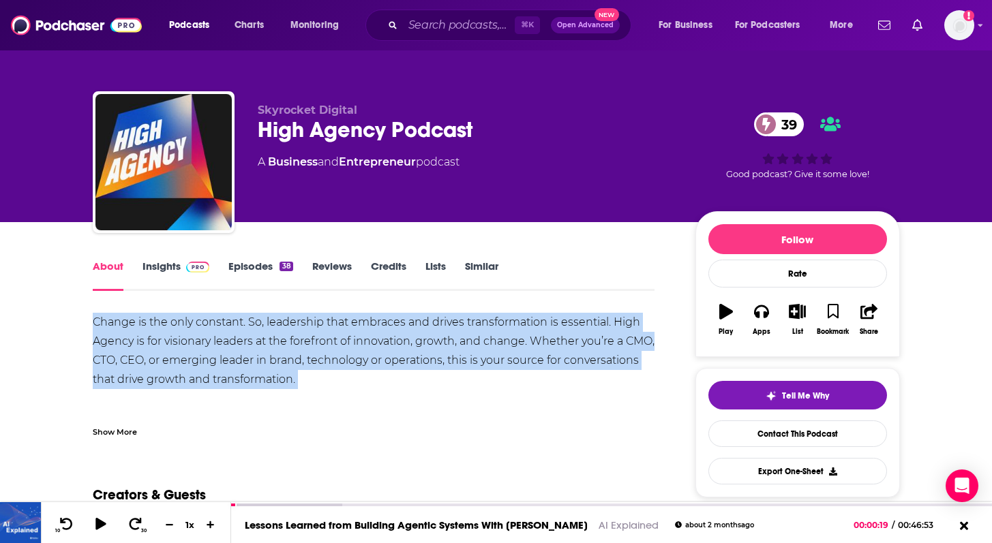
click at [348, 337] on div "Change is the only constant. So, leadership that embraces and drives transforma…" at bounding box center [374, 389] width 563 height 153
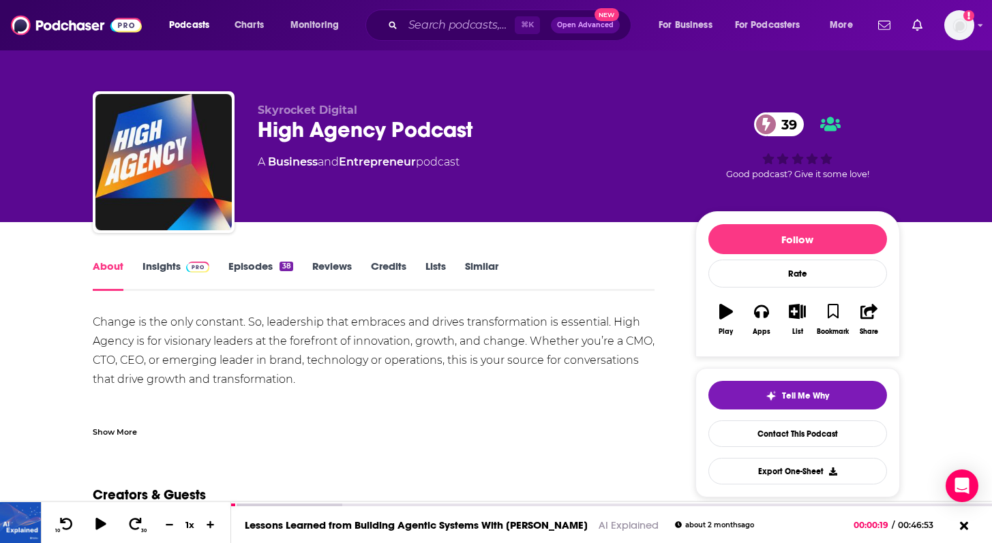
click at [166, 274] on link "Insights" at bounding box center [177, 275] width 68 height 31
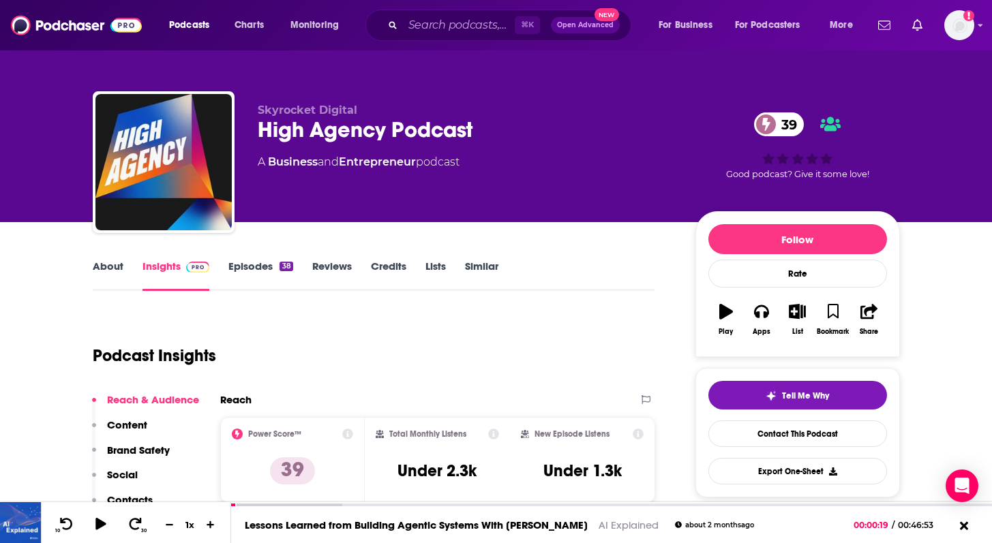
click at [232, 264] on link "Episodes 38" at bounding box center [260, 275] width 64 height 31
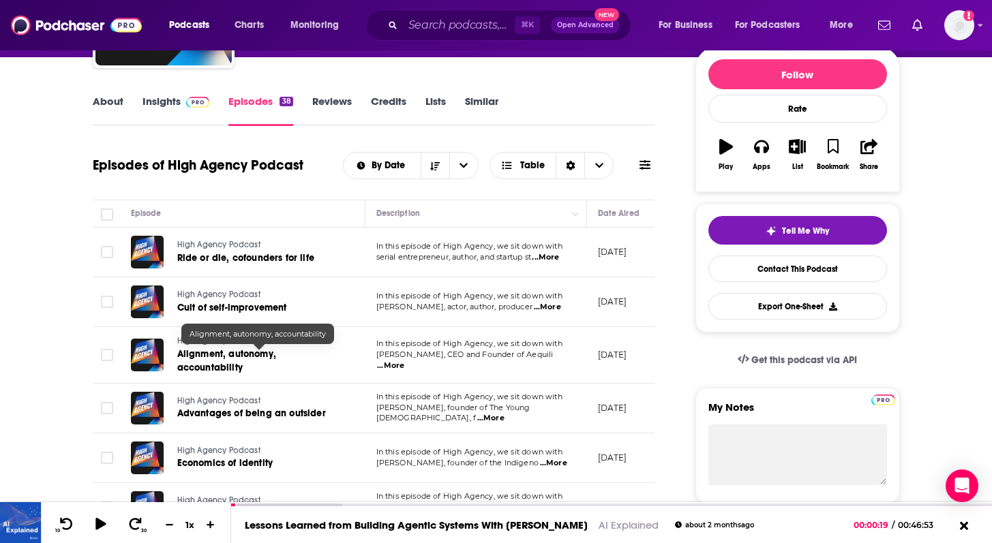
scroll to position [168, 0]
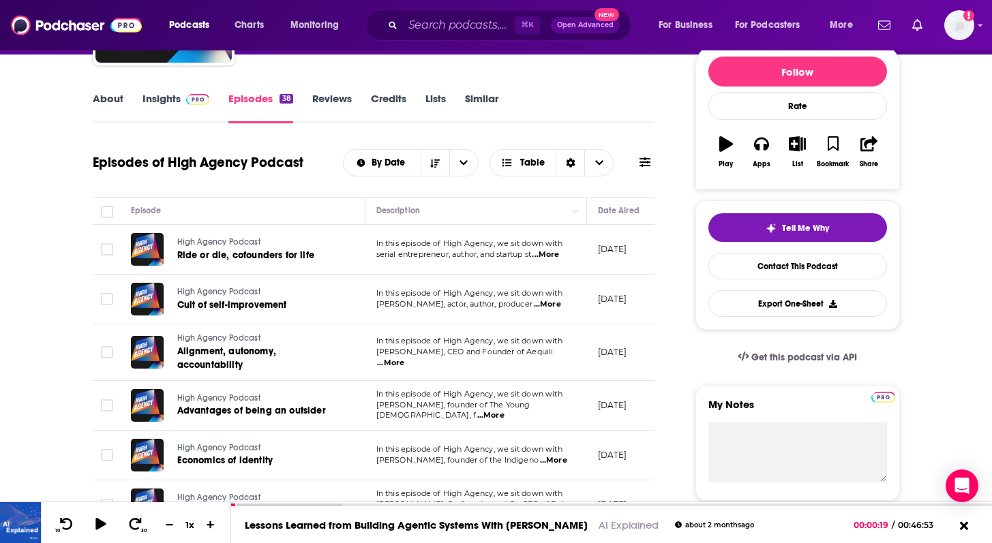
click at [556, 306] on span "...More" at bounding box center [547, 304] width 27 height 11
click at [600, 314] on td "[DATE]" at bounding box center [631, 300] width 89 height 50
click at [505, 413] on span "...More" at bounding box center [490, 415] width 27 height 11
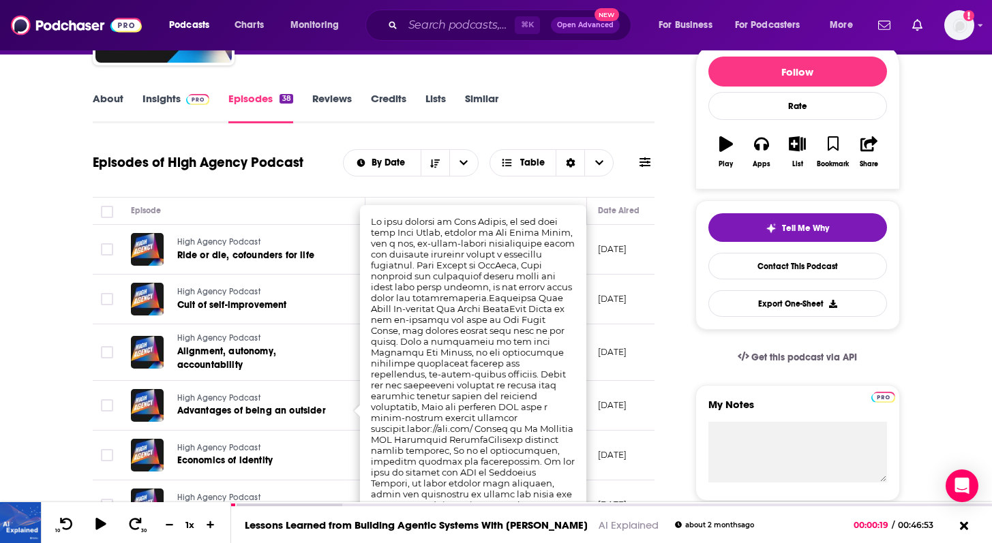
click at [627, 403] on p "[DATE]" at bounding box center [612, 406] width 29 height 12
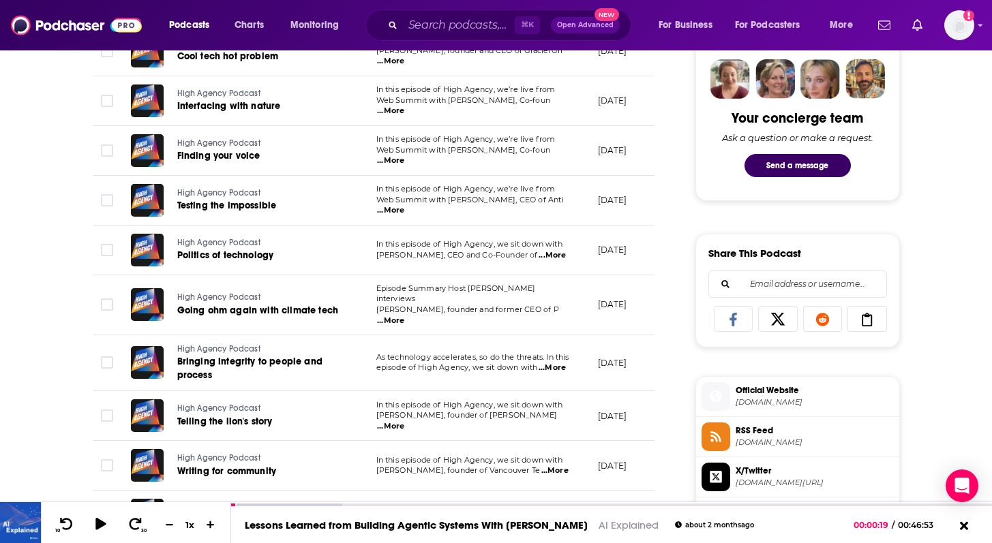
scroll to position [672, 0]
click at [404, 421] on span "...More" at bounding box center [390, 426] width 27 height 11
click at [619, 410] on p "[DATE]" at bounding box center [612, 416] width 29 height 12
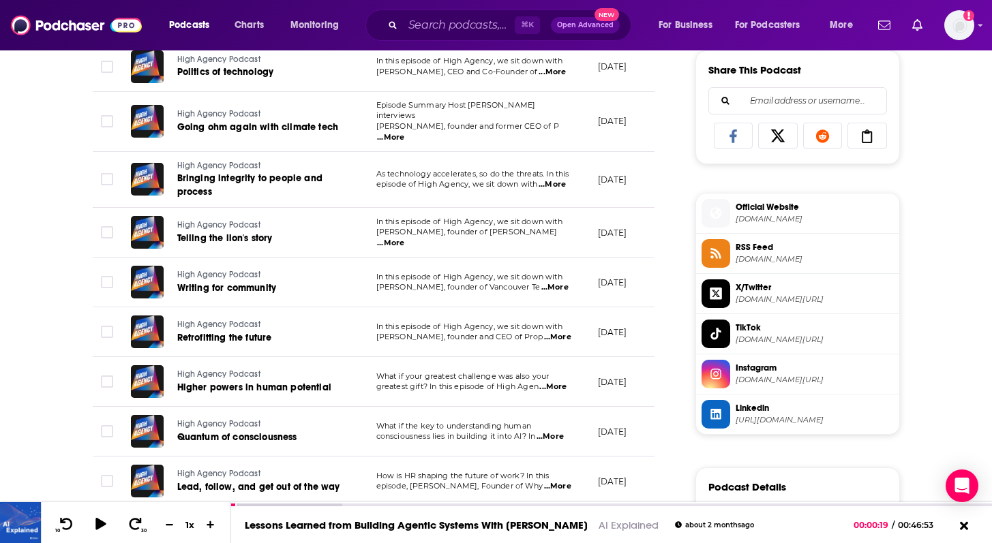
scroll to position [861, 0]
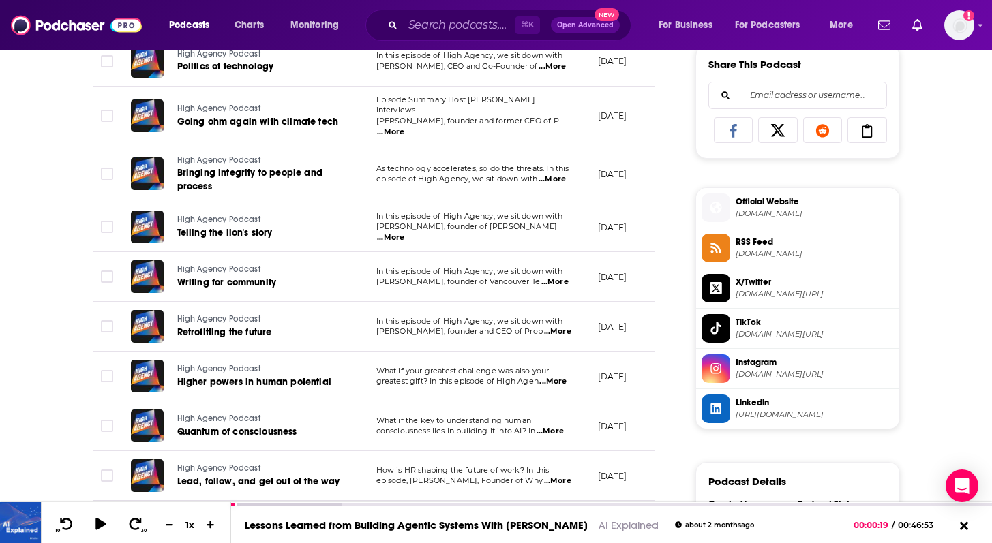
click at [560, 376] on span "...More" at bounding box center [552, 381] width 27 height 11
click at [624, 372] on p "[DATE]" at bounding box center [612, 377] width 29 height 12
click at [481, 18] on input "Search podcasts, credits, & more..." at bounding box center [459, 25] width 112 height 22
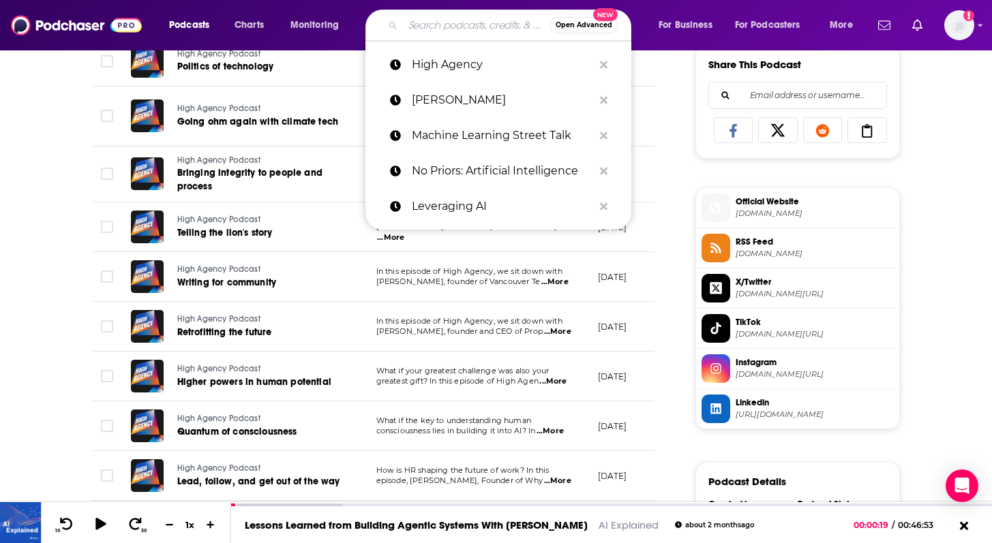
paste input "Unsupervised Learning Podcast and Newsletter"
type input "Unsupervised Learning Podcast and Newsletter"
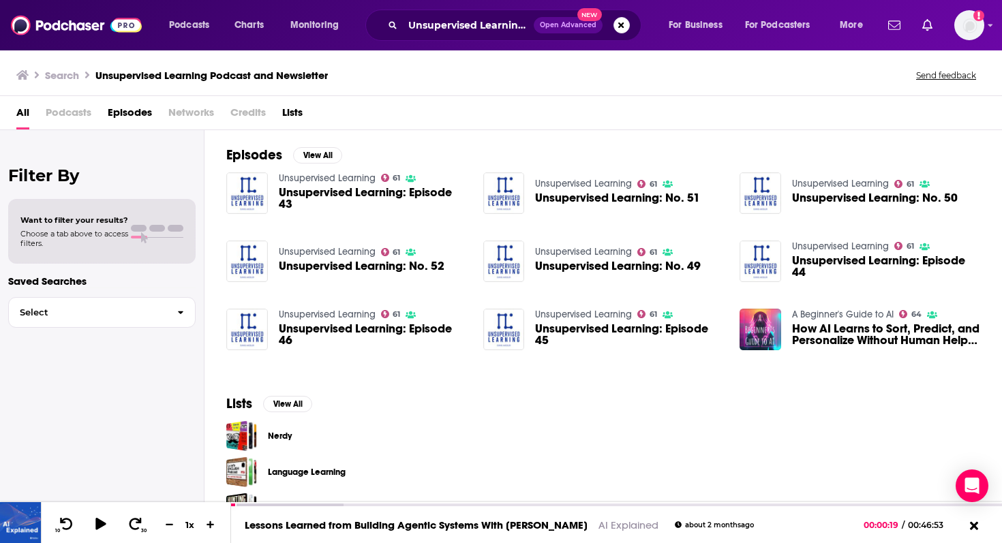
click at [331, 172] on div "Episodes View All Unsupervised Learning 61 Unsupervised Learning: Episode 43 Un…" at bounding box center [604, 254] width 798 height 249
click at [331, 178] on link "Unsupervised Learning" at bounding box center [327, 179] width 97 height 12
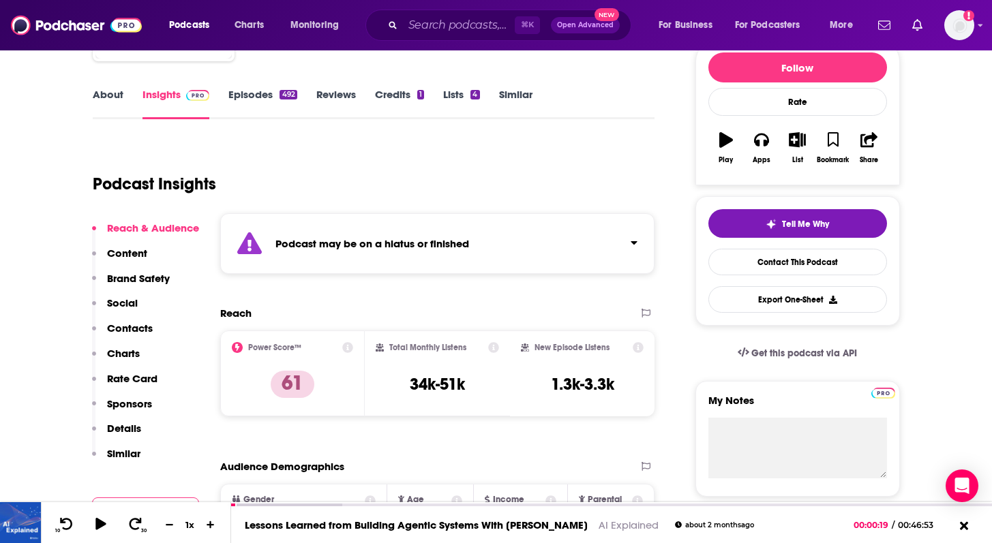
scroll to position [173, 0]
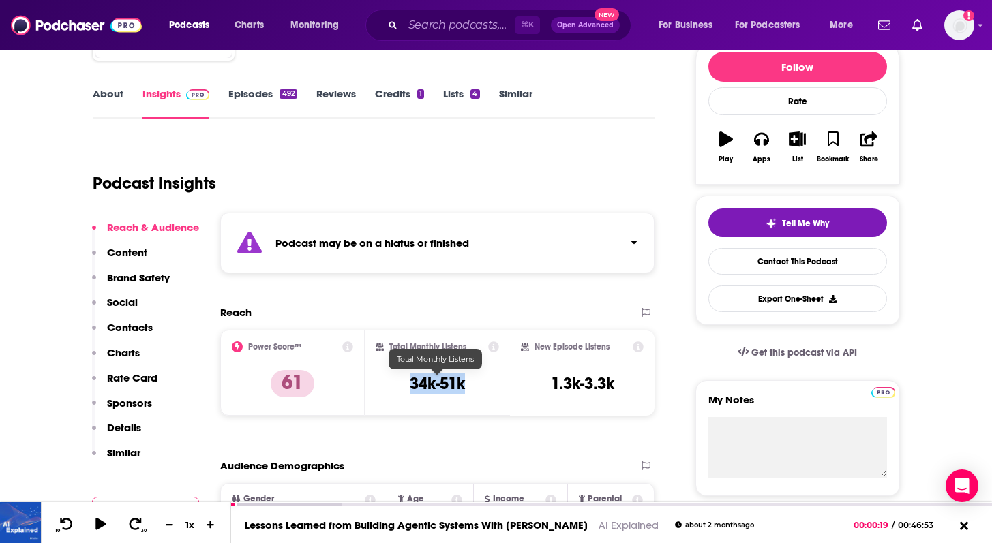
drag, startPoint x: 404, startPoint y: 380, endPoint x: 478, endPoint y: 382, distance: 74.3
click at [478, 382] on div "Total Monthly Listens 34k-51k" at bounding box center [437, 373] width 123 height 63
copy h3 "34k-51k"
click at [785, 267] on link "Contact This Podcast" at bounding box center [797, 261] width 179 height 27
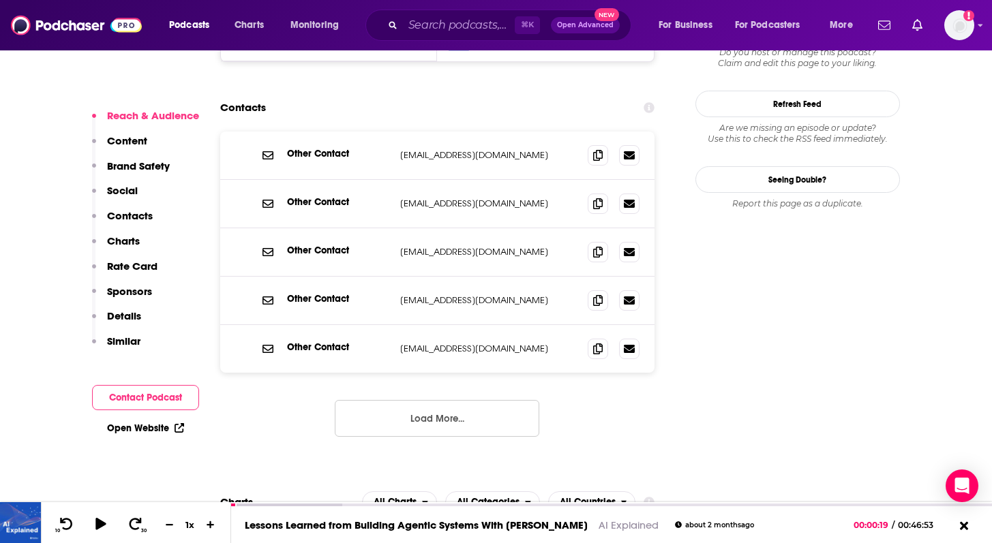
scroll to position [1456, 0]
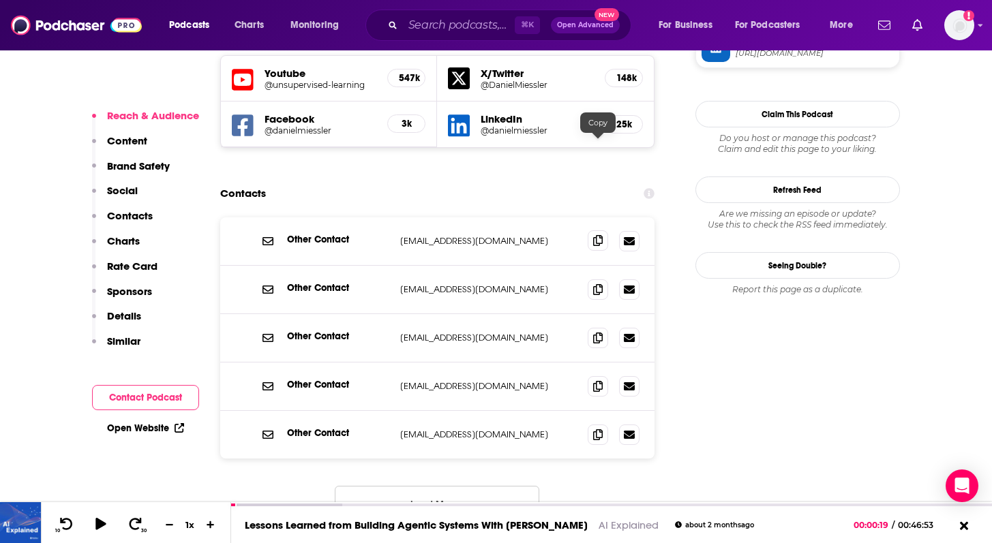
click at [598, 235] on icon at bounding box center [598, 240] width 10 height 11
click at [480, 12] on div "⌘ K Open Advanced New" at bounding box center [498, 25] width 266 height 31
click at [477, 23] on input "Search podcasts, credits, & more..." at bounding box center [459, 25] width 112 height 22
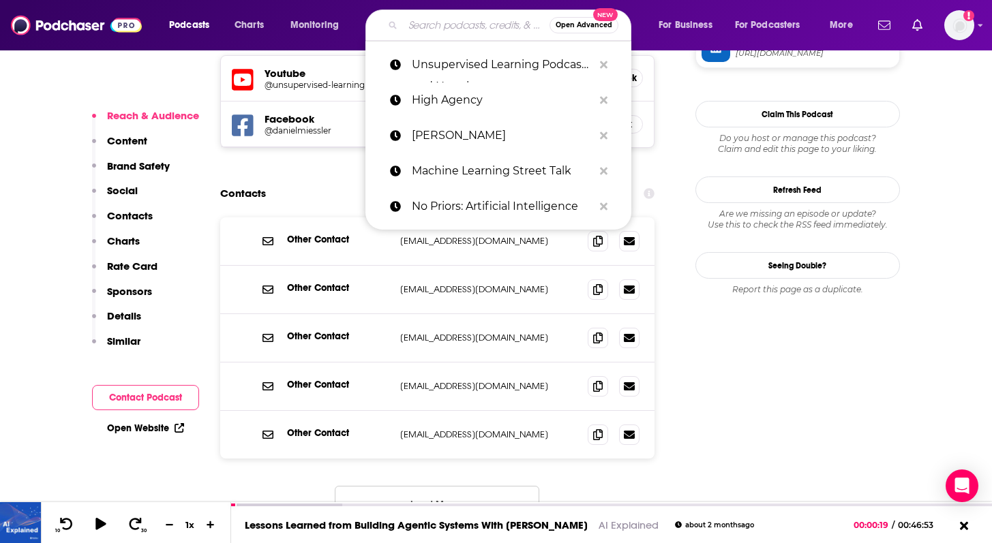
paste input "Open source startup podcast"
type input "Open source startup podcast"
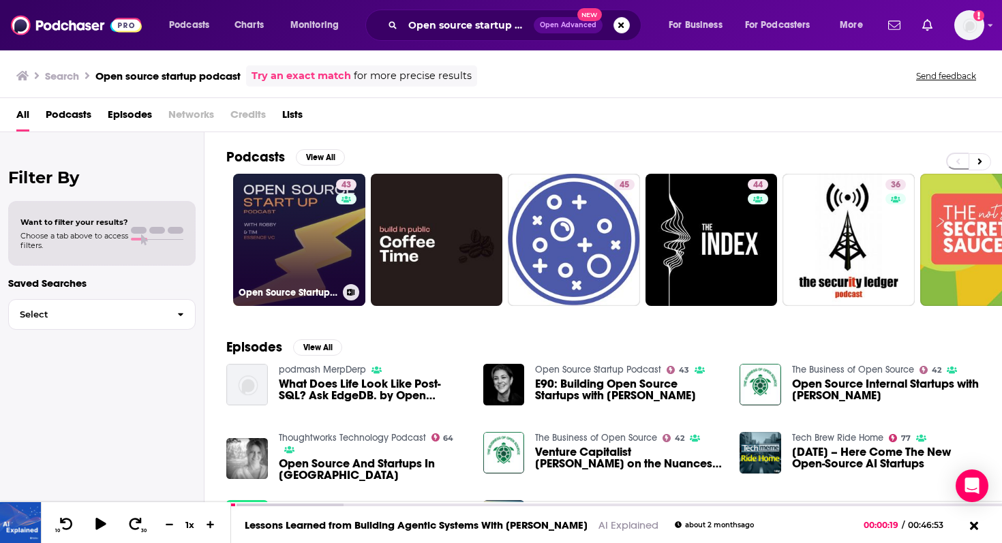
click at [288, 242] on link "43 Open Source Startup Podcast" at bounding box center [299, 240] width 132 height 132
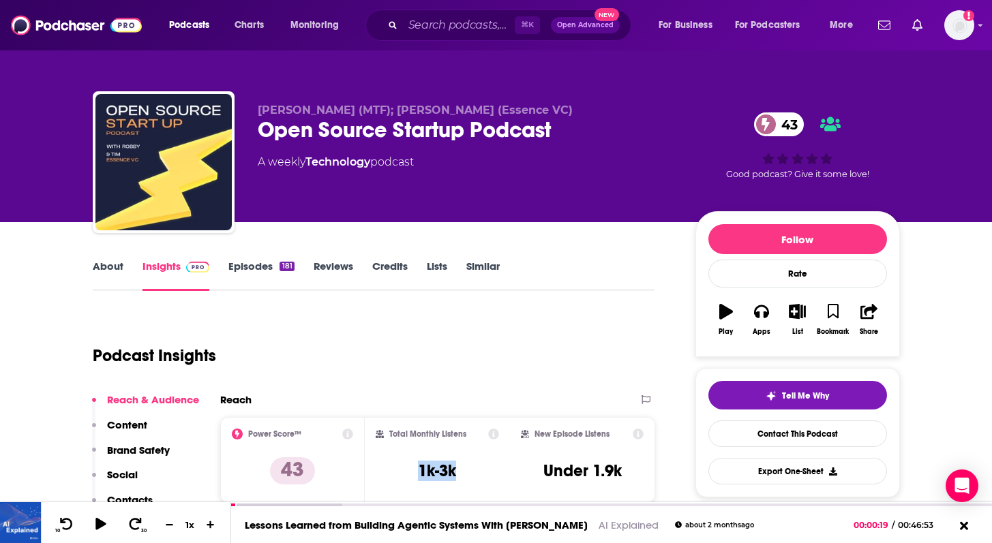
drag, startPoint x: 403, startPoint y: 468, endPoint x: 464, endPoint y: 468, distance: 61.4
click at [466, 468] on div "Total Monthly Listens 1k-3k" at bounding box center [437, 460] width 123 height 63
click at [261, 268] on link "Episodes 181" at bounding box center [260, 275] width 65 height 31
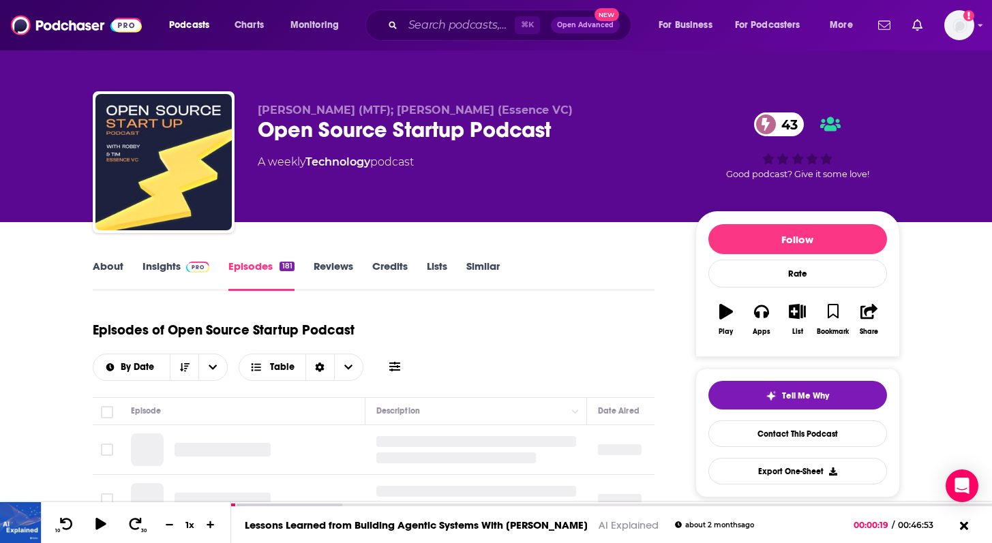
click at [112, 267] on link "About" at bounding box center [108, 275] width 31 height 31
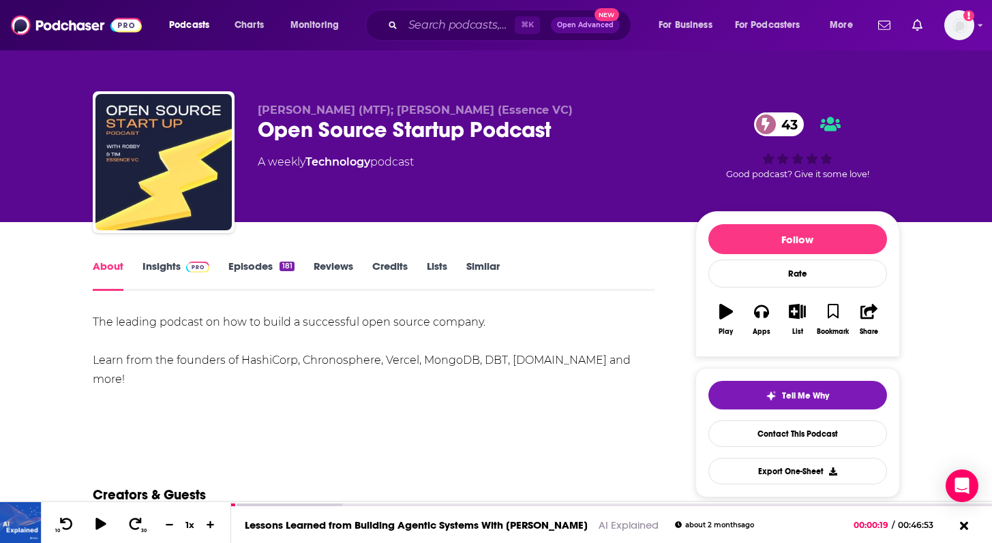
click at [253, 274] on link "Episodes 181" at bounding box center [260, 275] width 65 height 31
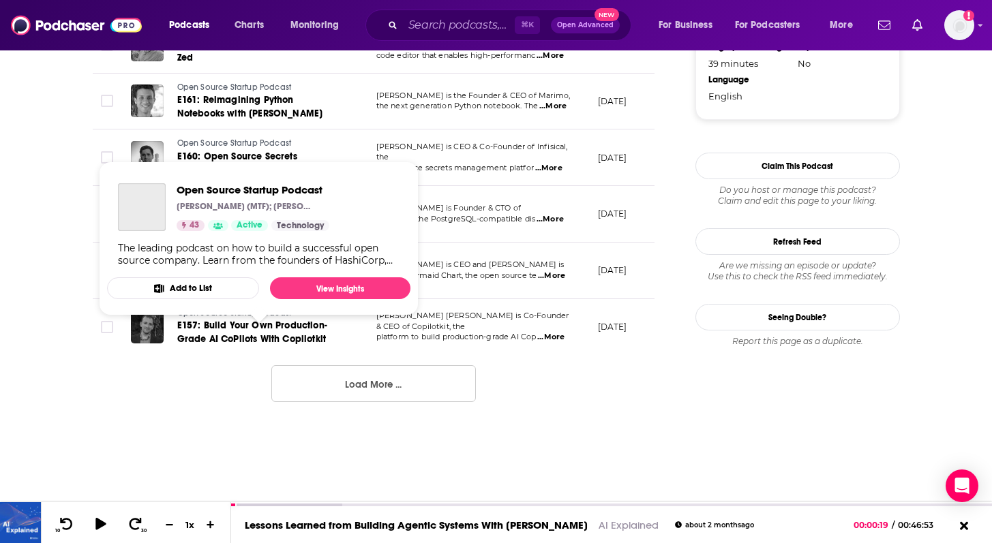
scroll to position [1478, 0]
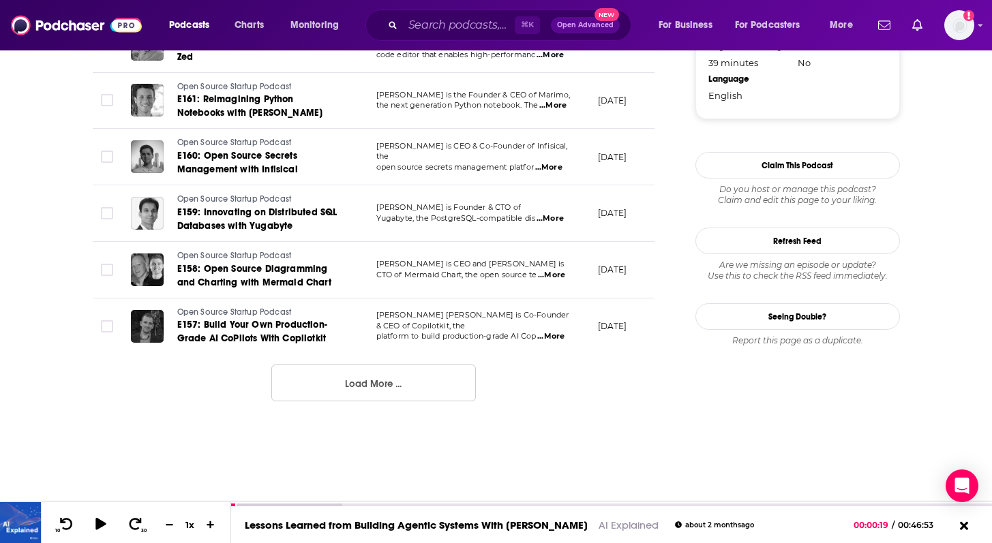
click at [390, 385] on button "Load More ..." at bounding box center [373, 383] width 205 height 37
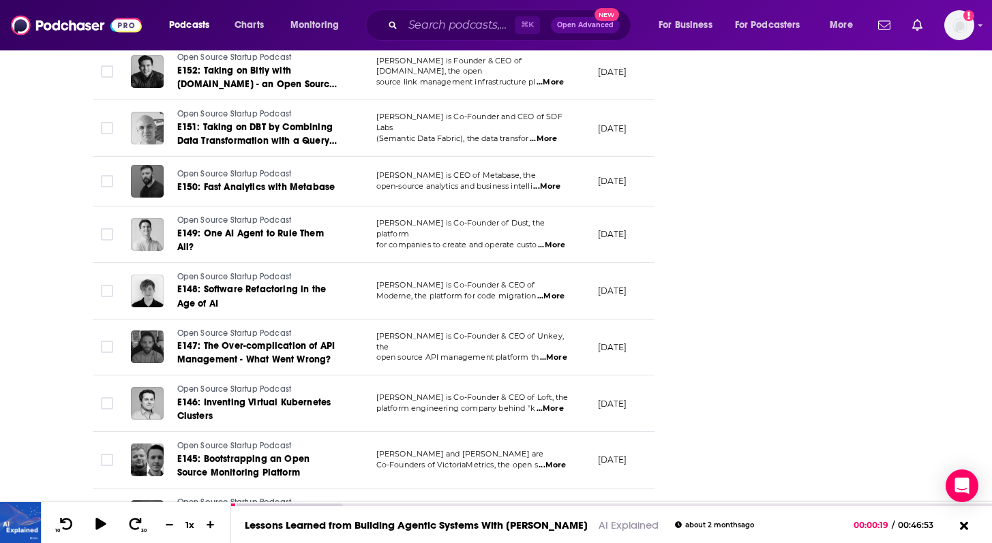
scroll to position [2226, 0]
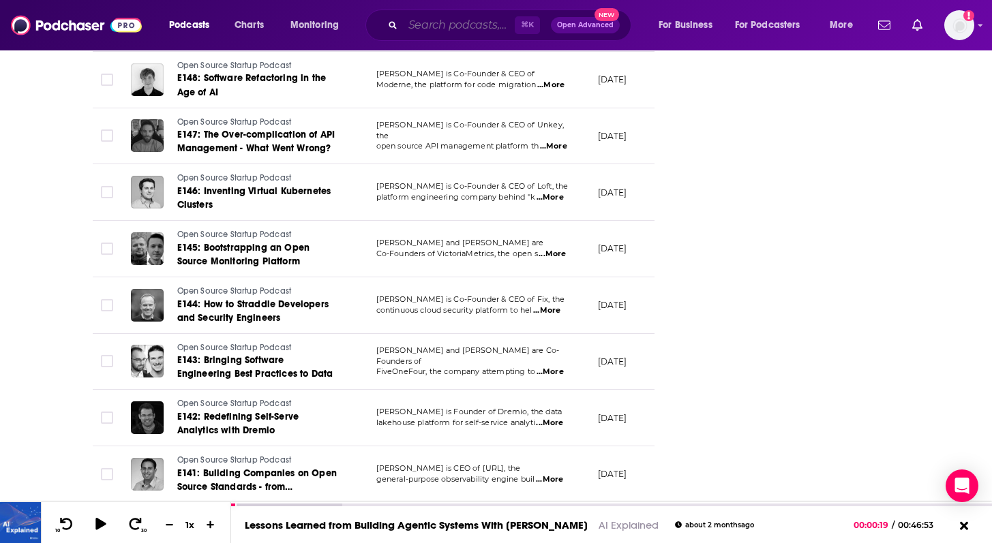
click at [458, 19] on input "Search podcasts, credits, & more..." at bounding box center [459, 25] width 112 height 22
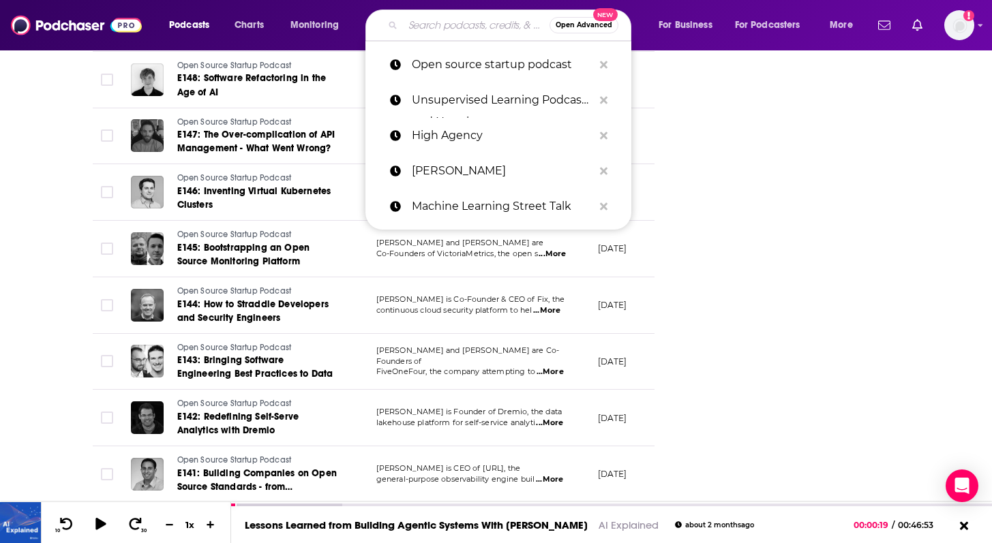
paste input "Corecursive"
type input "Corecursive"
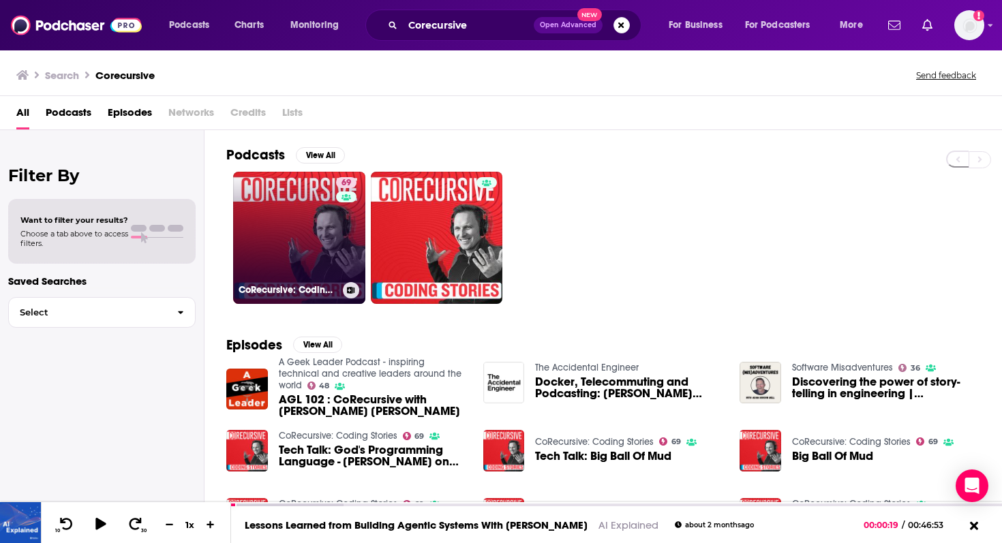
click at [275, 232] on link "69 CoRecursive: Coding Stories" at bounding box center [299, 238] width 132 height 132
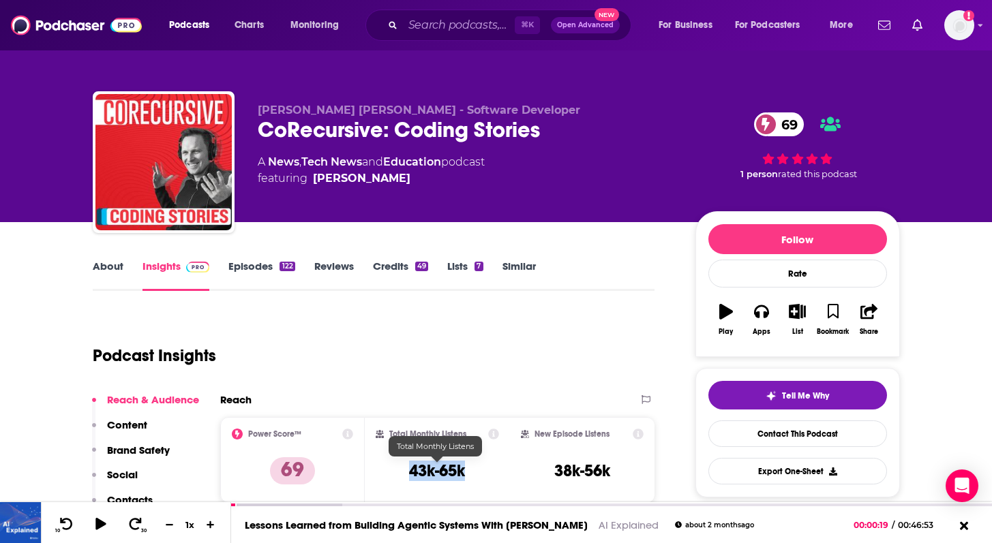
drag, startPoint x: 395, startPoint y: 466, endPoint x: 473, endPoint y: 466, distance: 77.0
click at [473, 466] on div "Total Monthly Listens 43k-65k" at bounding box center [437, 460] width 123 height 63
copy h3 "43k-65k"
click at [114, 273] on link "About" at bounding box center [108, 275] width 31 height 31
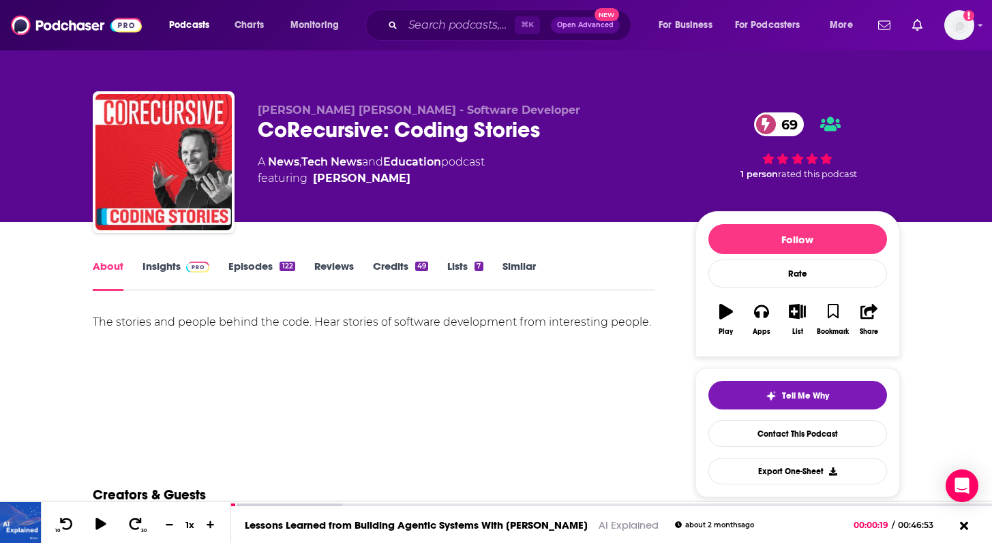
scroll to position [10, 0]
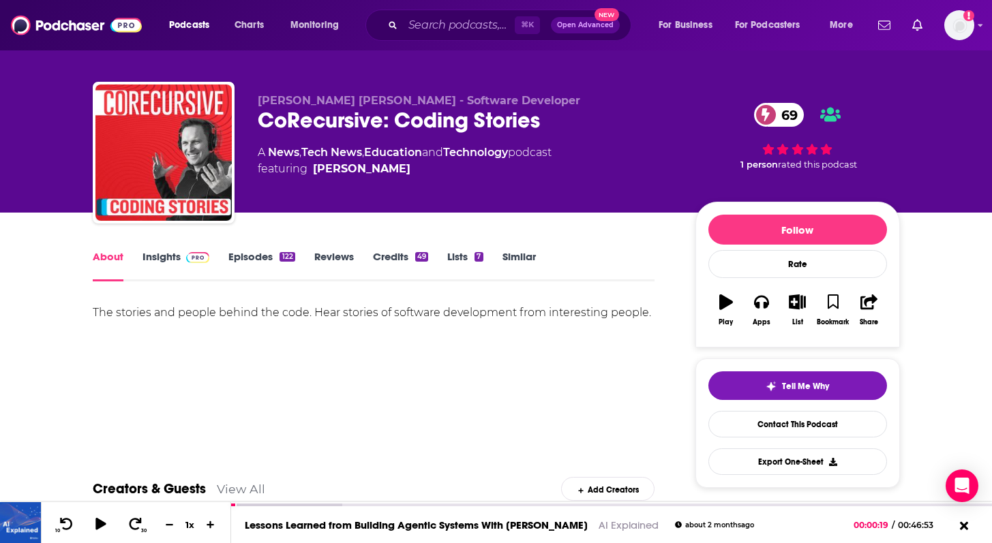
click at [329, 317] on div "The stories and people behind the code. Hear stories of software development fr…" at bounding box center [374, 312] width 563 height 19
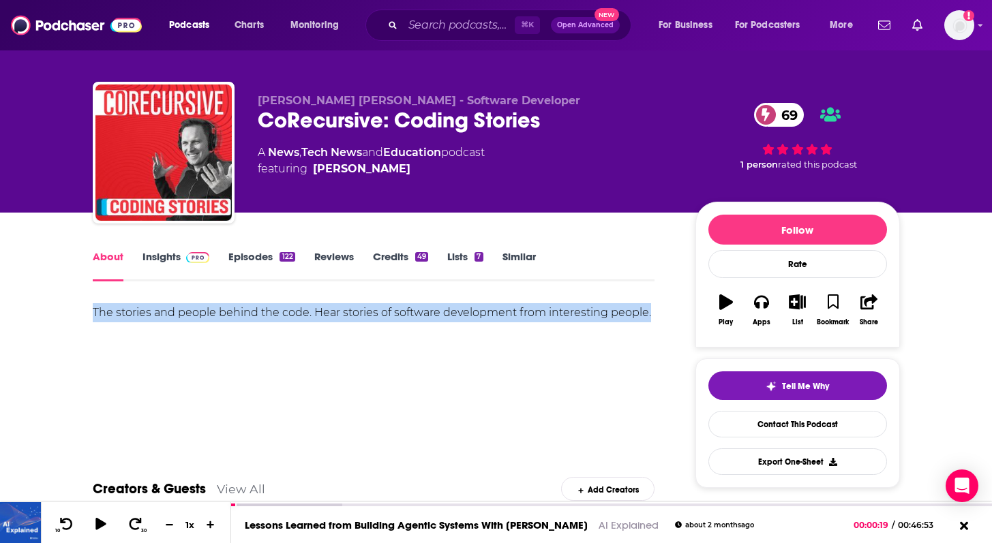
click at [329, 317] on div "The stories and people behind the code. Hear stories of software development fr…" at bounding box center [374, 312] width 563 height 19
click at [303, 317] on div "The stories and people behind the code. Hear stories of software development fr…" at bounding box center [374, 312] width 563 height 19
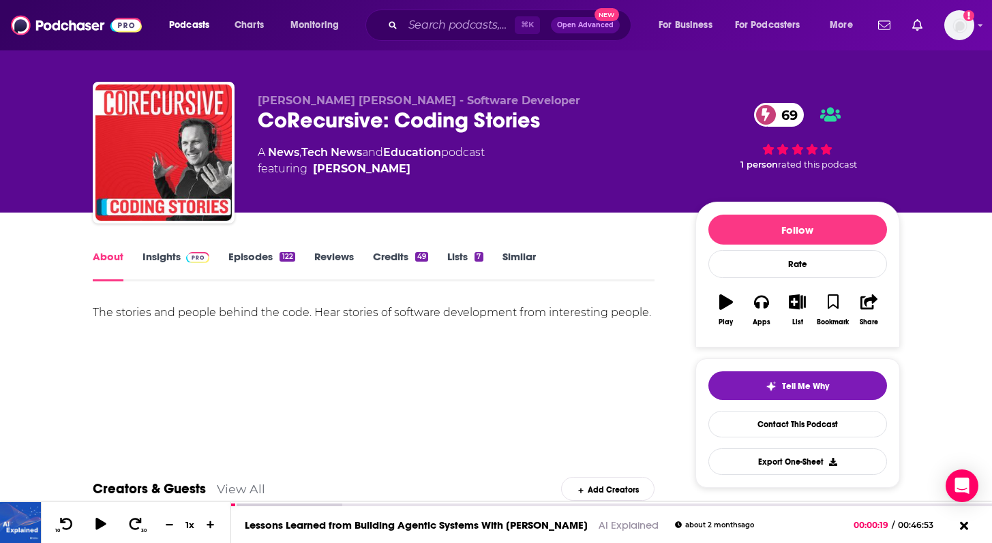
click at [419, 313] on div "The stories and people behind the code. Hear stories of software development fr…" at bounding box center [374, 312] width 563 height 19
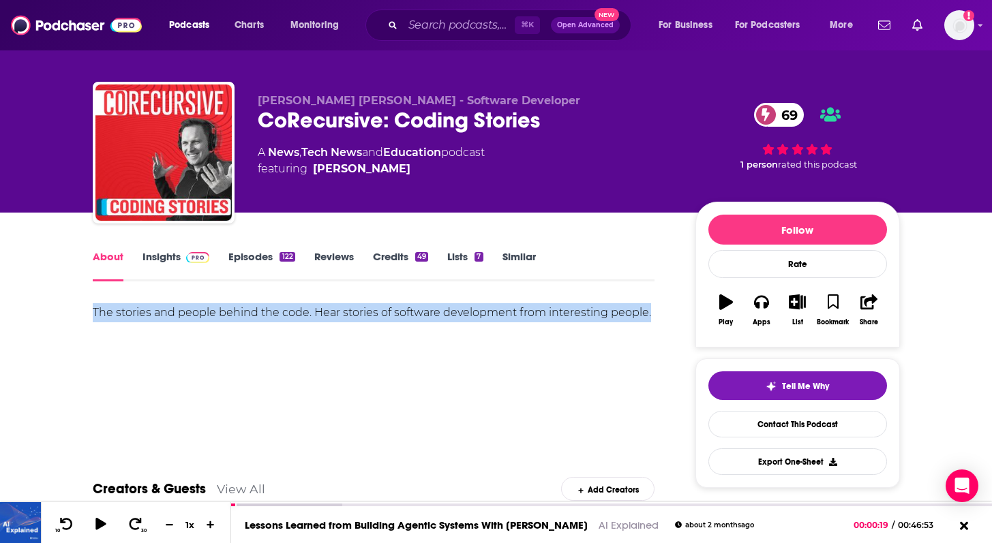
click at [419, 313] on div "The stories and people behind the code. Hear stories of software development fr…" at bounding box center [374, 312] width 563 height 19
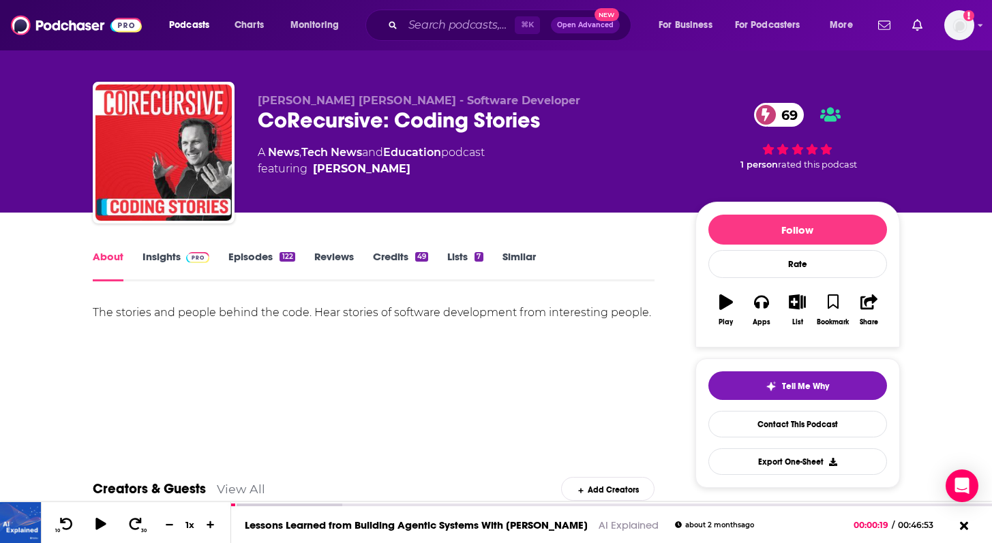
click at [331, 313] on div "The stories and people behind the code. Hear stories of software development fr…" at bounding box center [374, 312] width 563 height 19
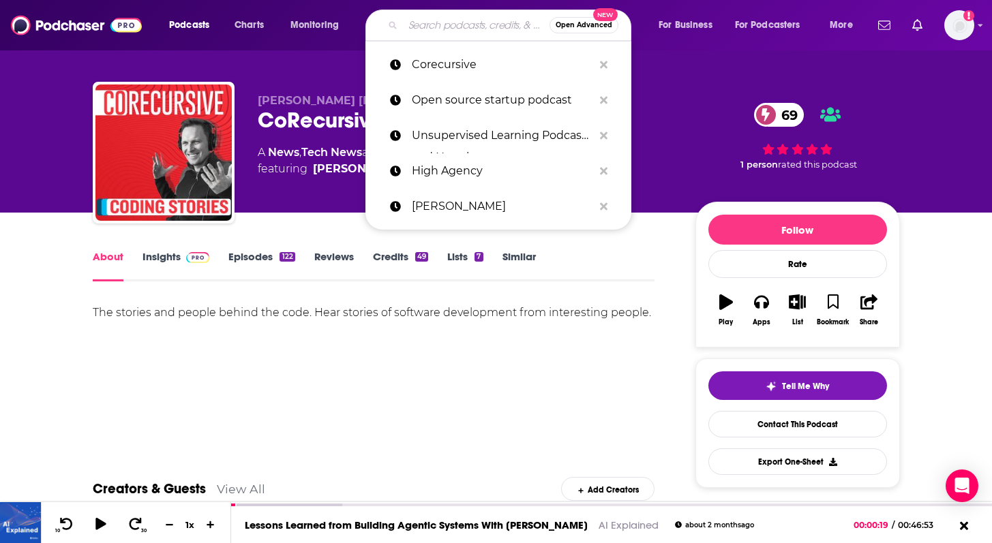
click at [438, 25] on input "Search podcasts, credits, & more..." at bounding box center [476, 25] width 147 height 22
paste input "Cognitive Revolution AI"
type input "Cognitive Revolution AI"
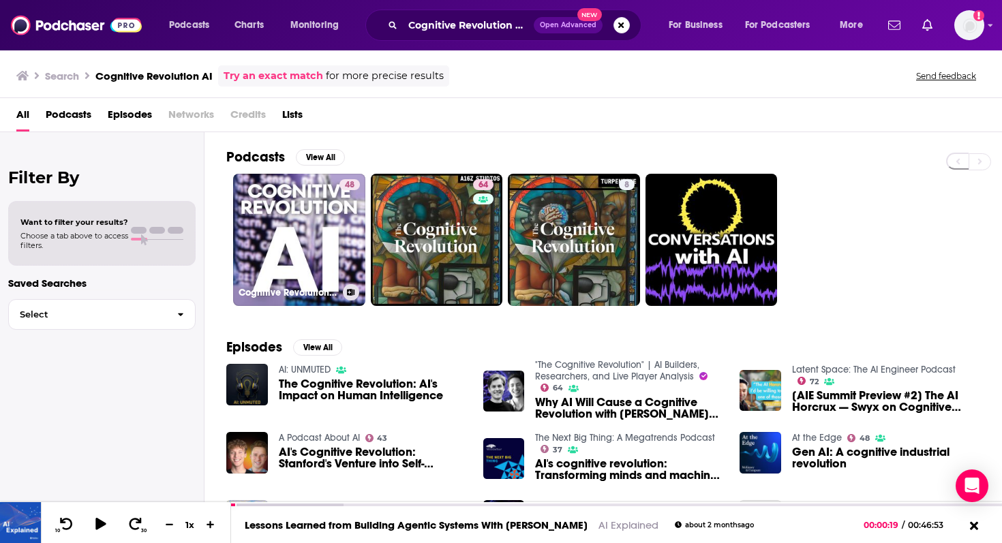
click at [340, 203] on div "48" at bounding box center [350, 231] width 20 height 105
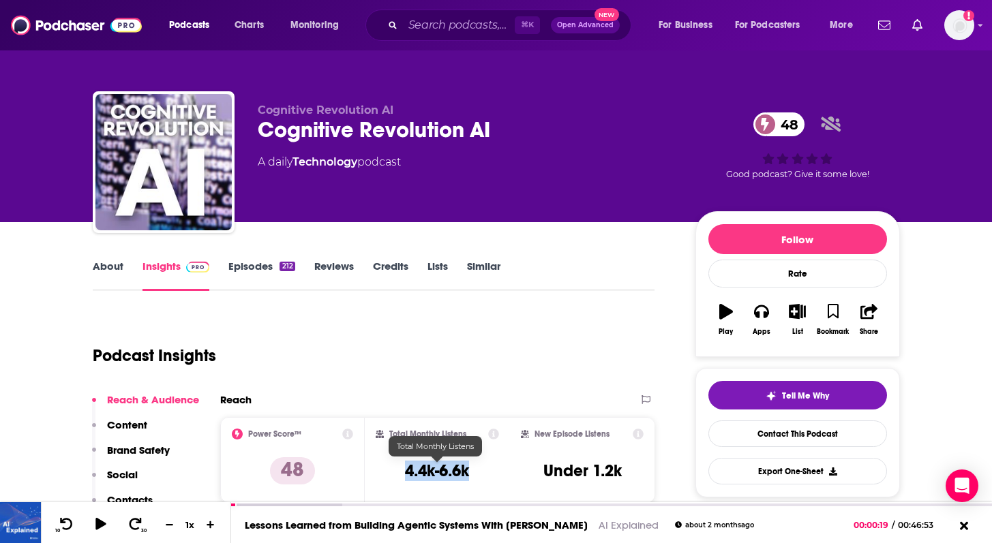
drag, startPoint x: 401, startPoint y: 470, endPoint x: 472, endPoint y: 469, distance: 70.9
click at [472, 469] on div "Total Monthly Listens 4.4k-6.6k" at bounding box center [437, 460] width 123 height 63
copy h3 "4.4k-6.6k"
click at [252, 265] on link "Episodes 212" at bounding box center [261, 275] width 66 height 31
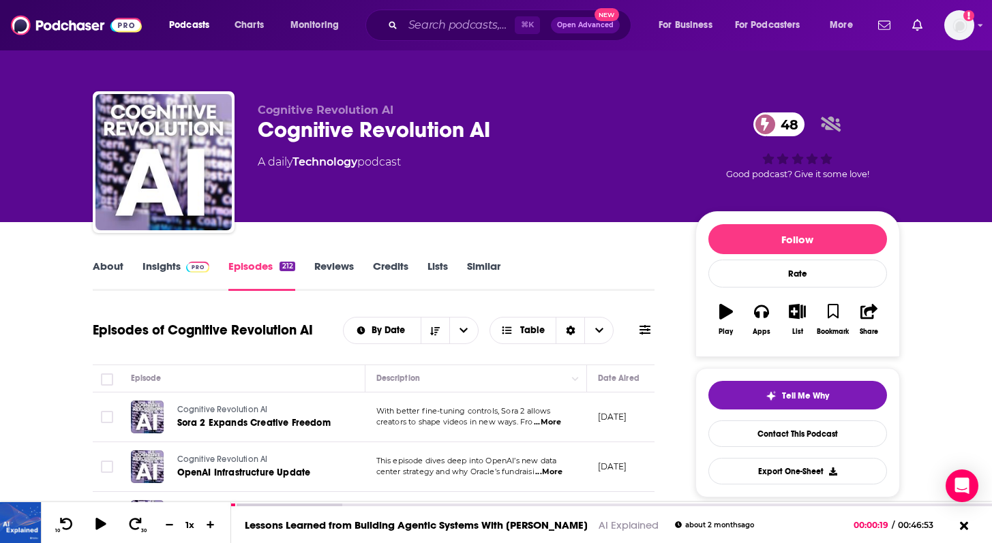
scroll to position [36, 0]
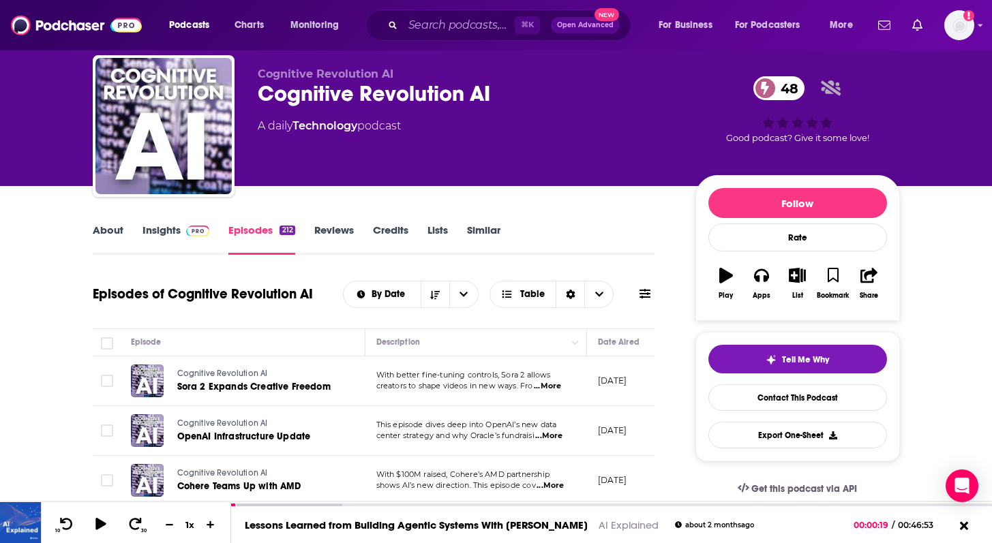
click at [108, 239] on link "About" at bounding box center [108, 239] width 31 height 31
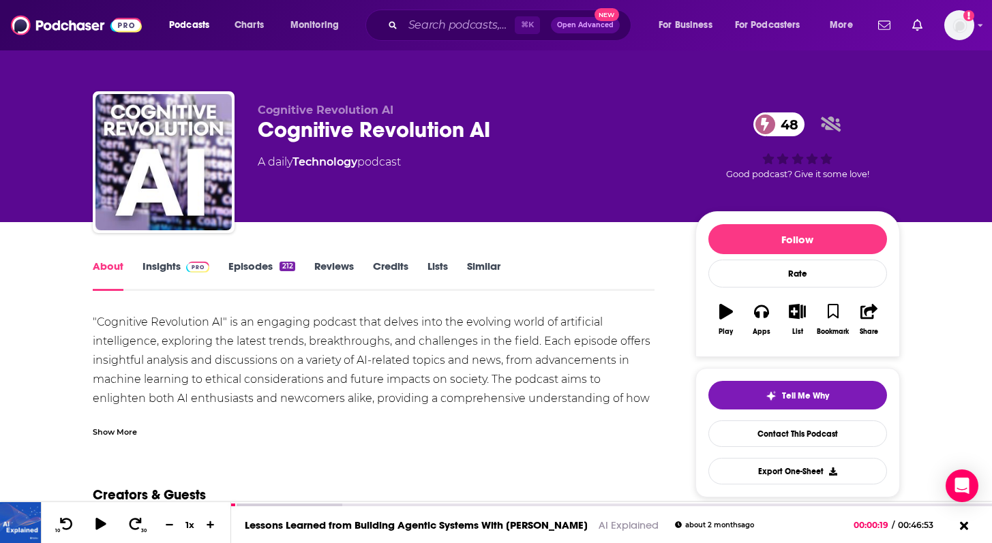
click at [104, 432] on div "Show More" at bounding box center [115, 431] width 44 height 13
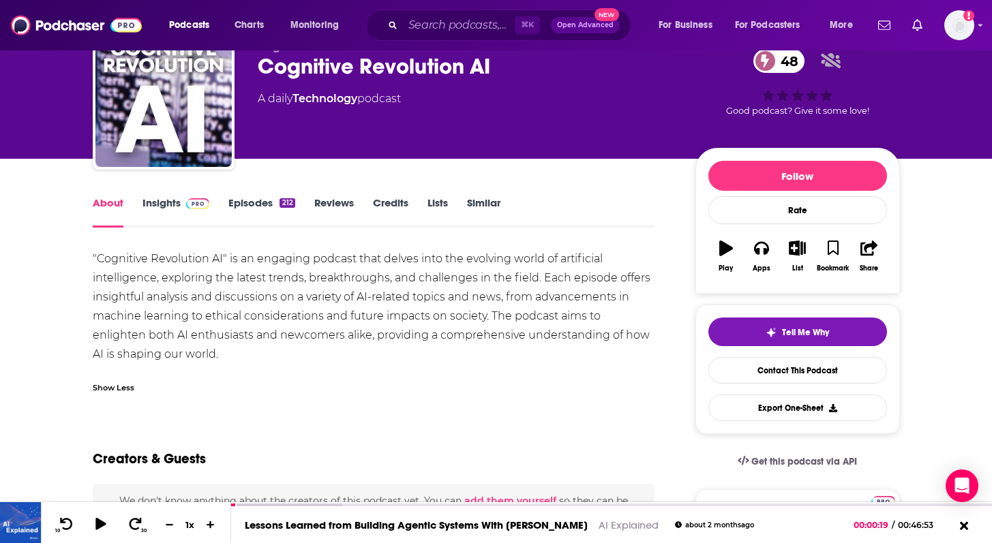
scroll to position [65, 0]
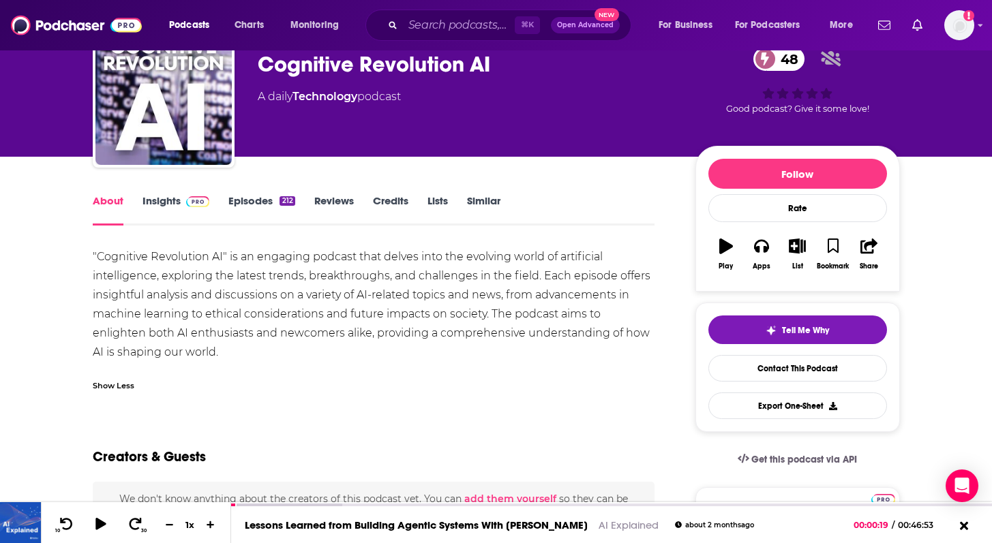
click at [179, 209] on link "Insights" at bounding box center [177, 209] width 68 height 31
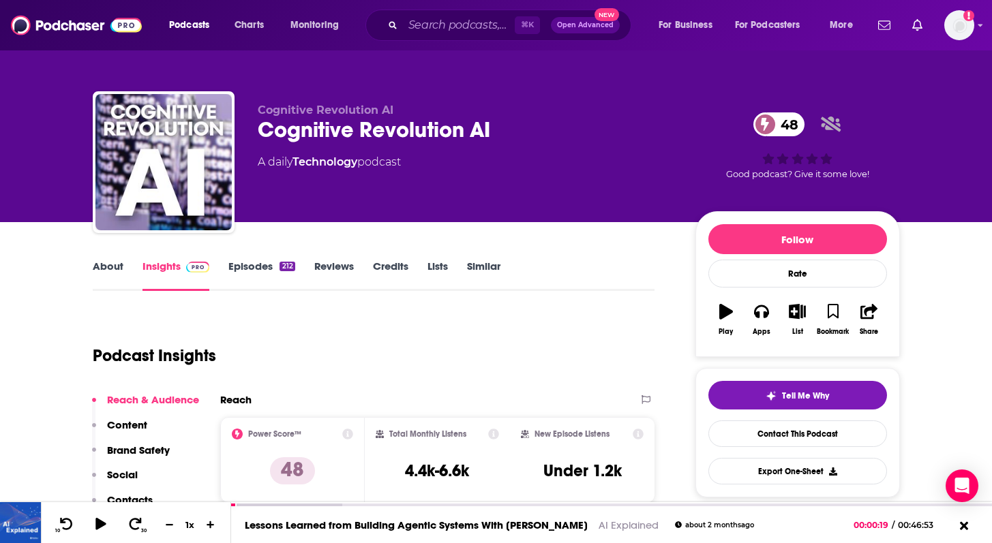
click at [256, 271] on link "Episodes 212" at bounding box center [261, 275] width 66 height 31
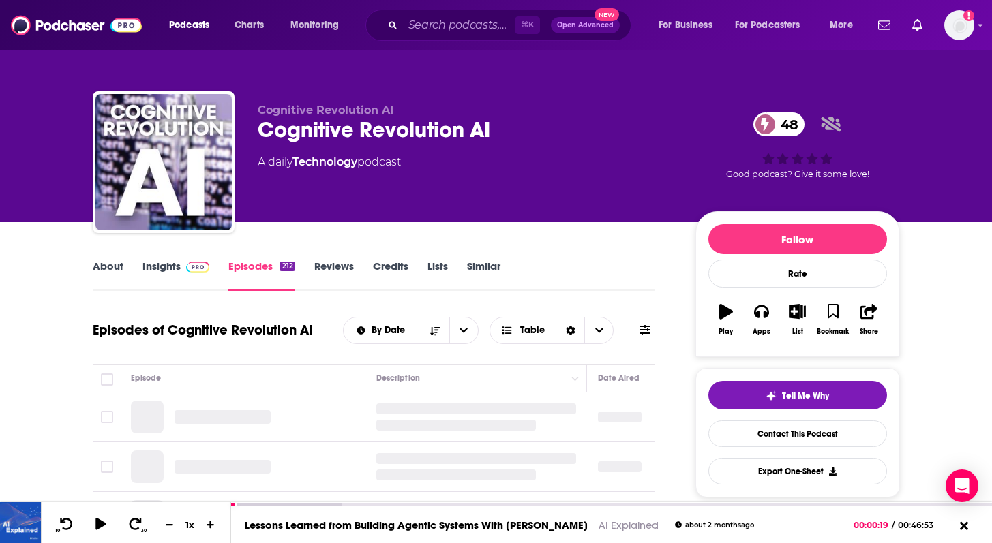
scroll to position [153, 0]
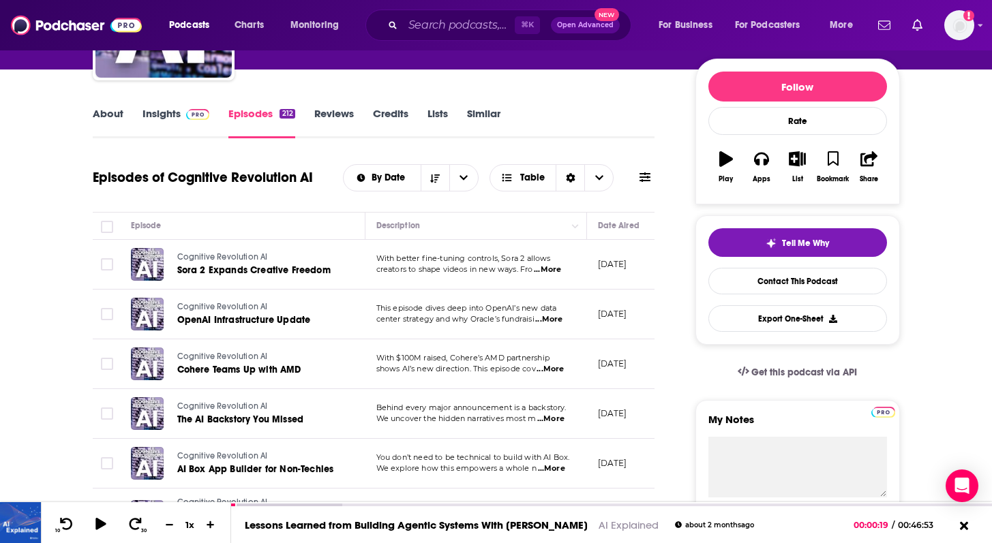
click at [554, 273] on span "...More" at bounding box center [547, 270] width 27 height 11
click at [97, 310] on td at bounding box center [106, 315] width 27 height 50
click at [563, 319] on span "...More" at bounding box center [548, 319] width 27 height 11
click at [563, 368] on span "...More" at bounding box center [550, 369] width 27 height 11
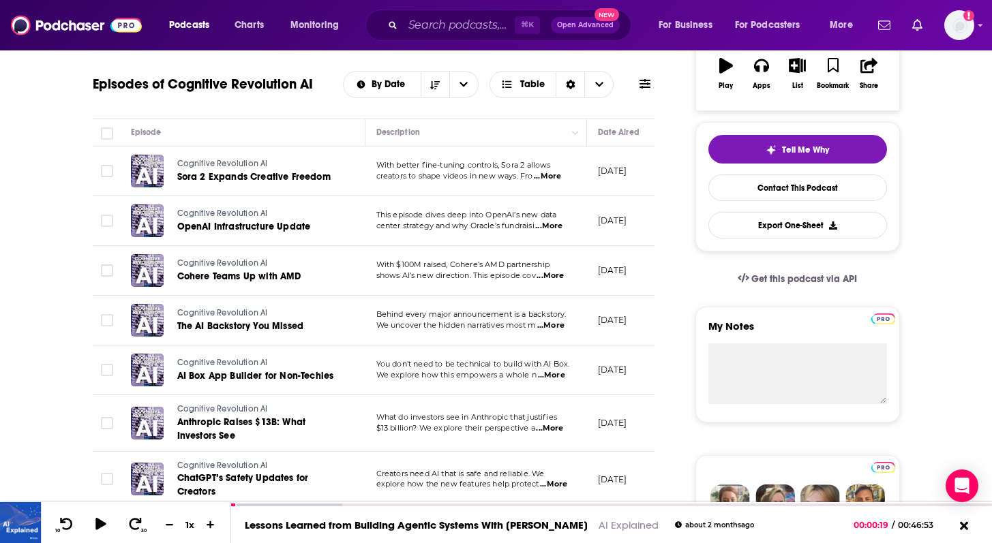
scroll to position [248, 0]
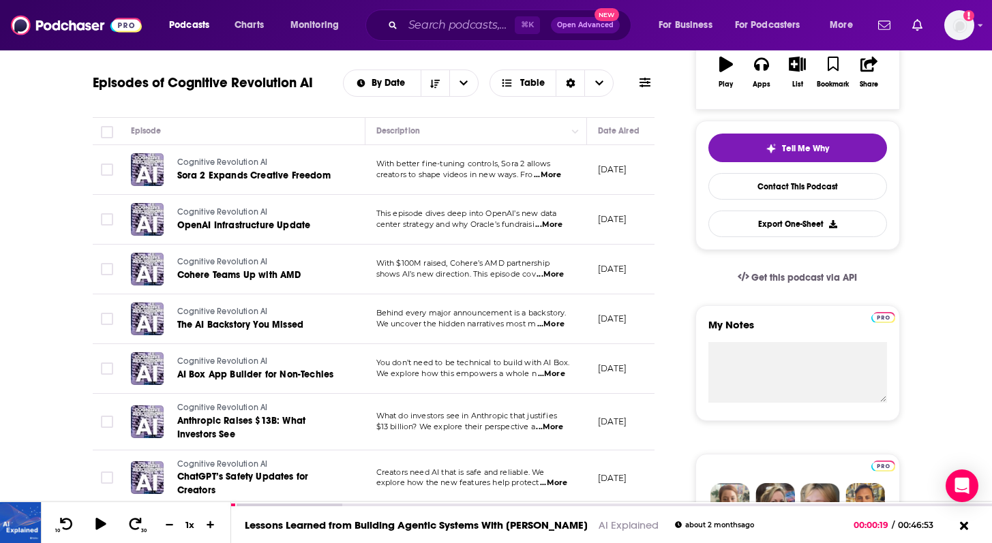
click at [557, 320] on span "...More" at bounding box center [550, 324] width 27 height 11
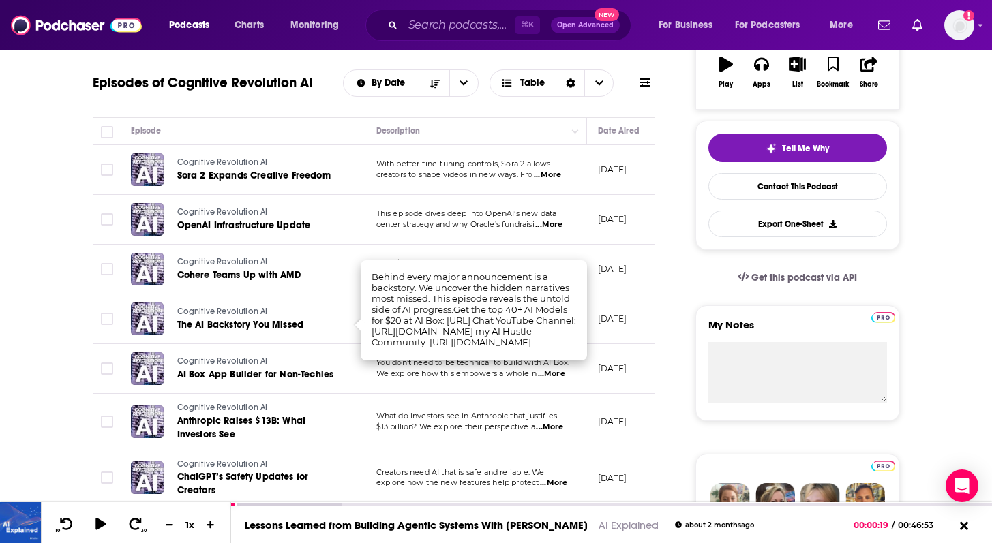
click at [93, 359] on td at bounding box center [106, 369] width 27 height 50
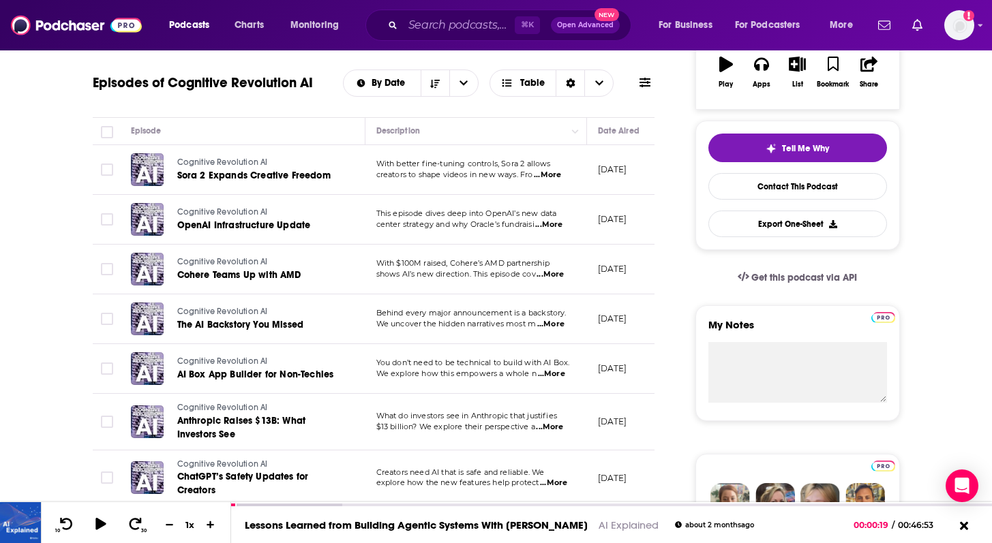
click at [558, 373] on span "...More" at bounding box center [551, 374] width 27 height 11
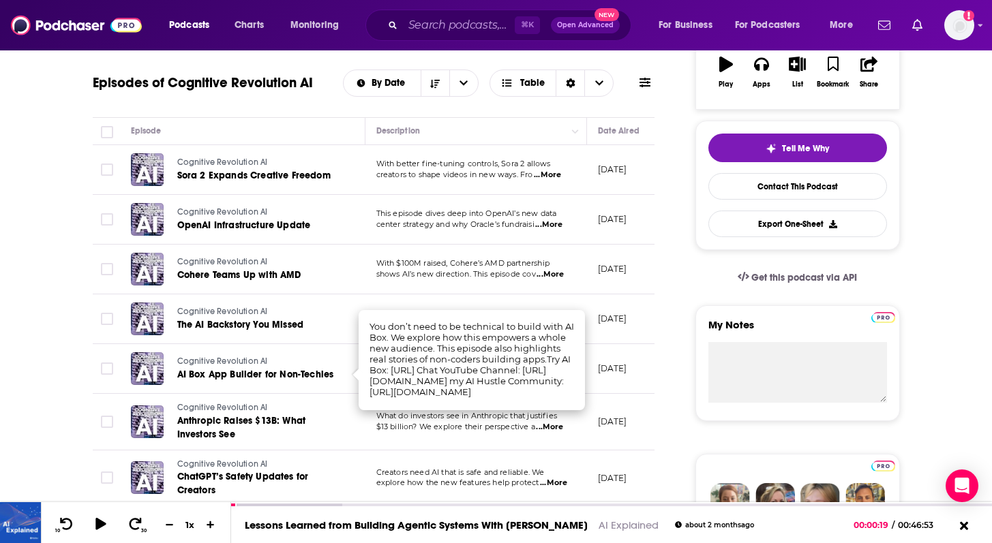
click at [93, 428] on td at bounding box center [106, 422] width 27 height 57
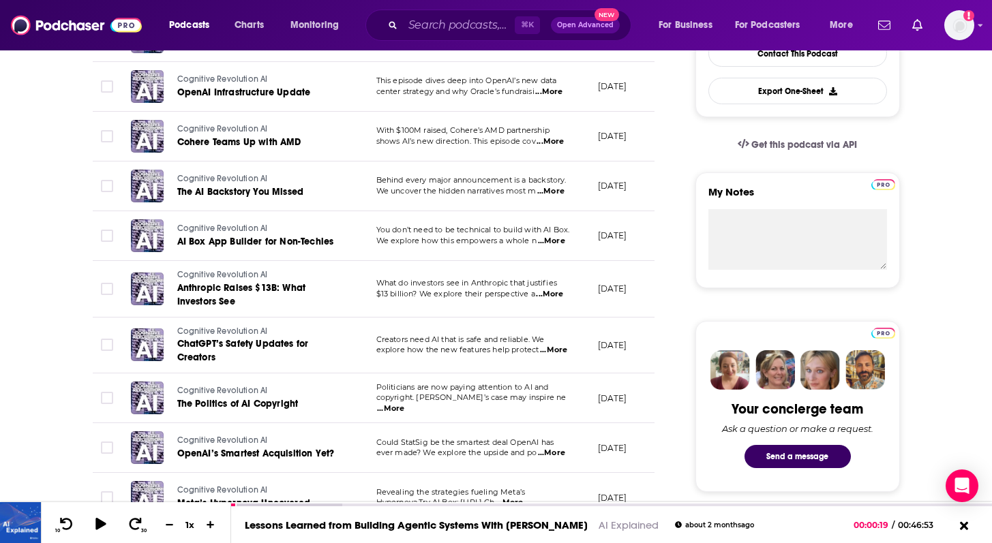
scroll to position [0, 0]
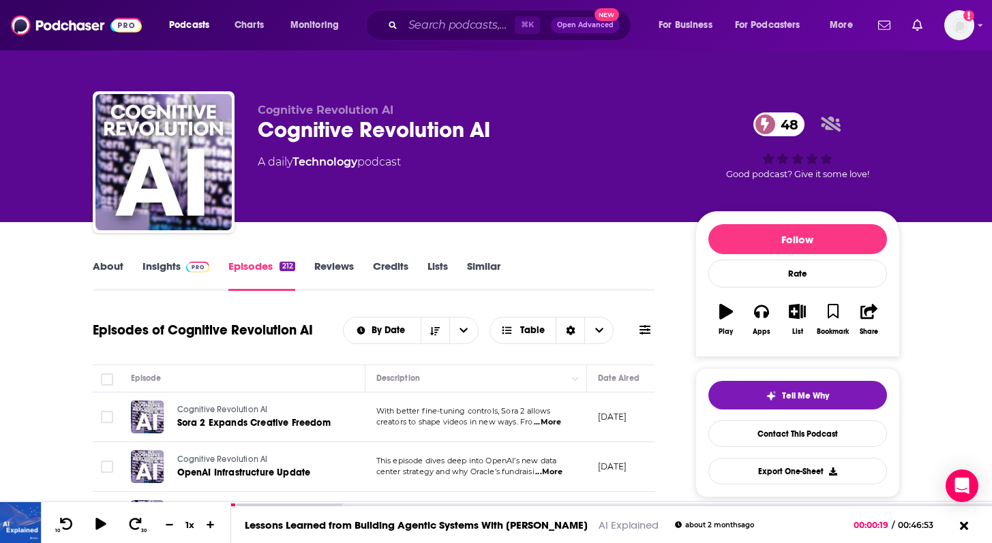
click at [183, 275] on link "Insights" at bounding box center [177, 275] width 68 height 31
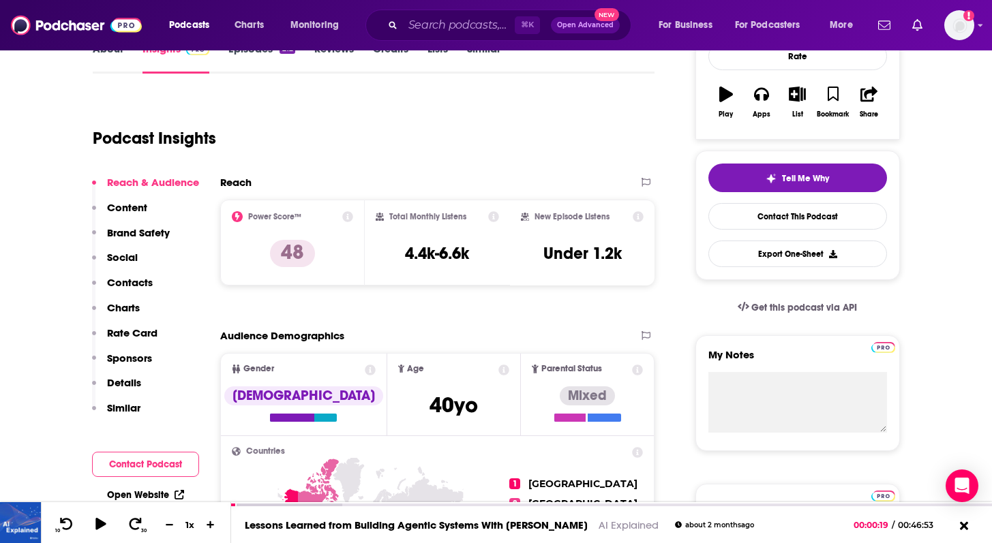
click at [132, 378] on p "Details" at bounding box center [124, 382] width 34 height 13
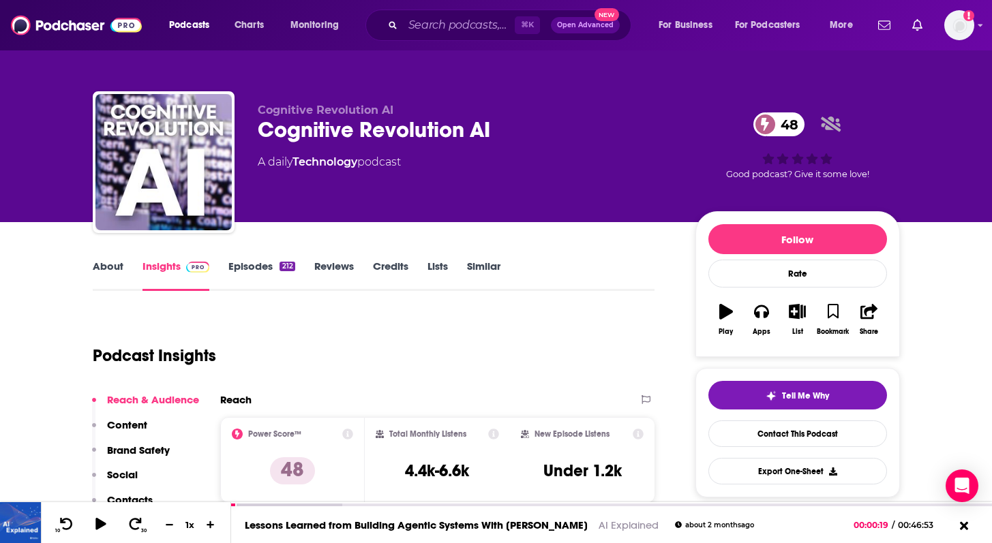
click at [248, 271] on link "Episodes 212" at bounding box center [261, 275] width 66 height 31
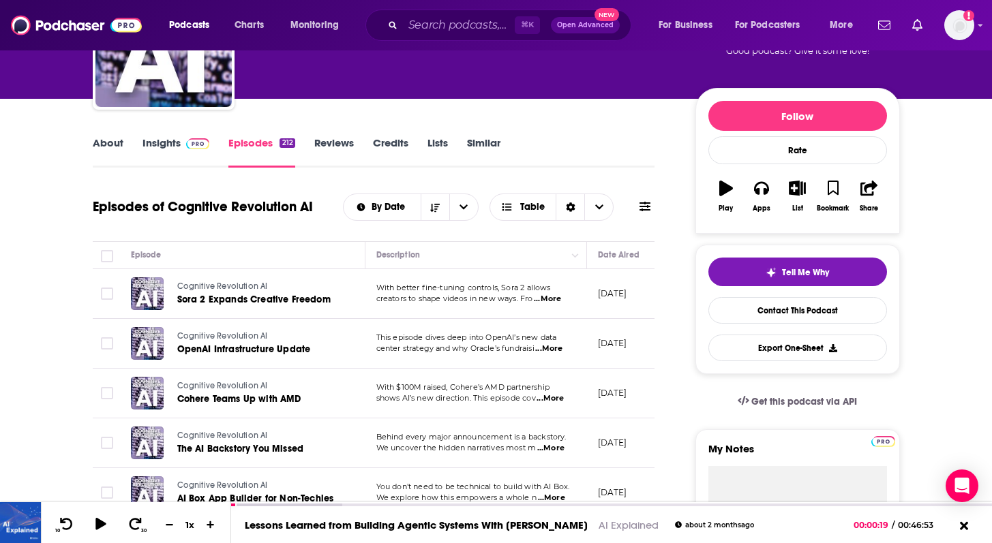
scroll to position [260, 0]
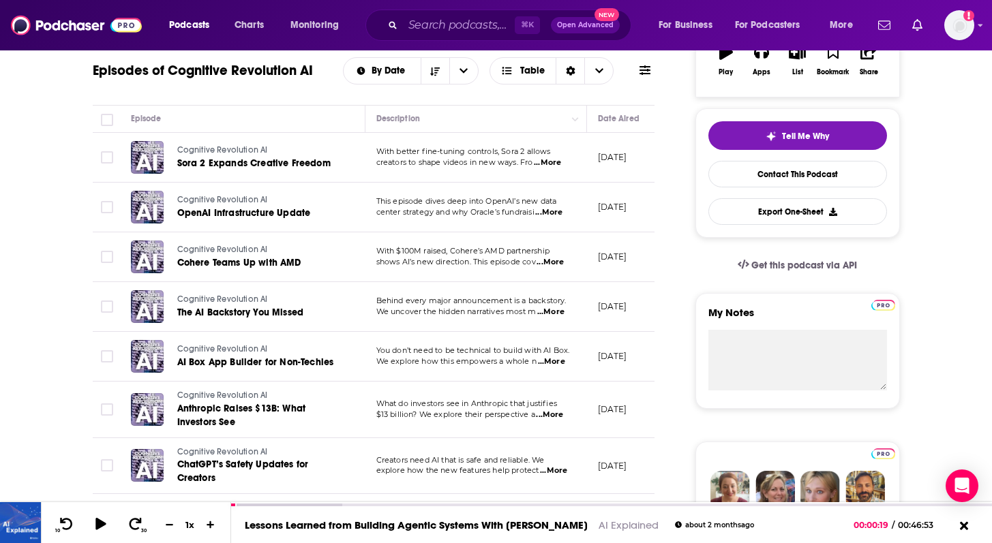
click at [555, 417] on span "...More" at bounding box center [549, 415] width 27 height 11
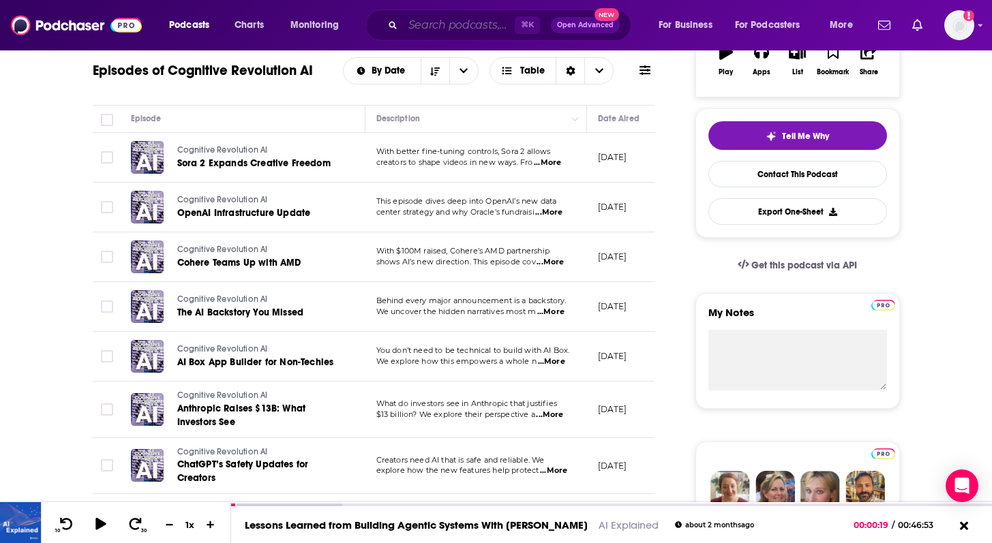
click at [453, 29] on input "Search podcasts, credits, & more..." at bounding box center [459, 25] width 112 height 22
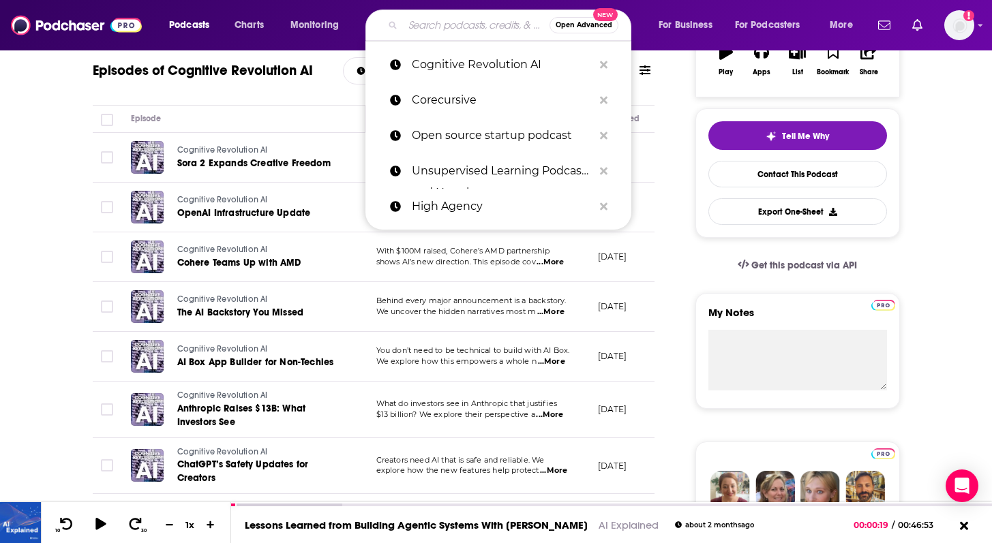
paste input "Business of Open Source"
type input "Business of Open Source"
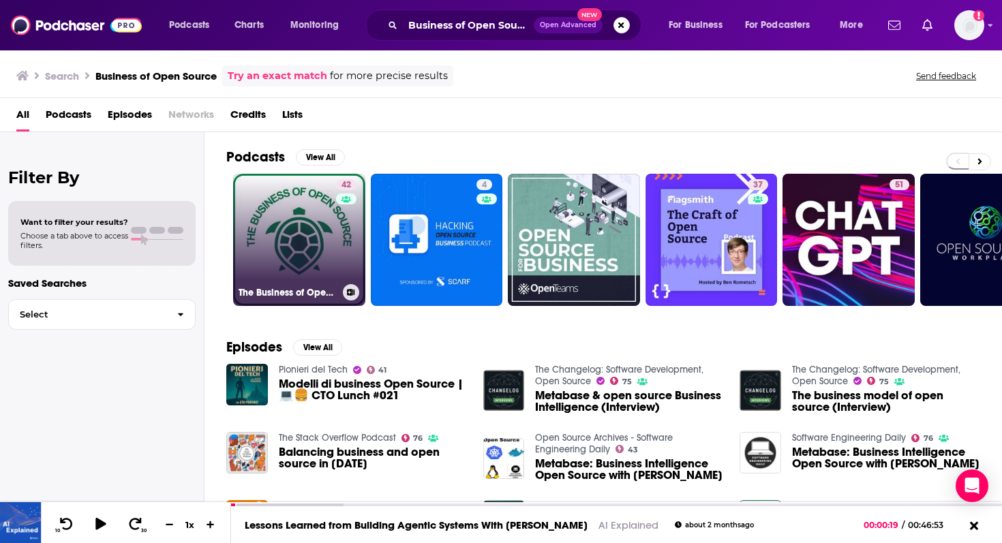
click at [312, 215] on link "42 The Business of Open Source" at bounding box center [299, 240] width 132 height 132
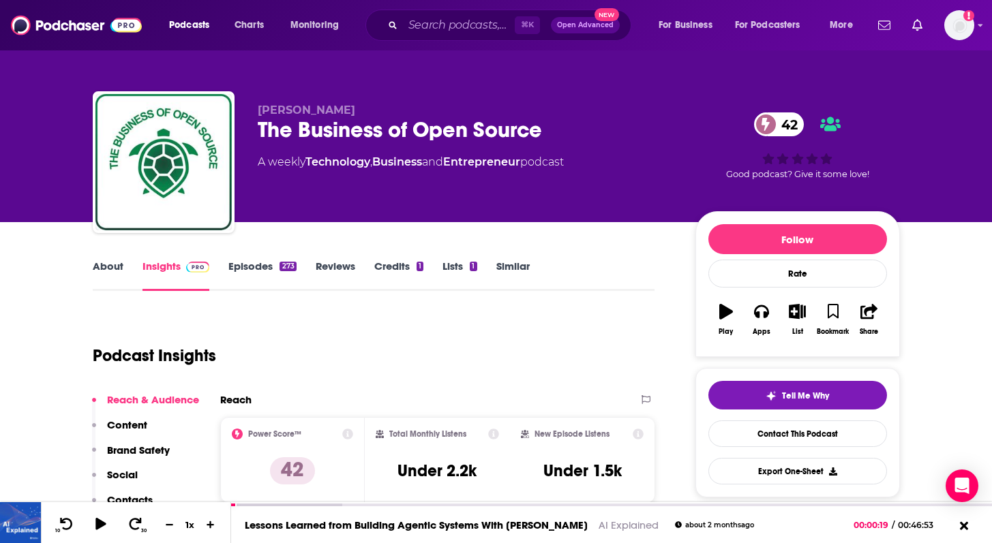
click at [116, 260] on link "About" at bounding box center [108, 275] width 31 height 31
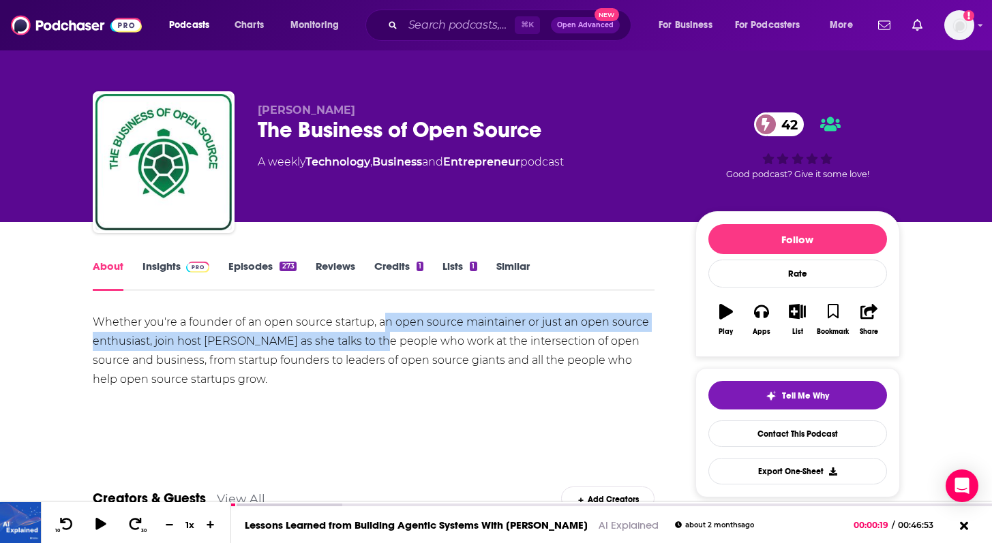
drag, startPoint x: 387, startPoint y: 322, endPoint x: 375, endPoint y: 344, distance: 25.3
click at [375, 344] on div "Whether you're a founder of an open source startup, an open source maintainer o…" at bounding box center [374, 351] width 563 height 76
click at [250, 271] on link "Episodes 273" at bounding box center [262, 275] width 68 height 31
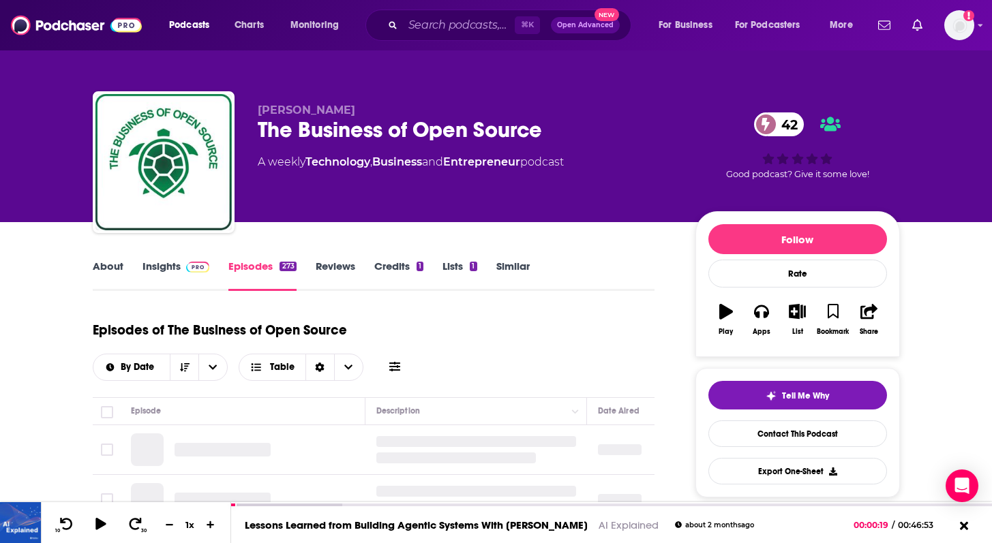
scroll to position [121, 0]
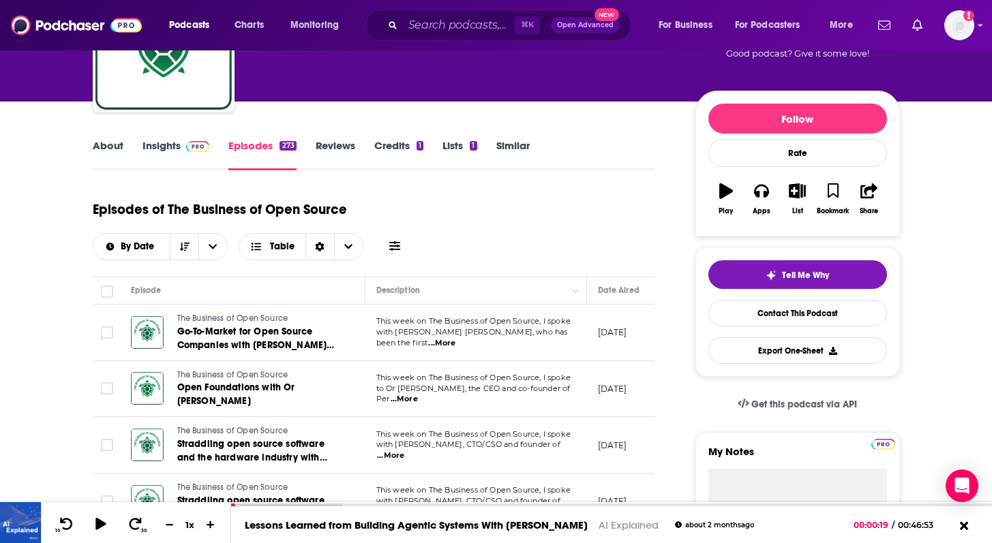
click at [455, 342] on span "...More" at bounding box center [441, 343] width 27 height 11
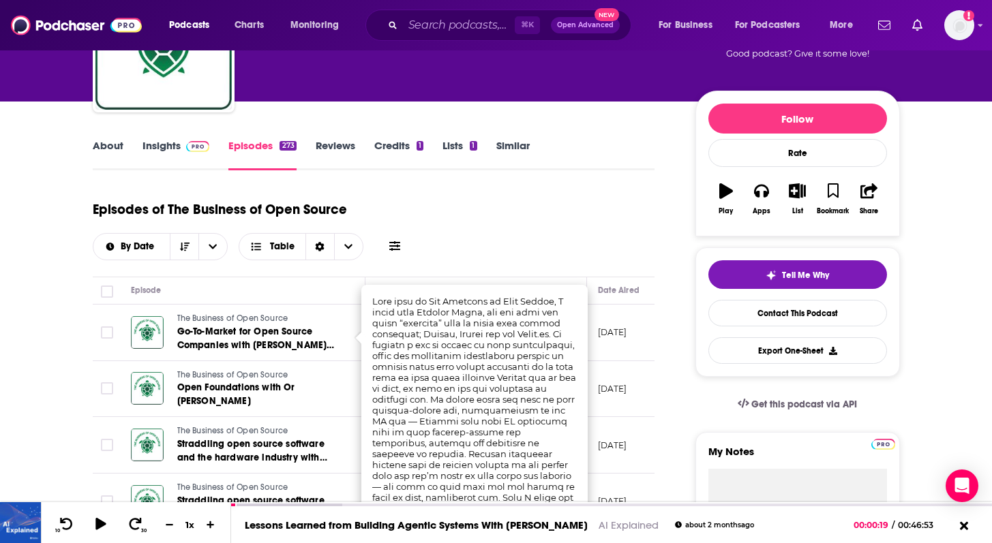
click at [539, 245] on div "Episodes of The Business of Open Source By Date Table" at bounding box center [374, 226] width 563 height 68
